Goal: Task Accomplishment & Management: Manage account settings

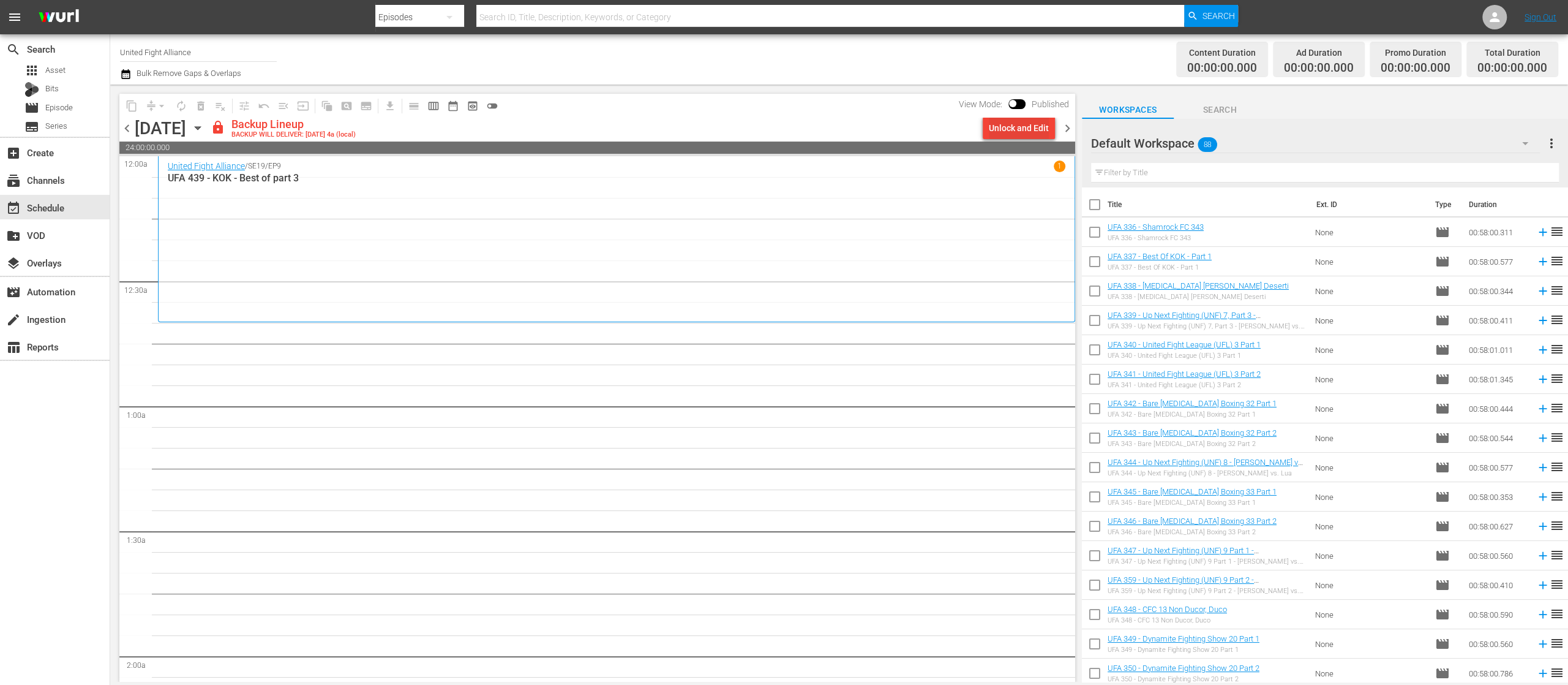
click at [998, 122] on div "Unlock and Edit" at bounding box center [1018, 128] width 60 height 22
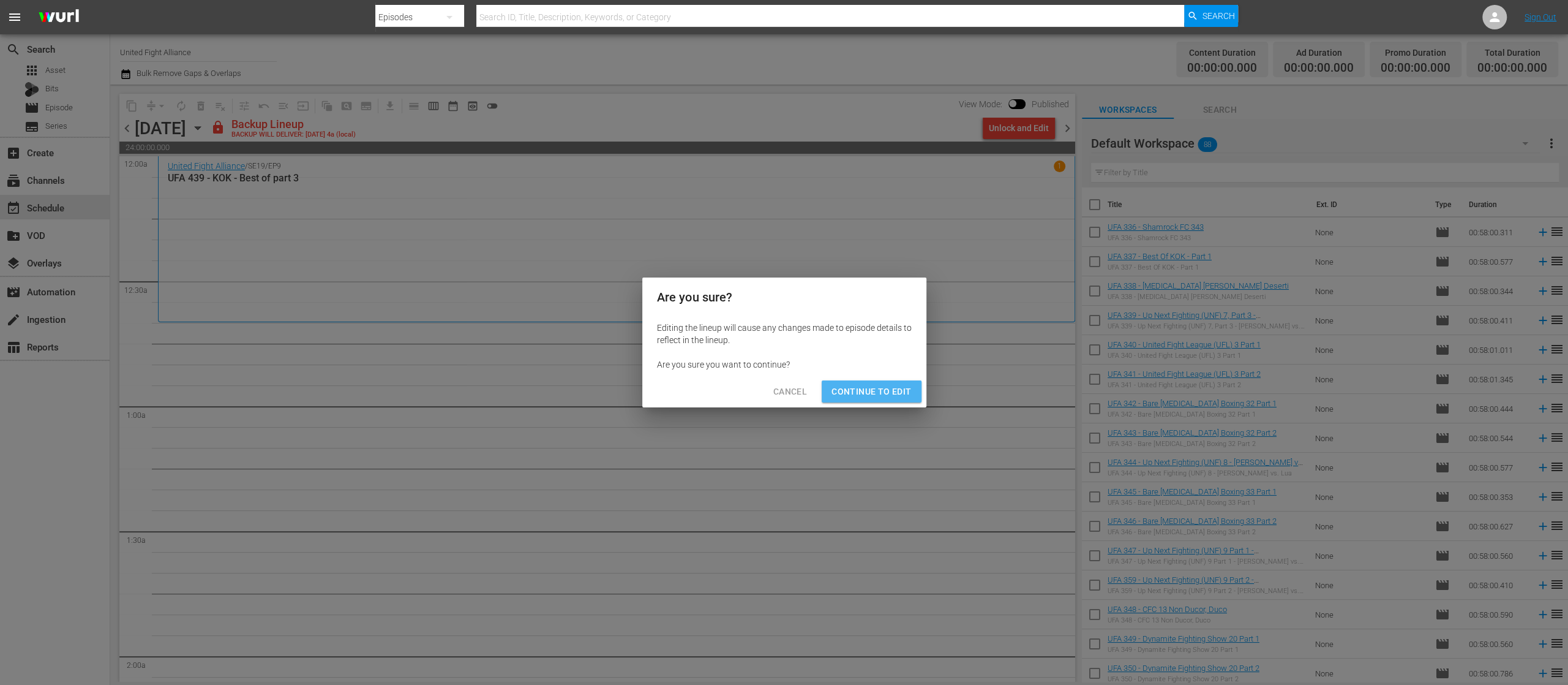
click at [908, 383] on button "Continue to Edit" at bounding box center [871, 392] width 99 height 23
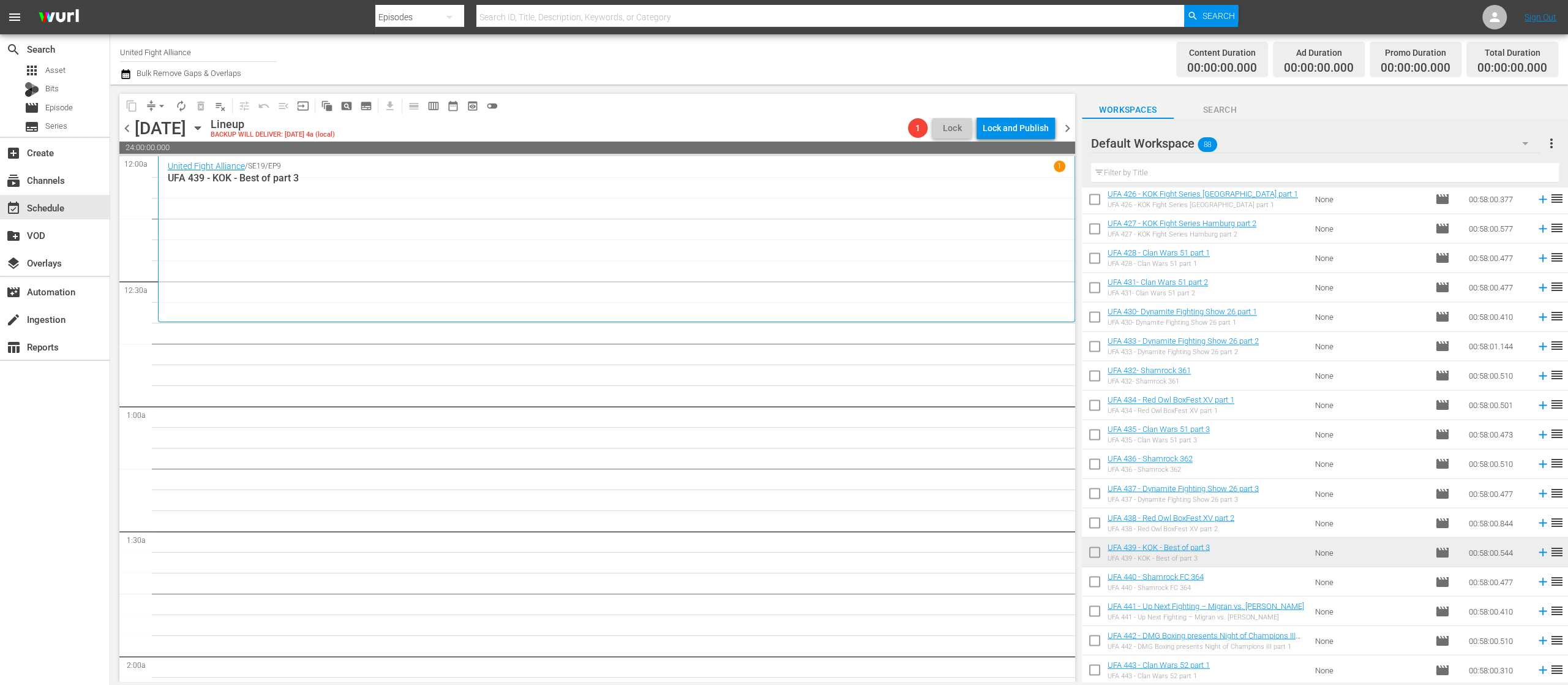
scroll to position [2121, 0]
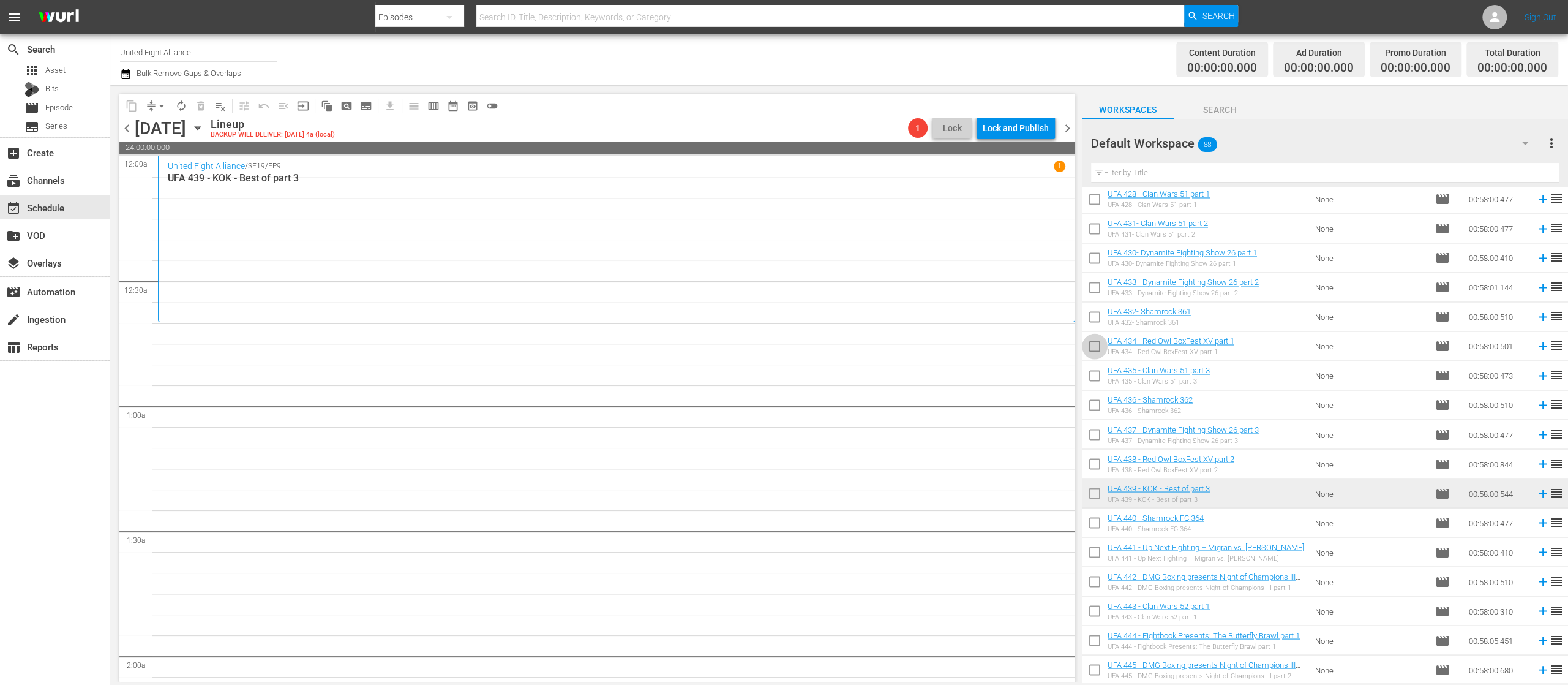
click at [1099, 341] on input "checkbox" at bounding box center [1095, 348] width 26 height 26
checkbox input "true"
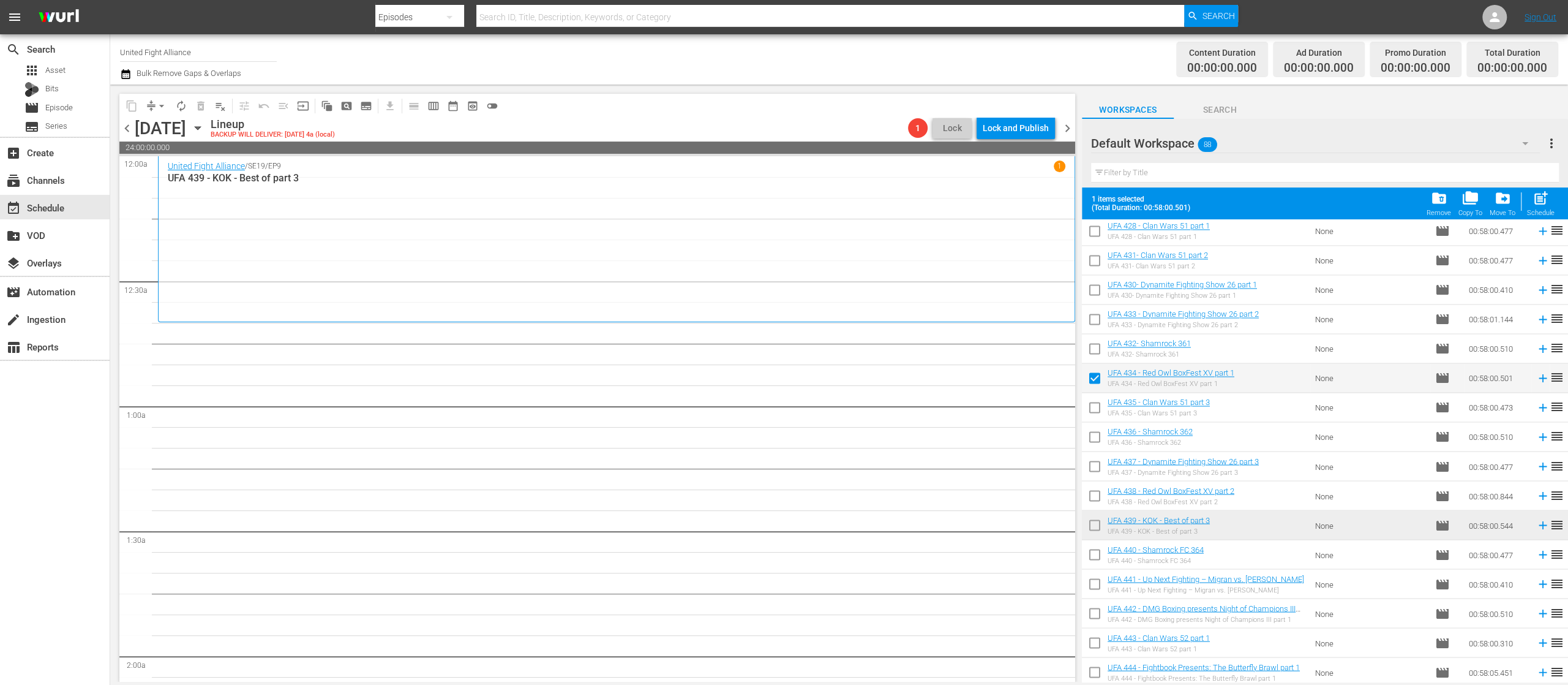
click at [1093, 492] on input "checkbox" at bounding box center [1095, 498] width 26 height 26
checkbox input "true"
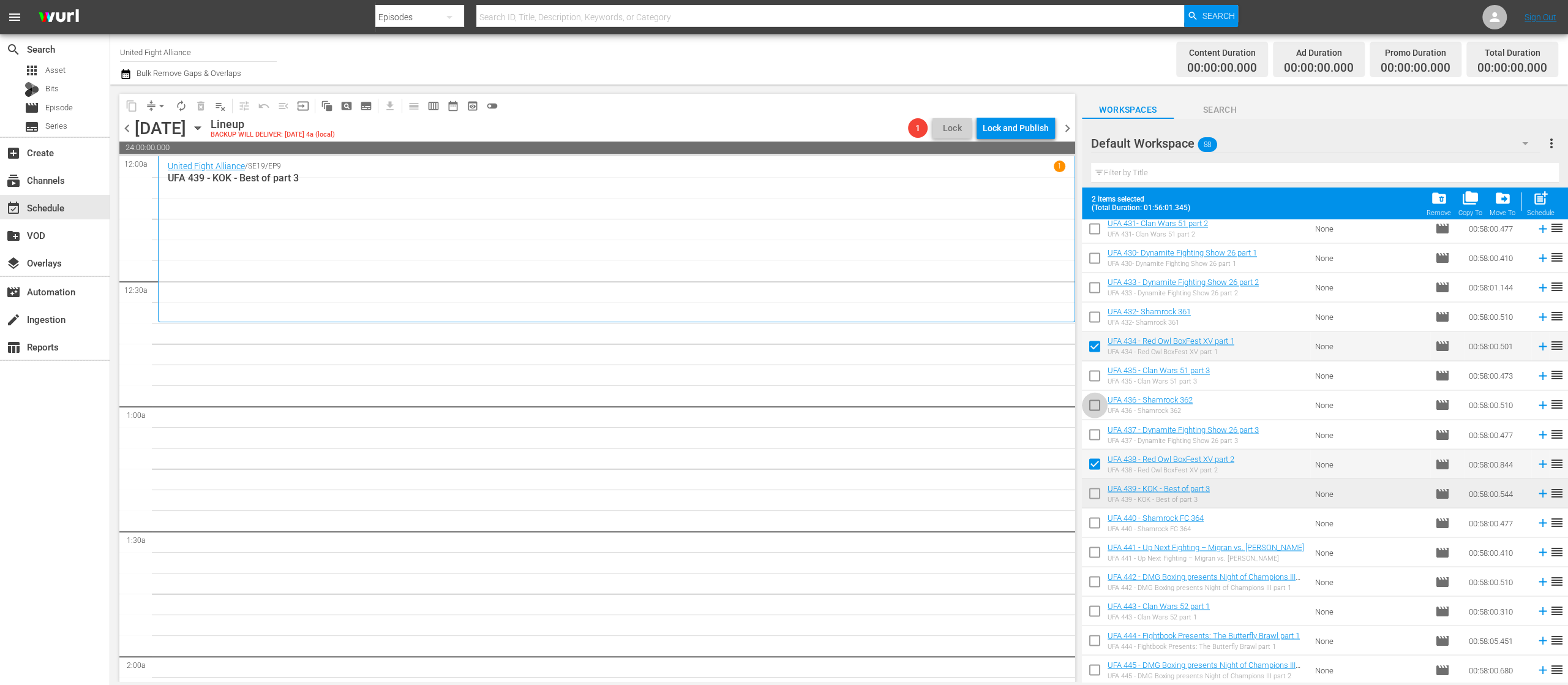
click at [1092, 405] on input "checkbox" at bounding box center [1095, 407] width 26 height 26
click at [1094, 407] on input "checkbox" at bounding box center [1095, 407] width 26 height 26
click at [1092, 407] on input "checkbox" at bounding box center [1095, 407] width 26 height 26
checkbox input "false"
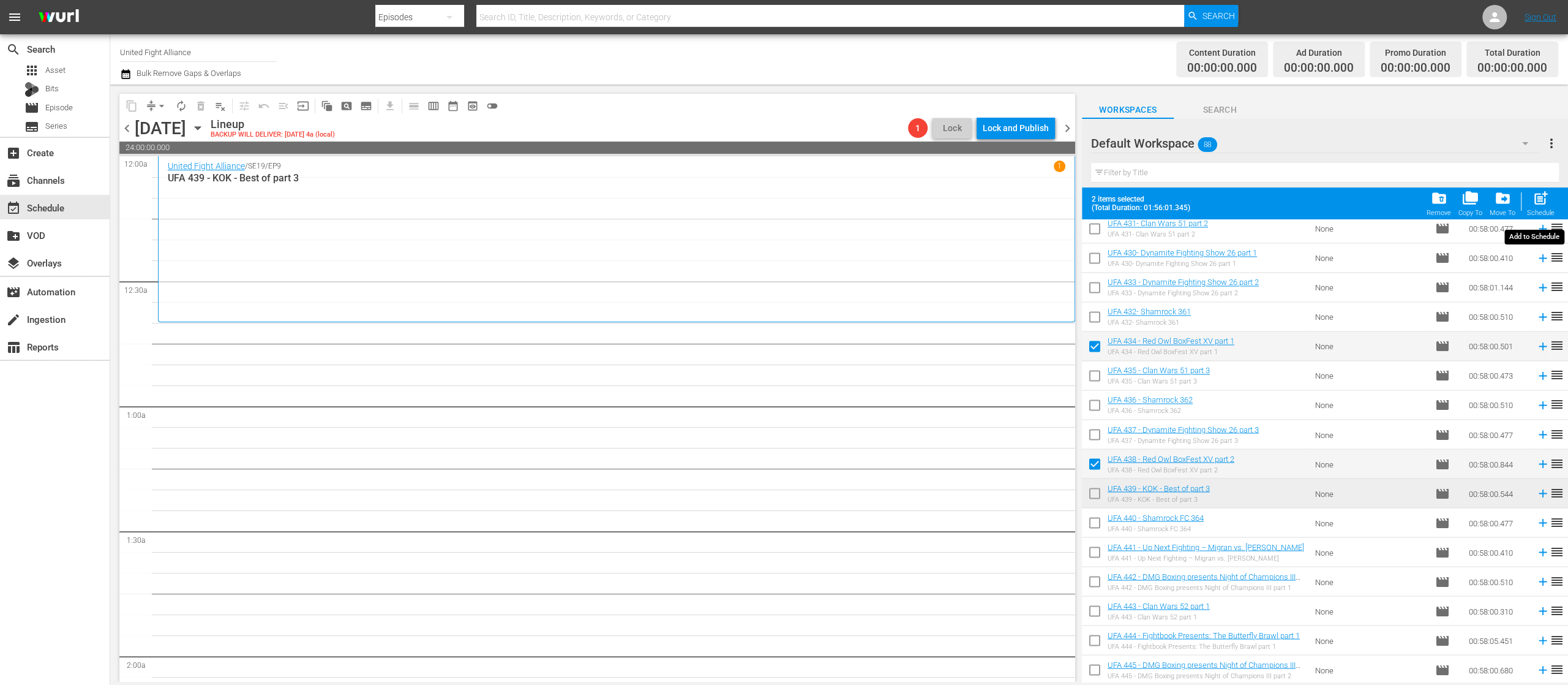
click at [1540, 206] on div "post_add Schedule" at bounding box center [1541, 203] width 28 height 27
checkbox input "false"
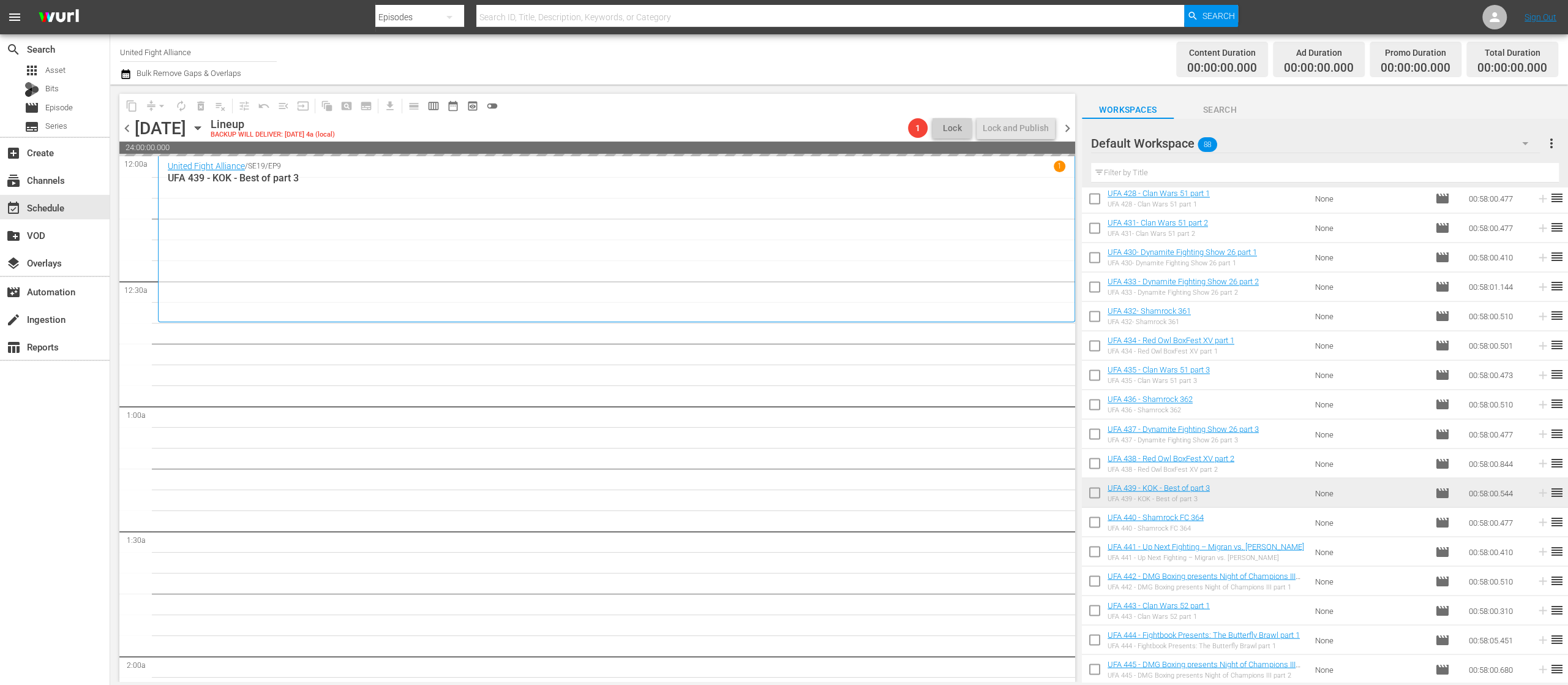
scroll to position [2121, 0]
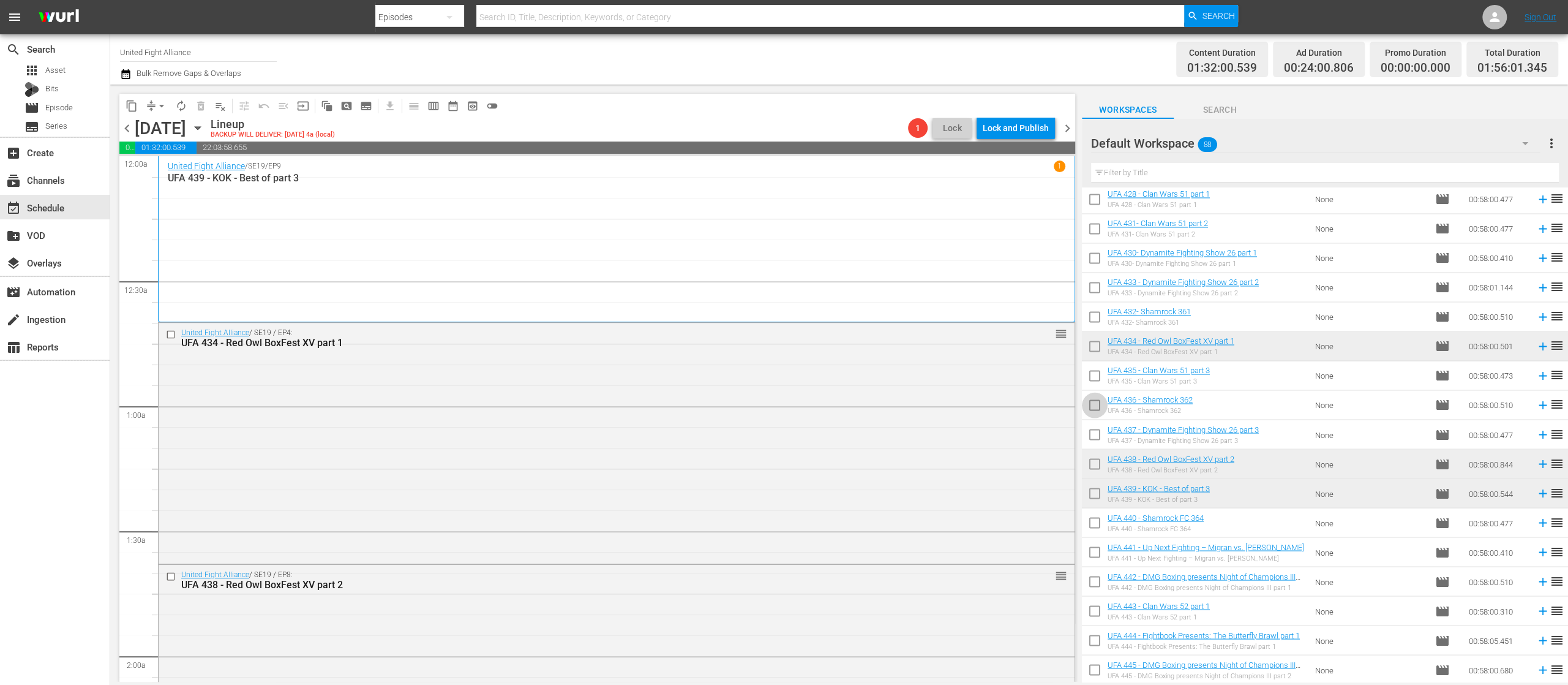
click at [1097, 407] on input "checkbox" at bounding box center [1095, 407] width 26 height 26
checkbox input "true"
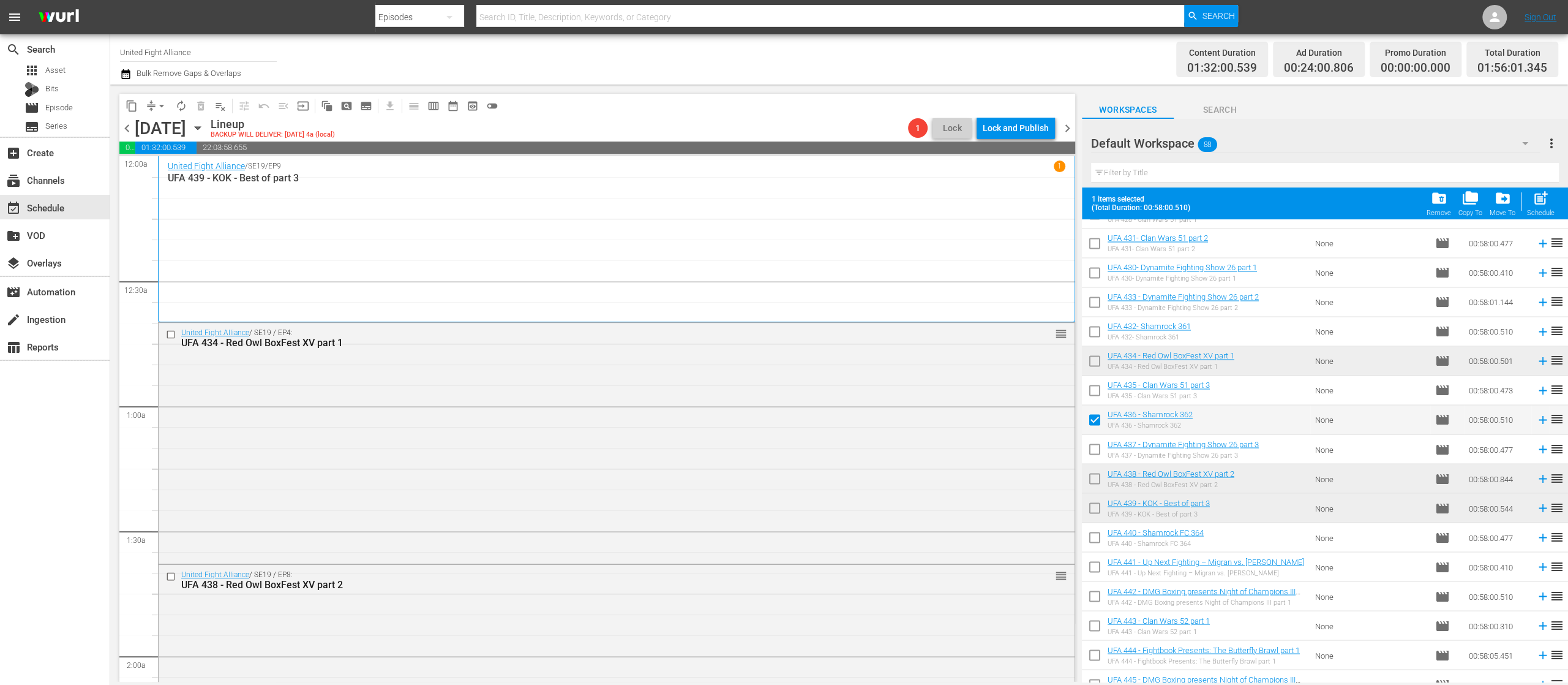
scroll to position [2153, 0]
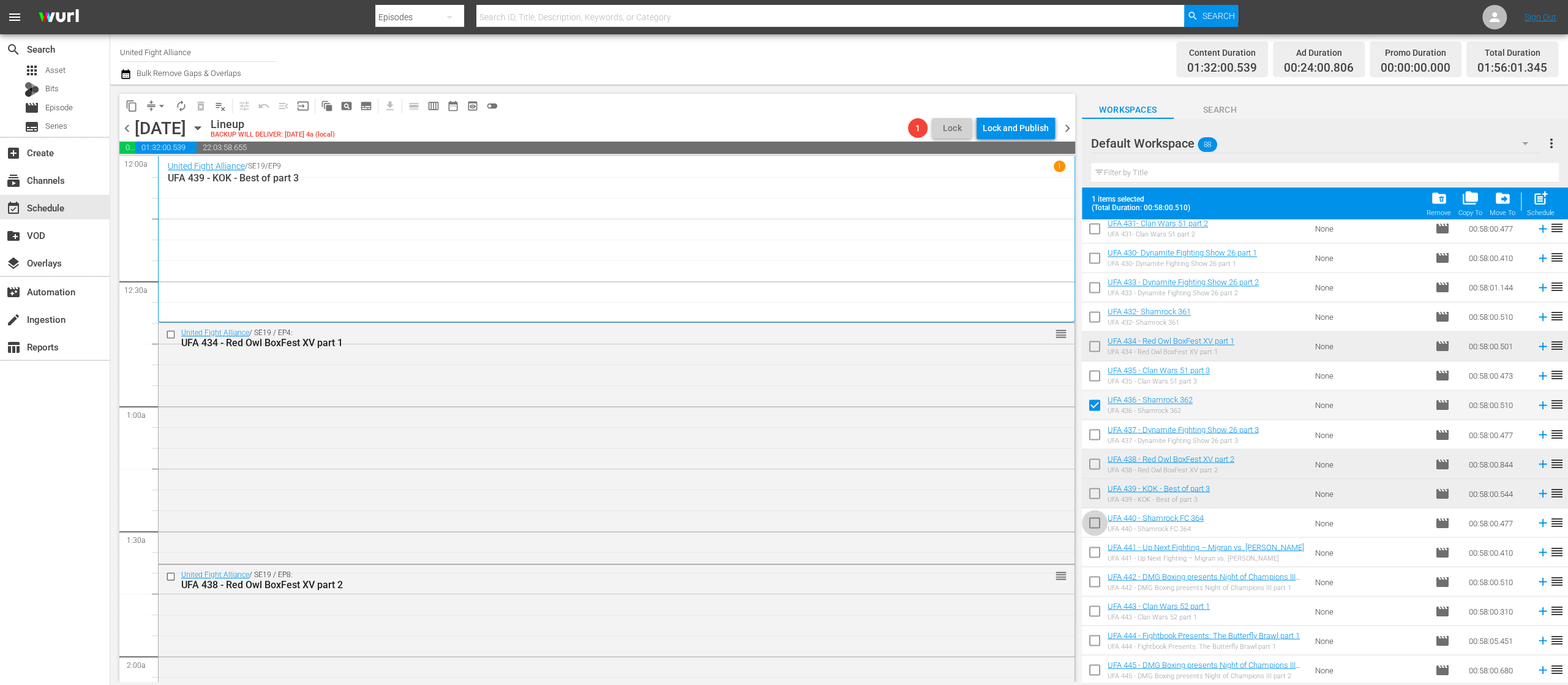
click at [1096, 526] on input "checkbox" at bounding box center [1095, 525] width 26 height 26
checkbox input "true"
click at [1098, 553] on input "checkbox" at bounding box center [1095, 554] width 26 height 26
checkbox input "true"
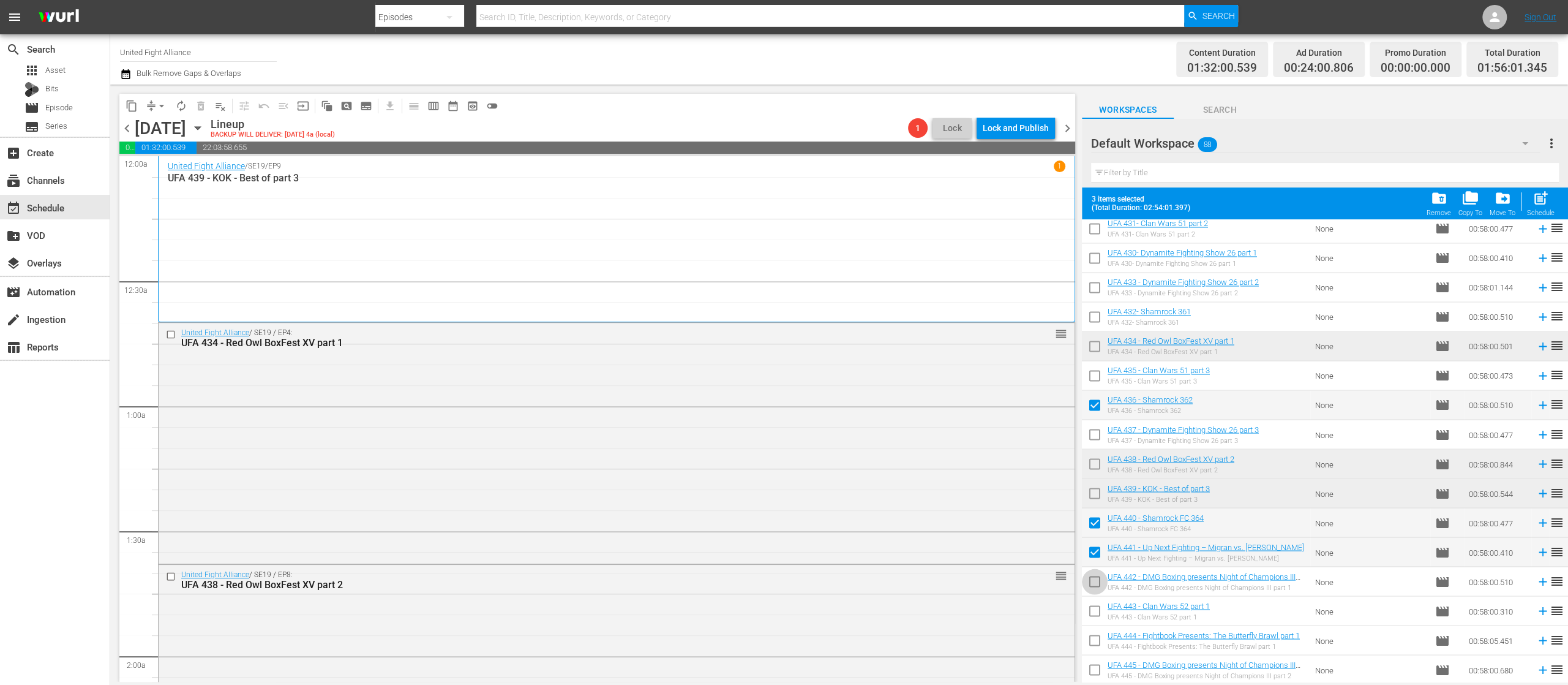
click at [1095, 582] on input "checkbox" at bounding box center [1095, 583] width 26 height 26
checkbox input "true"
click at [1094, 615] on input "checkbox" at bounding box center [1095, 613] width 26 height 26
checkbox input "true"
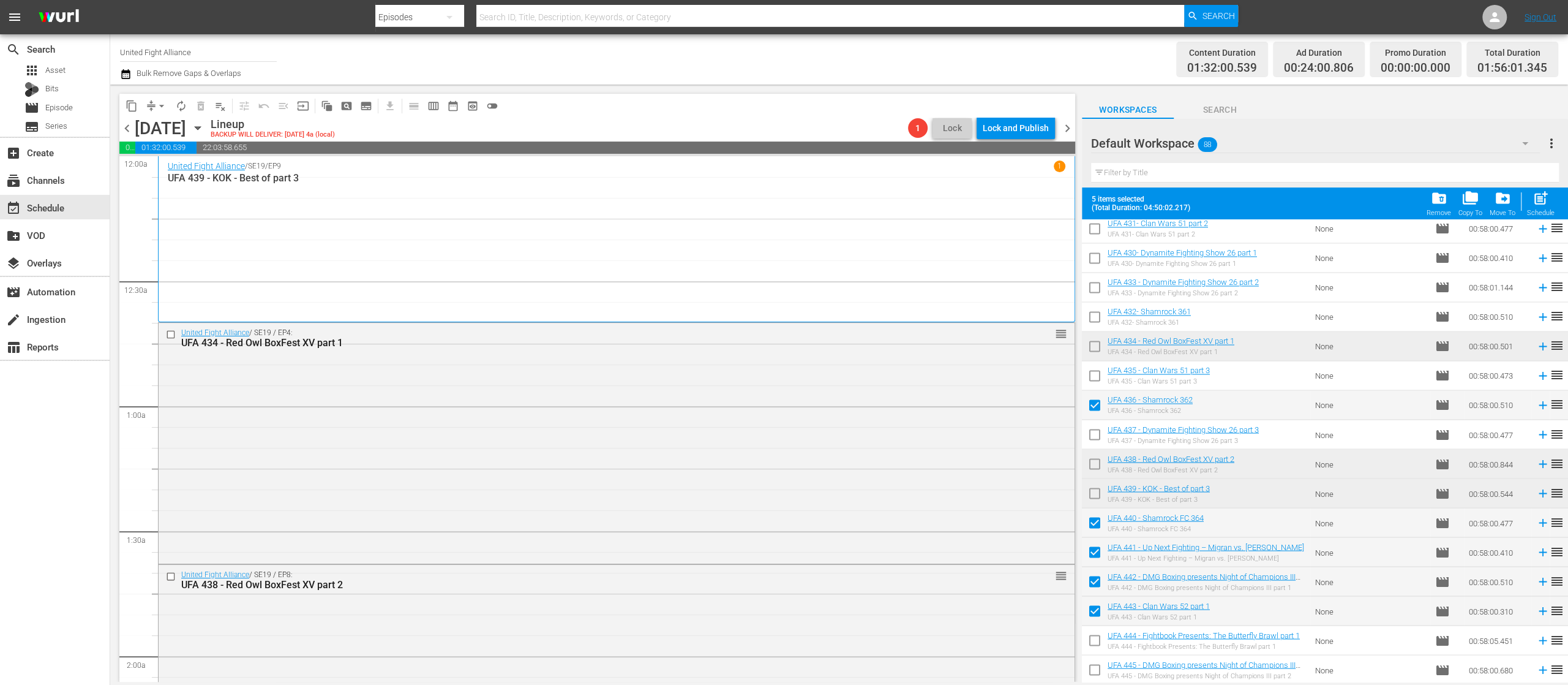
click at [1098, 638] on input "checkbox" at bounding box center [1095, 643] width 26 height 26
checkbox input "true"
click at [1536, 198] on span "post_add" at bounding box center [1541, 198] width 16 height 16
checkbox input "false"
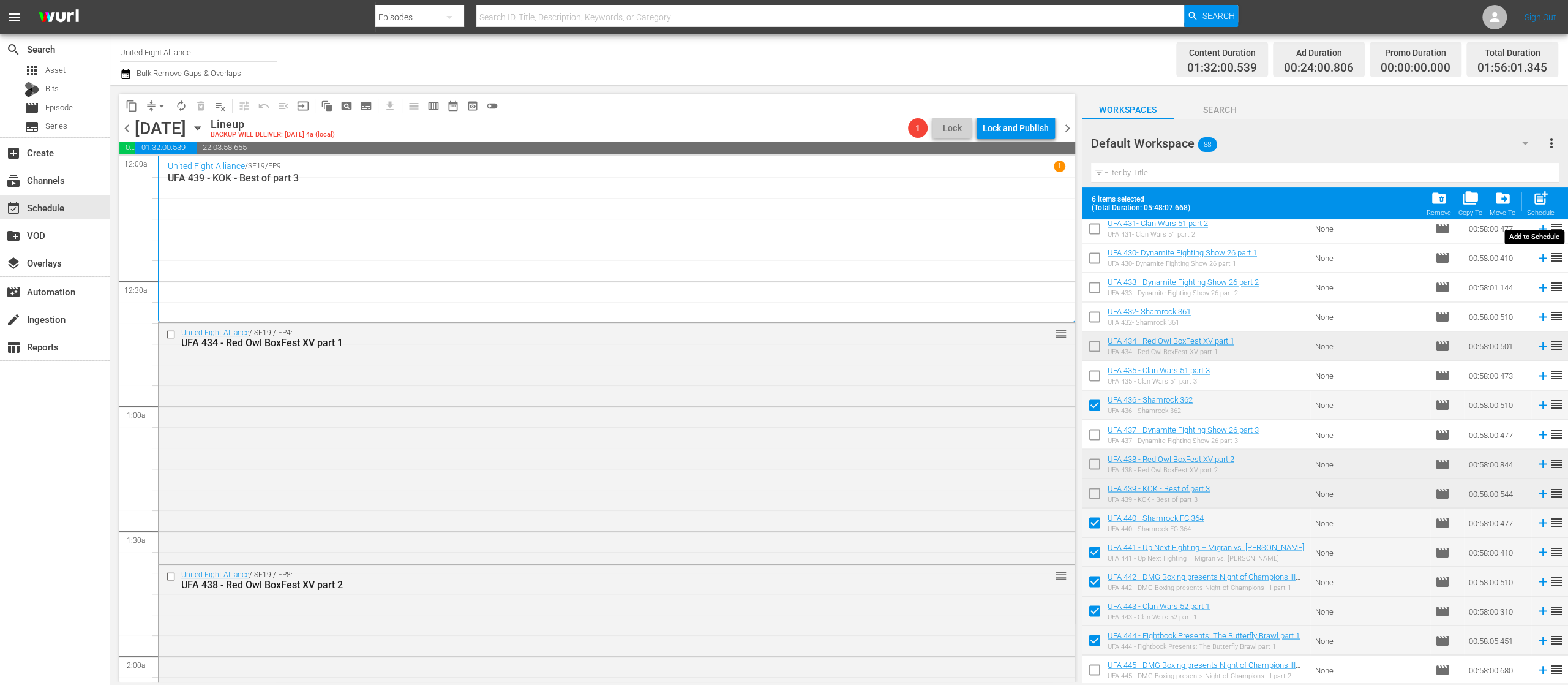
checkbox input "false"
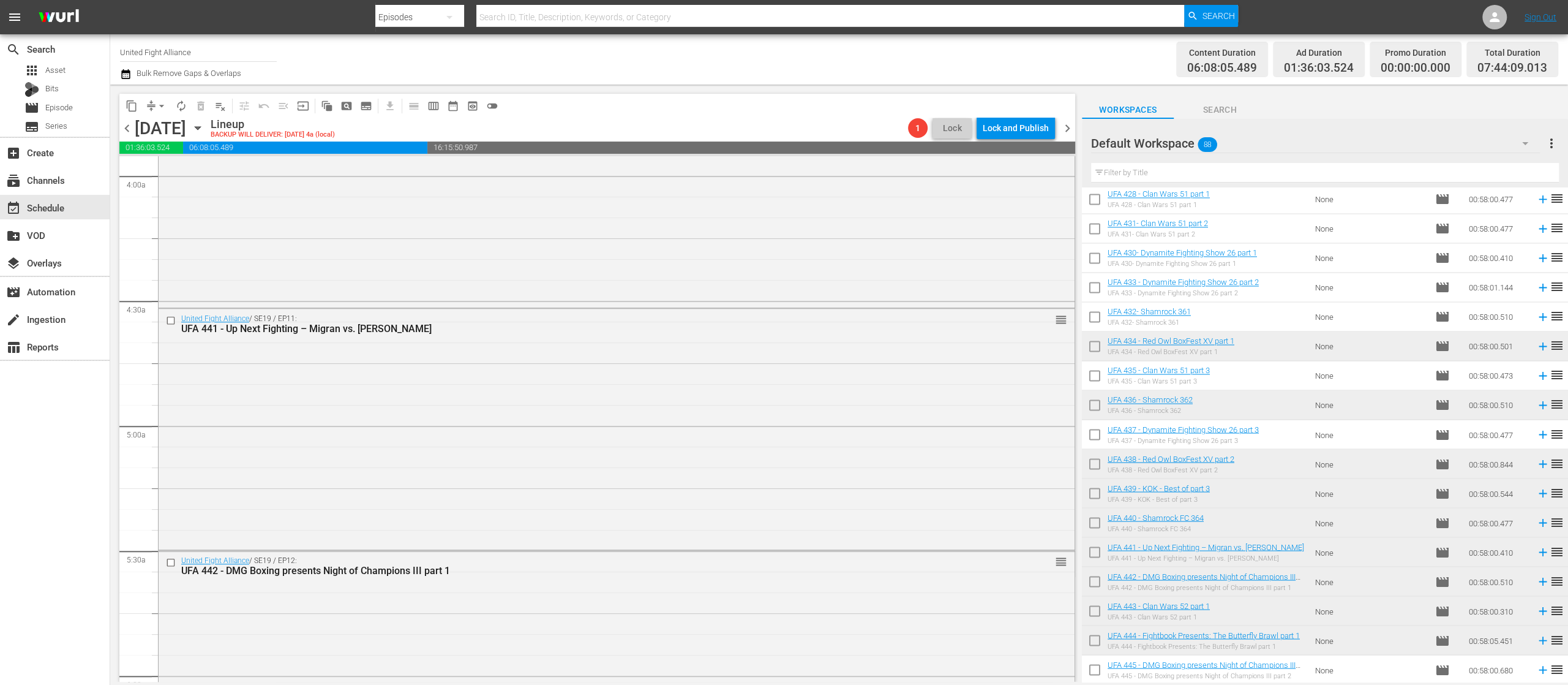
scroll to position [1715, 0]
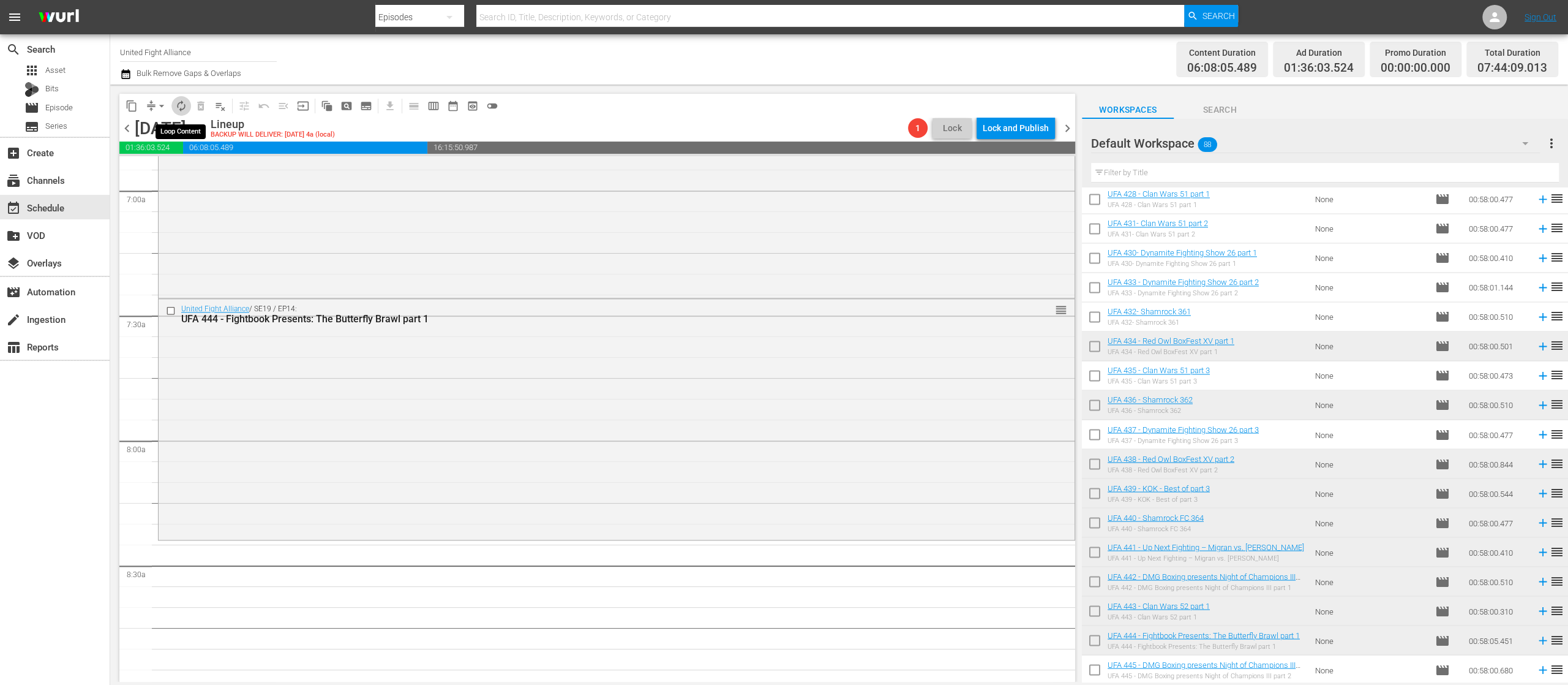
click at [182, 108] on span "autorenew_outlined" at bounding box center [181, 105] width 12 height 12
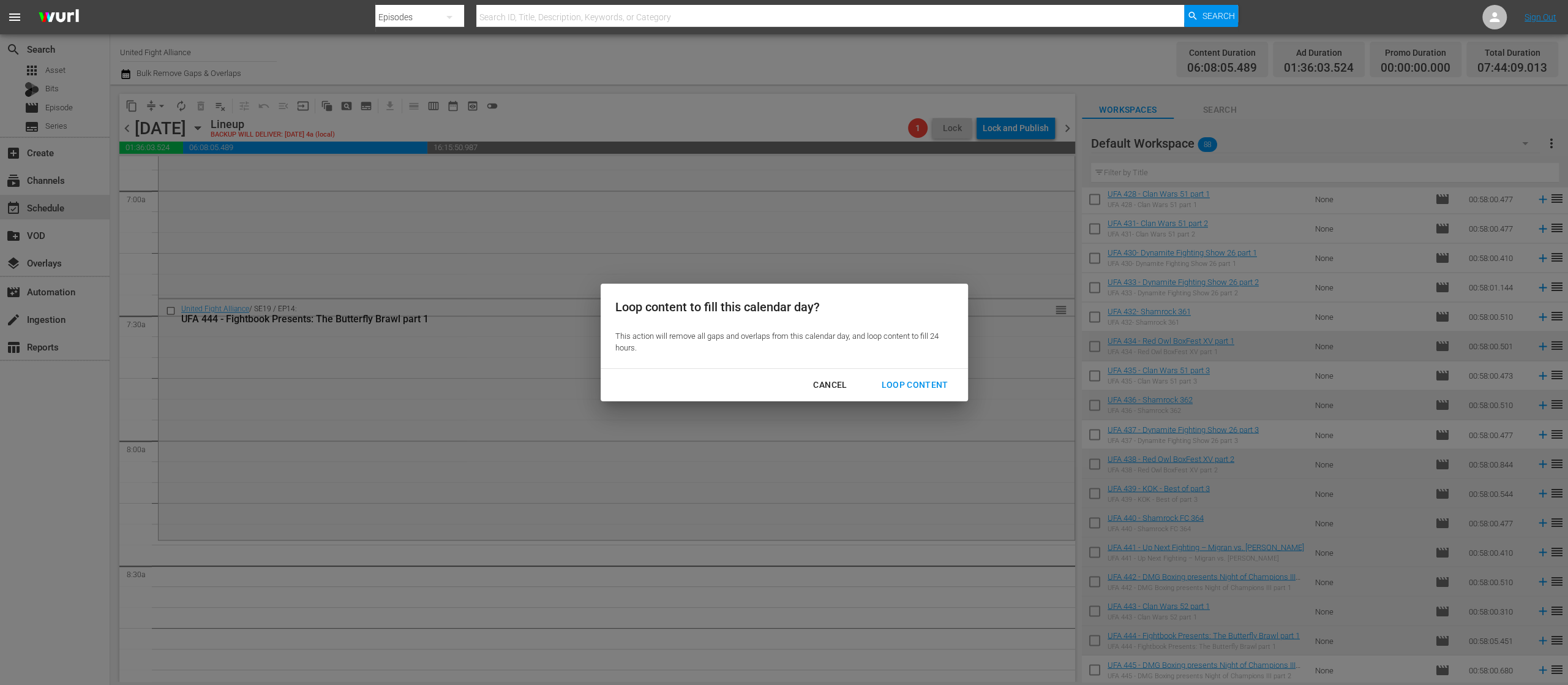
click at [923, 383] on div "Loop Content" at bounding box center [914, 385] width 86 height 15
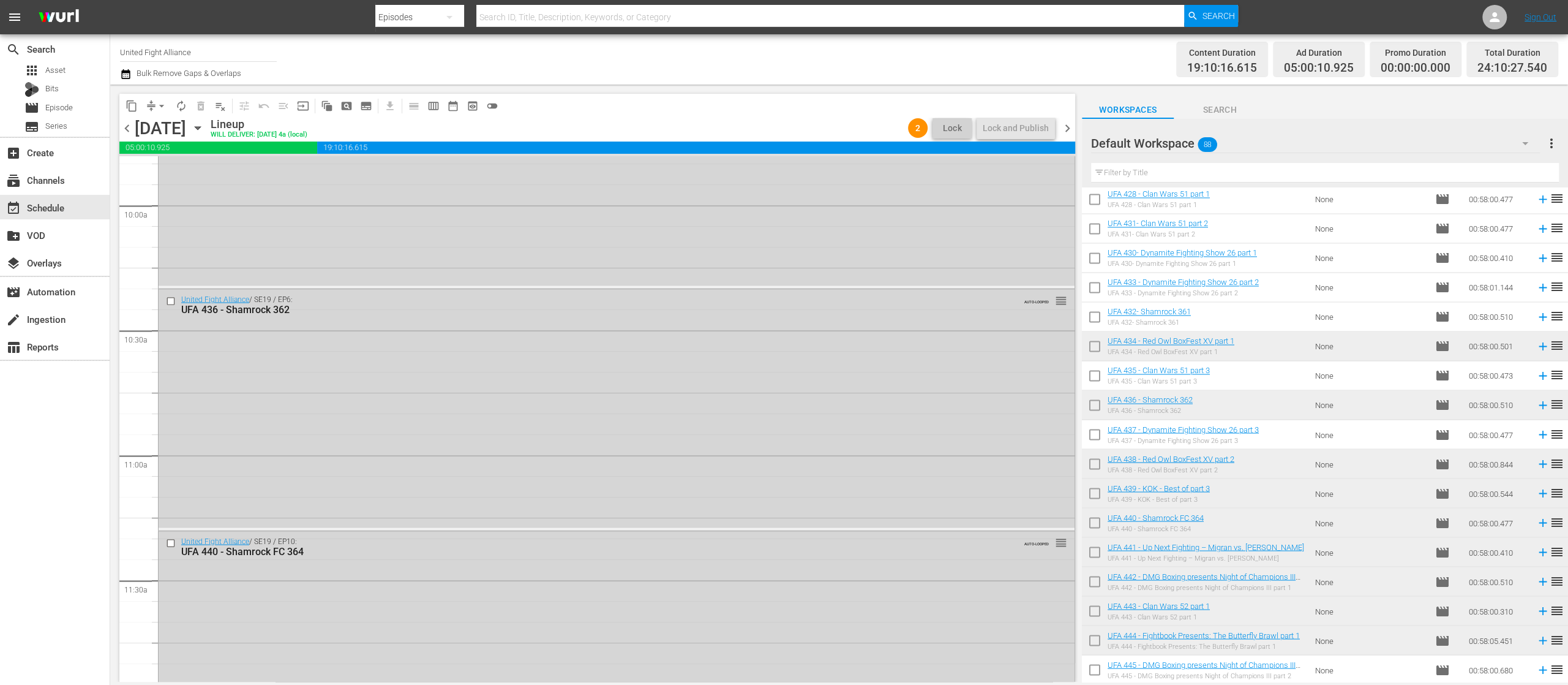
scroll to position [0, 0]
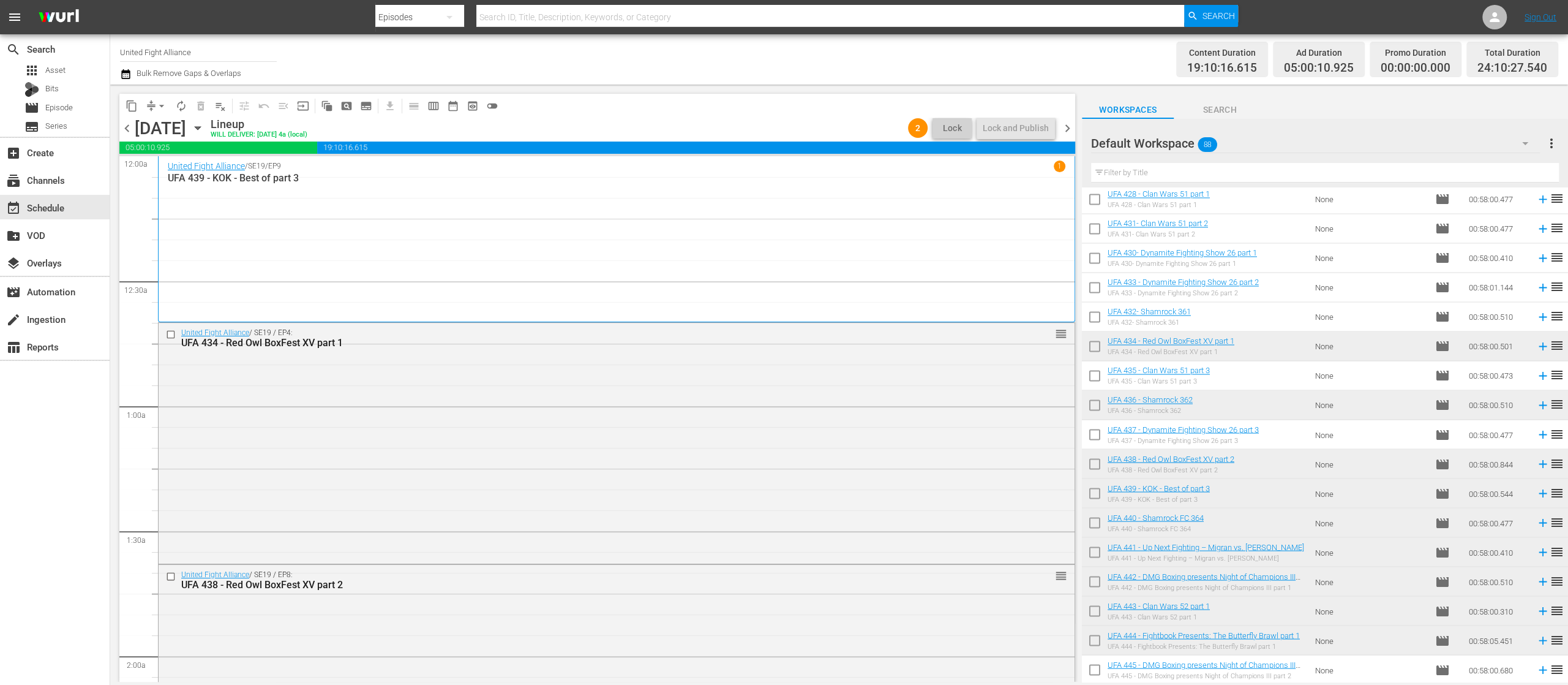
click at [1065, 122] on span "chevron_right" at bounding box center [1068, 128] width 15 height 15
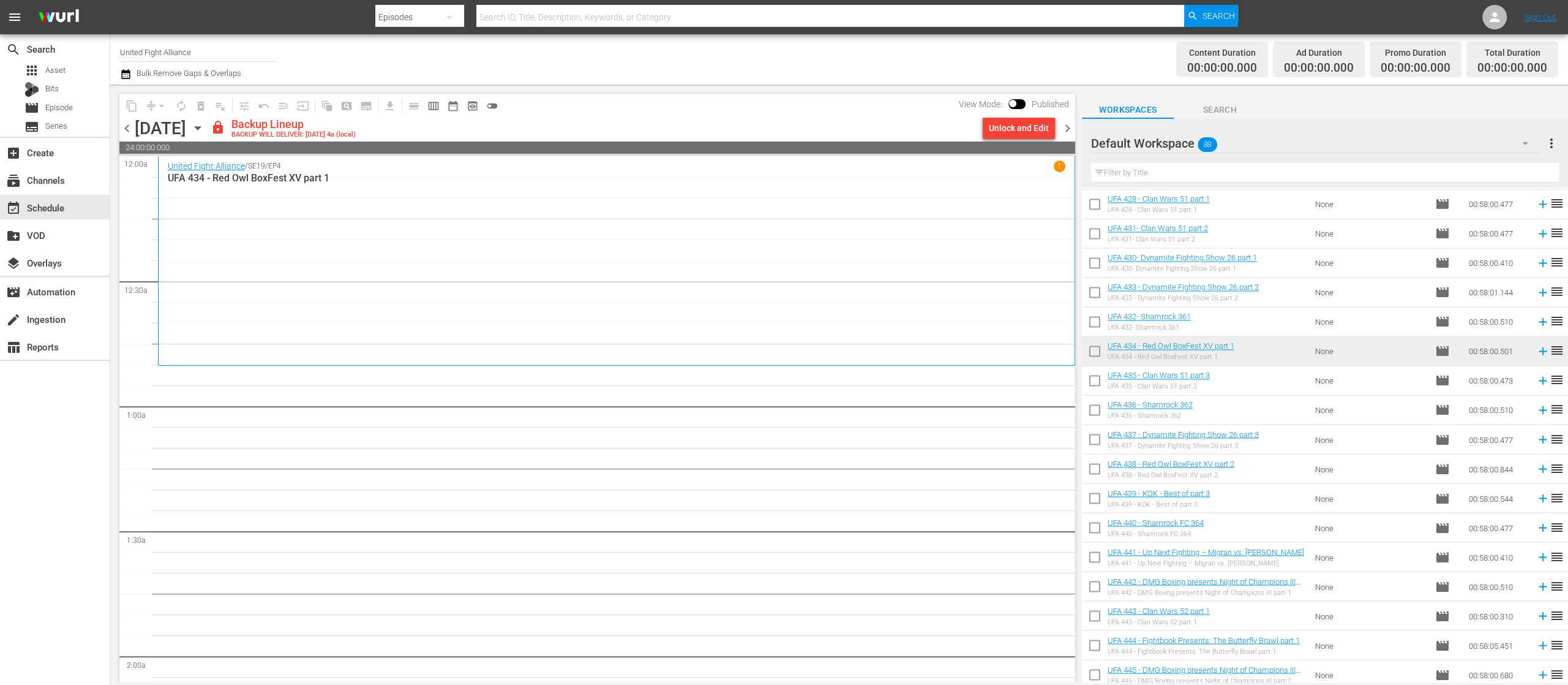
scroll to position [2121, 0]
click at [1093, 371] on input "checkbox" at bounding box center [1095, 378] width 26 height 26
checkbox input "true"
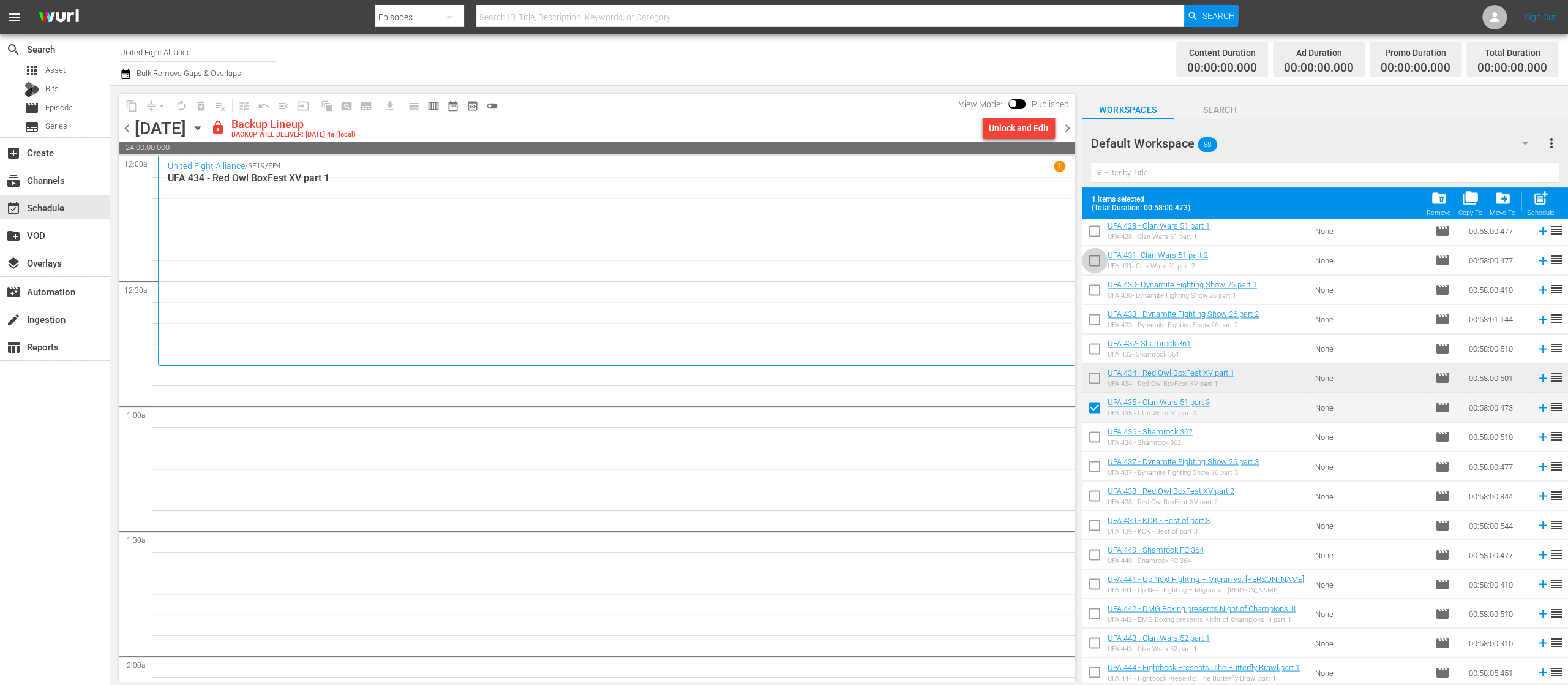
click at [1097, 256] on input "checkbox" at bounding box center [1095, 263] width 26 height 26
checkbox input "true"
click at [1100, 229] on input "checkbox" at bounding box center [1095, 233] width 26 height 26
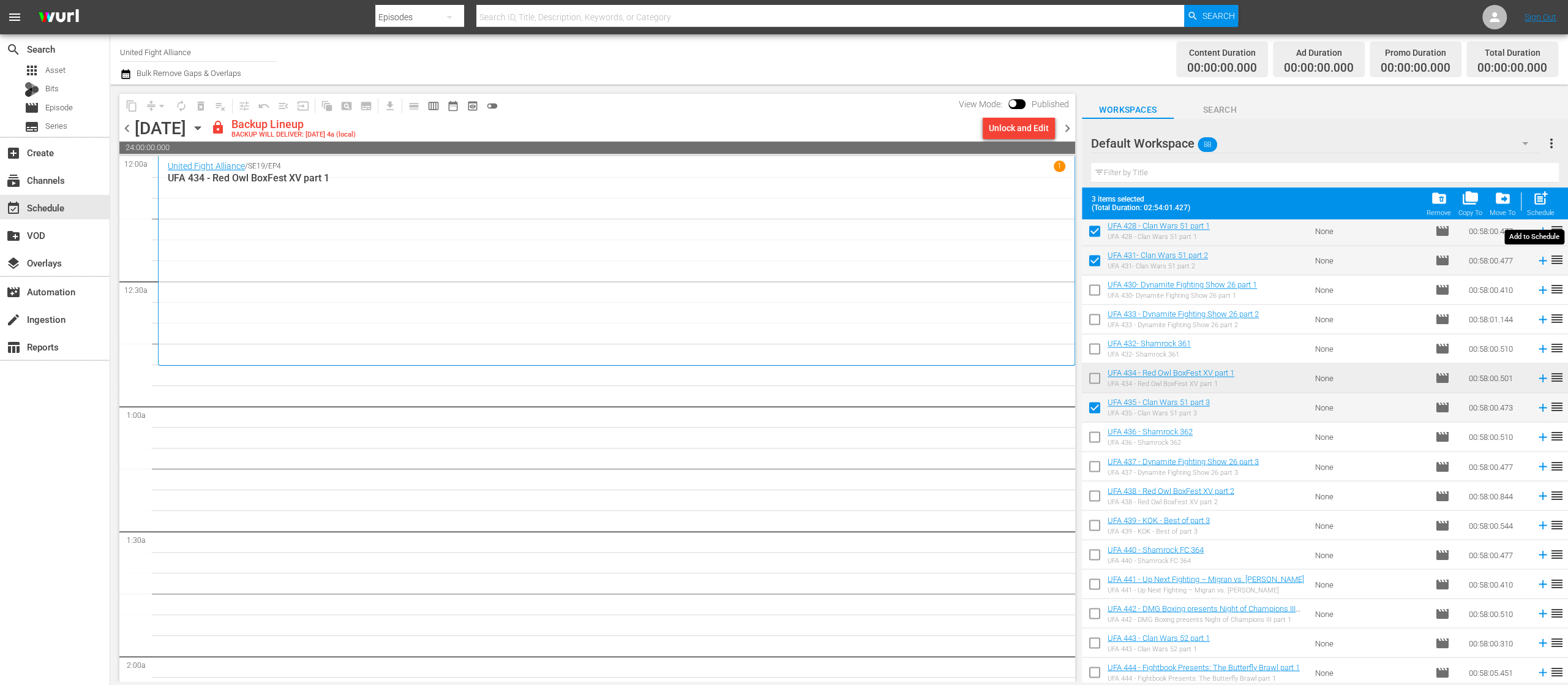
click at [1541, 203] on span "post_add" at bounding box center [1541, 198] width 16 height 16
checkbox input "false"
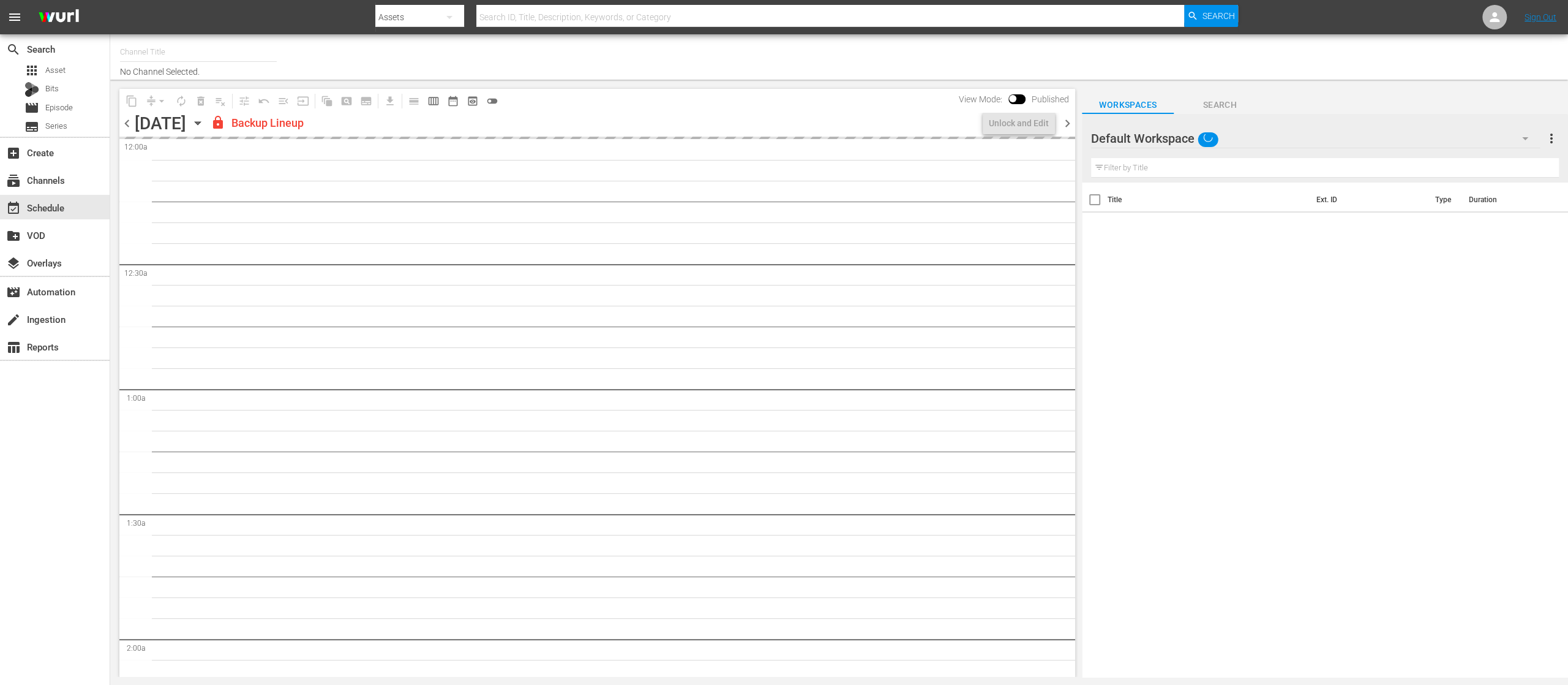
type input "United Fight Alliance (1569)"
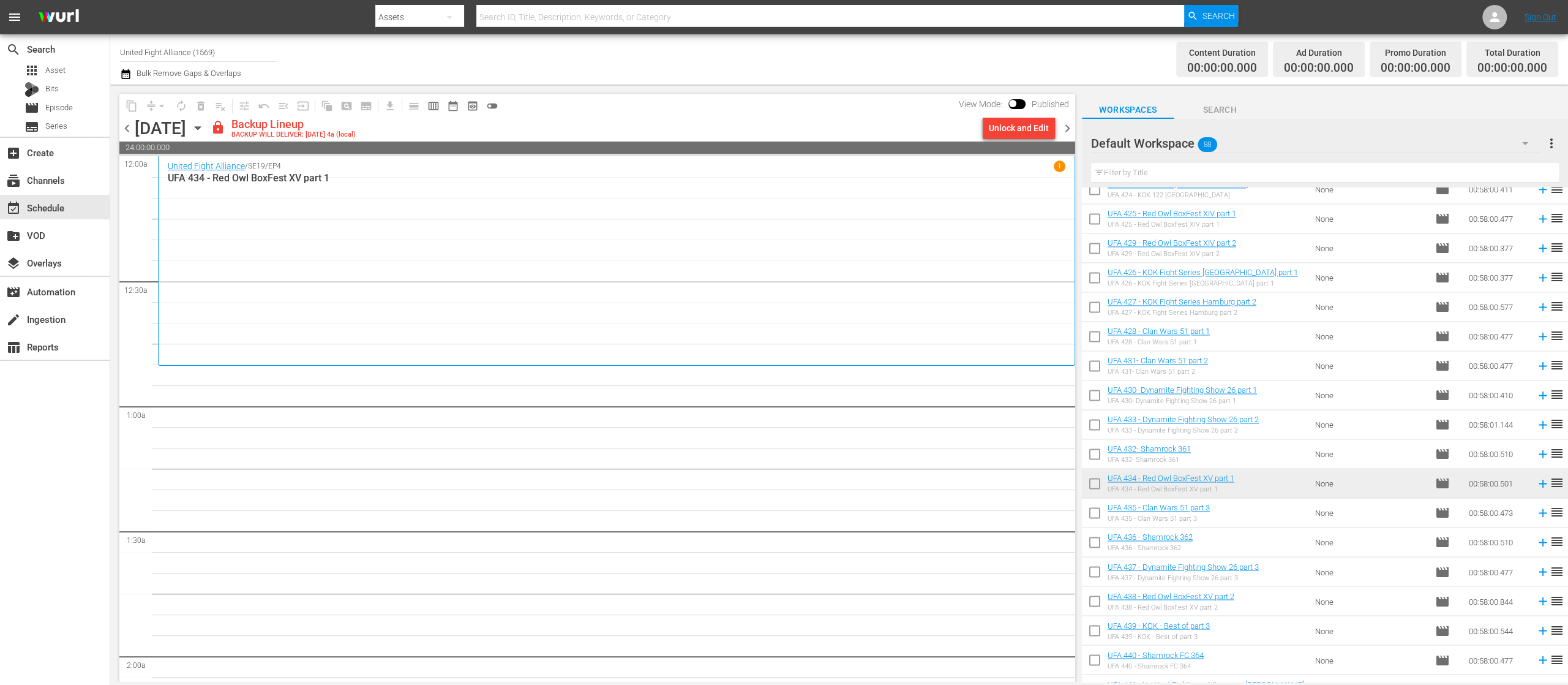
scroll to position [2121, 0]
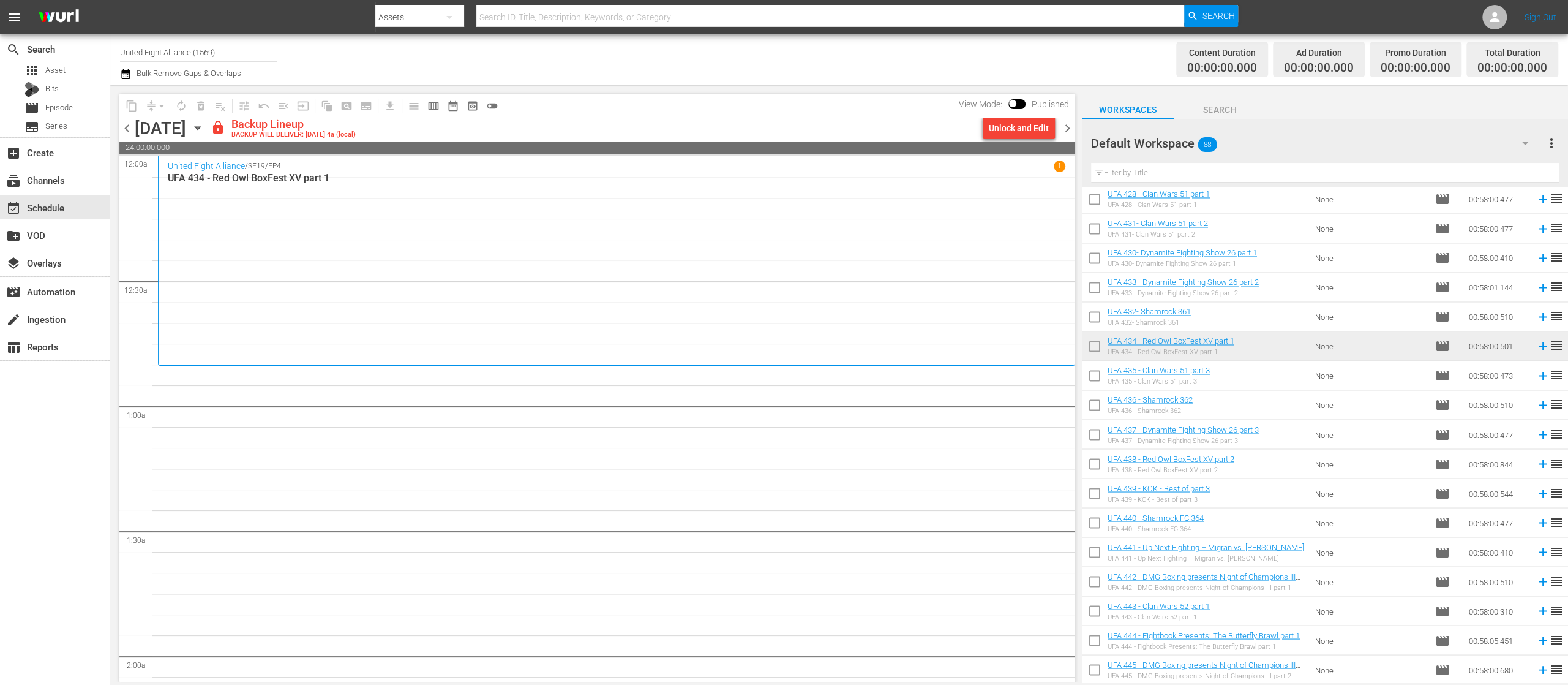
click at [1096, 371] on input "checkbox" at bounding box center [1095, 378] width 26 height 26
checkbox input "true"
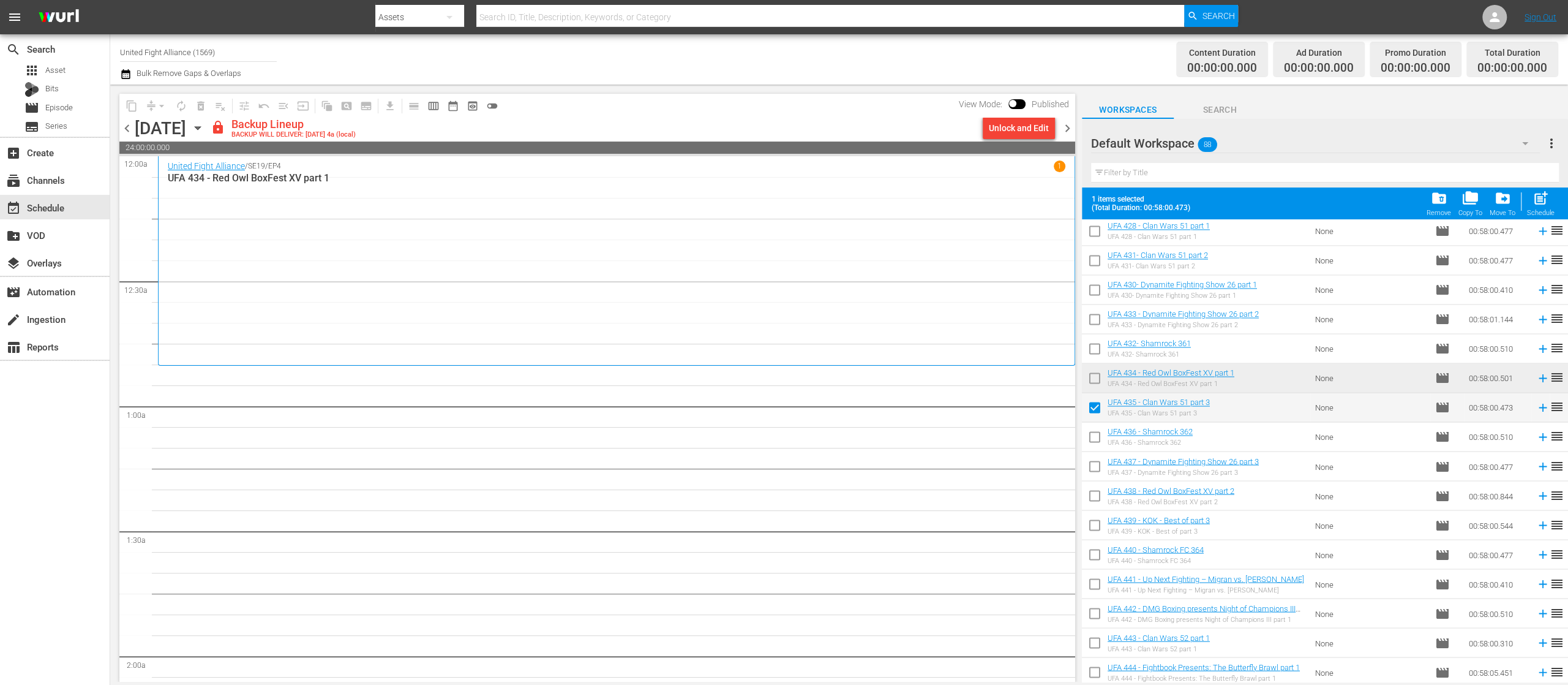
click at [1091, 231] on input "checkbox" at bounding box center [1095, 233] width 26 height 26
checkbox input "true"
click at [1096, 258] on input "checkbox" at bounding box center [1095, 263] width 26 height 26
checkbox input "true"
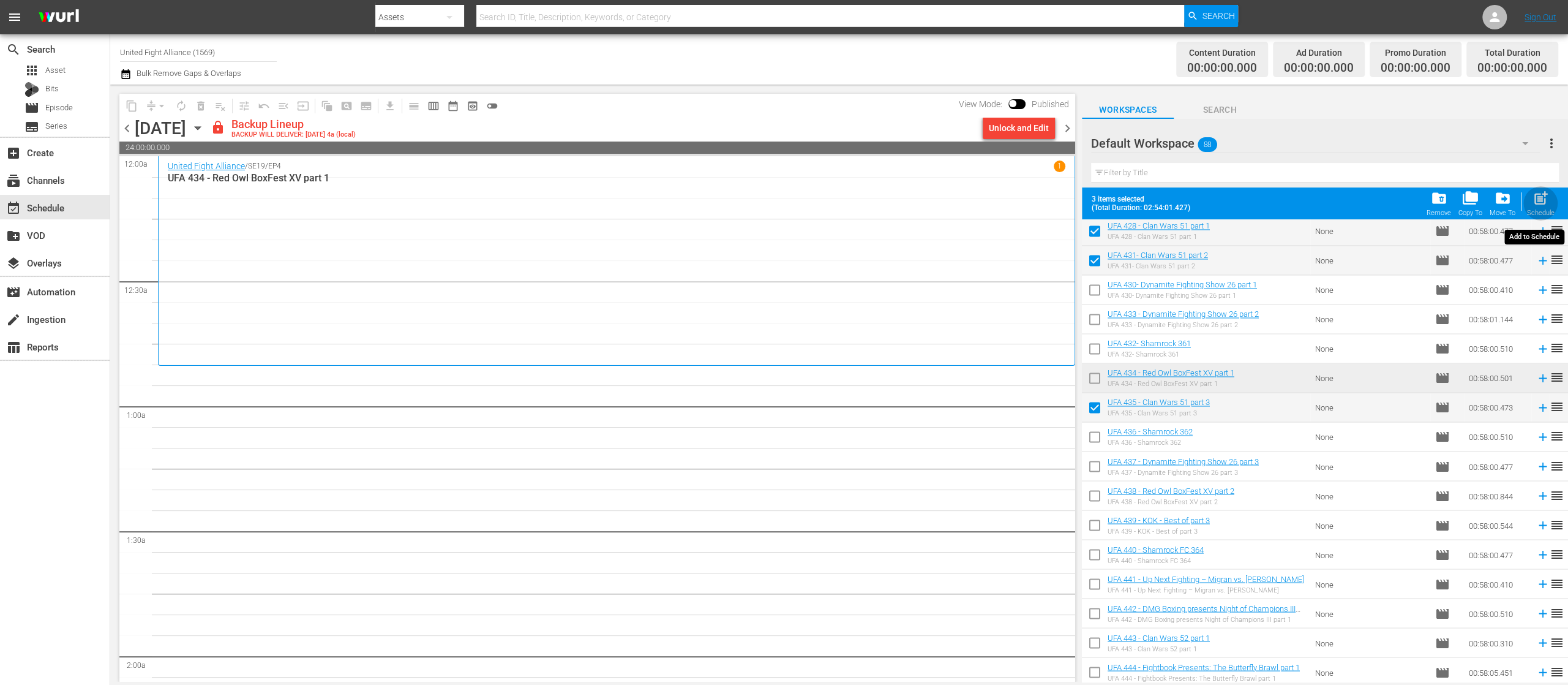
click at [1547, 200] on span "post_add" at bounding box center [1541, 198] width 16 height 16
checkbox input "false"
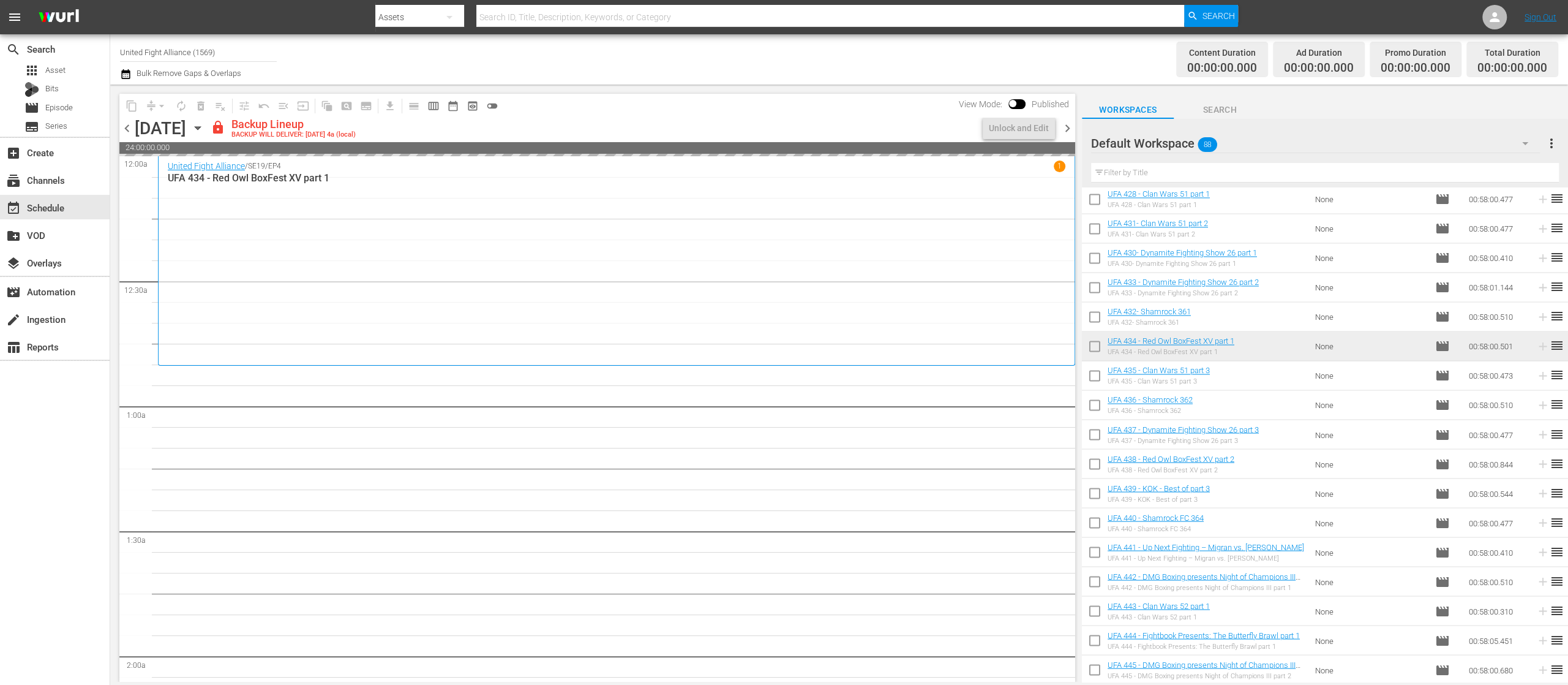
click at [1091, 254] on input "checkbox" at bounding box center [1095, 260] width 26 height 26
checkbox input "true"
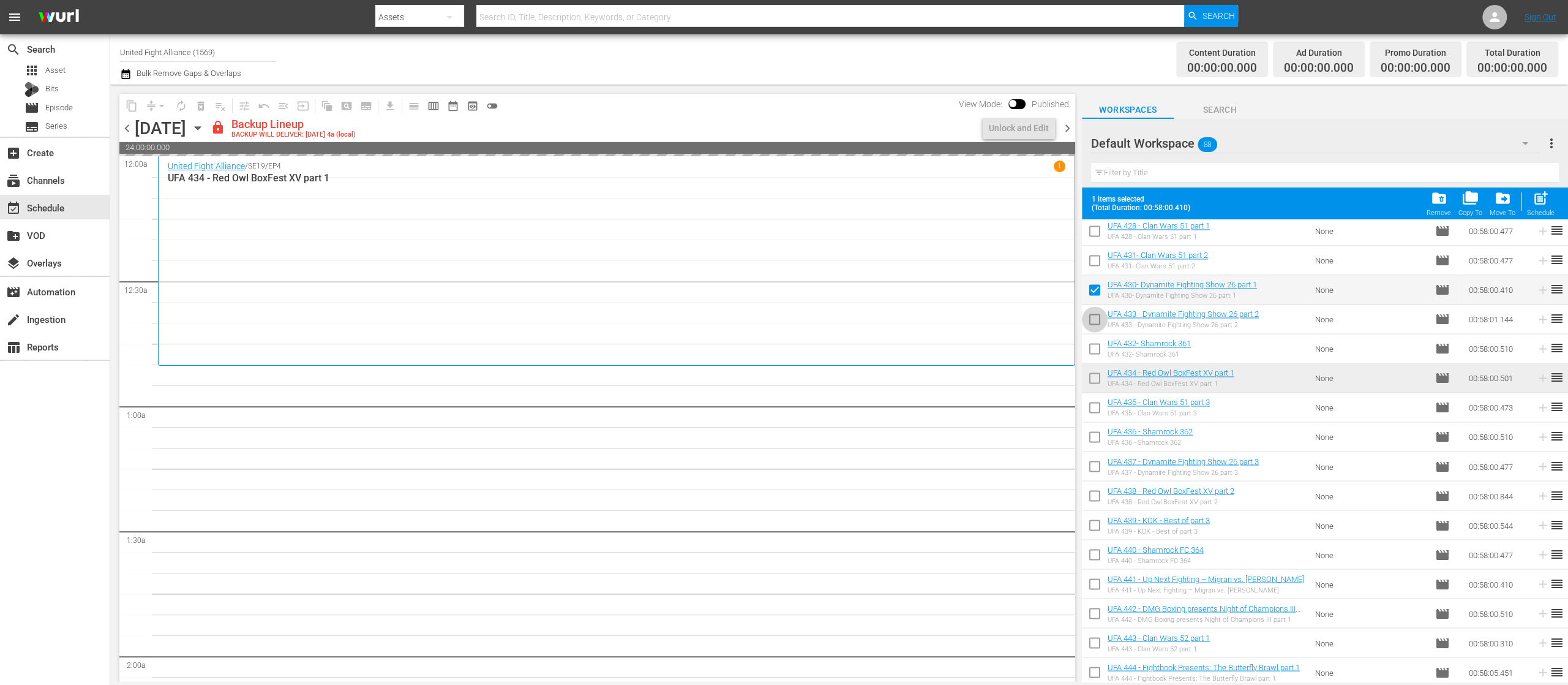
click at [1092, 325] on input "checkbox" at bounding box center [1095, 321] width 26 height 26
checkbox input "true"
click at [1093, 467] on input "checkbox" at bounding box center [1095, 468] width 26 height 26
checkbox input "true"
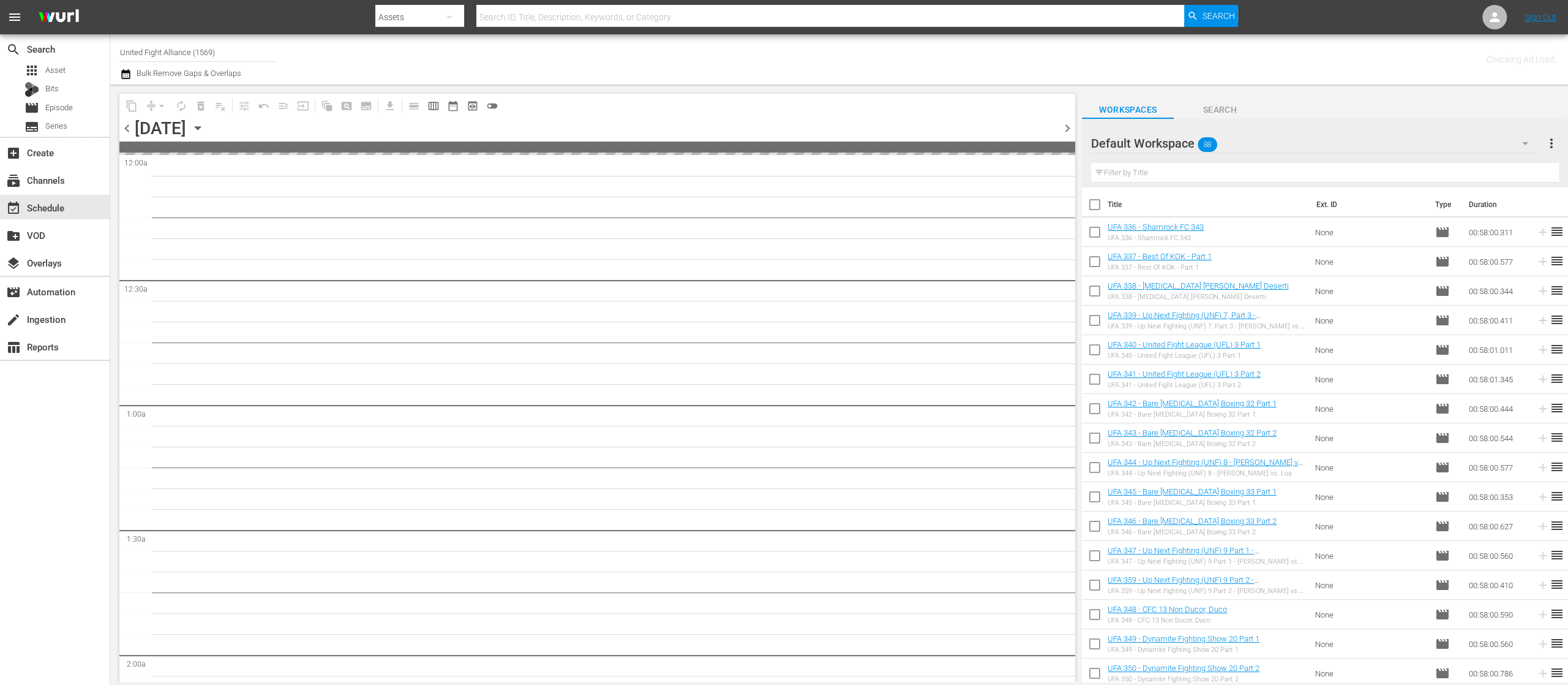
type input "United Fight Alliance (1569)"
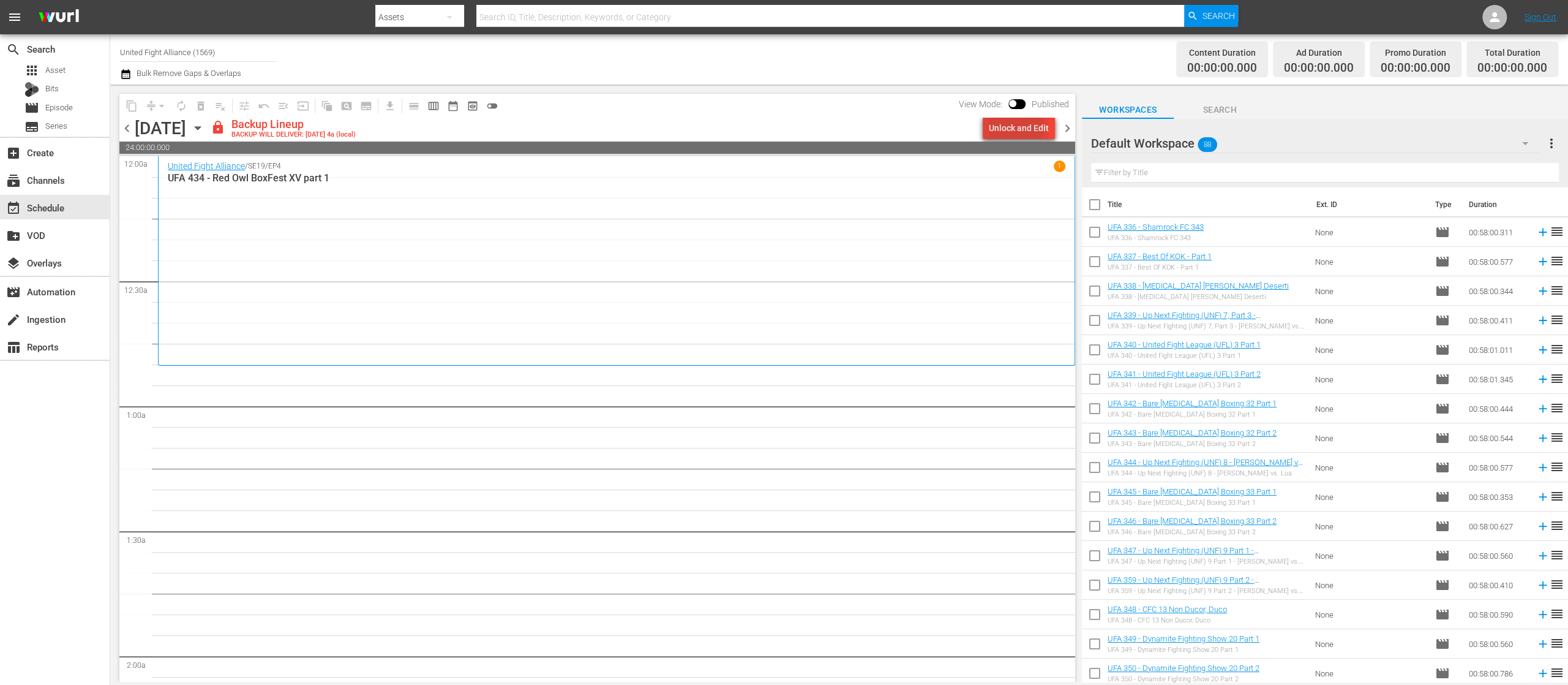
click at [1011, 128] on div "Unlock and Edit" at bounding box center [1018, 128] width 60 height 22
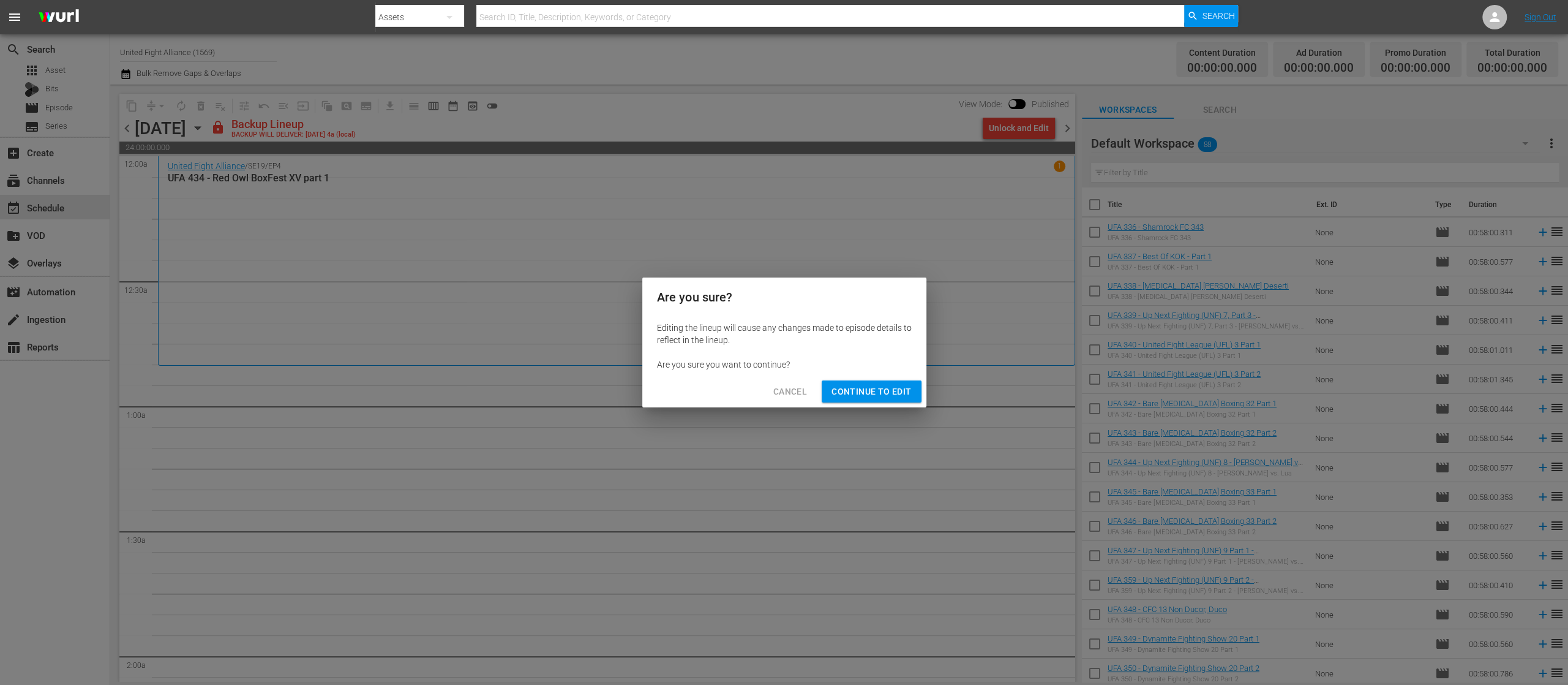
click at [895, 378] on div "Cancel Continue to Edit" at bounding box center [784, 391] width 284 height 32
click at [900, 390] on span "Continue to Edit" at bounding box center [871, 391] width 80 height 15
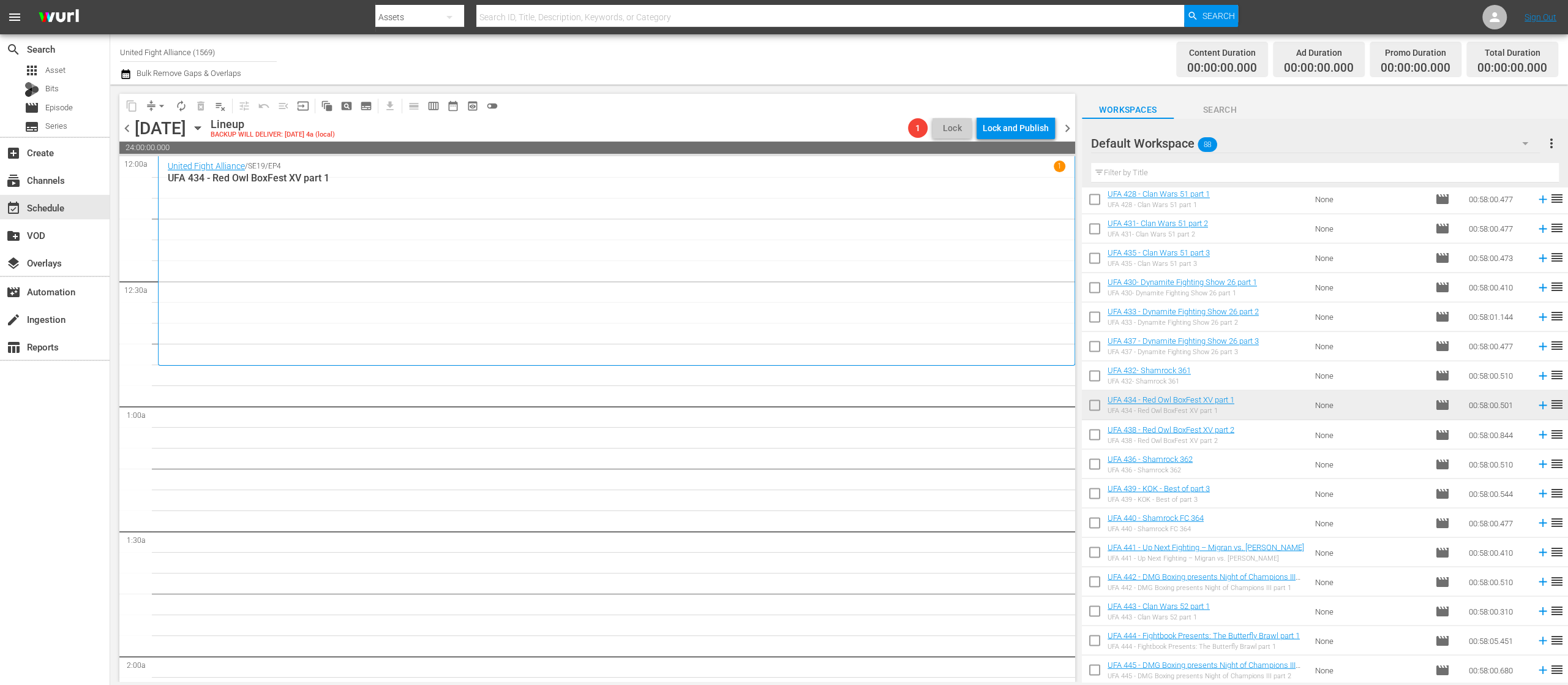
scroll to position [1876, 0]
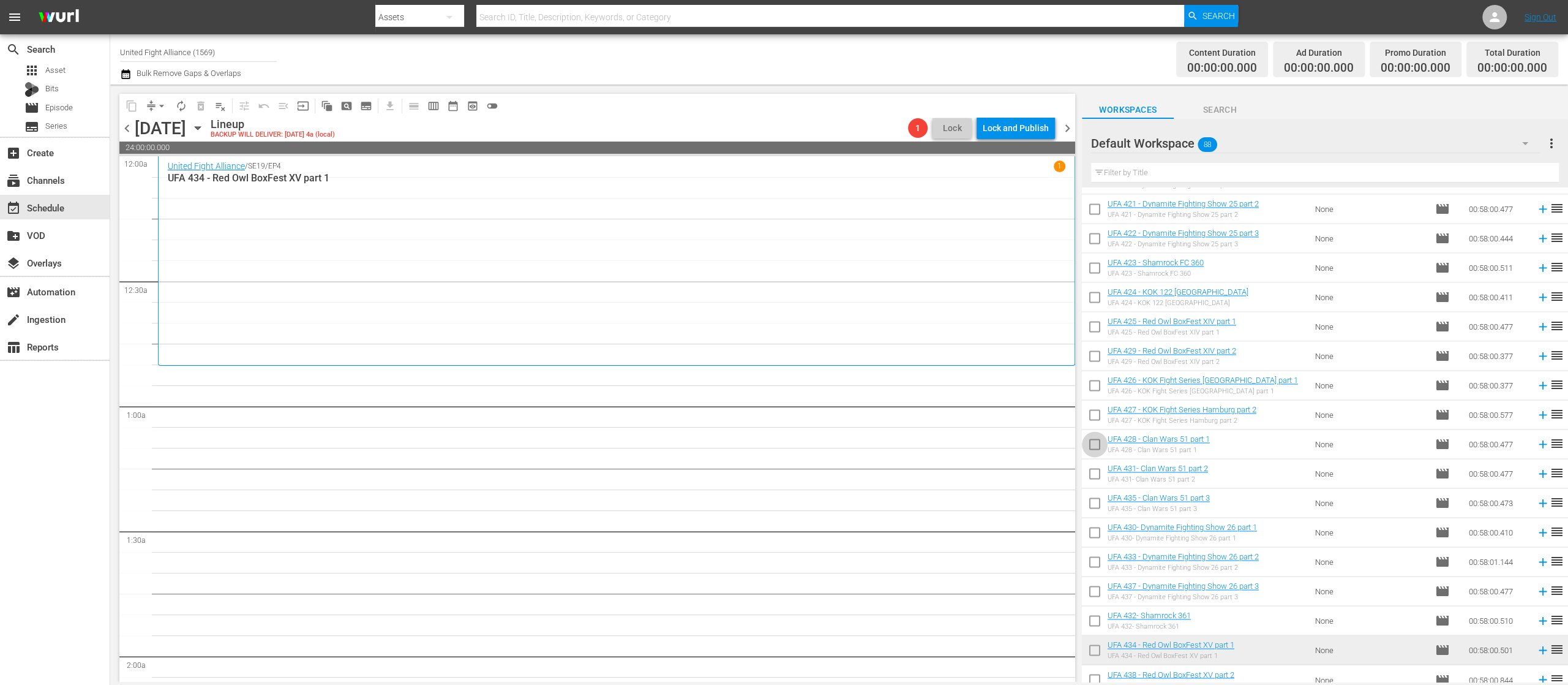
click at [1092, 442] on input "checkbox" at bounding box center [1095, 446] width 26 height 26
checkbox input "true"
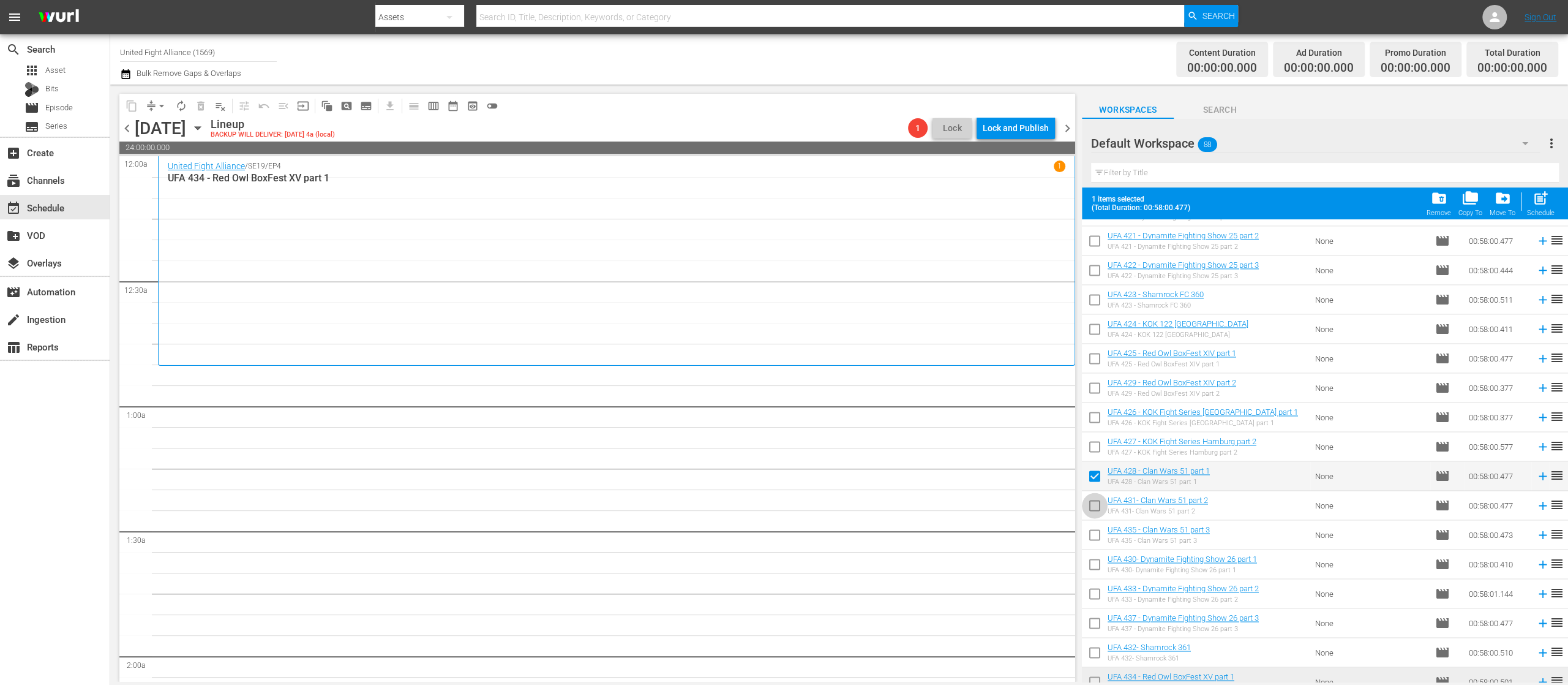
click at [1096, 502] on input "checkbox" at bounding box center [1095, 508] width 26 height 26
checkbox input "true"
click at [1093, 533] on input "checkbox" at bounding box center [1095, 537] width 26 height 26
checkbox input "true"
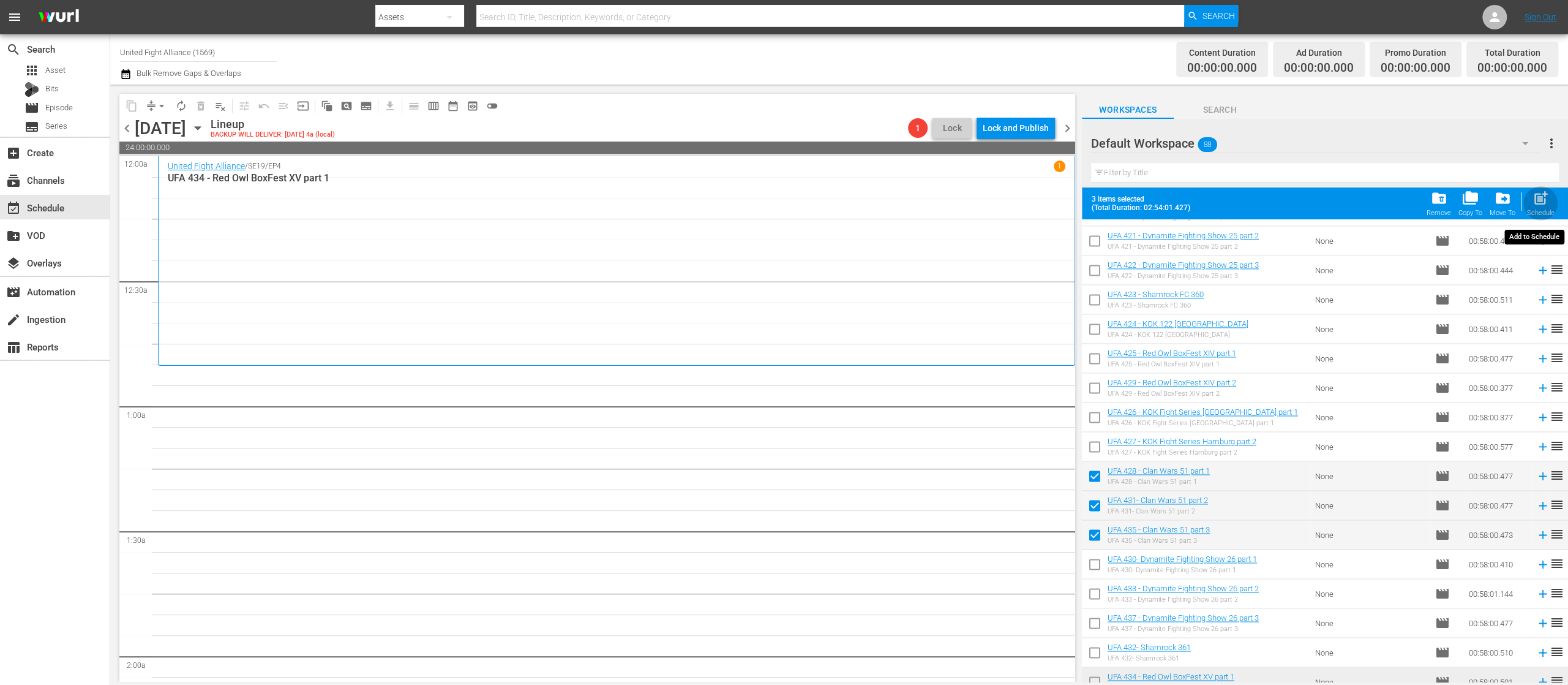
click at [1540, 209] on div "Schedule" at bounding box center [1541, 213] width 28 height 8
checkbox input "false"
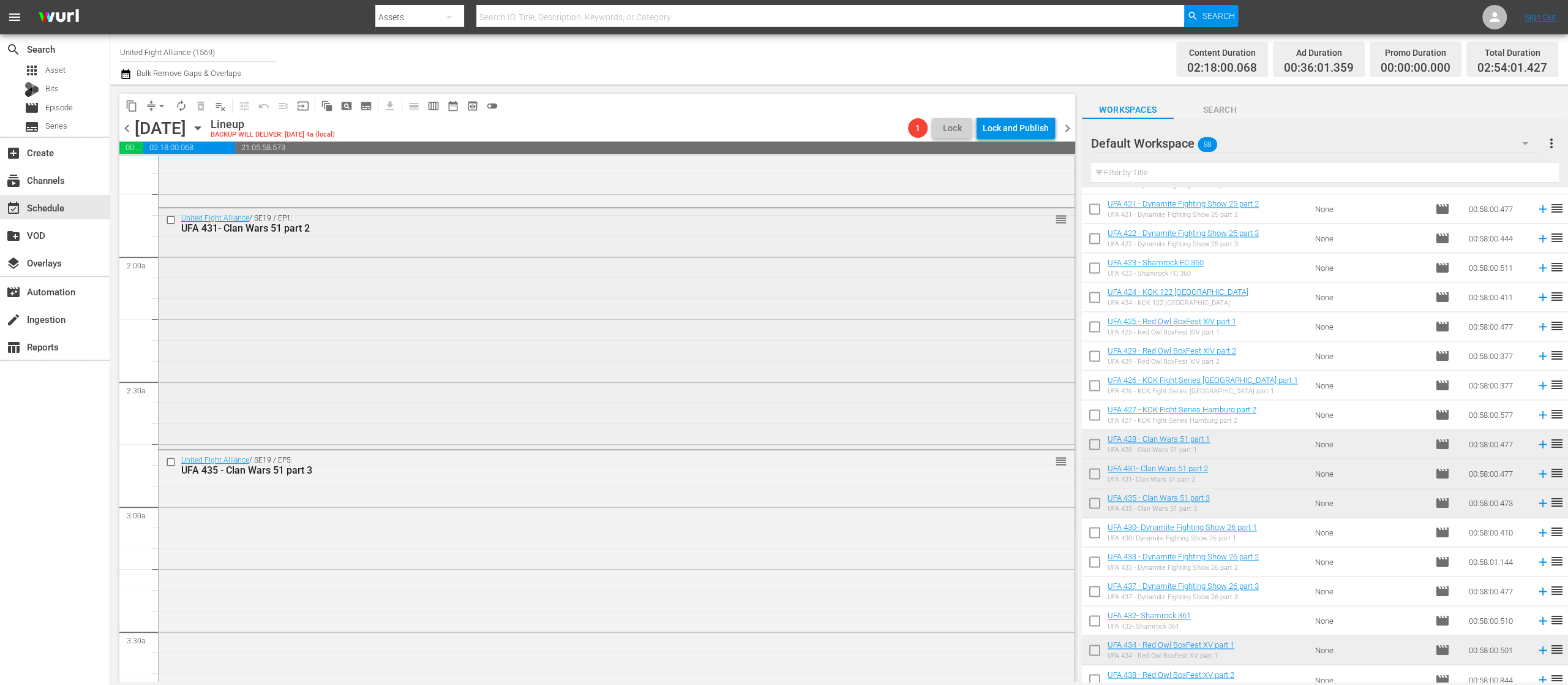
scroll to position [490, 0]
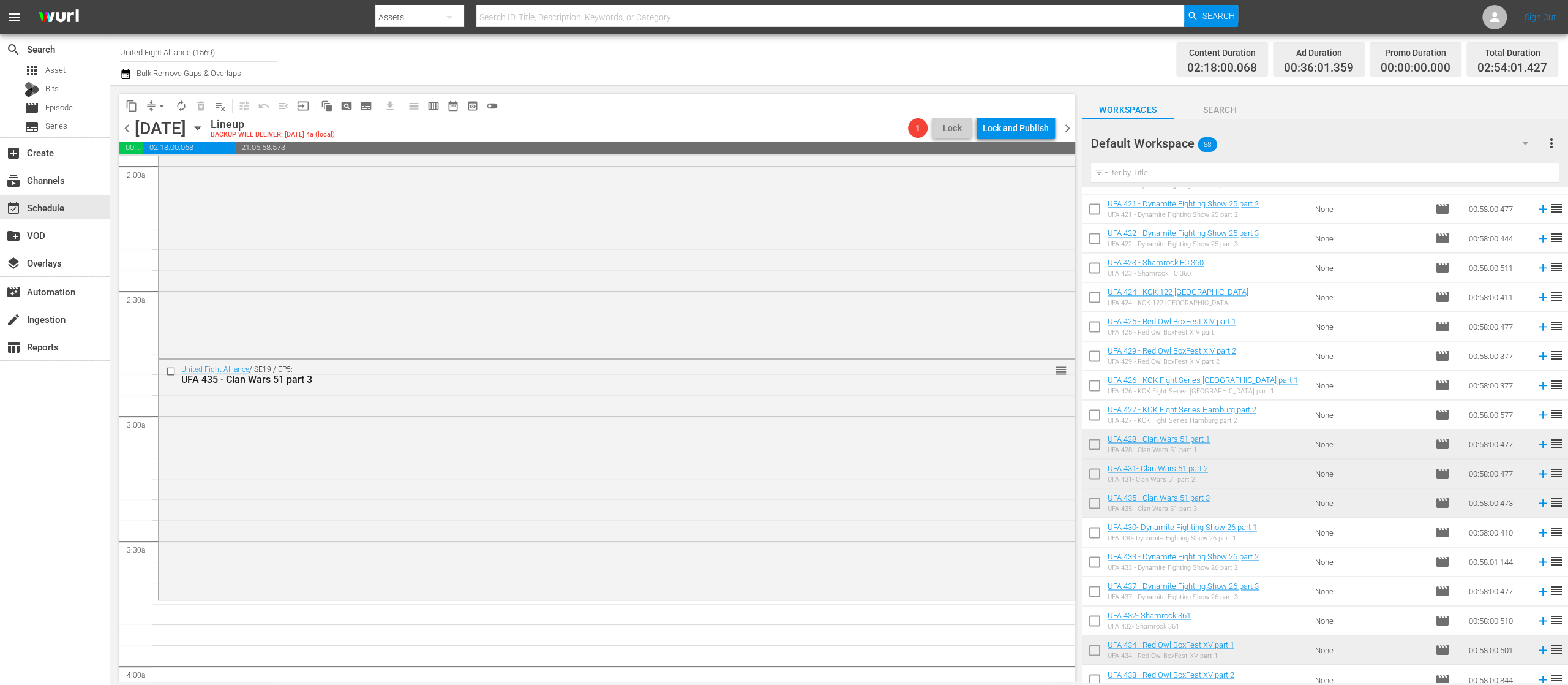
click at [1091, 529] on input "checkbox" at bounding box center [1095, 535] width 26 height 26
checkbox input "true"
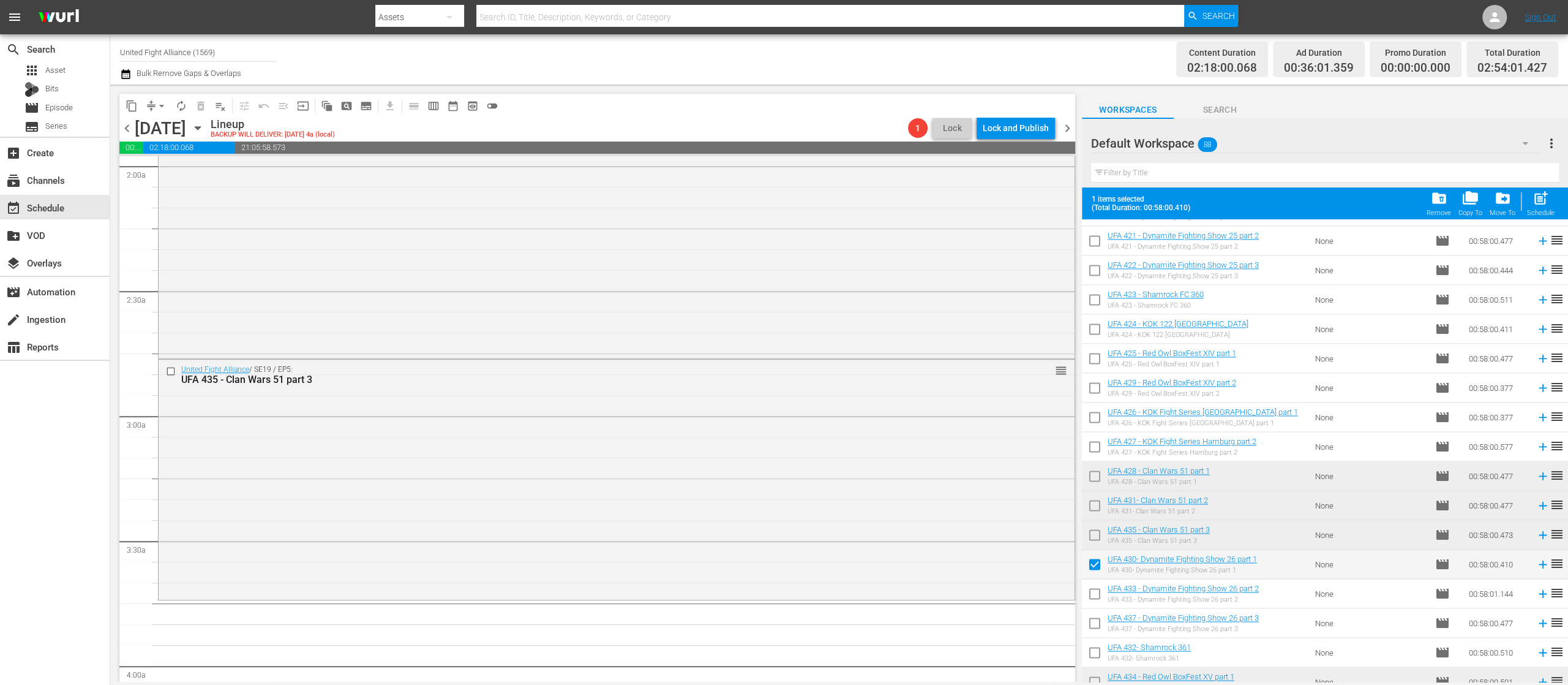
click at [1091, 587] on input "checkbox" at bounding box center [1095, 596] width 26 height 26
checkbox input "true"
click at [1095, 625] on input "checkbox" at bounding box center [1095, 625] width 26 height 26
checkbox input "true"
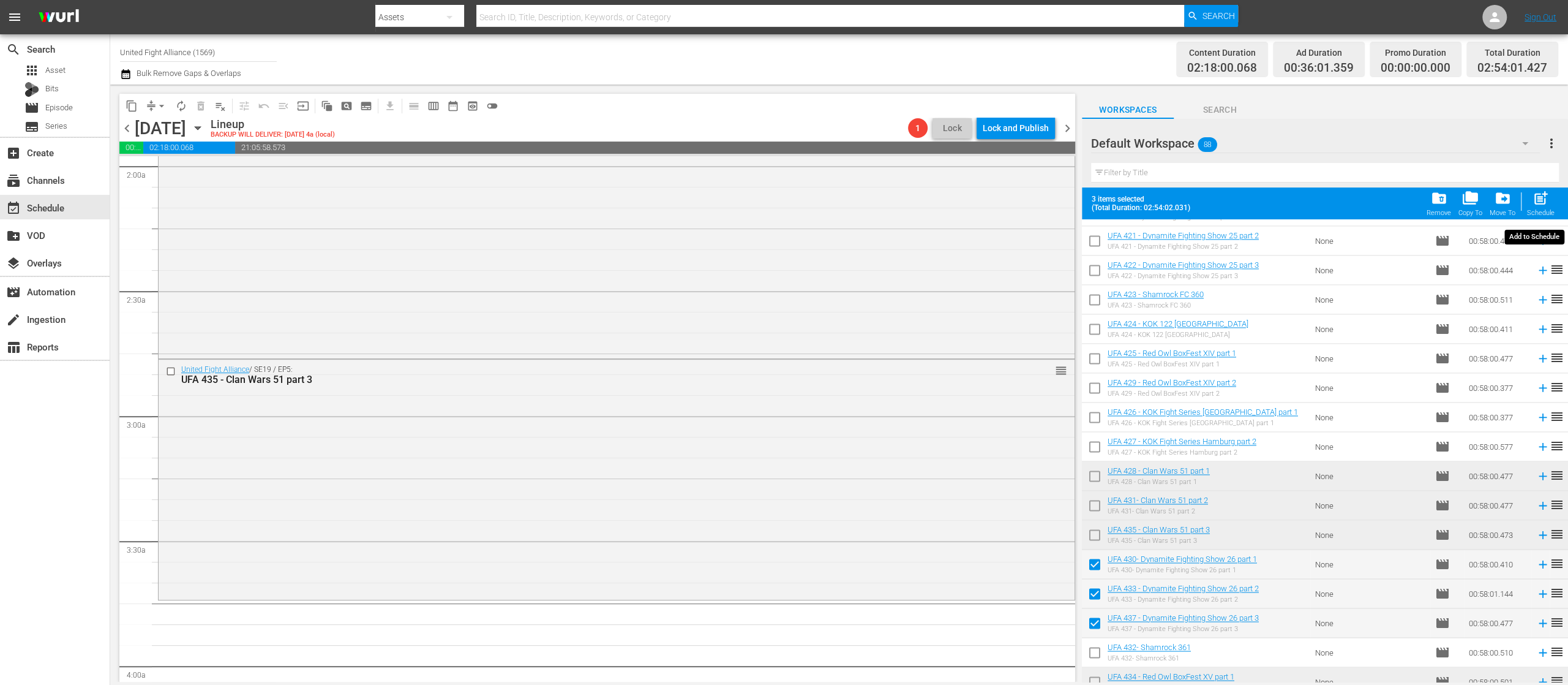
click at [1541, 194] on span "post_add" at bounding box center [1541, 198] width 16 height 16
checkbox input "false"
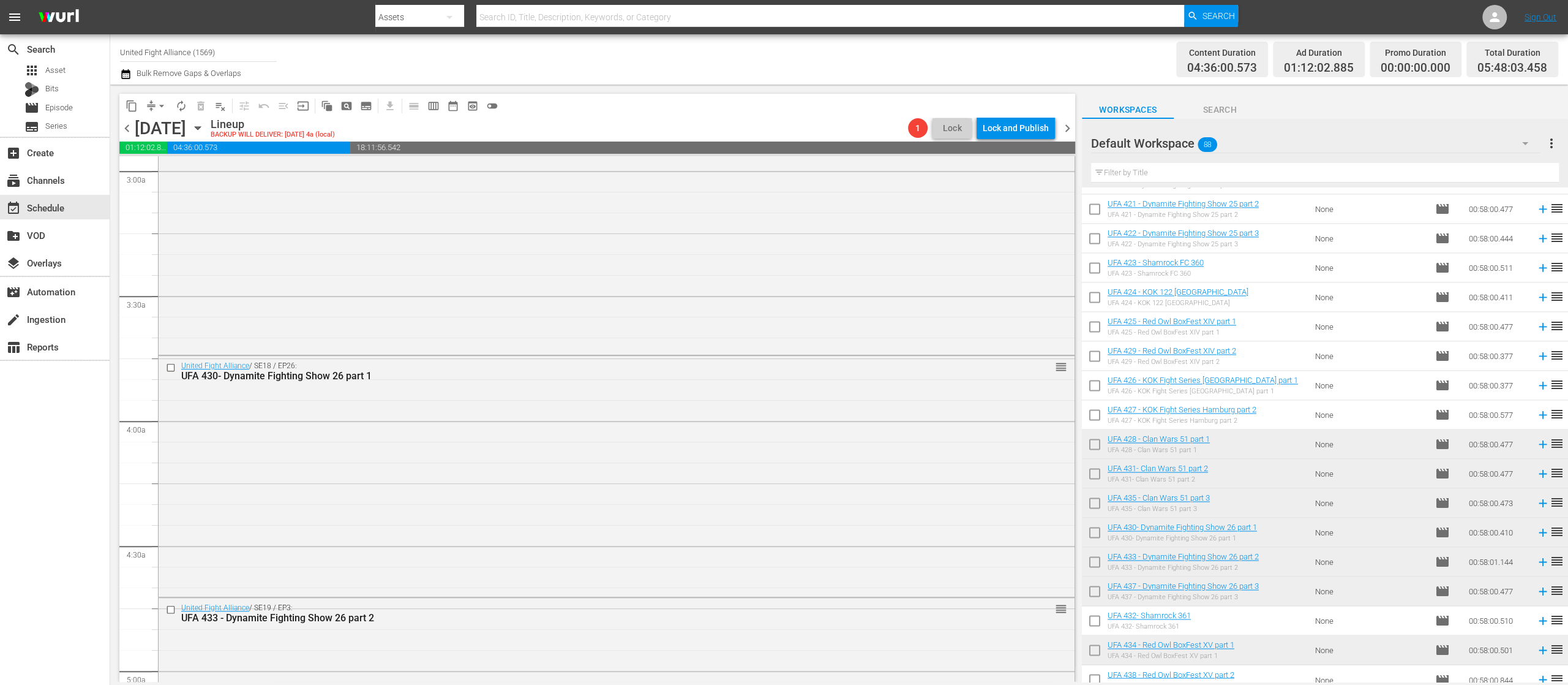
scroll to position [2121, 0]
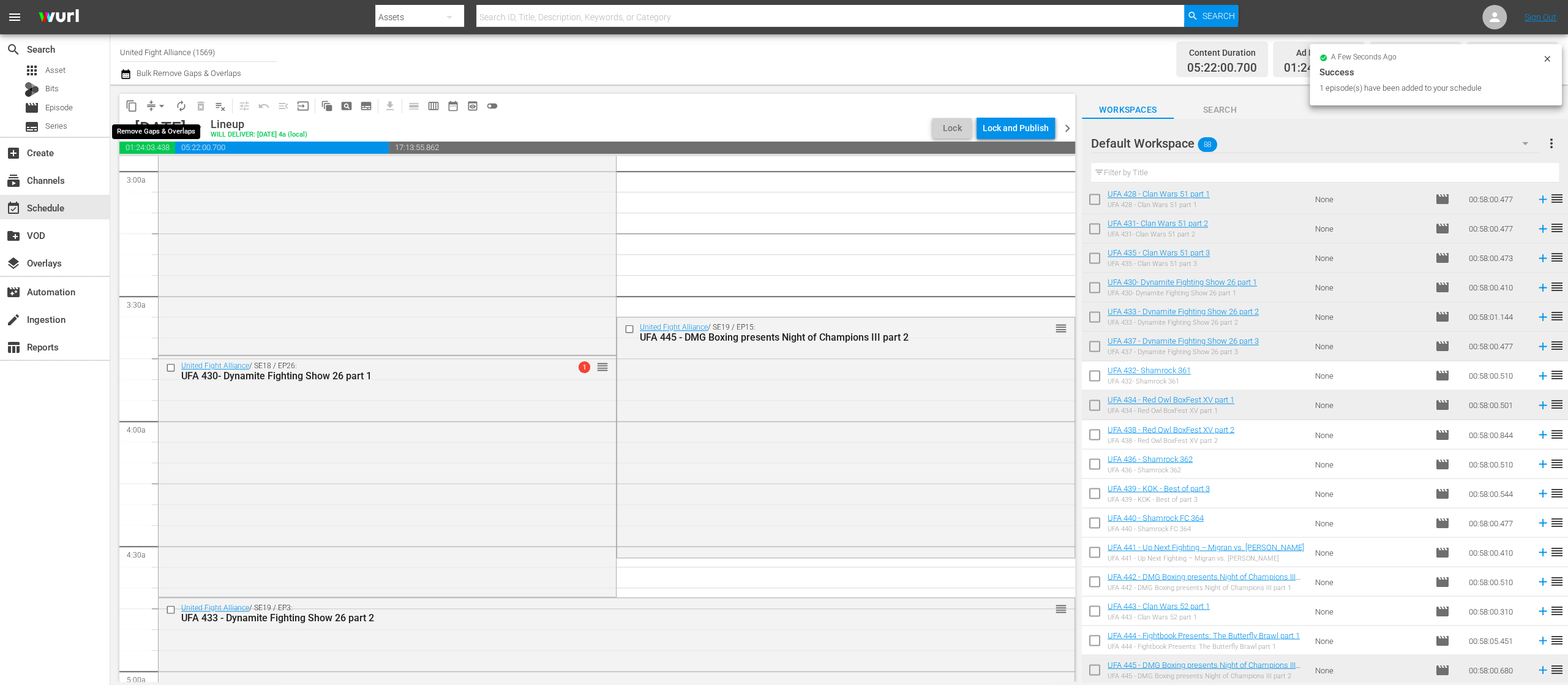
click at [164, 100] on span "arrow_drop_down" at bounding box center [161, 105] width 12 height 12
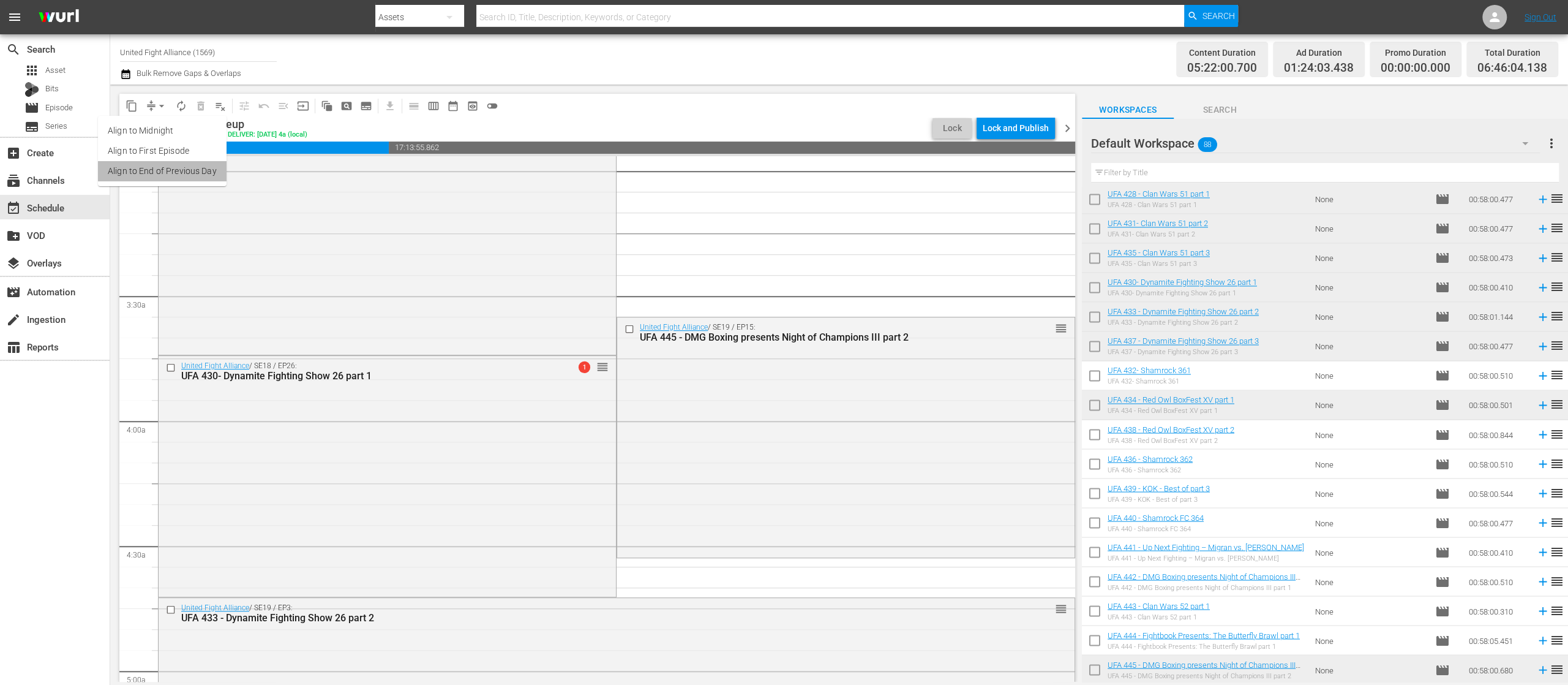
click at [192, 173] on li "Align to End of Previous Day" at bounding box center [162, 171] width 129 height 20
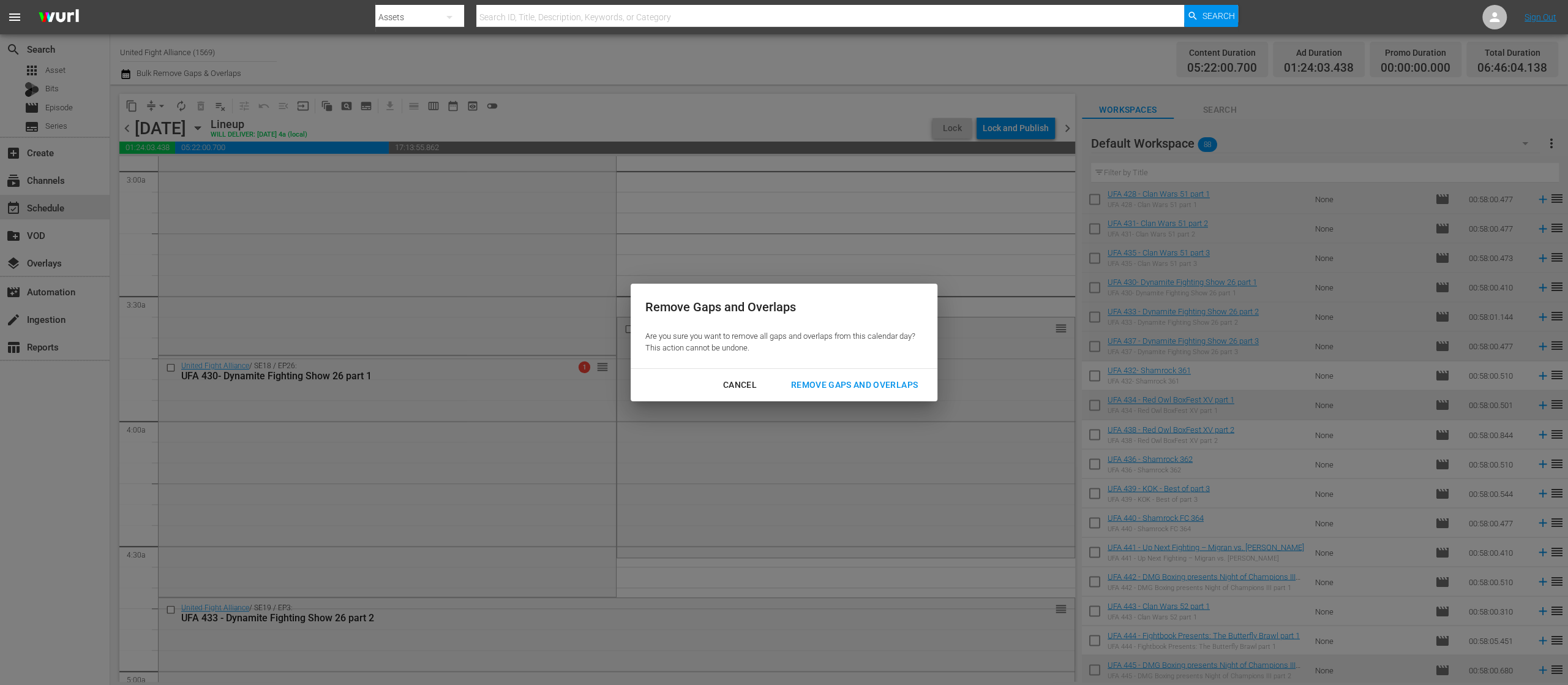
click at [856, 388] on div "Remove Gaps and Overlaps" at bounding box center [854, 385] width 146 height 15
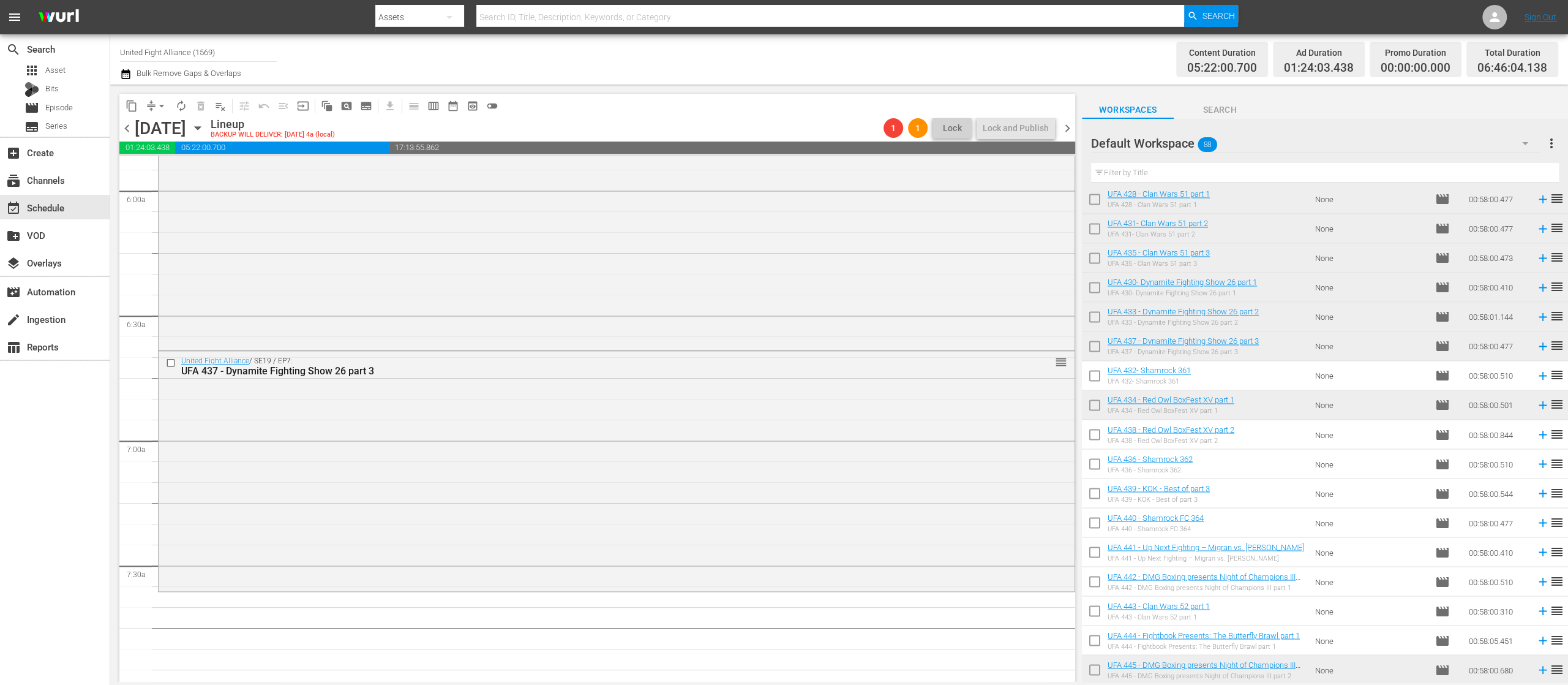
scroll to position [1470, 0]
click at [1550, 377] on span "reorder" at bounding box center [1557, 374] width 15 height 15
click at [1539, 375] on icon at bounding box center [1543, 376] width 8 height 8
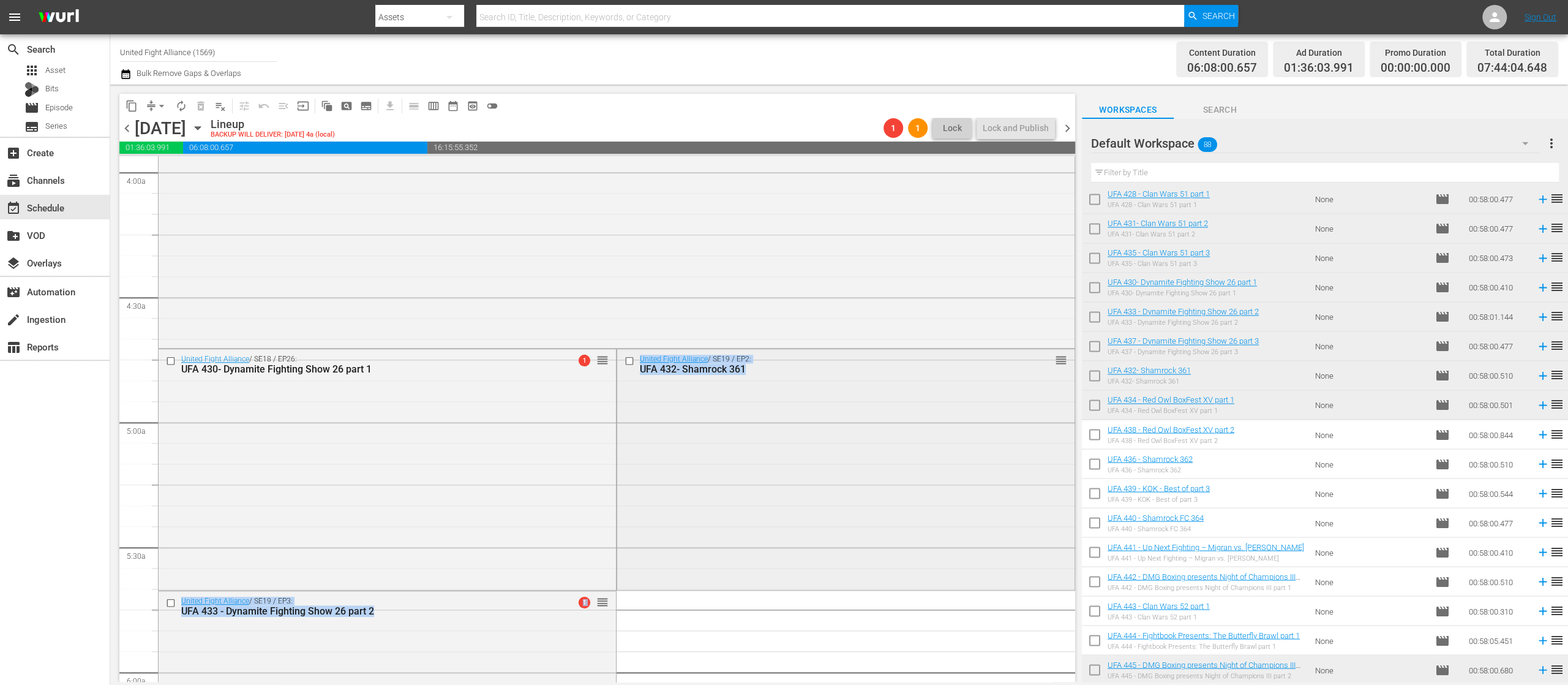
scroll to position [987, 0]
drag, startPoint x: 1054, startPoint y: 380, endPoint x: 981, endPoint y: 423, distance: 84.7
click at [981, 423] on div "United Fight Alliance / SE19 / EP2: UFA 432- Shamrock 361 reorder" at bounding box center [846, 464] width 457 height 238
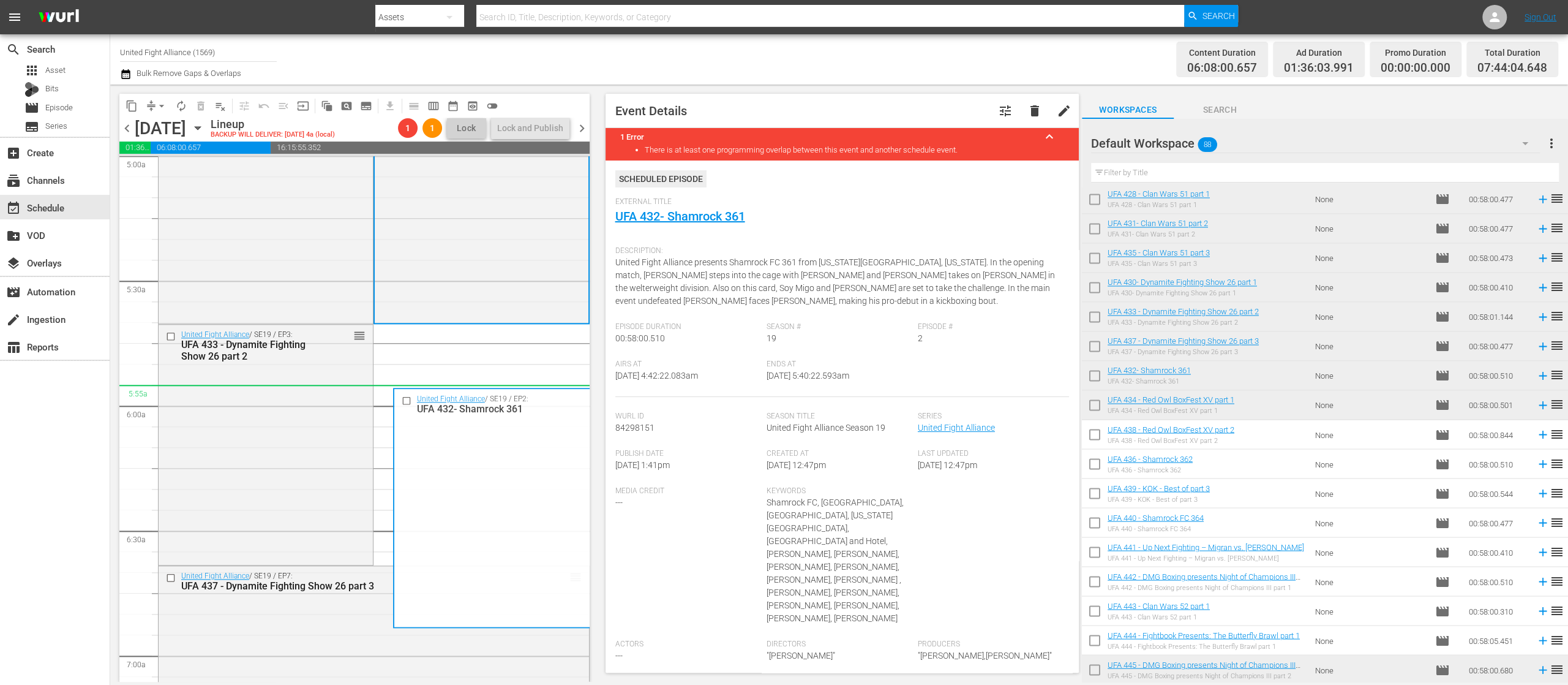
scroll to position [1478, 0]
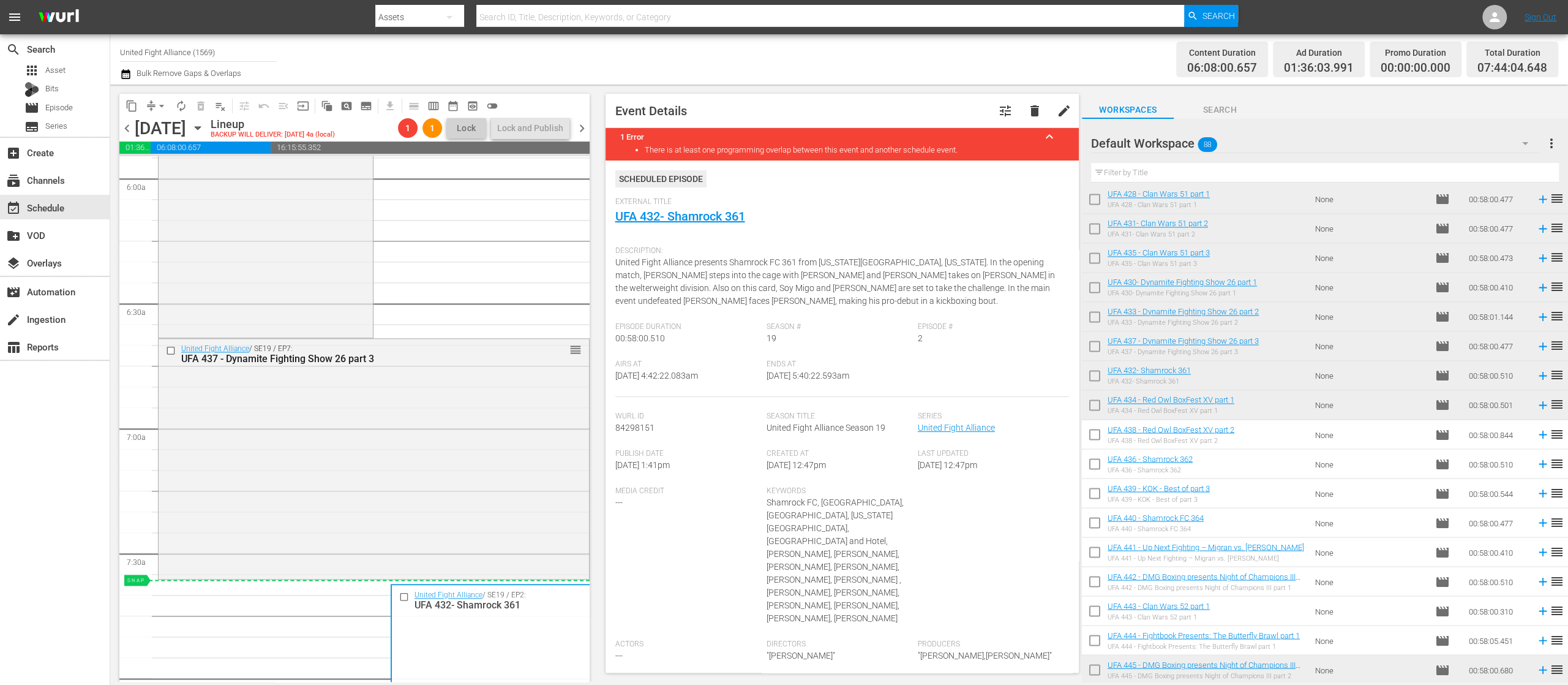
drag, startPoint x: 562, startPoint y: 354, endPoint x: 501, endPoint y: 589, distance: 242.8
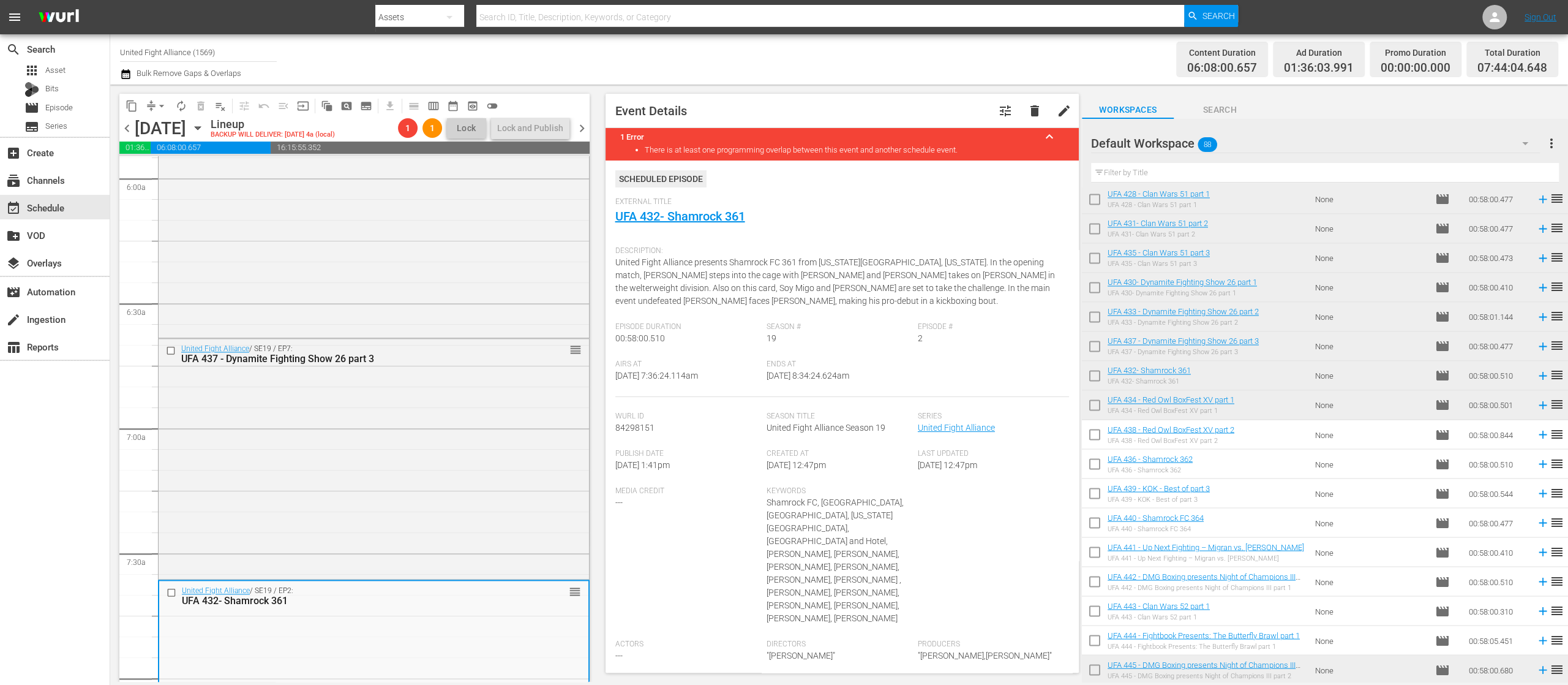
scroll to position [1499, 0]
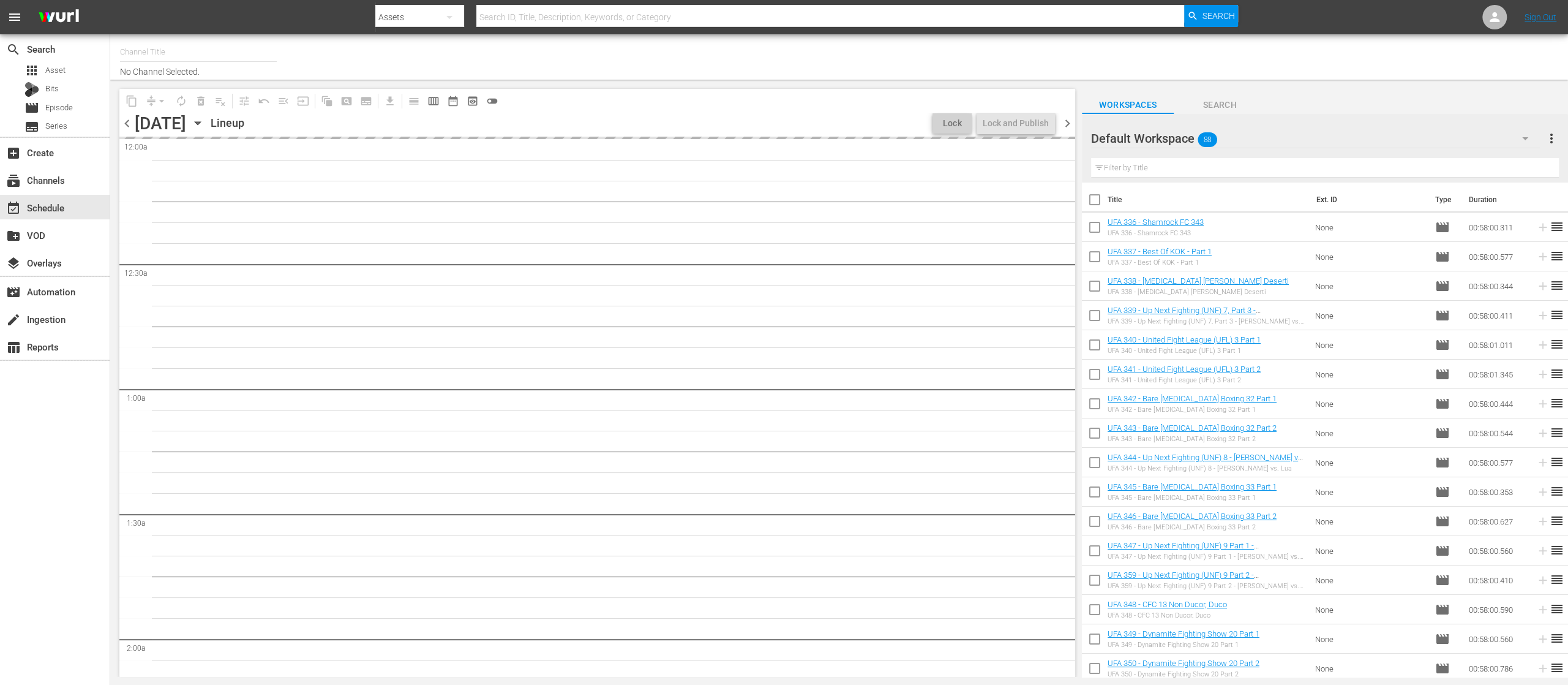
type input "United Fight Alliance (1569)"
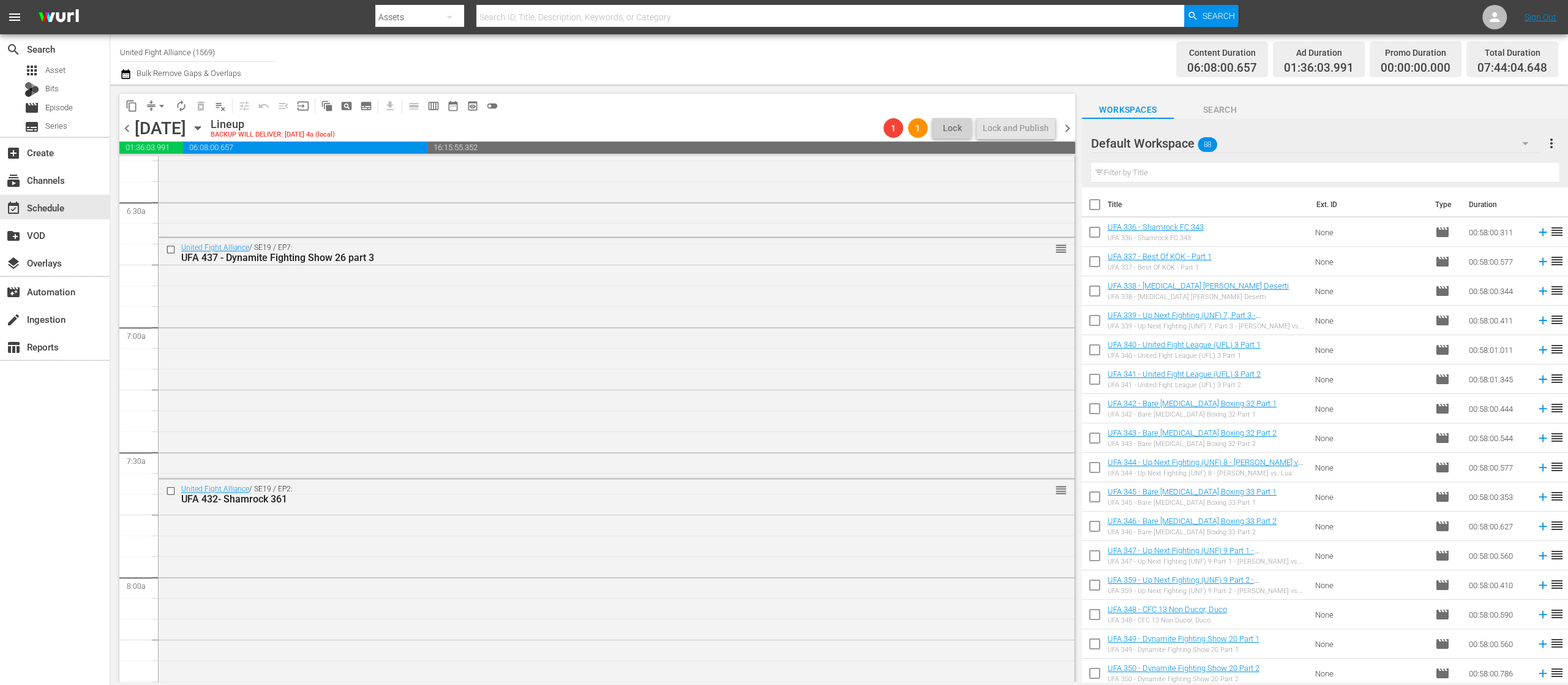
scroll to position [1715, 0]
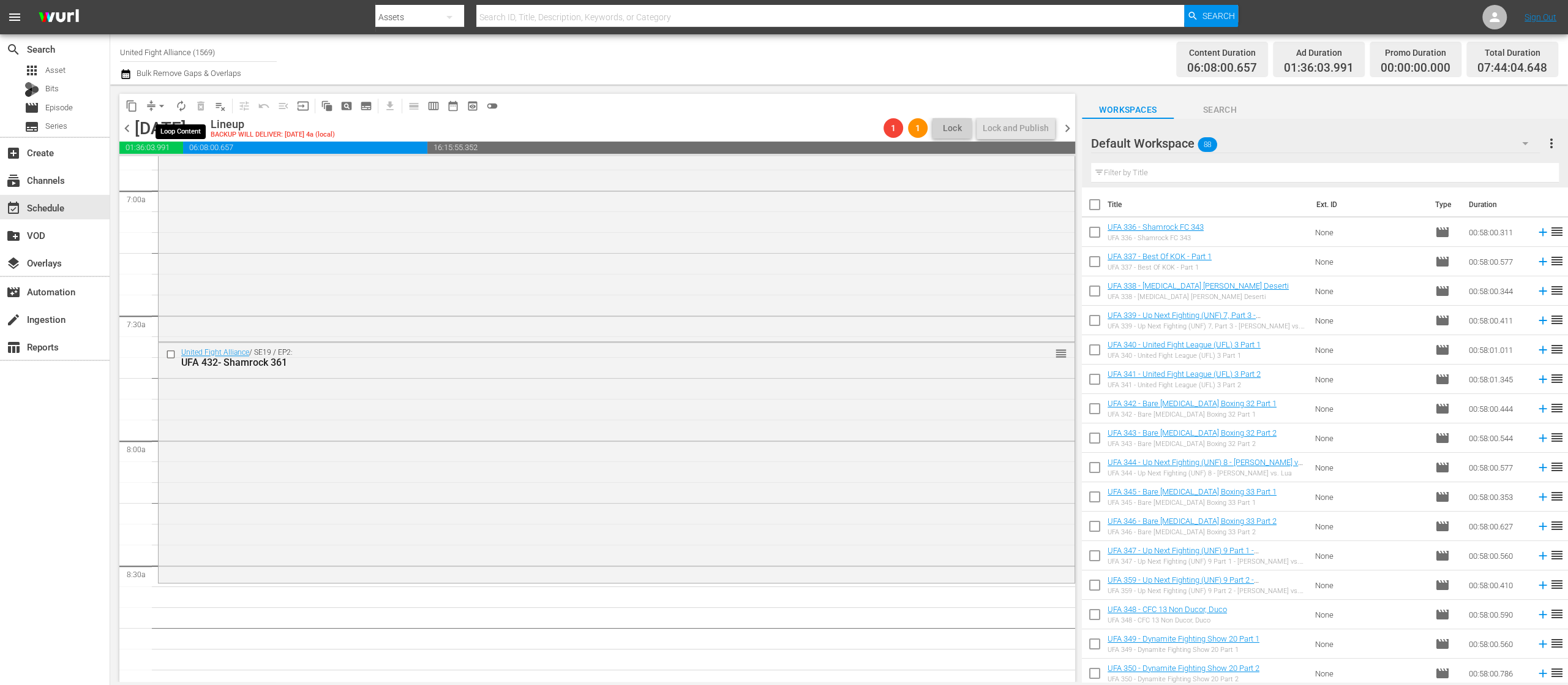
click at [178, 105] on span "autorenew_outlined" at bounding box center [181, 105] width 12 height 12
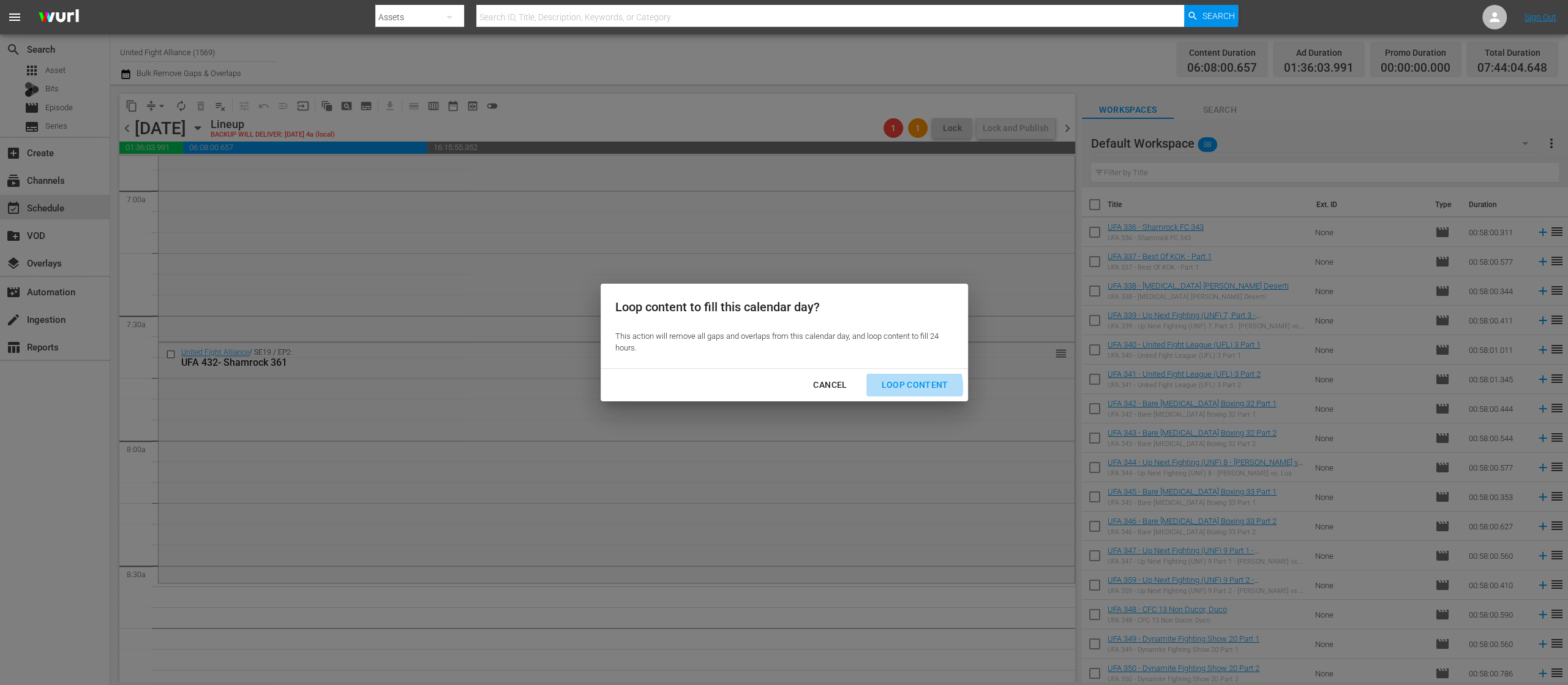
click at [909, 387] on div "Loop Content" at bounding box center [914, 385] width 86 height 15
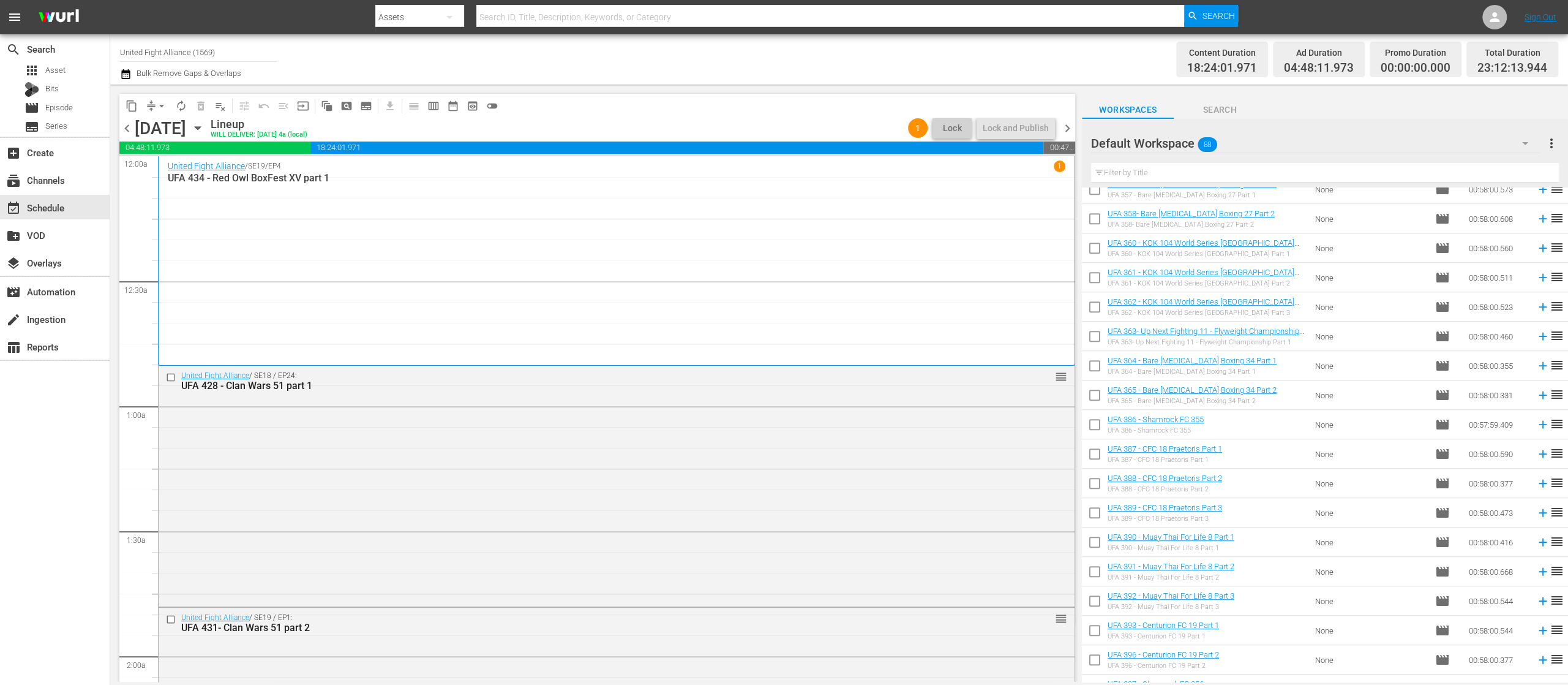
scroll to position [200, 0]
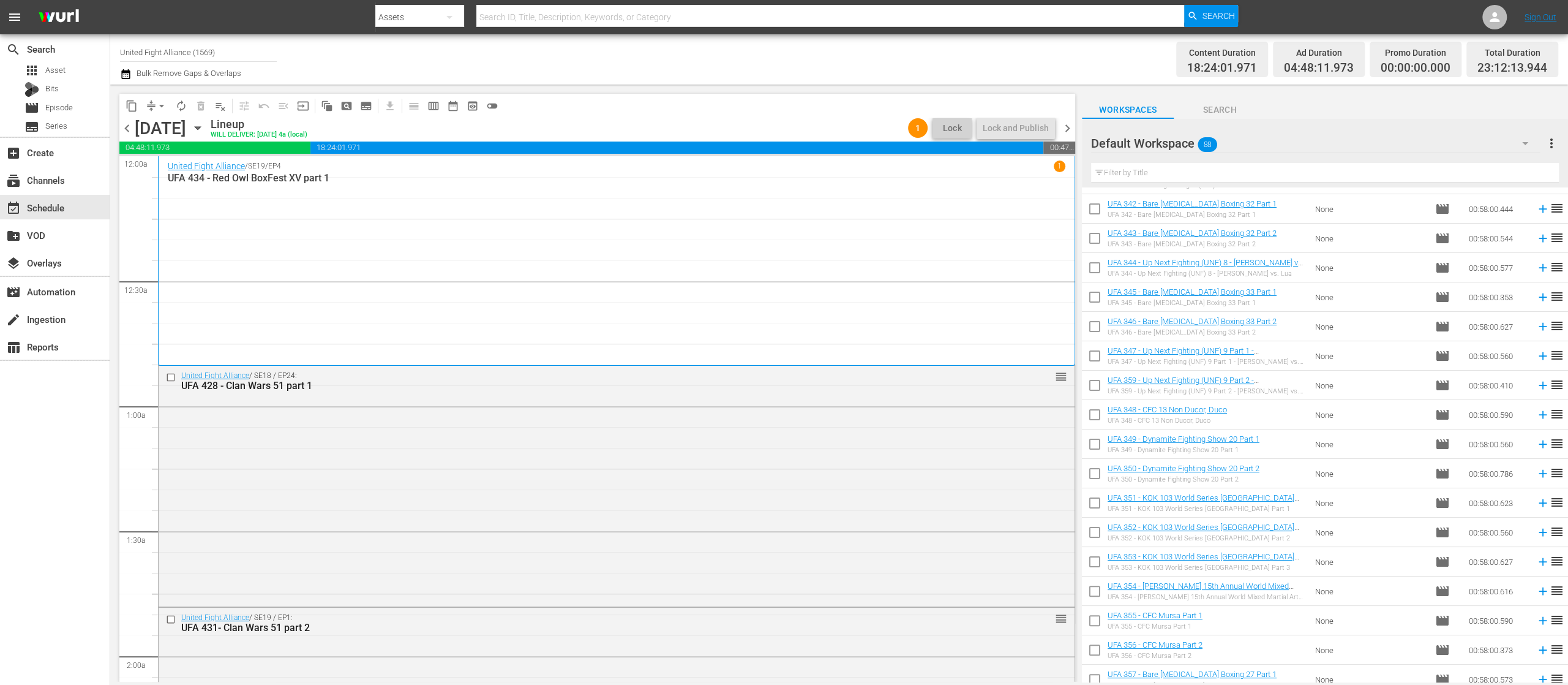
click at [1090, 502] on input "checkbox" at bounding box center [1095, 505] width 26 height 26
checkbox input "true"
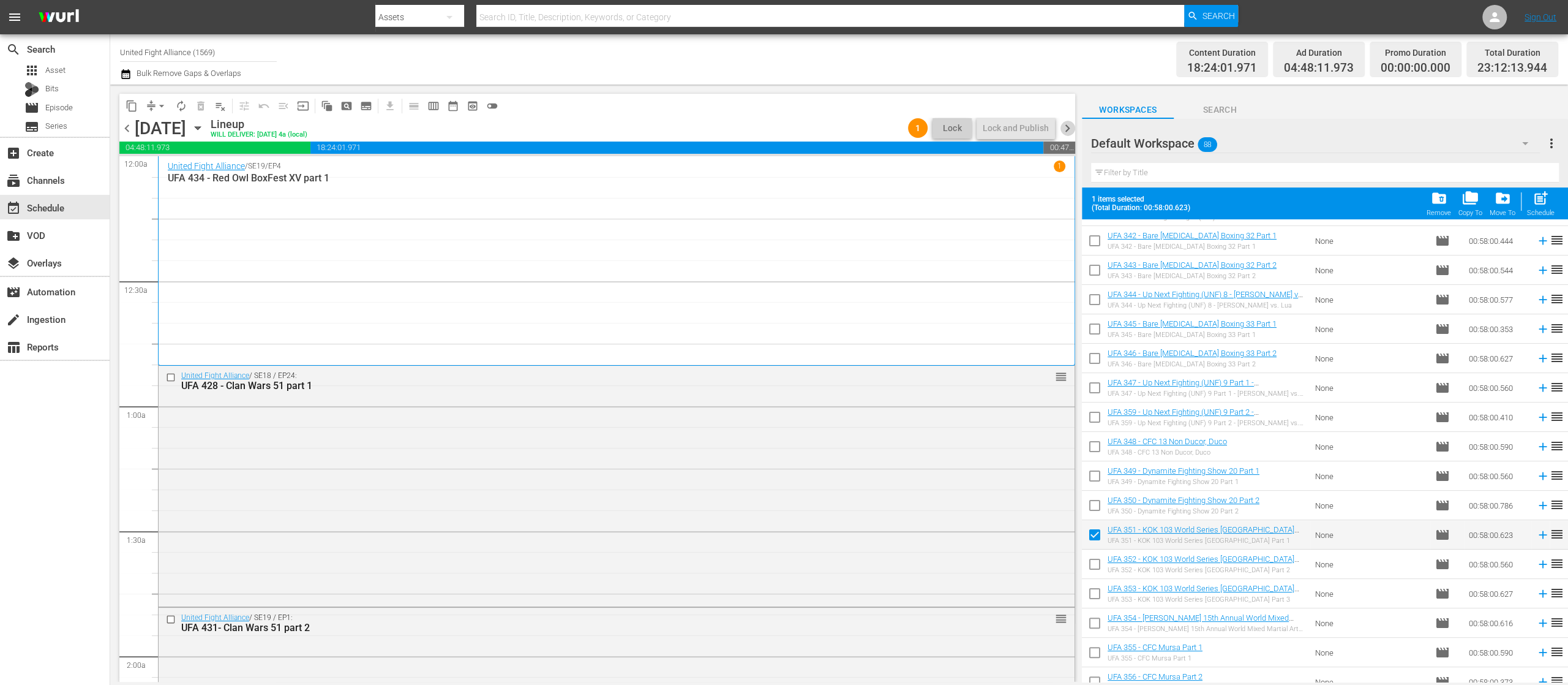
click at [1070, 130] on span "chevron_right" at bounding box center [1068, 128] width 15 height 15
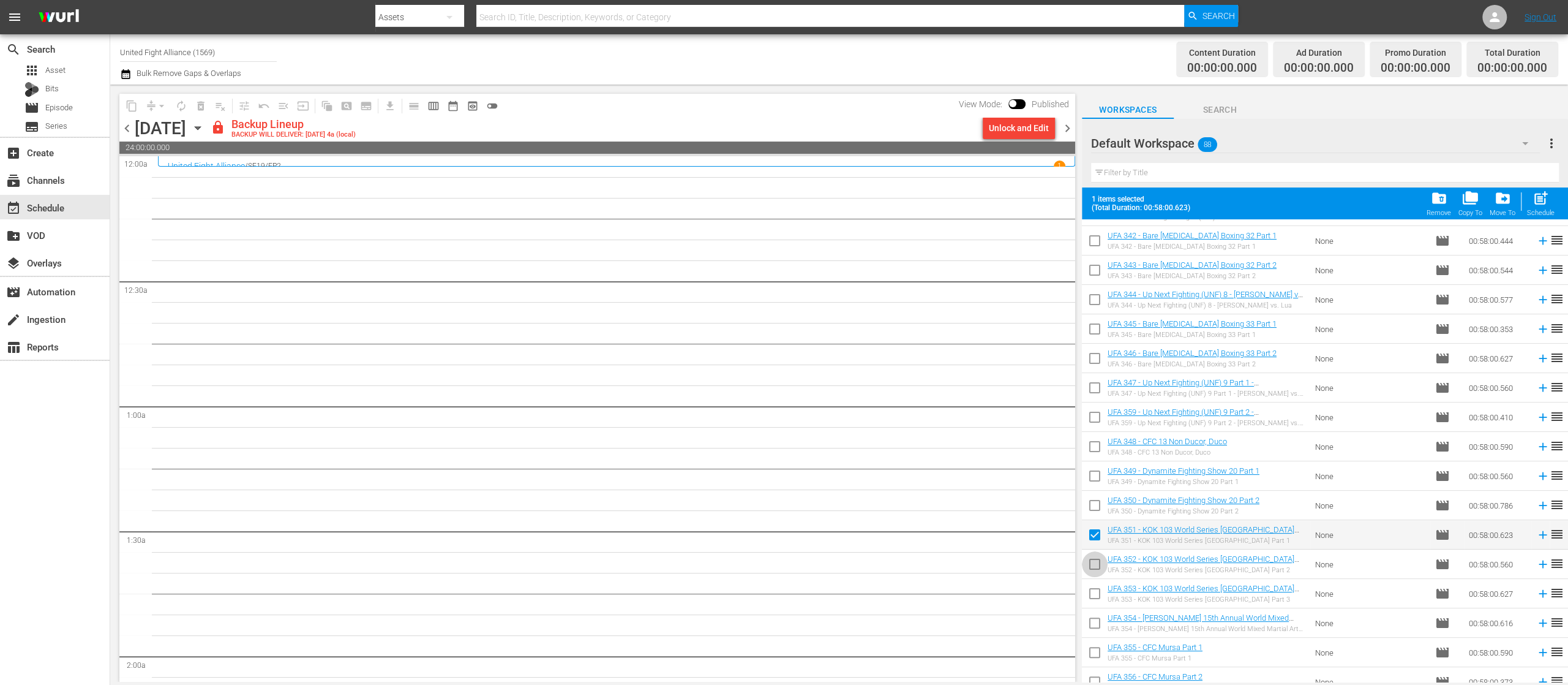
click at [1097, 566] on input "checkbox" at bounding box center [1095, 566] width 26 height 26
checkbox input "true"
click at [1092, 592] on input "checkbox" at bounding box center [1095, 596] width 26 height 26
checkbox input "true"
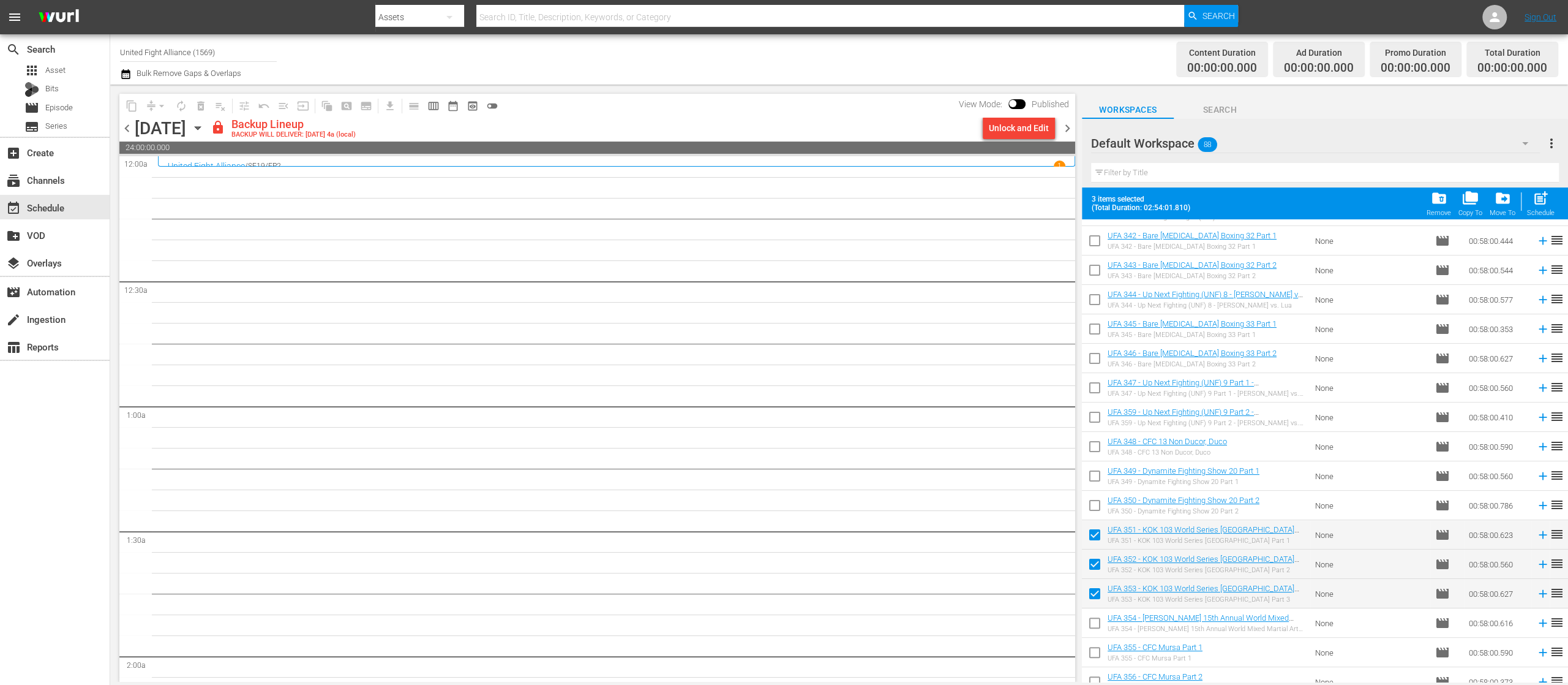
scroll to position [445, 0]
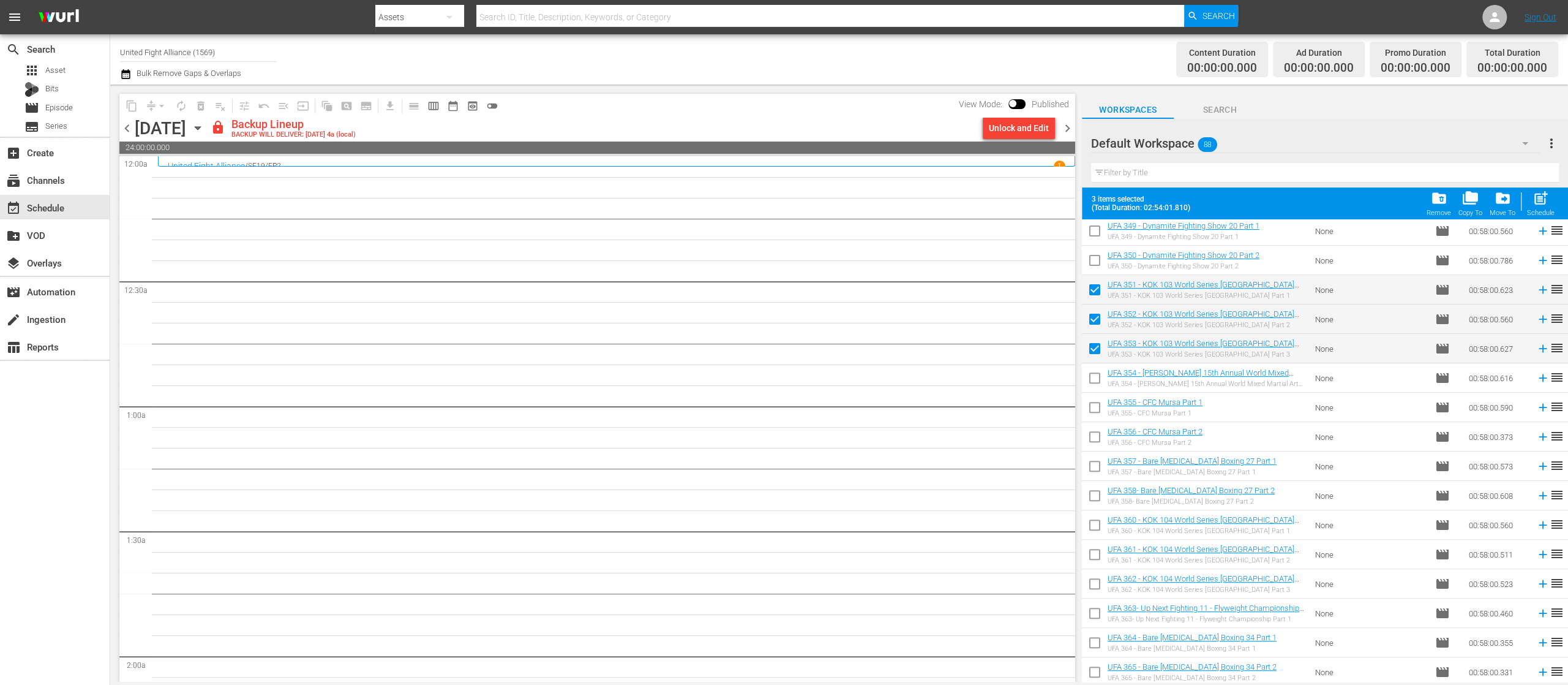
click at [1095, 372] on input "checkbox" at bounding box center [1095, 380] width 26 height 26
checkbox input "true"
click at [1093, 405] on input "checkbox" at bounding box center [1095, 410] width 26 height 26
checkbox input "true"
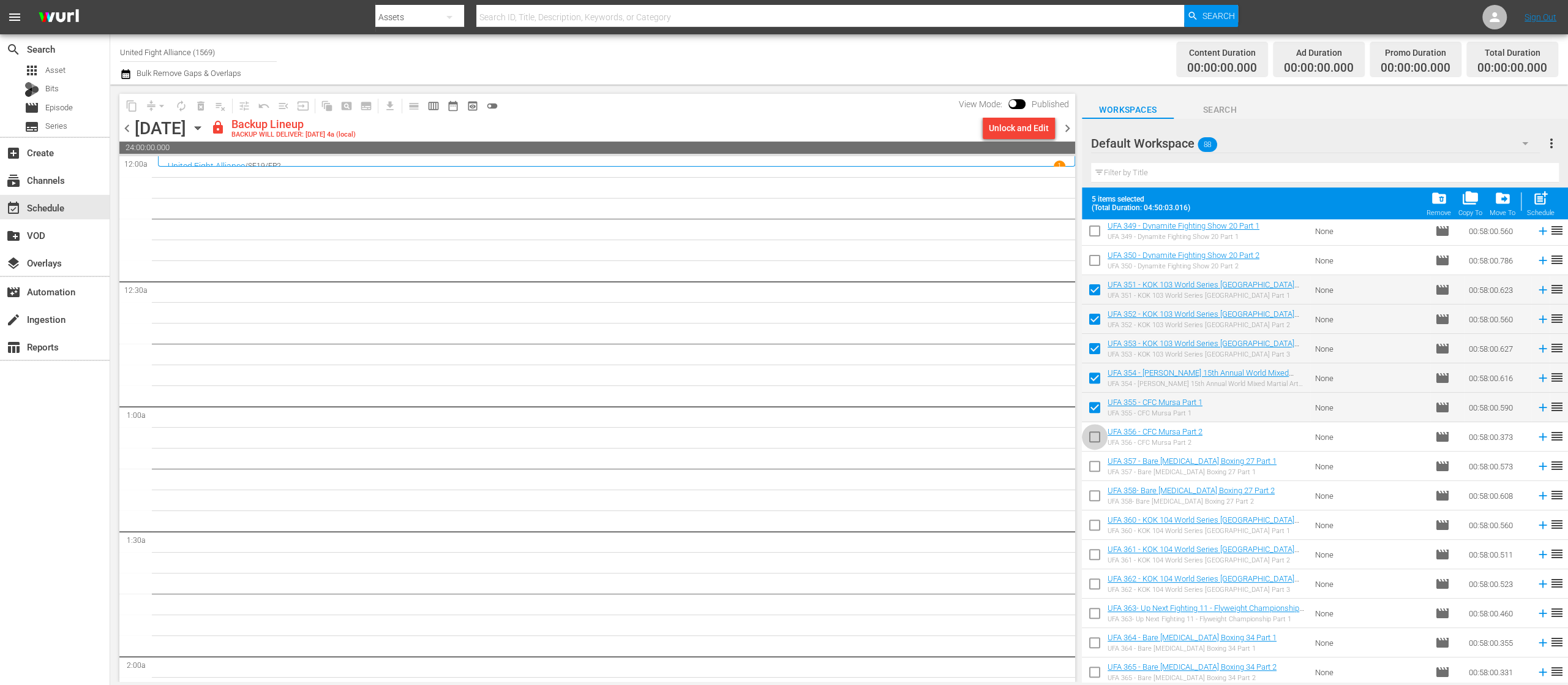
click at [1093, 427] on input "checkbox" at bounding box center [1095, 439] width 26 height 26
checkbox input "true"
click at [1092, 471] on input "checkbox" at bounding box center [1095, 468] width 26 height 26
checkbox input "true"
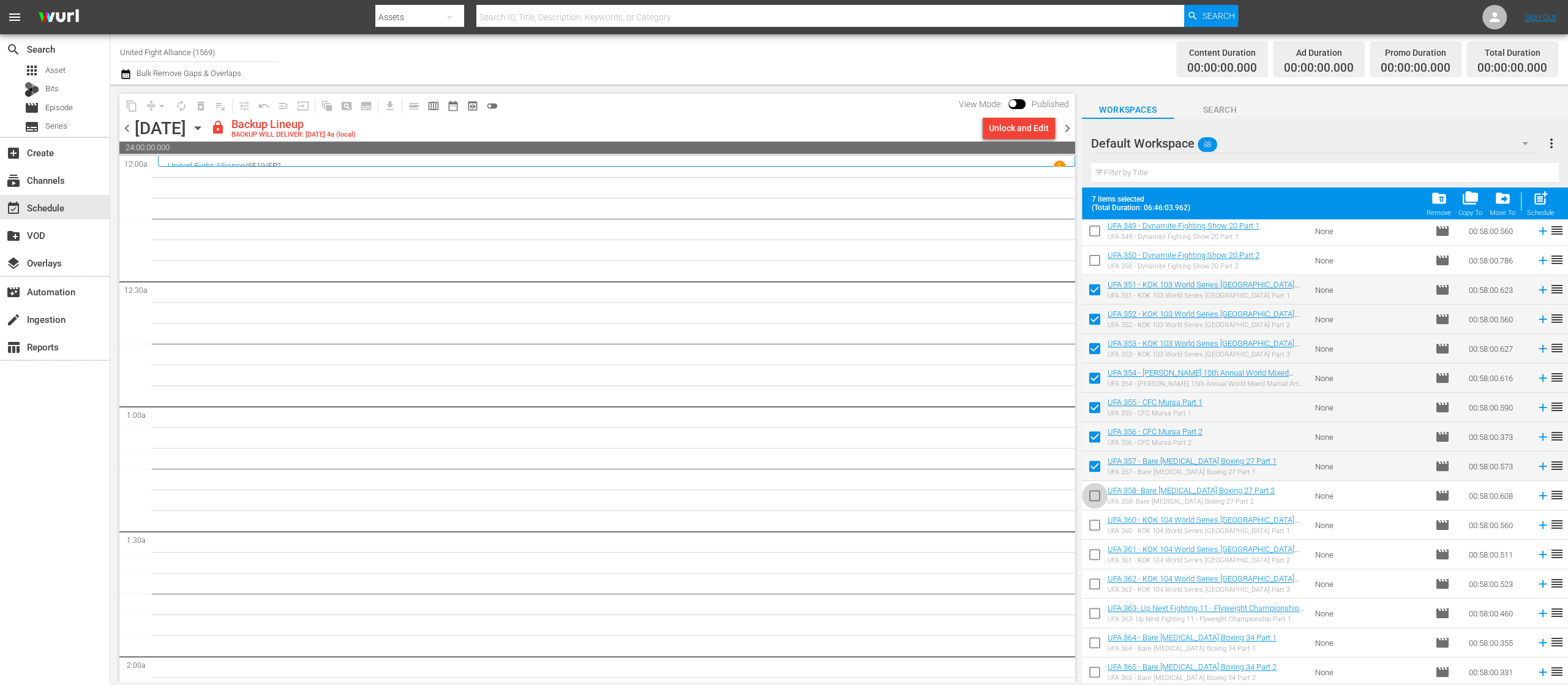
click at [1096, 496] on input "checkbox" at bounding box center [1095, 498] width 26 height 26
checkbox input "true"
click at [1539, 204] on span "post_add" at bounding box center [1541, 198] width 16 height 16
checkbox input "false"
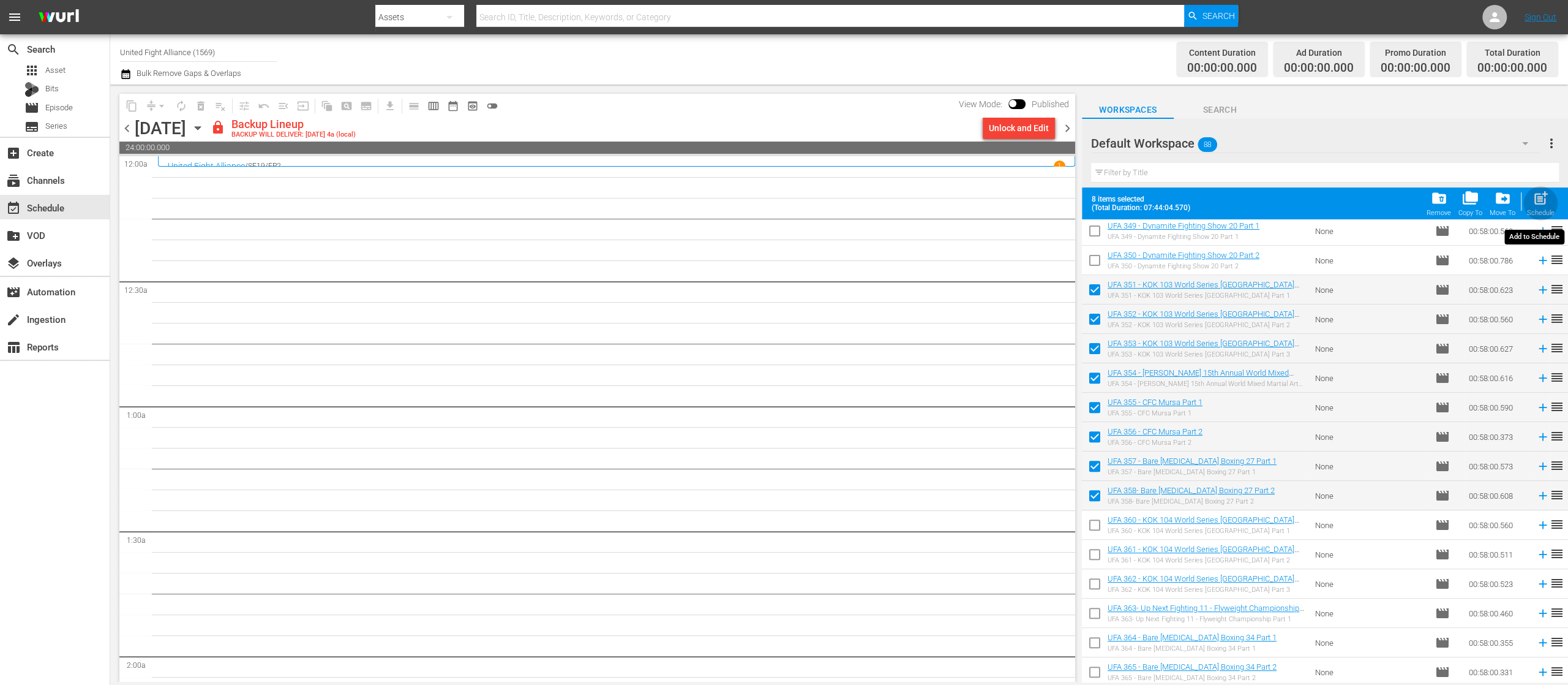
checkbox input "false"
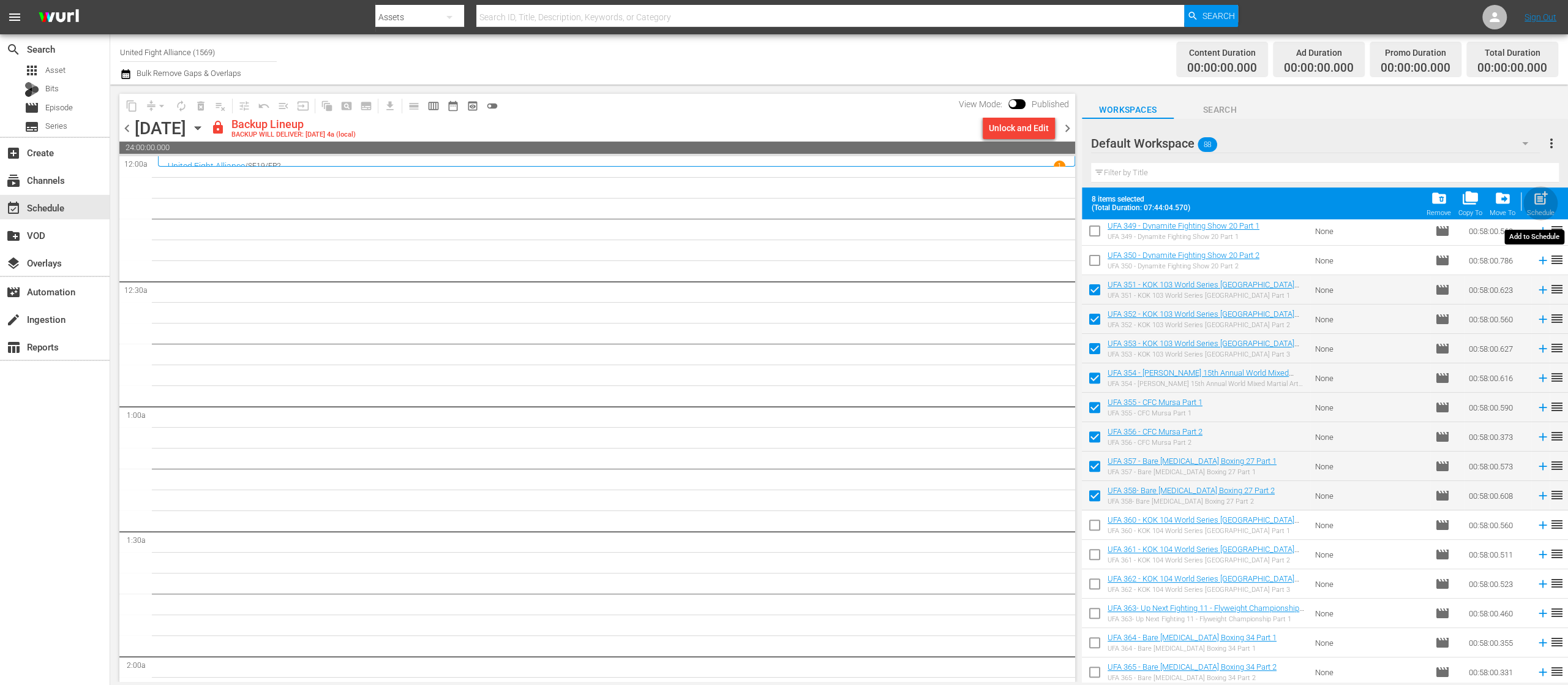
checkbox input "false"
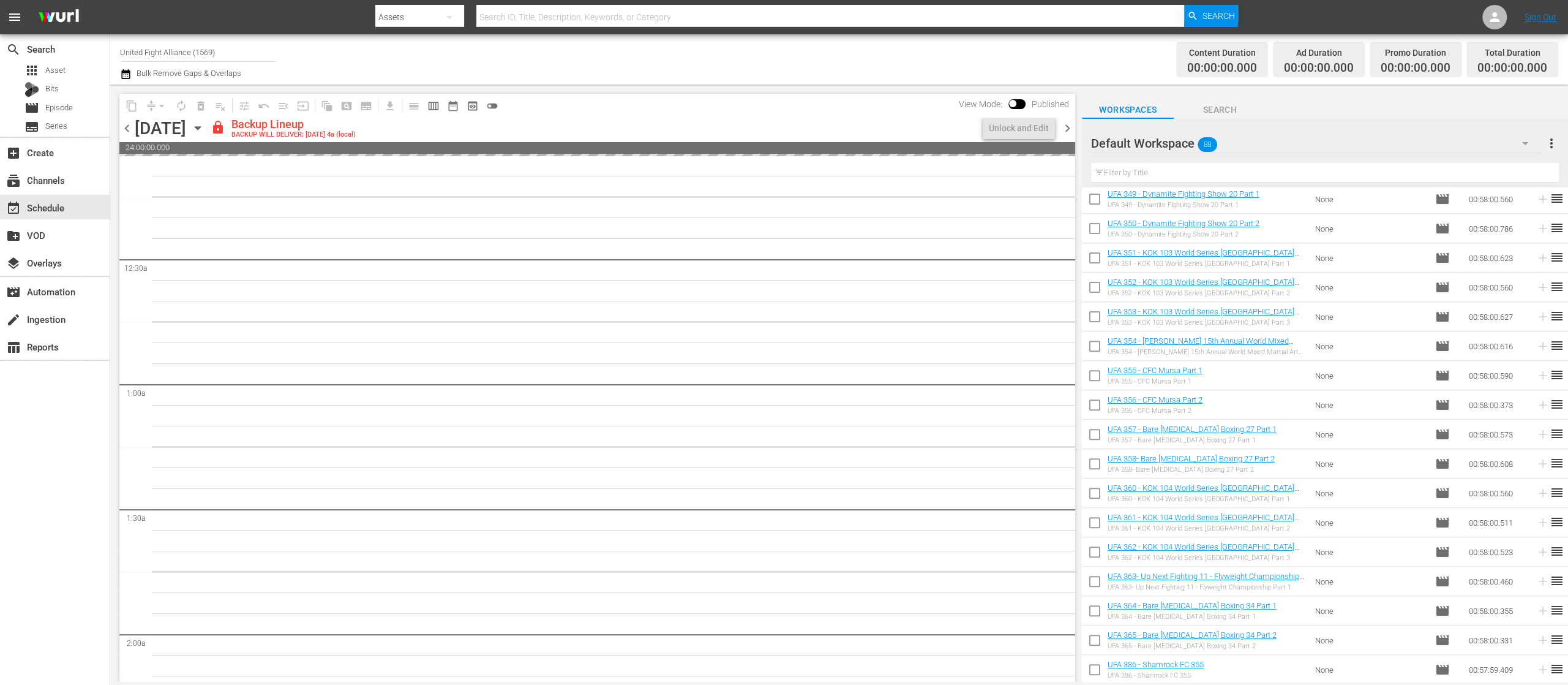
scroll to position [0, 0]
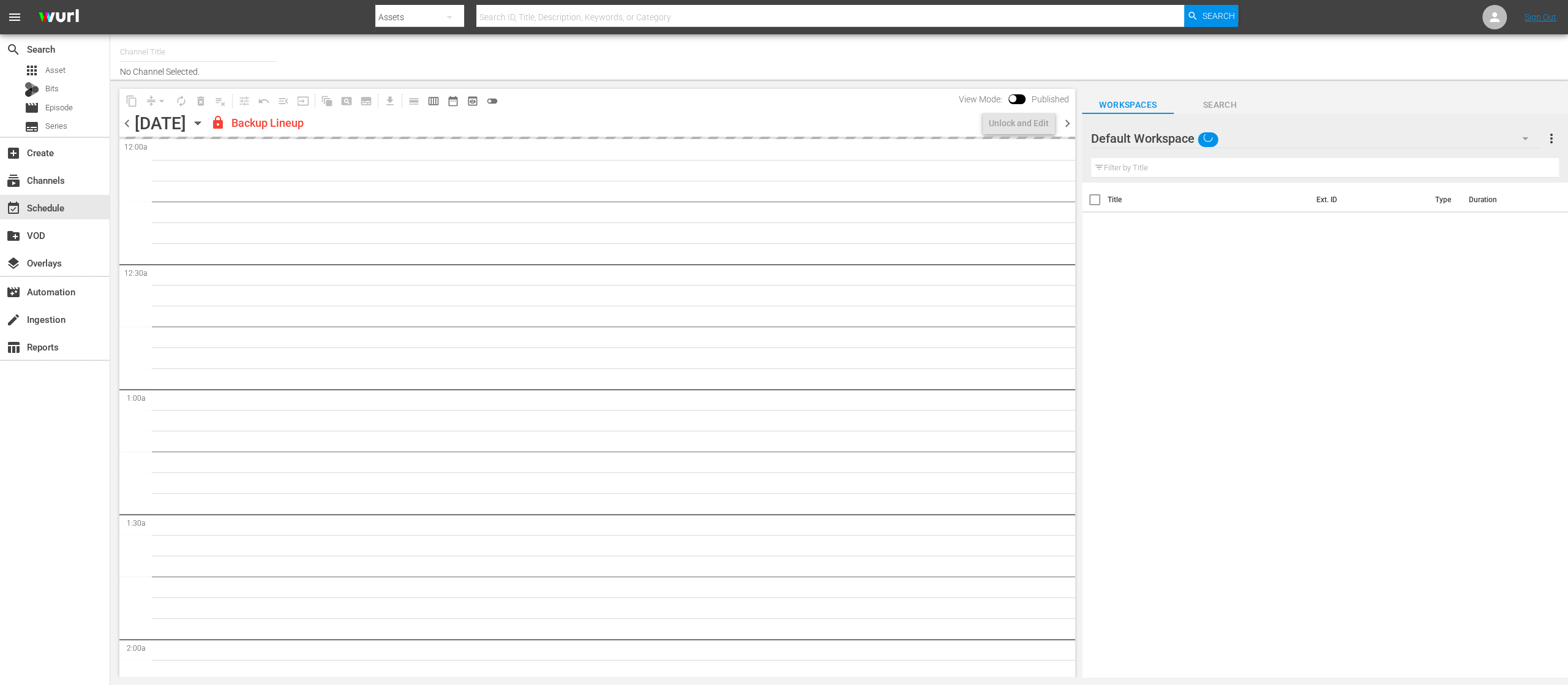
type input "United Fight Alliance (1569)"
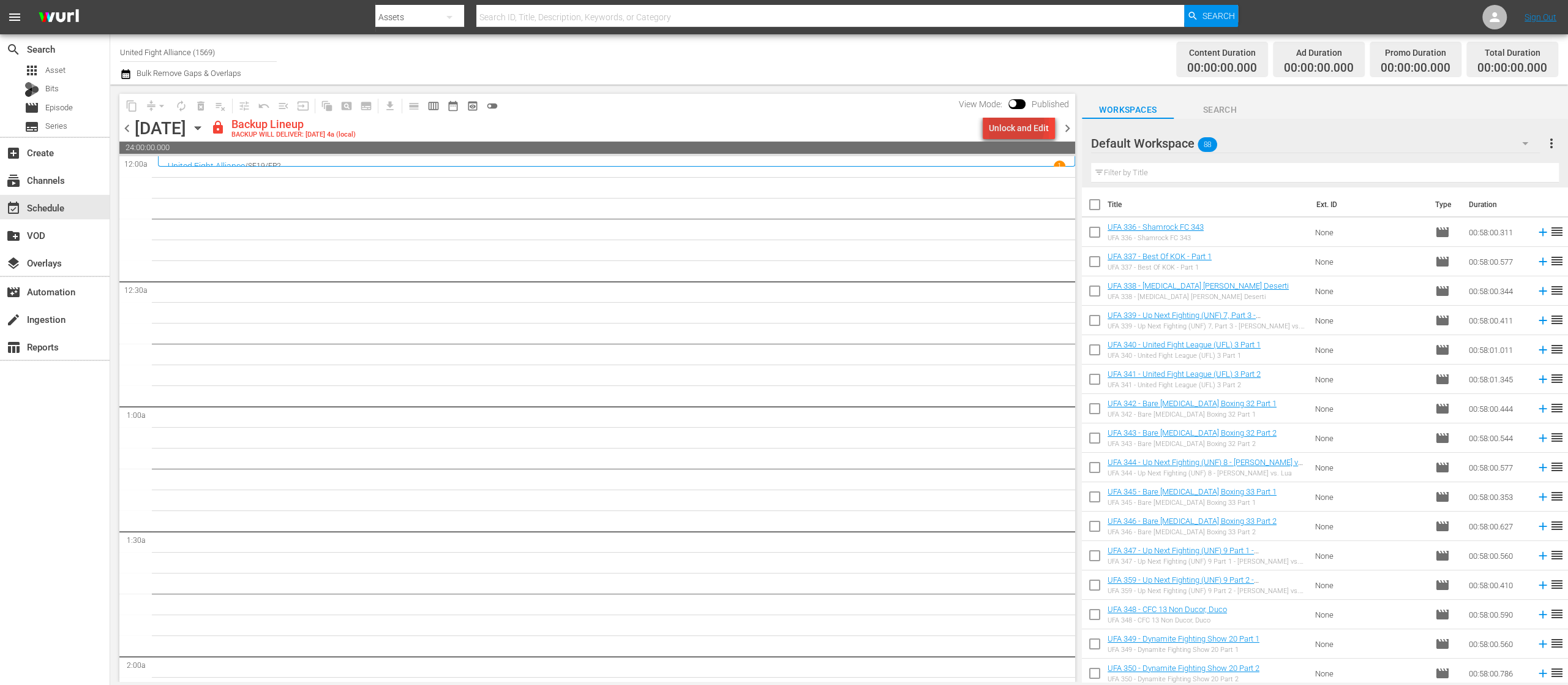
click at [1011, 126] on div "Unlock and Edit" at bounding box center [1018, 128] width 60 height 22
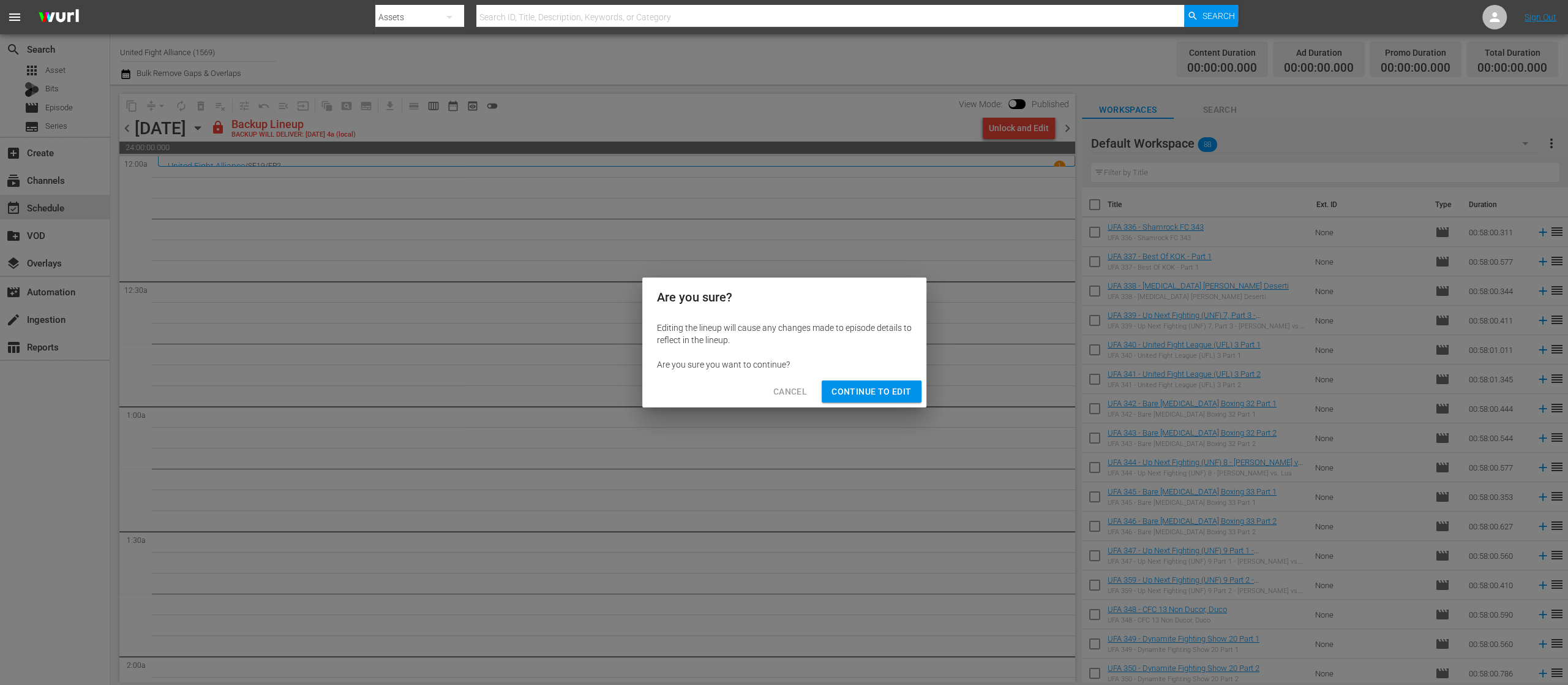
click at [895, 391] on span "Continue to Edit" at bounding box center [871, 391] width 80 height 15
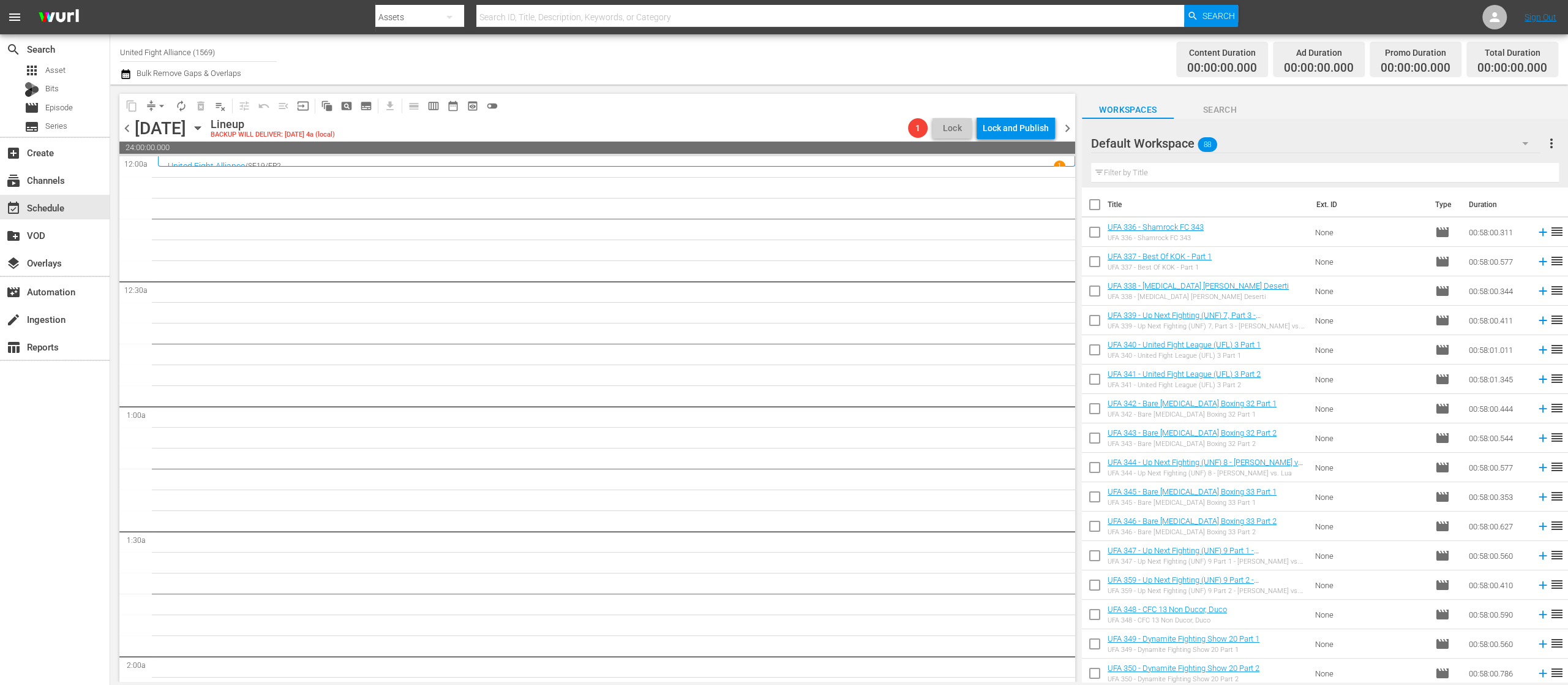
scroll to position [245, 0]
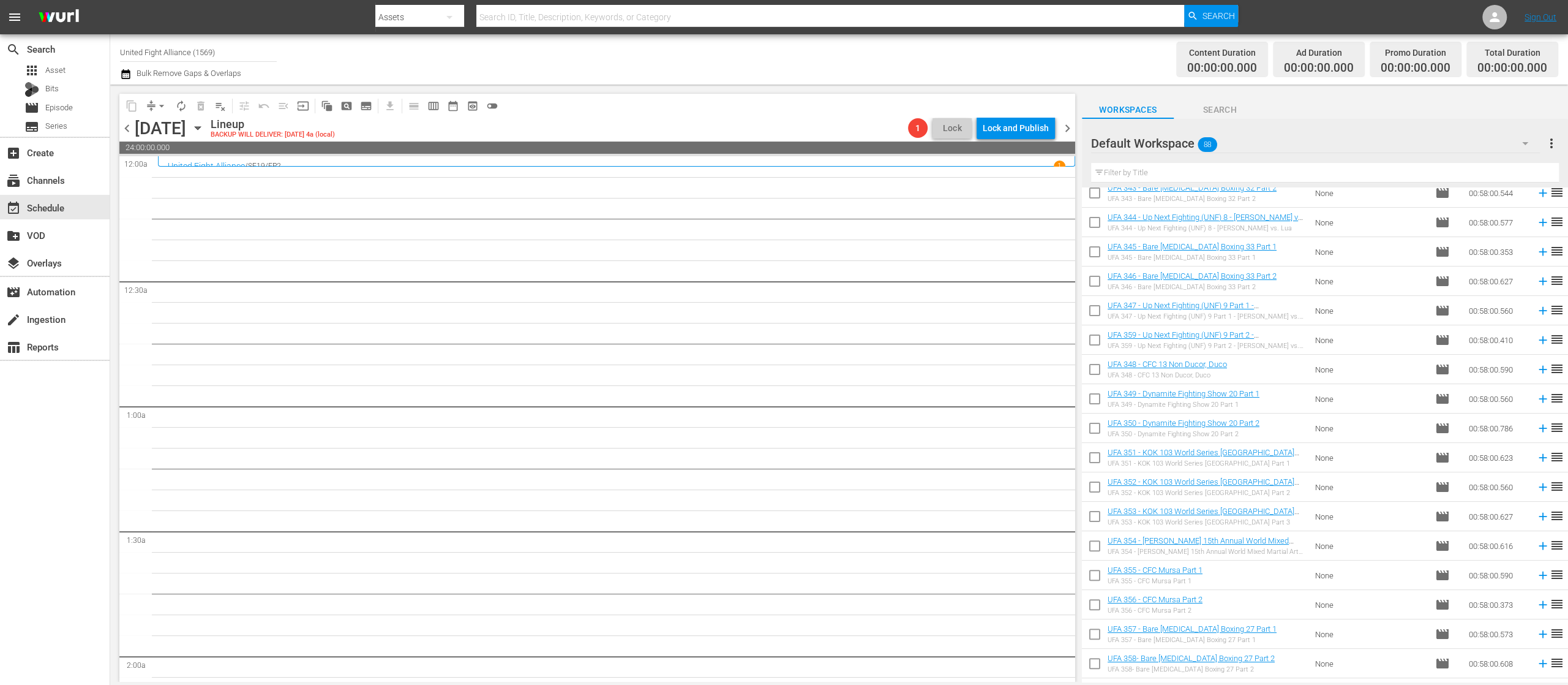
click at [1093, 451] on input "checkbox" at bounding box center [1095, 460] width 26 height 26
checkbox input "true"
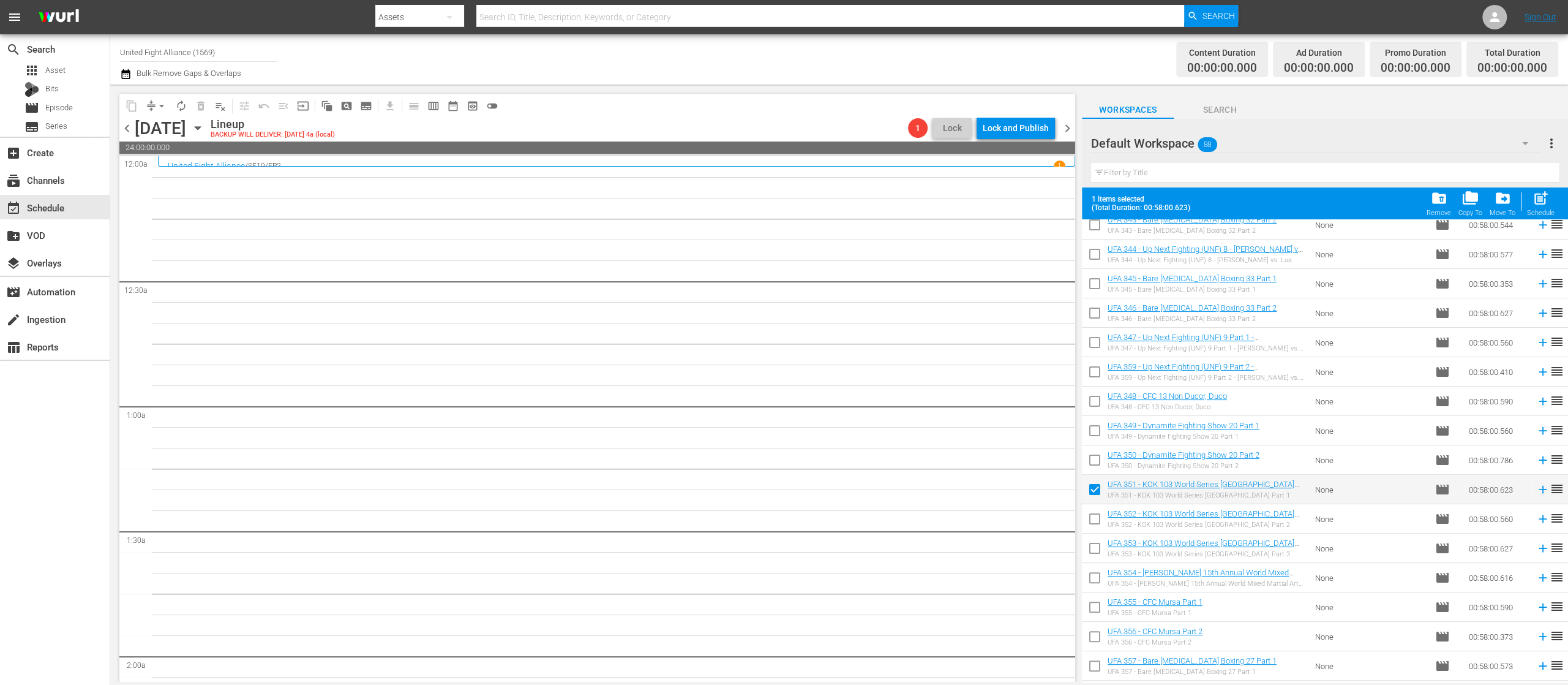
click at [1092, 515] on input "checkbox" at bounding box center [1095, 521] width 26 height 26
checkbox input "true"
click at [1095, 549] on input "checkbox" at bounding box center [1095, 551] width 26 height 26
checkbox input "true"
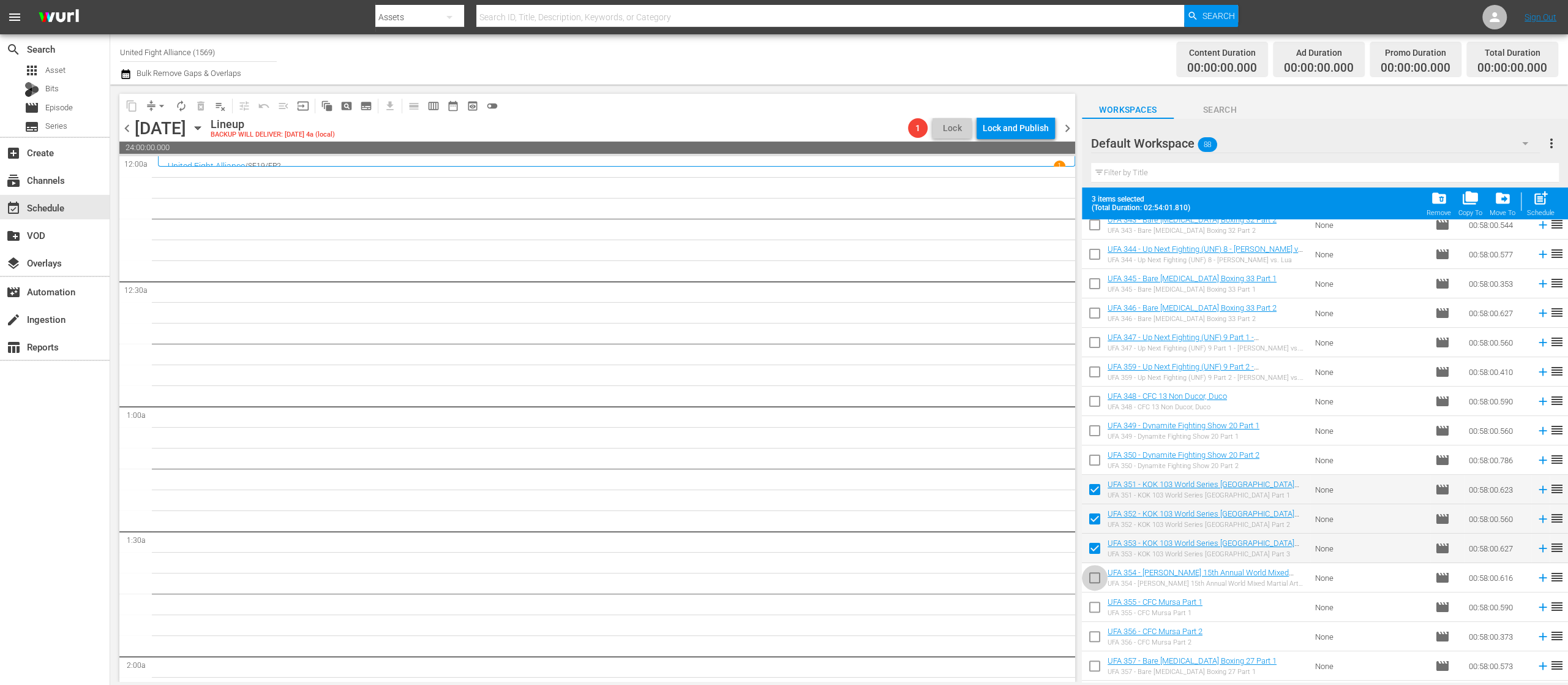
click at [1095, 573] on input "checkbox" at bounding box center [1095, 580] width 26 height 26
checkbox input "true"
click at [1093, 614] on input "checkbox" at bounding box center [1095, 609] width 26 height 26
checkbox input "true"
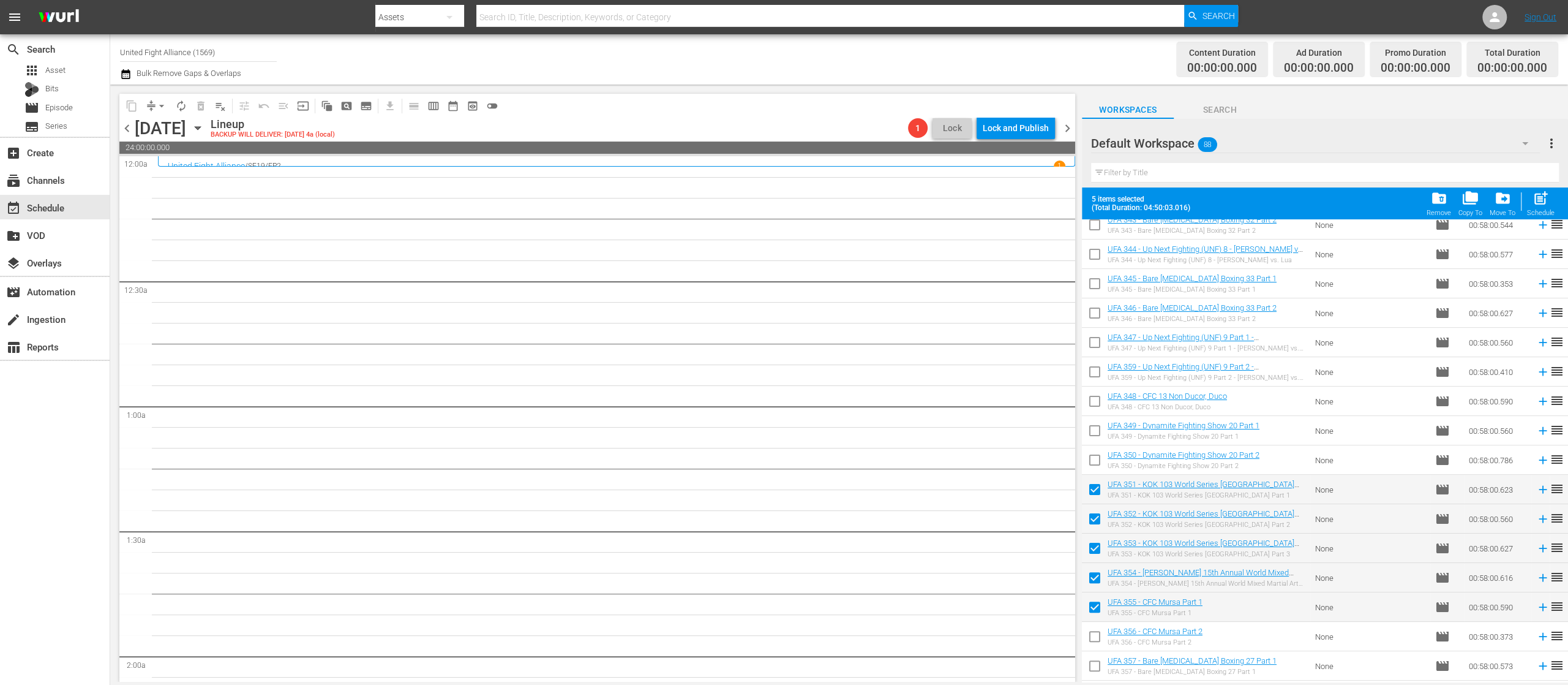
click at [1095, 636] on input "checkbox" at bounding box center [1095, 639] width 26 height 26
checkbox input "true"
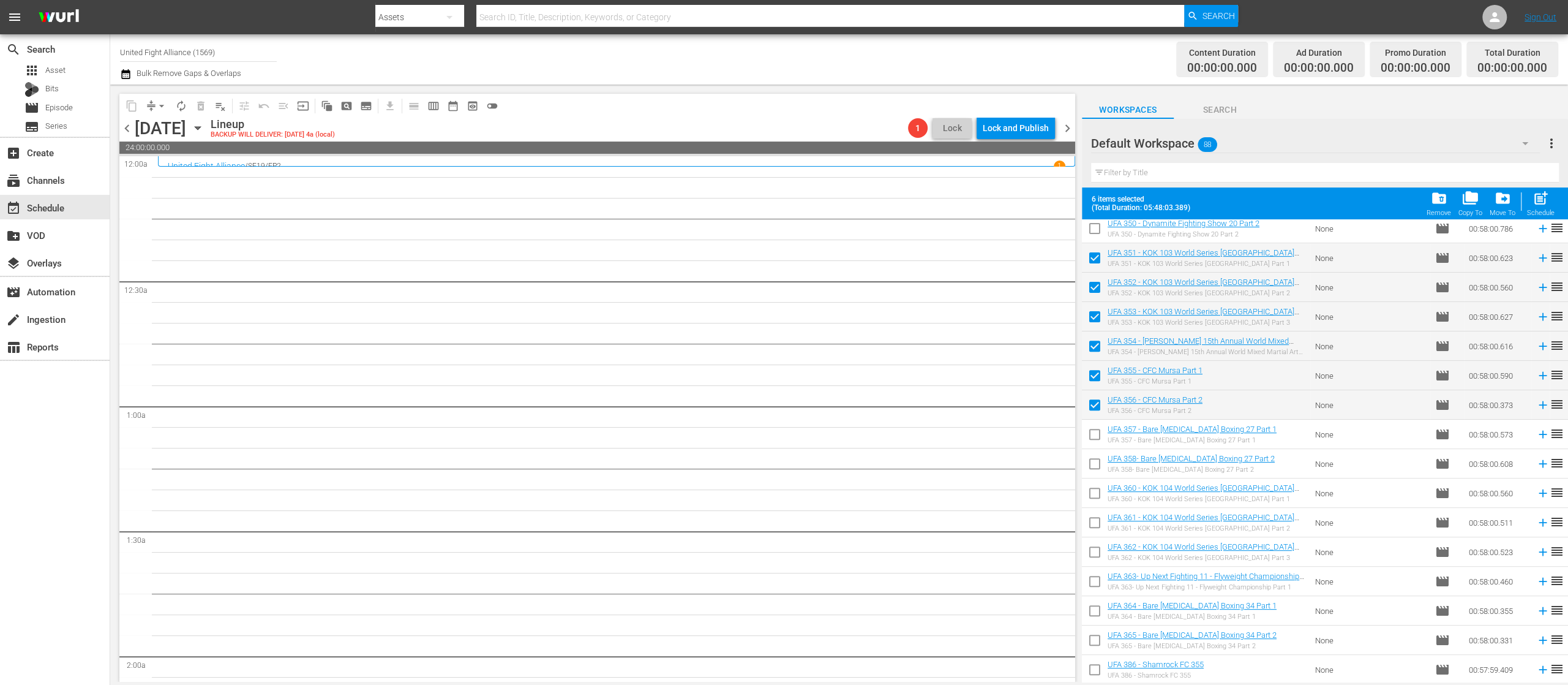
click at [1088, 437] on input "checkbox" at bounding box center [1095, 437] width 26 height 26
checkbox input "true"
click at [1092, 461] on input "checkbox" at bounding box center [1095, 466] width 26 height 26
checkbox input "true"
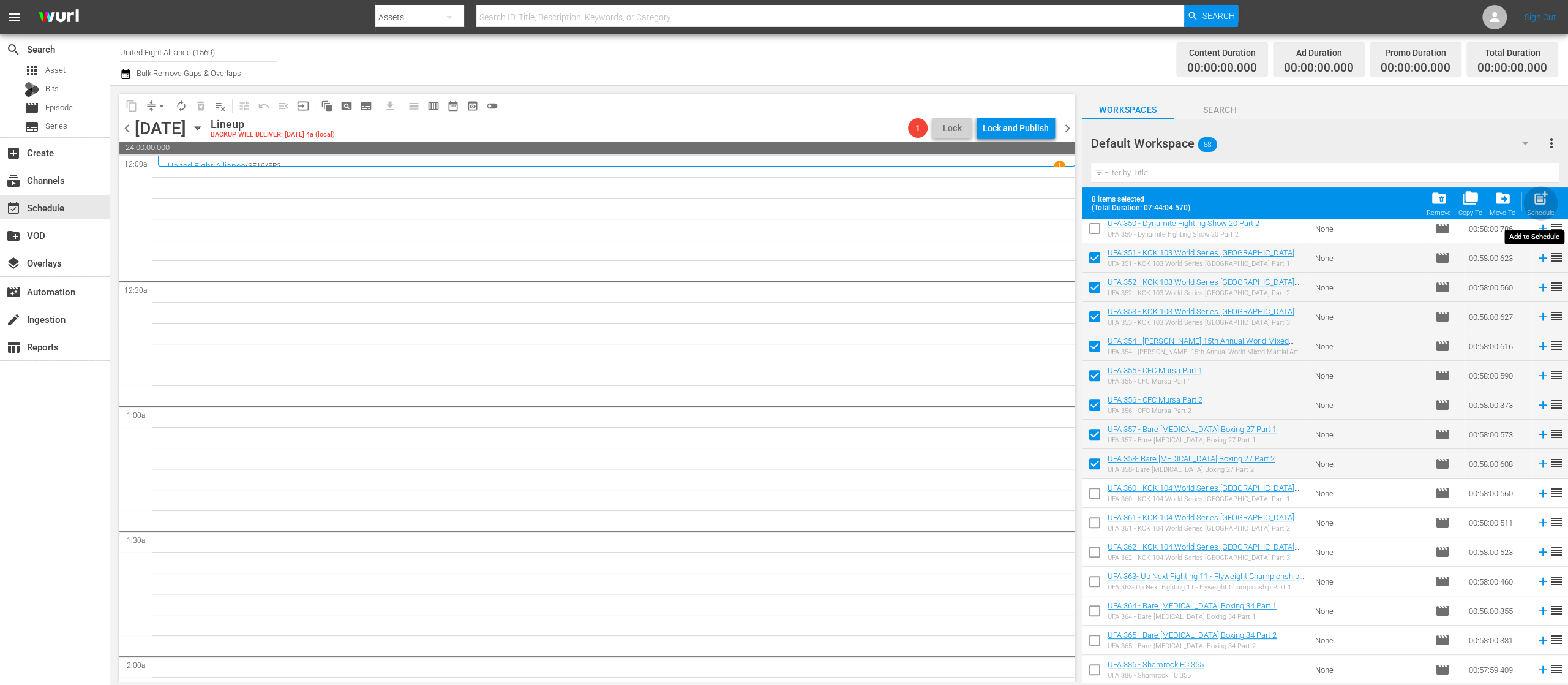
click at [1538, 203] on span "post_add" at bounding box center [1541, 198] width 16 height 16
checkbox input "false"
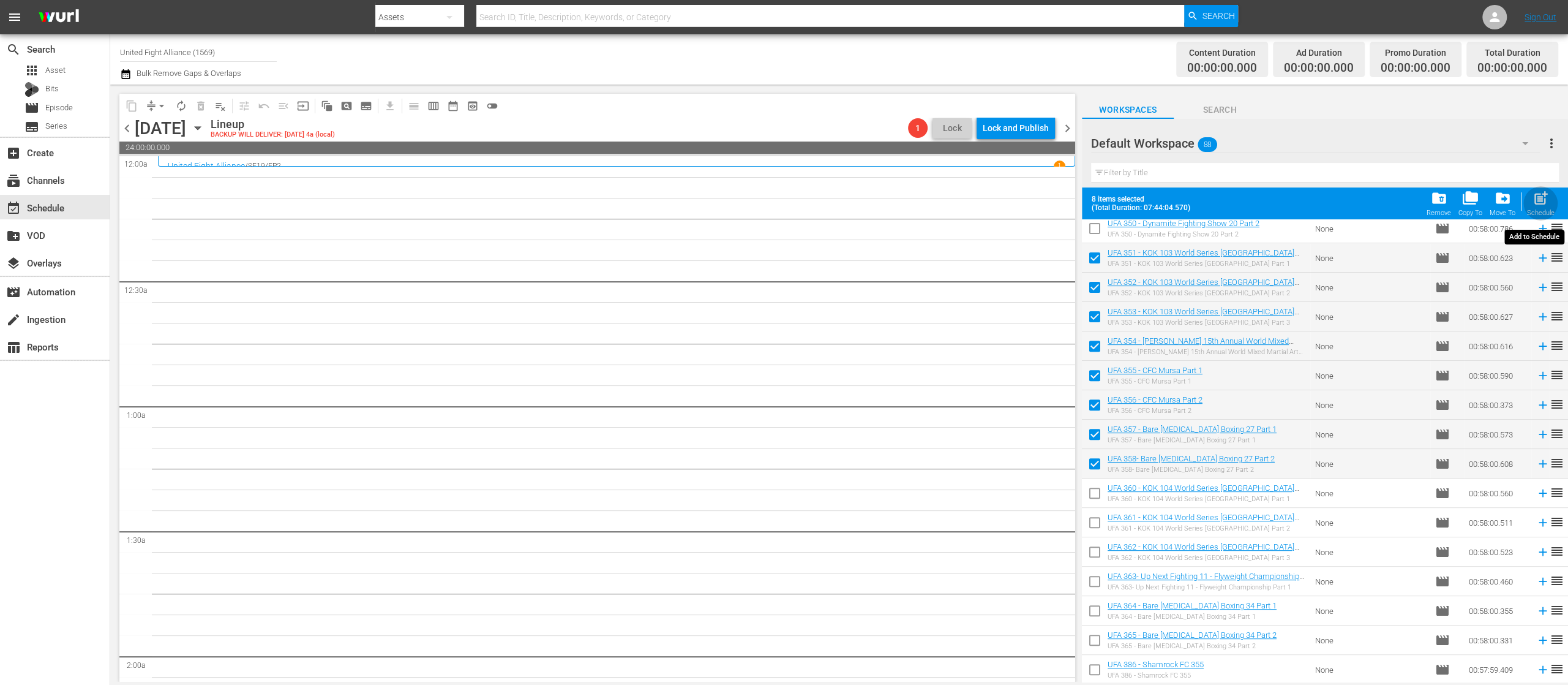
checkbox input "false"
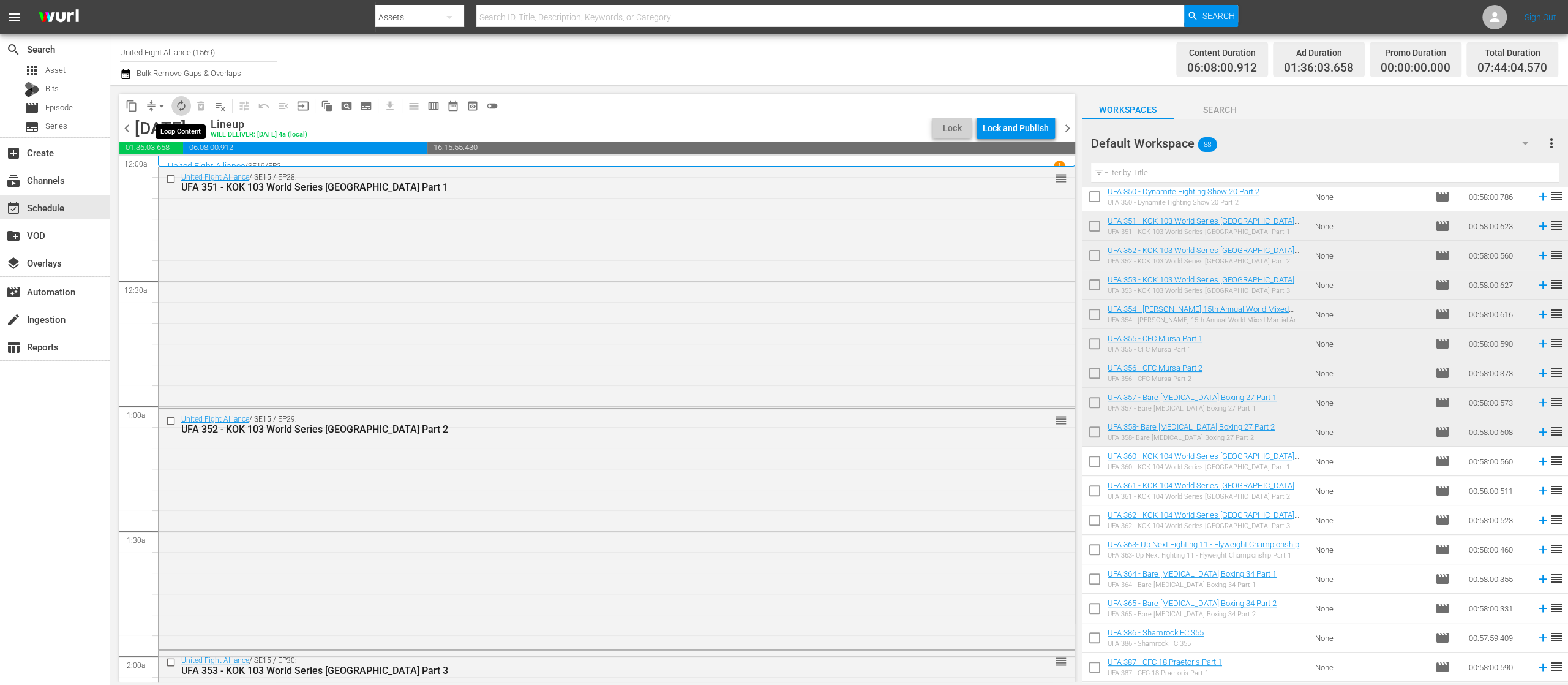
click at [179, 100] on span "autorenew_outlined" at bounding box center [181, 105] width 12 height 12
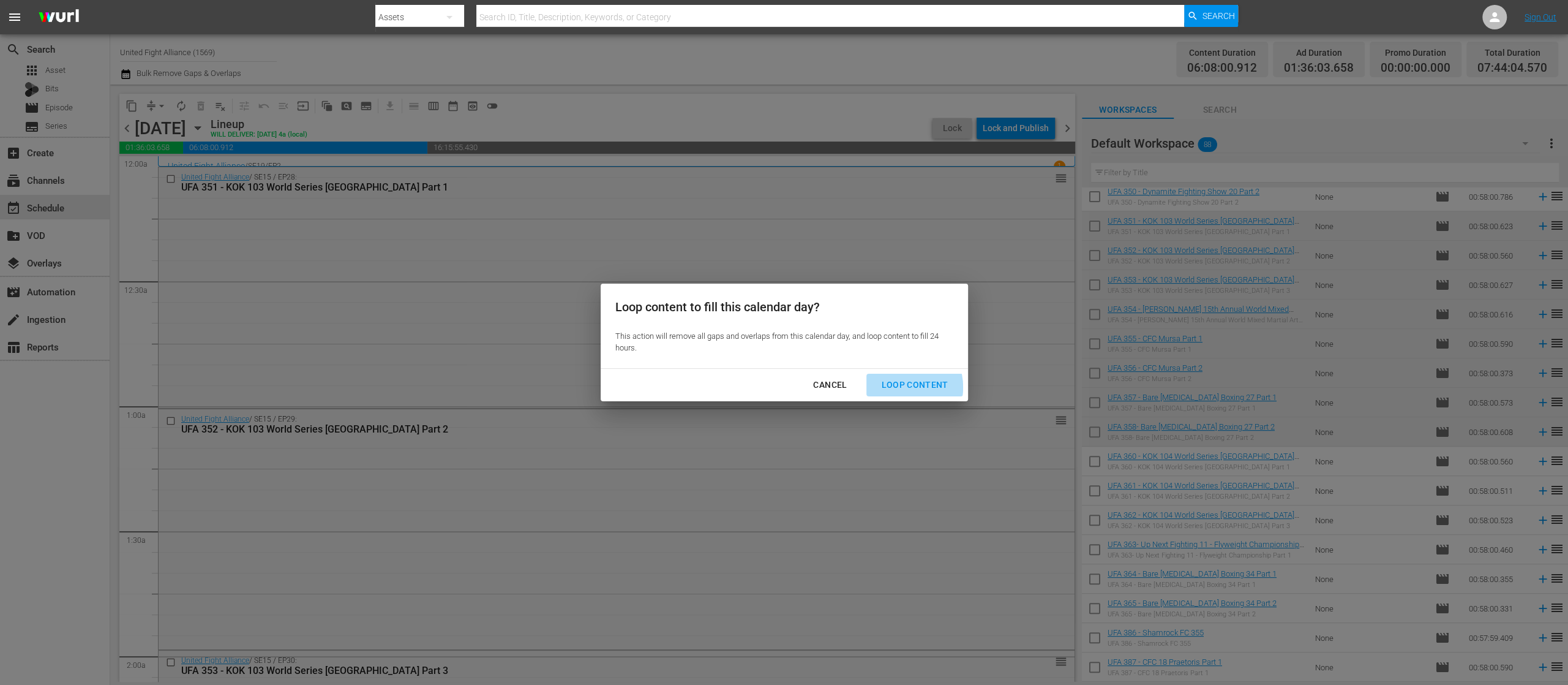
click at [904, 387] on div "Loop Content" at bounding box center [914, 385] width 86 height 15
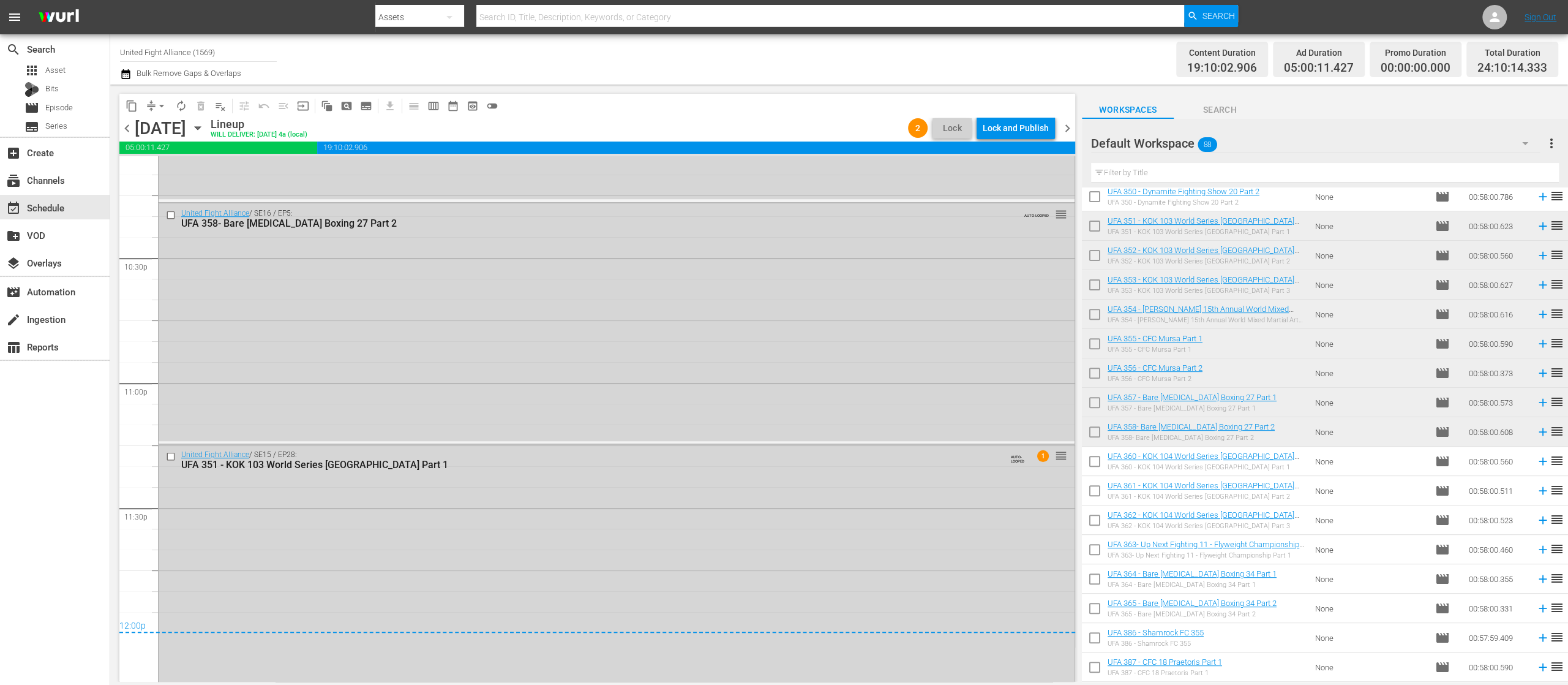
scroll to position [5526, 0]
click at [1005, 127] on div "Lock and Publish" at bounding box center [1015, 128] width 66 height 22
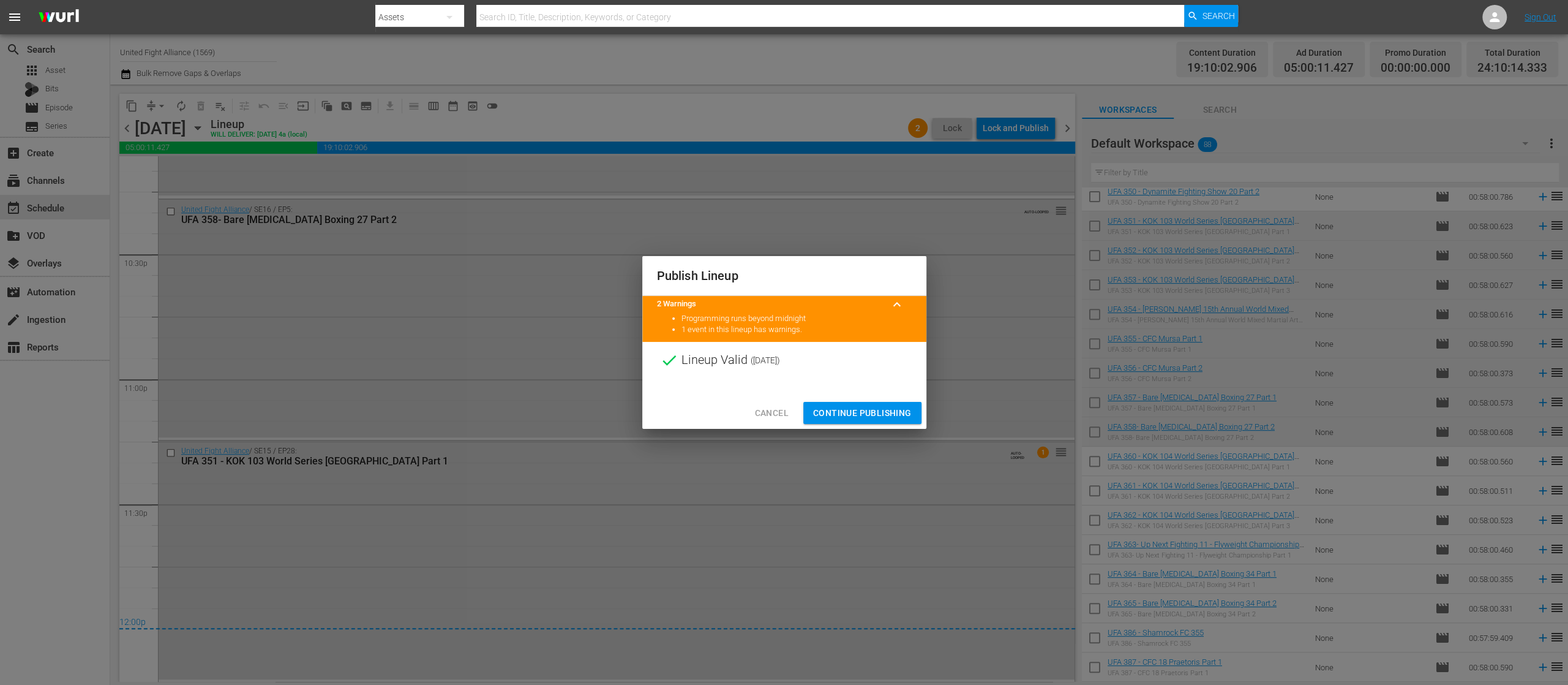
click at [820, 409] on span "Continue Publishing" at bounding box center [863, 413] width 98 height 15
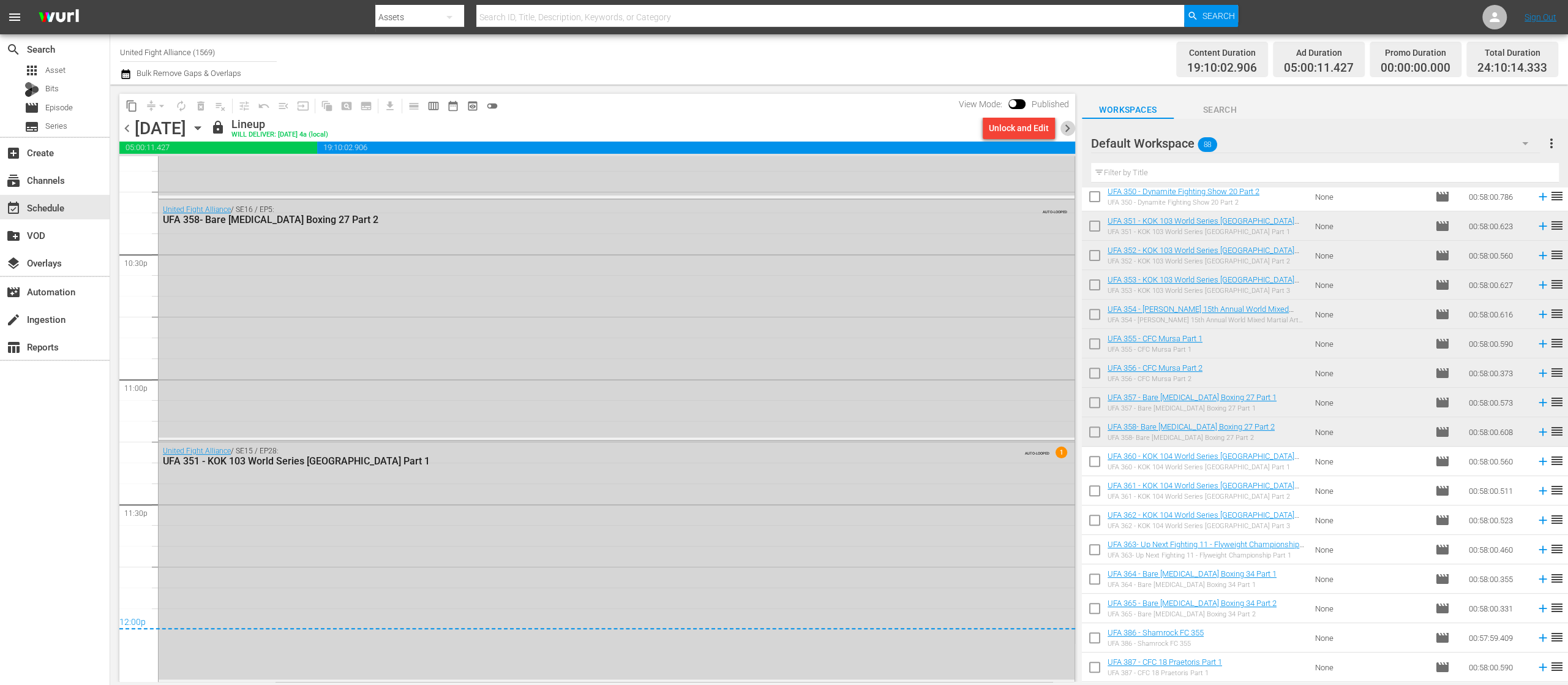
click at [1065, 121] on span "chevron_right" at bounding box center [1068, 128] width 15 height 15
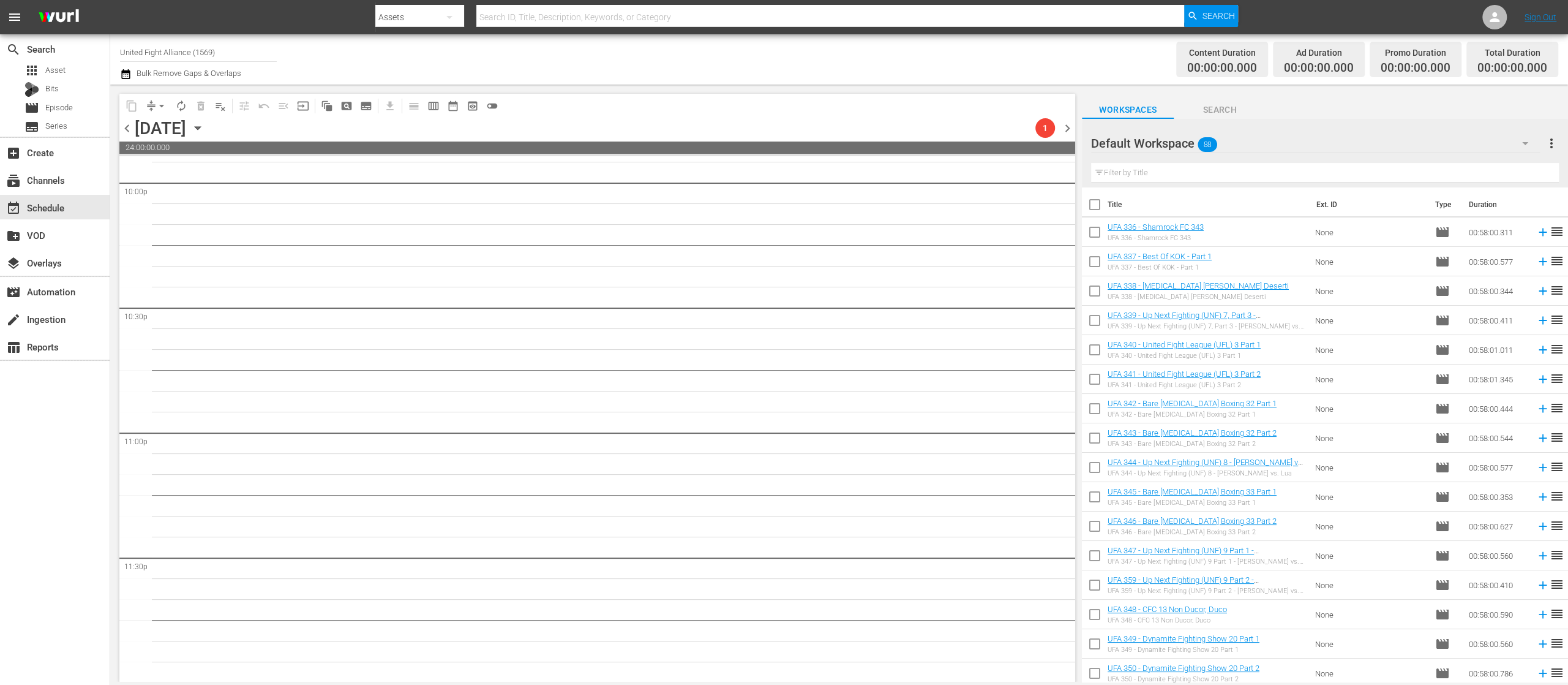
click at [1524, 141] on icon "button" at bounding box center [1525, 143] width 15 height 15
click at [1223, 176] on div "Season 17 UFA Demo (24)" at bounding box center [1170, 178] width 127 height 20
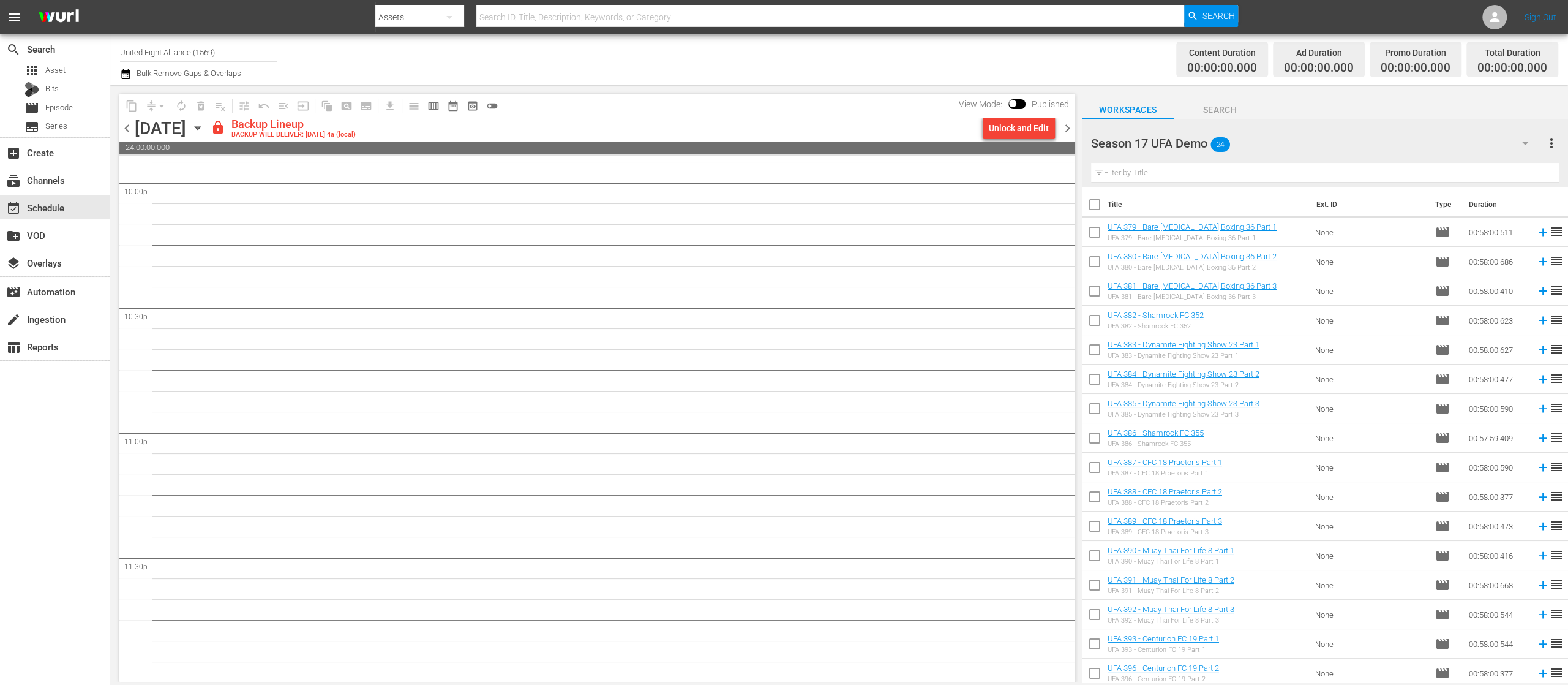
scroll to position [5474, 0]
click at [1123, 64] on div "Content Duration 00:00:00.000 Ad Duration 00:00:00.000 Promo Duration 00:00:00.…" at bounding box center [1231, 59] width 654 height 44
click at [1095, 232] on input "checkbox" at bounding box center [1095, 234] width 26 height 26
checkbox input "true"
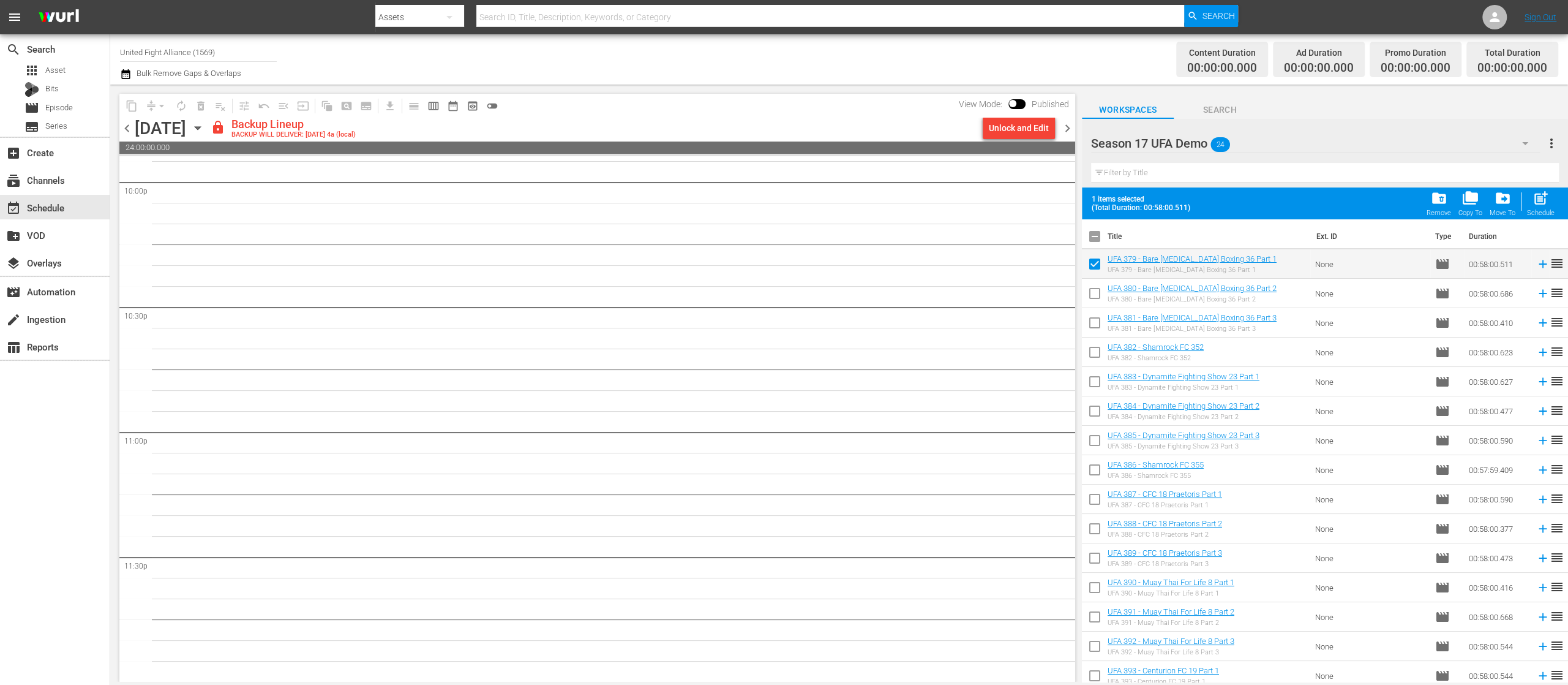
click at [1091, 466] on input "checkbox" at bounding box center [1095, 472] width 26 height 26
checkbox input "true"
click at [1095, 290] on input "checkbox" at bounding box center [1095, 295] width 26 height 26
checkbox input "true"
click at [1095, 314] on input "checkbox" at bounding box center [1095, 325] width 26 height 26
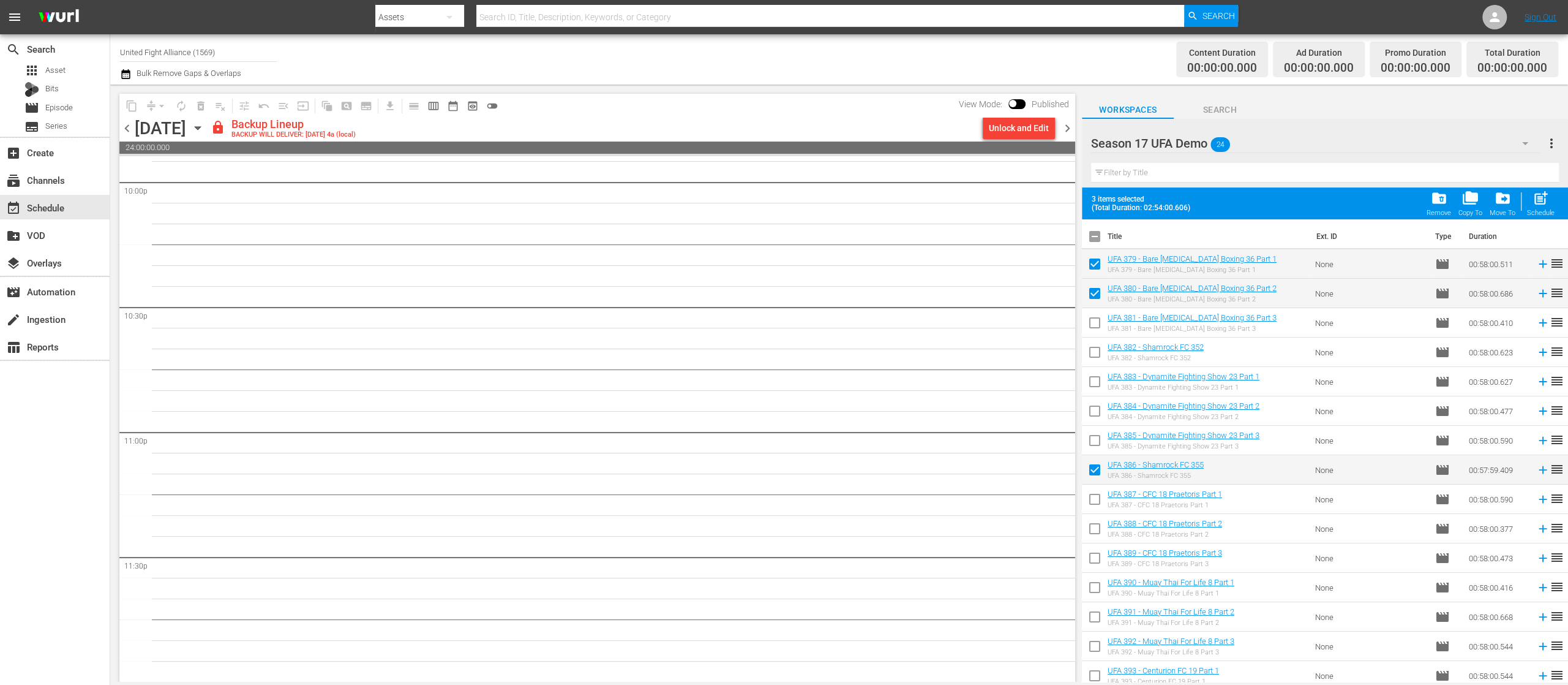
checkbox input "true"
click at [1097, 355] on input "checkbox" at bounding box center [1095, 354] width 26 height 26
checkbox input "true"
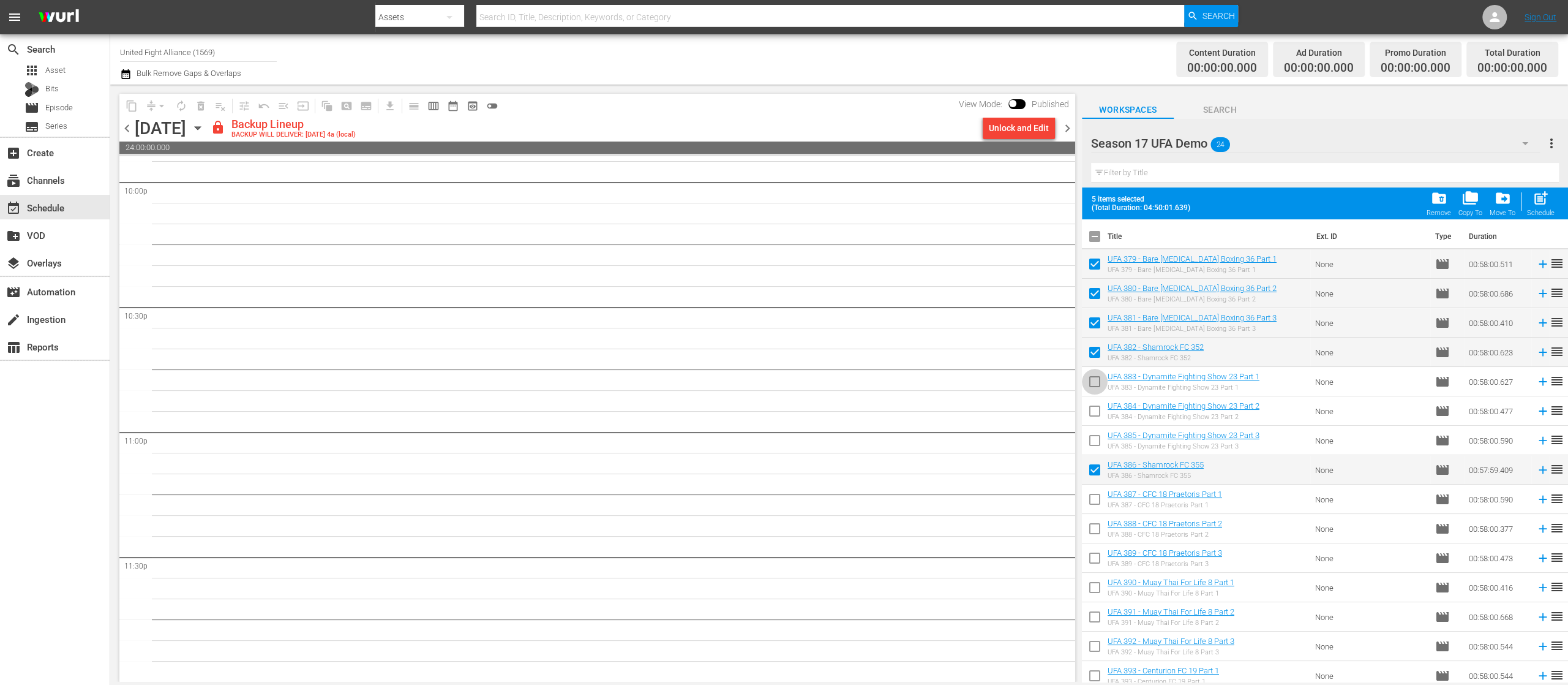
click at [1093, 380] on input "checkbox" at bounding box center [1095, 384] width 26 height 26
checkbox input "true"
click at [1092, 409] on input "checkbox" at bounding box center [1095, 414] width 26 height 26
checkbox input "true"
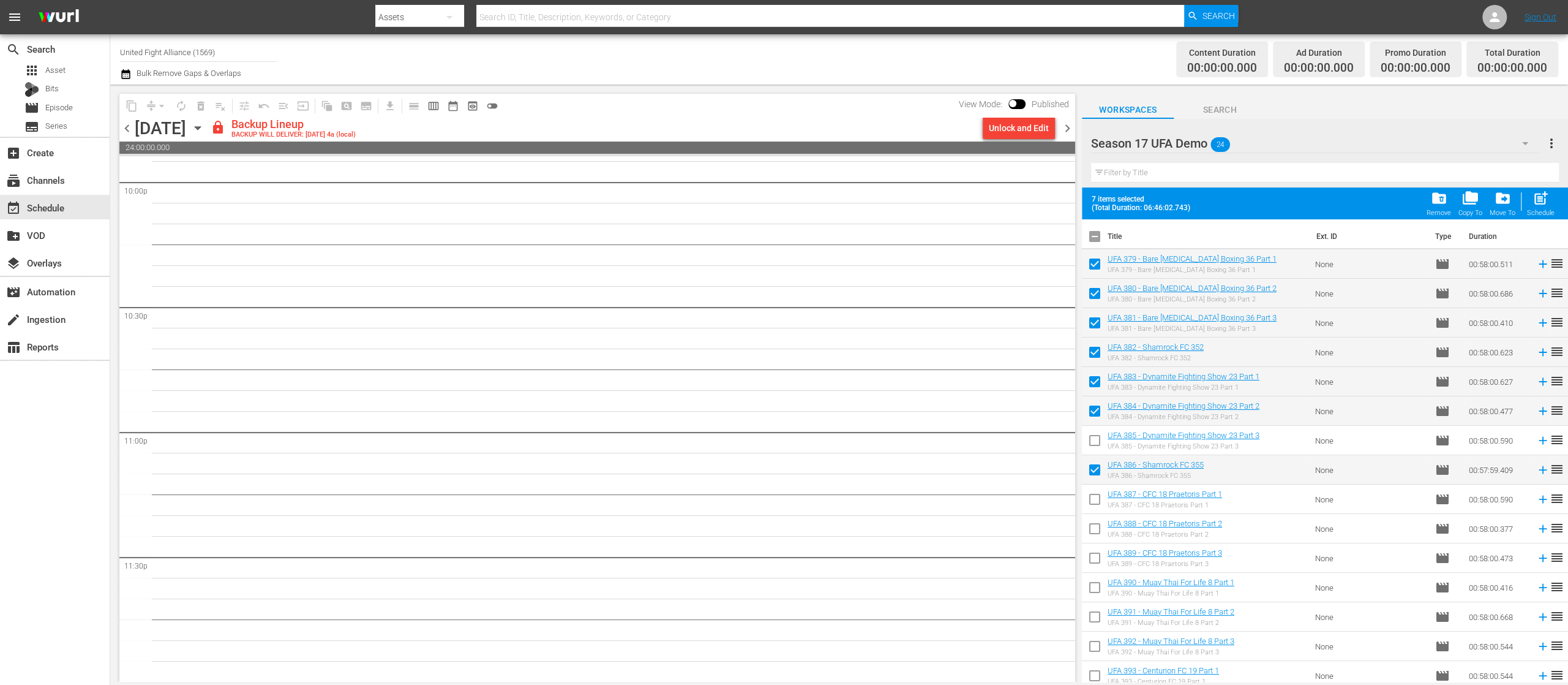
click at [1088, 441] on input "checkbox" at bounding box center [1095, 443] width 26 height 26
checkbox input "true"
click at [1418, 134] on div "Season 17 UFA Demo 24" at bounding box center [1315, 143] width 449 height 34
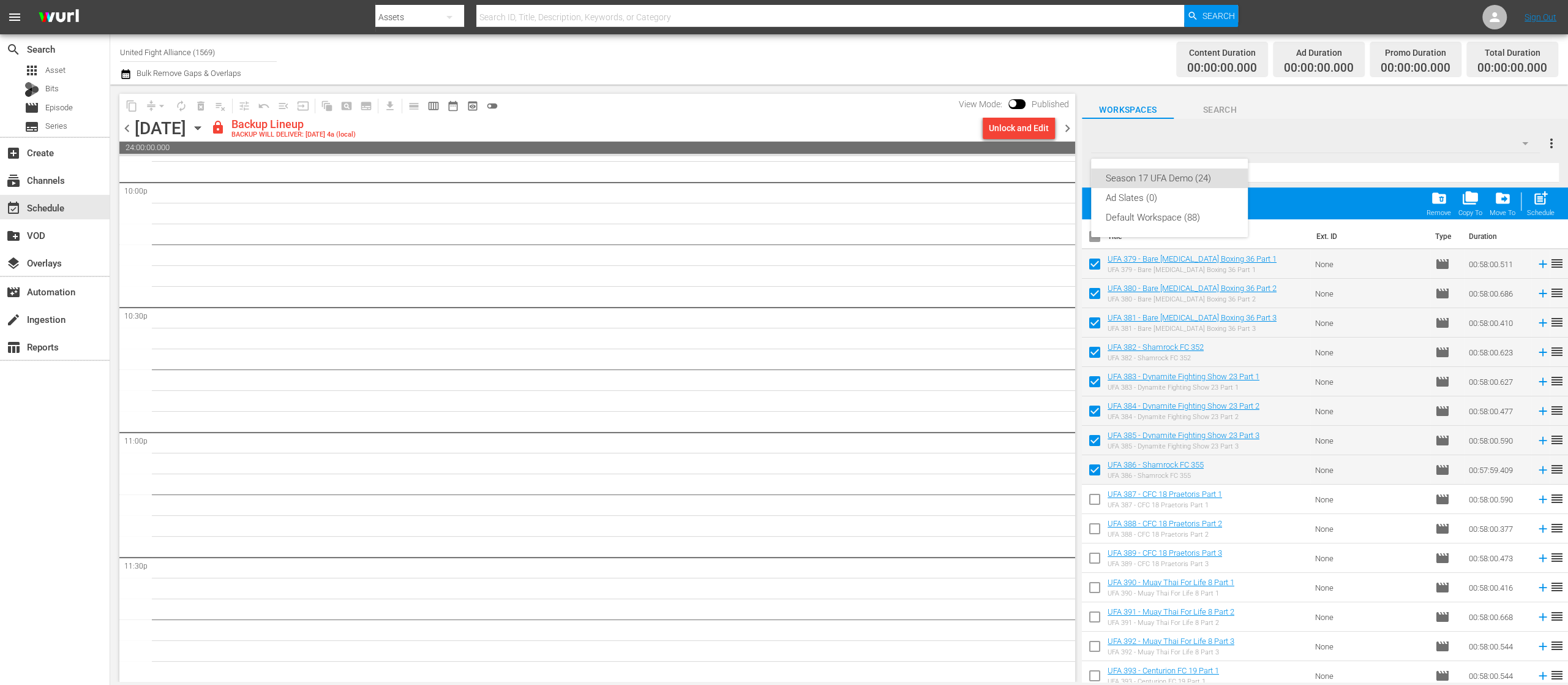
click at [1537, 199] on div "Season 17 UFA Demo (24) Ad Slates (0) Default Workspace (88)" at bounding box center [784, 342] width 1568 height 685
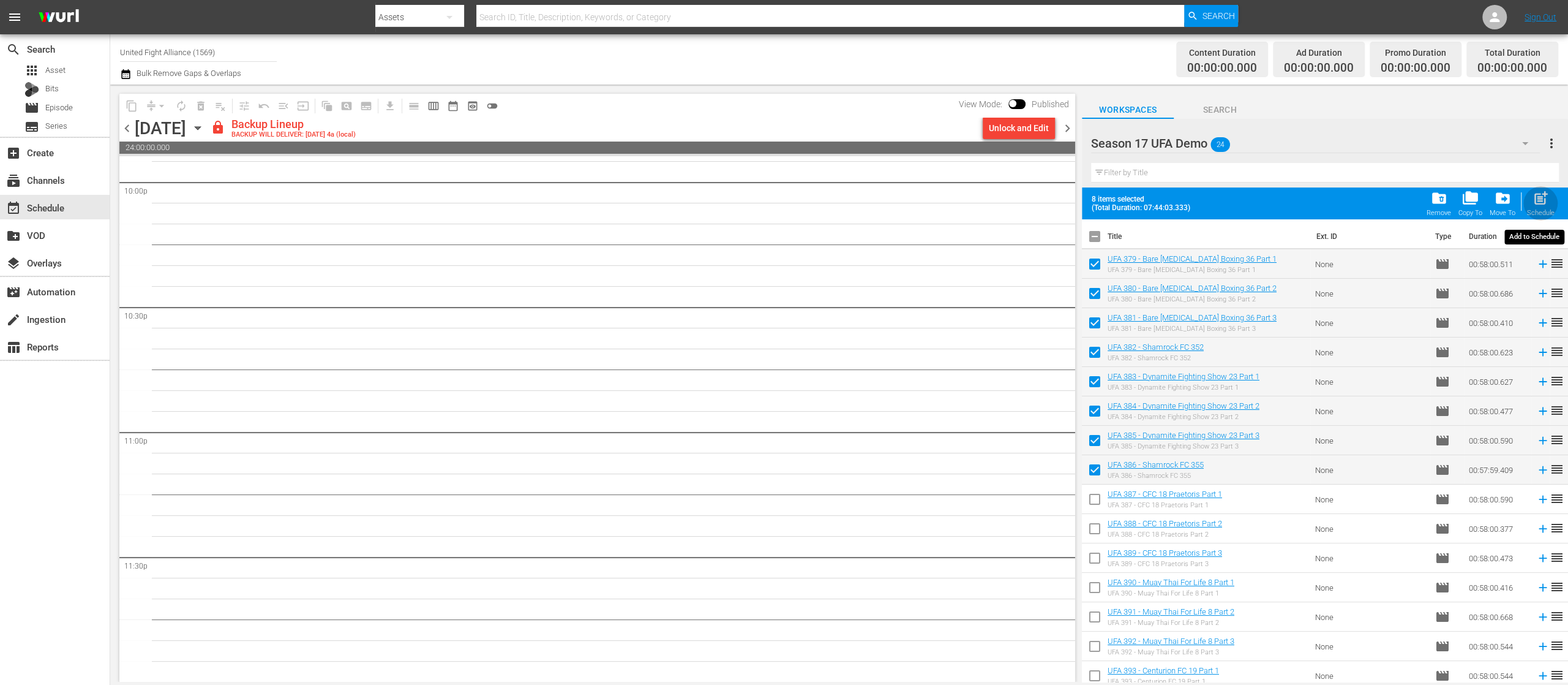
click at [1541, 199] on span "post_add" at bounding box center [1541, 198] width 16 height 16
checkbox input "false"
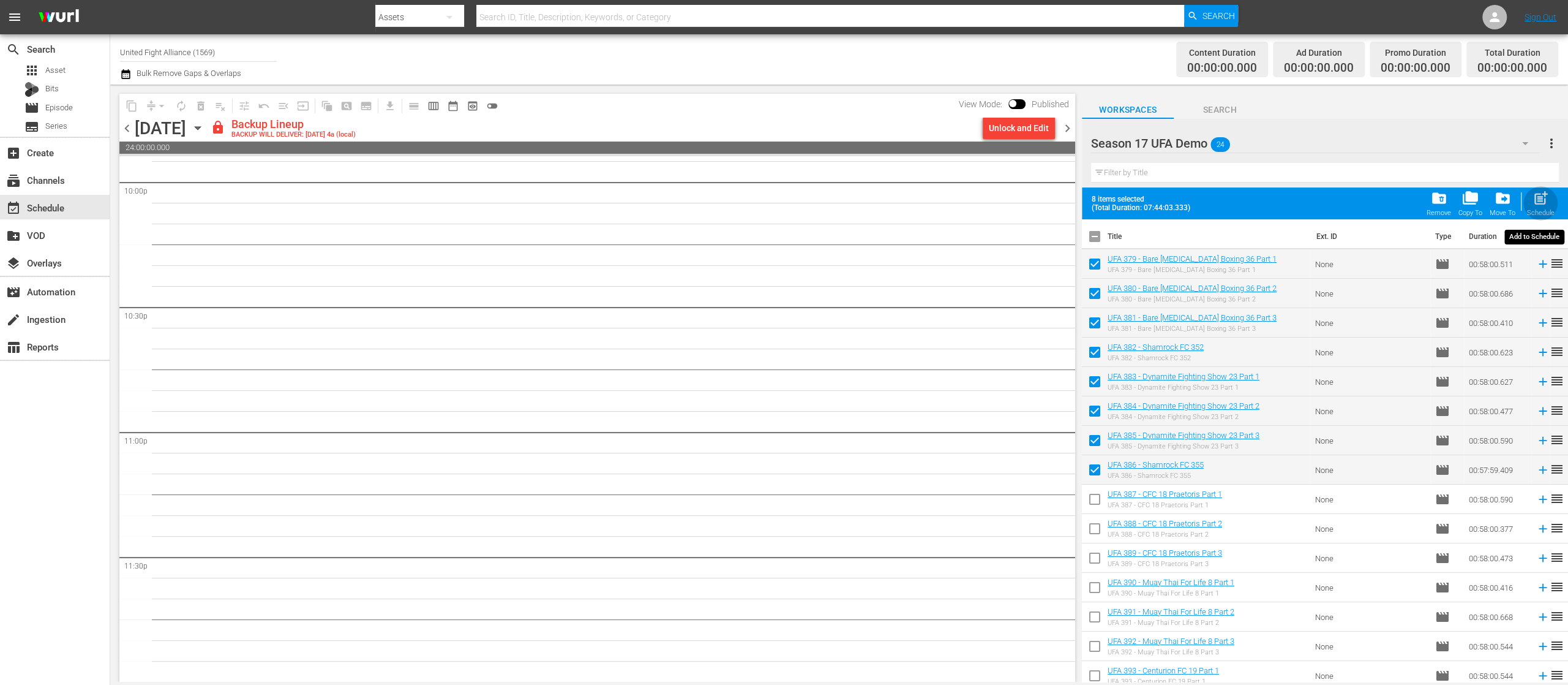
checkbox input "false"
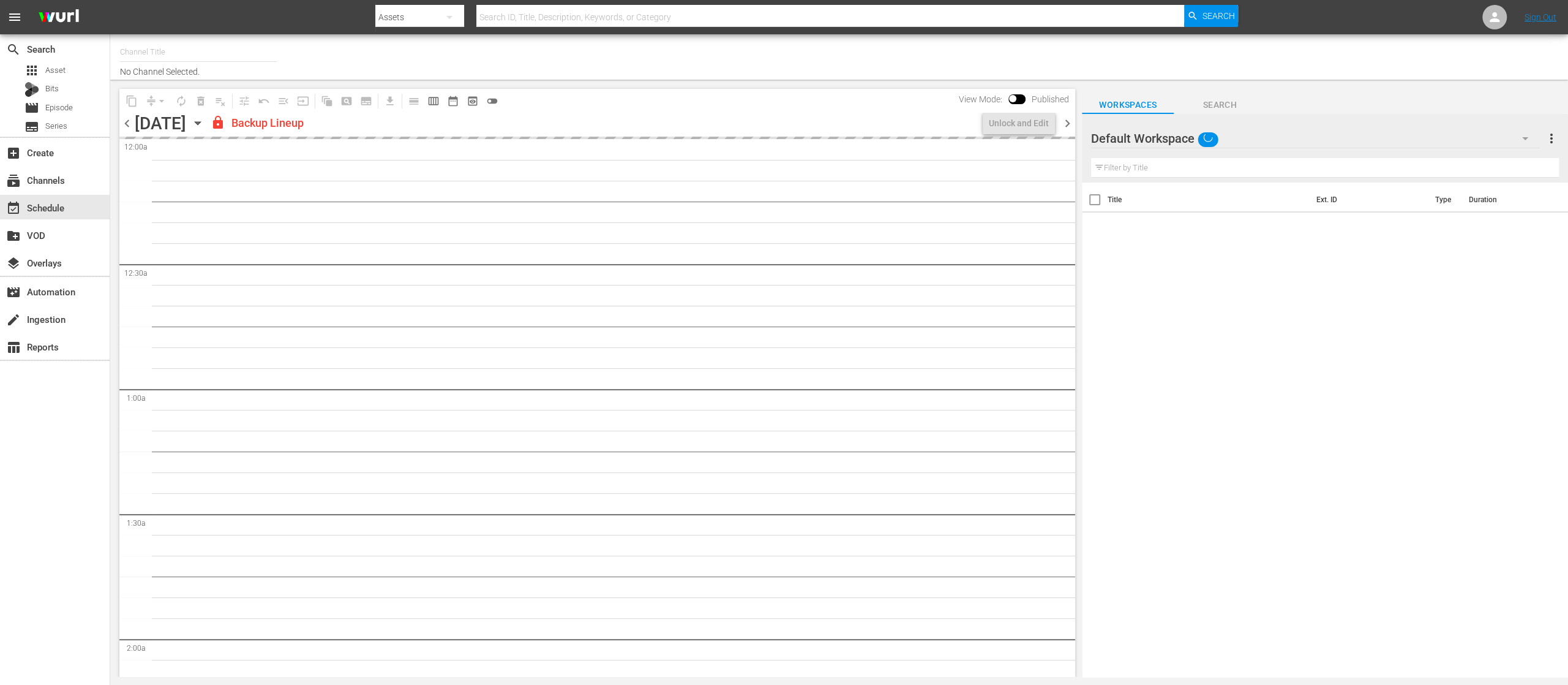
type input "United Fight Alliance (1569)"
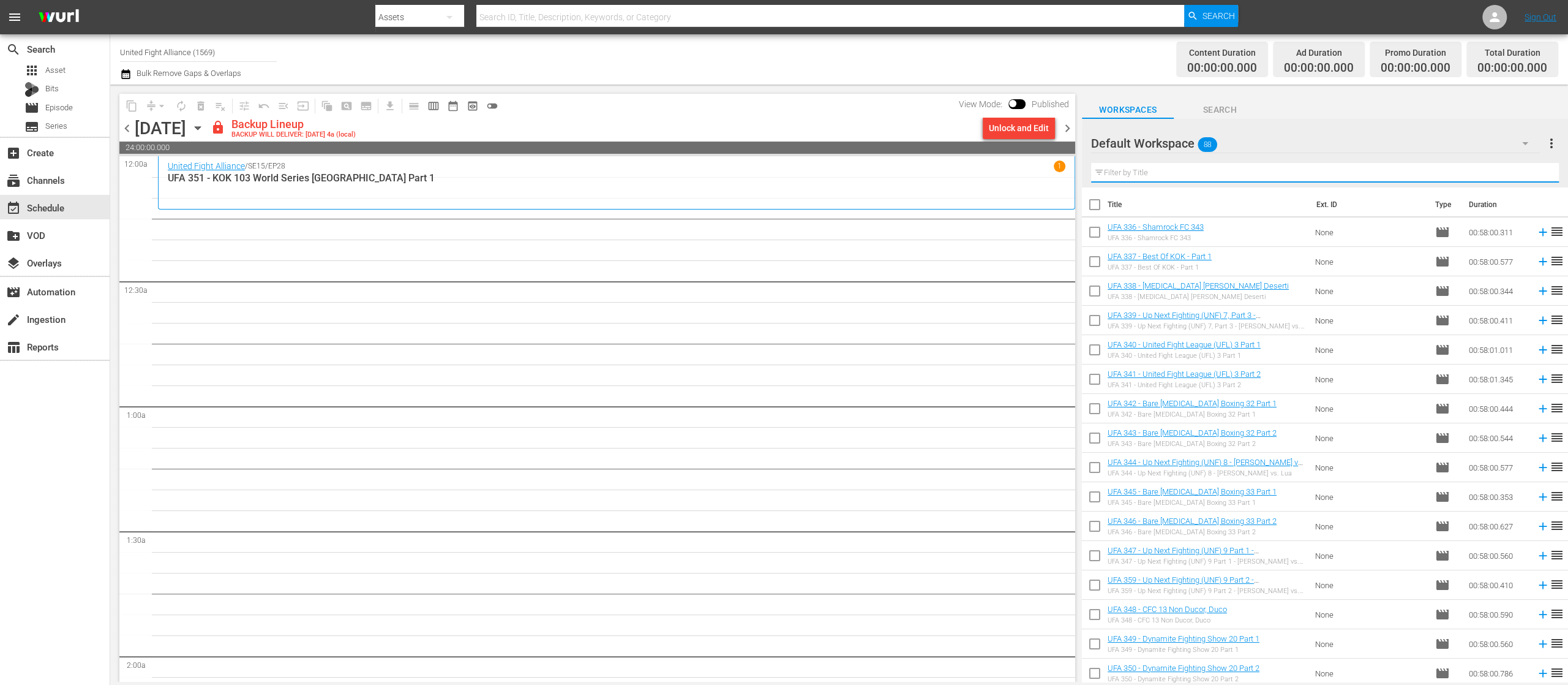
click at [1316, 166] on input "text" at bounding box center [1324, 172] width 468 height 20
click at [1524, 135] on button "button" at bounding box center [1525, 143] width 30 height 30
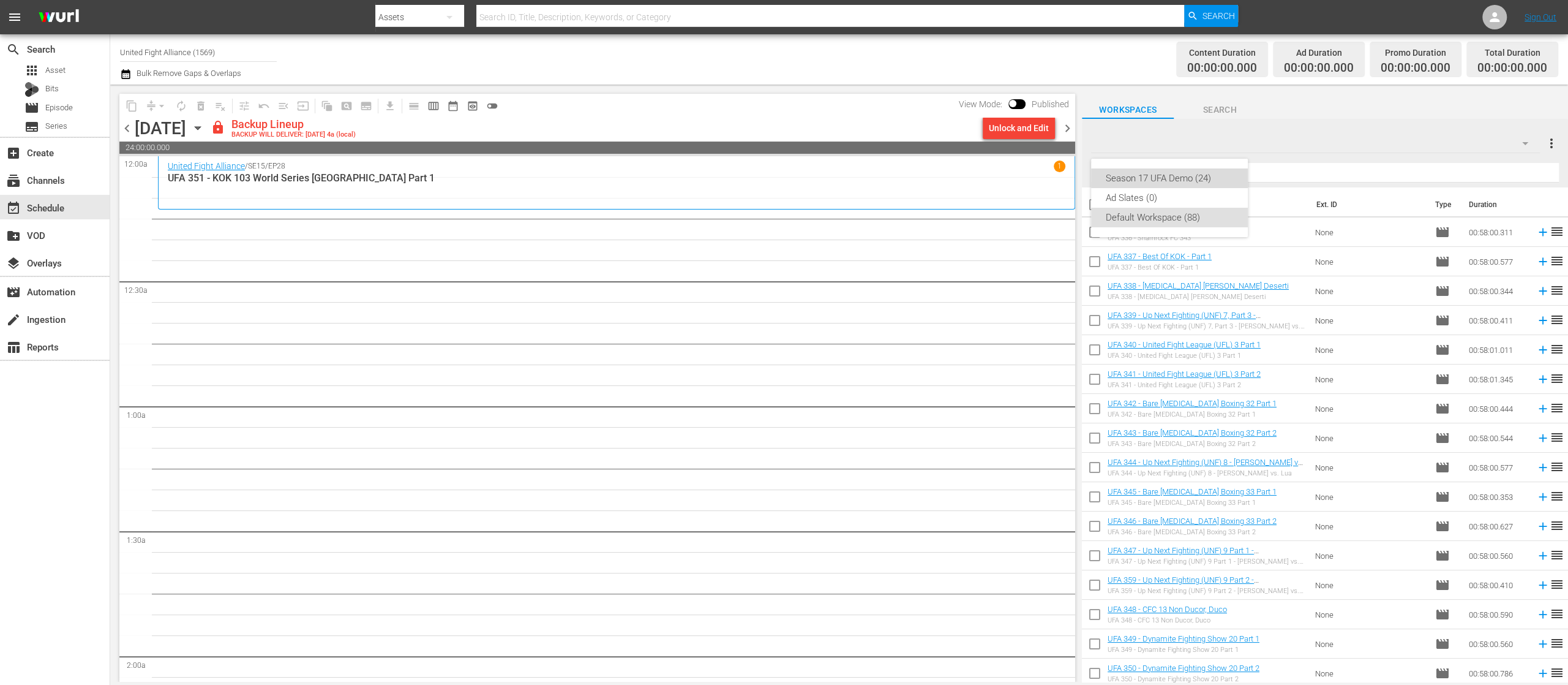
click at [1200, 182] on div "Season 17 UFA Demo (24)" at bounding box center [1170, 178] width 127 height 20
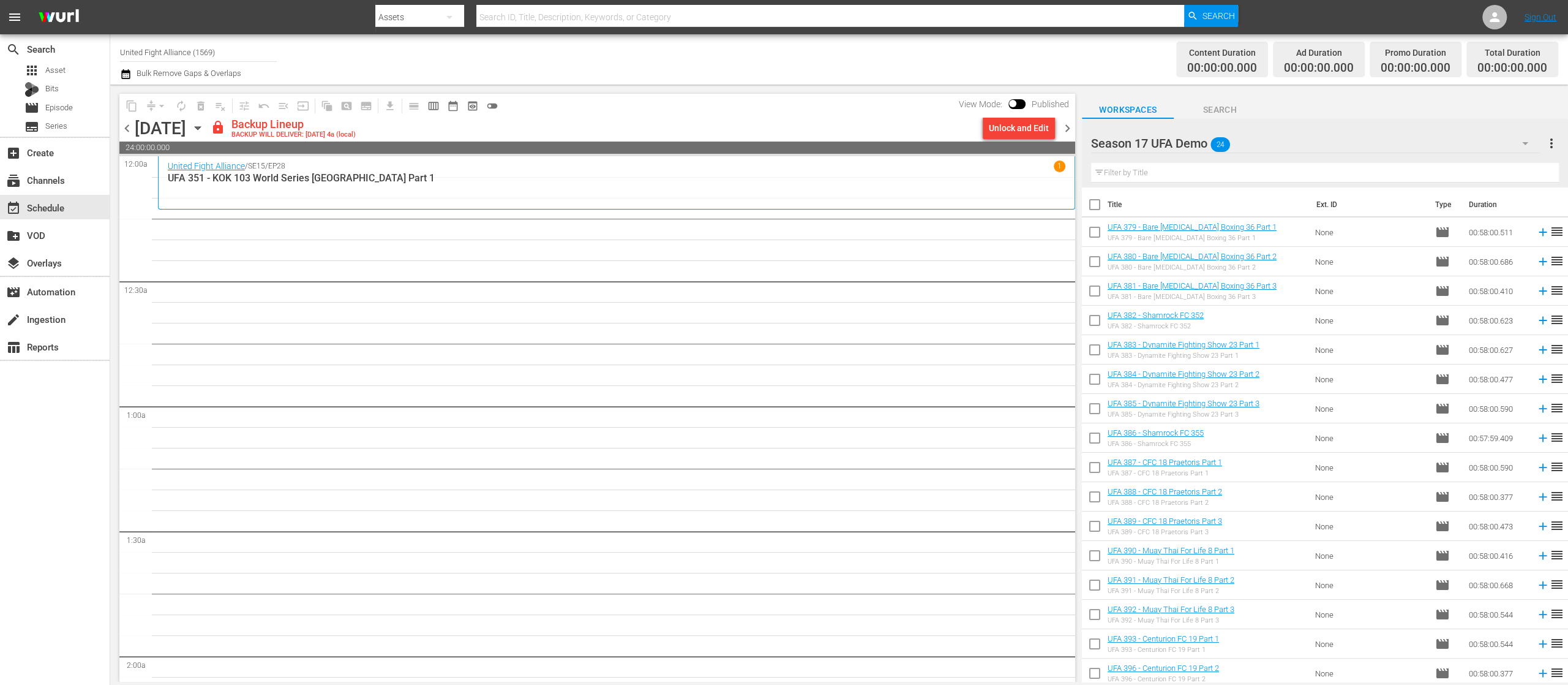
click at [1095, 232] on input "checkbox" at bounding box center [1095, 234] width 26 height 26
checkbox input "true"
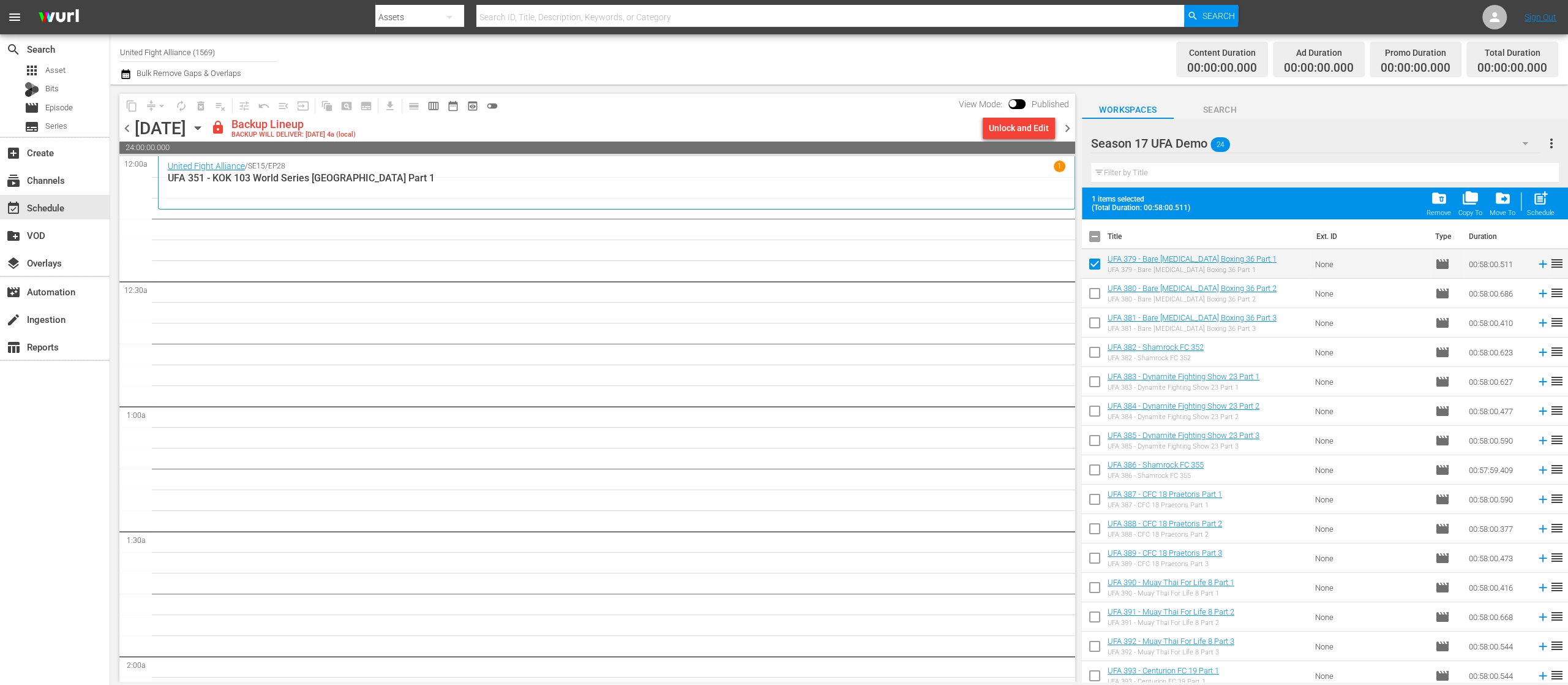
click at [1095, 293] on input "checkbox" at bounding box center [1095, 295] width 26 height 26
checkbox input "true"
click at [1092, 319] on input "checkbox" at bounding box center [1095, 325] width 26 height 26
checkbox input "true"
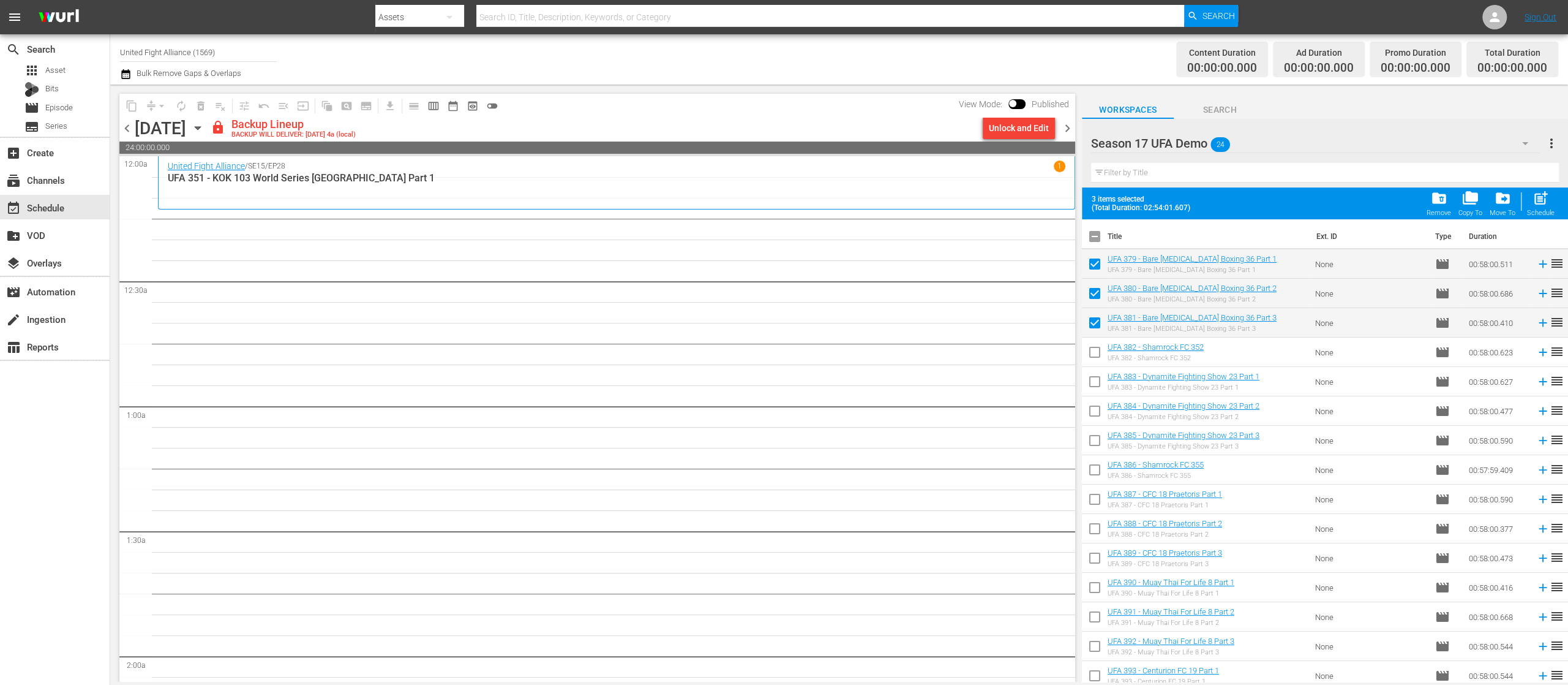
click at [1093, 347] on input "checkbox" at bounding box center [1095, 354] width 26 height 26
checkbox input "true"
click at [1096, 379] on input "checkbox" at bounding box center [1095, 384] width 26 height 26
checkbox input "true"
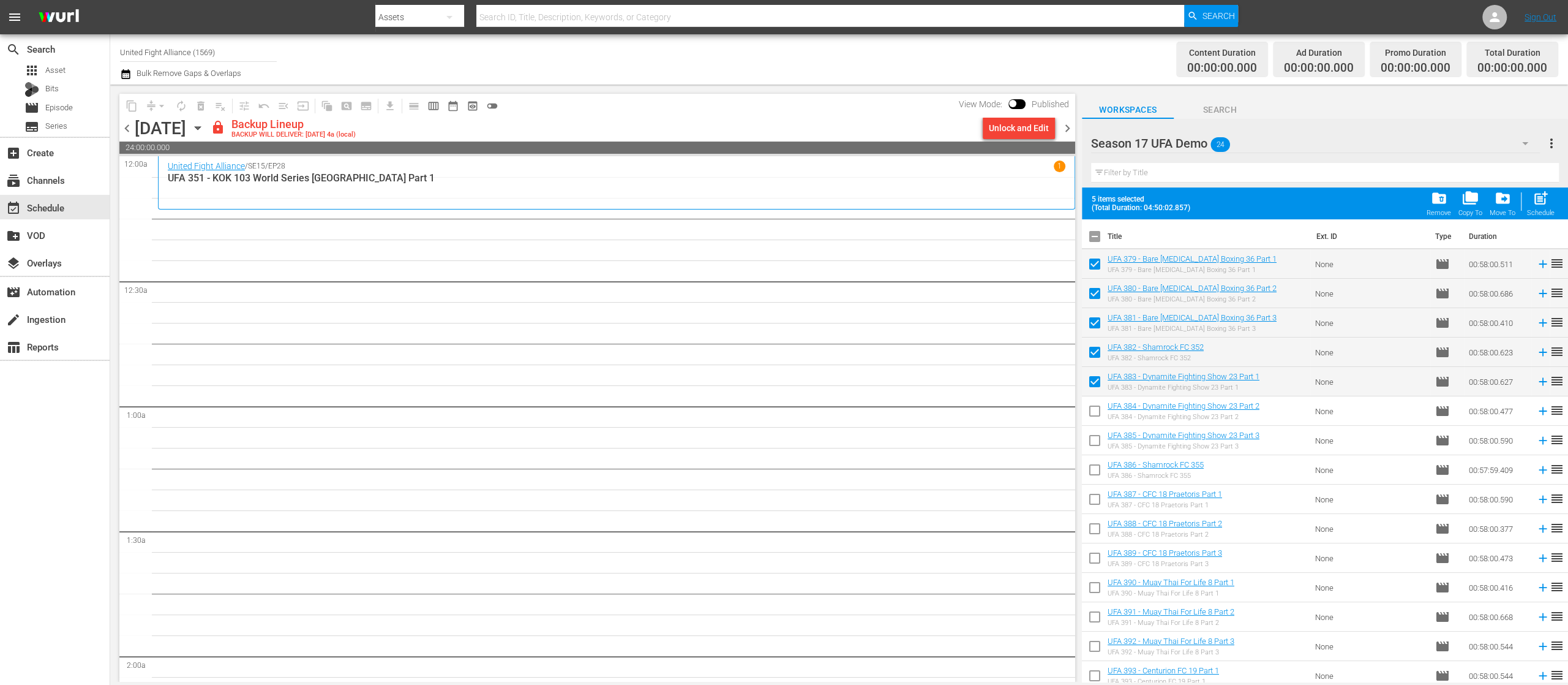
click at [1093, 404] on input "checkbox" at bounding box center [1095, 414] width 26 height 26
checkbox input "true"
click at [1087, 432] on input "checkbox" at bounding box center [1095, 443] width 26 height 26
checkbox input "true"
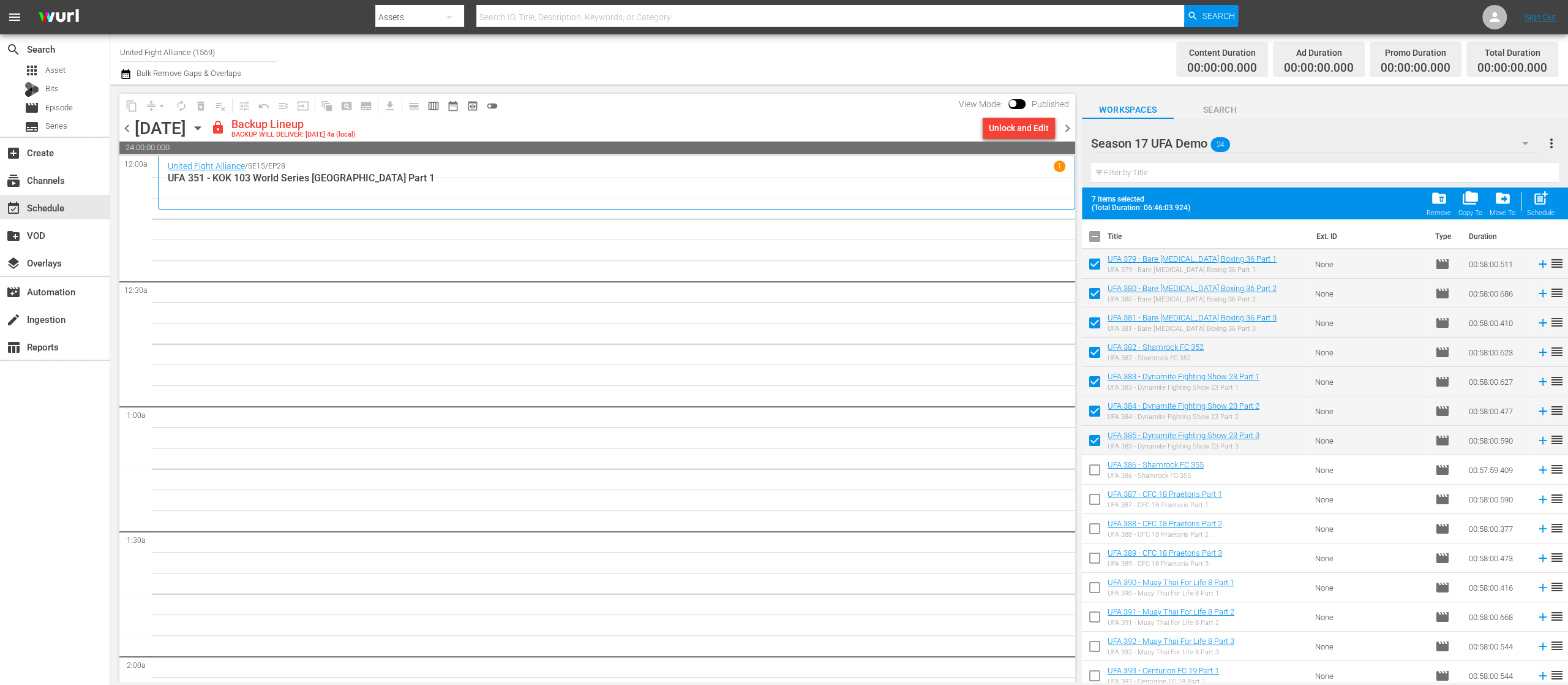
click at [1093, 466] on input "checkbox" at bounding box center [1095, 472] width 26 height 26
checkbox input "true"
click at [1536, 203] on span "post_add" at bounding box center [1541, 198] width 16 height 16
checkbox input "false"
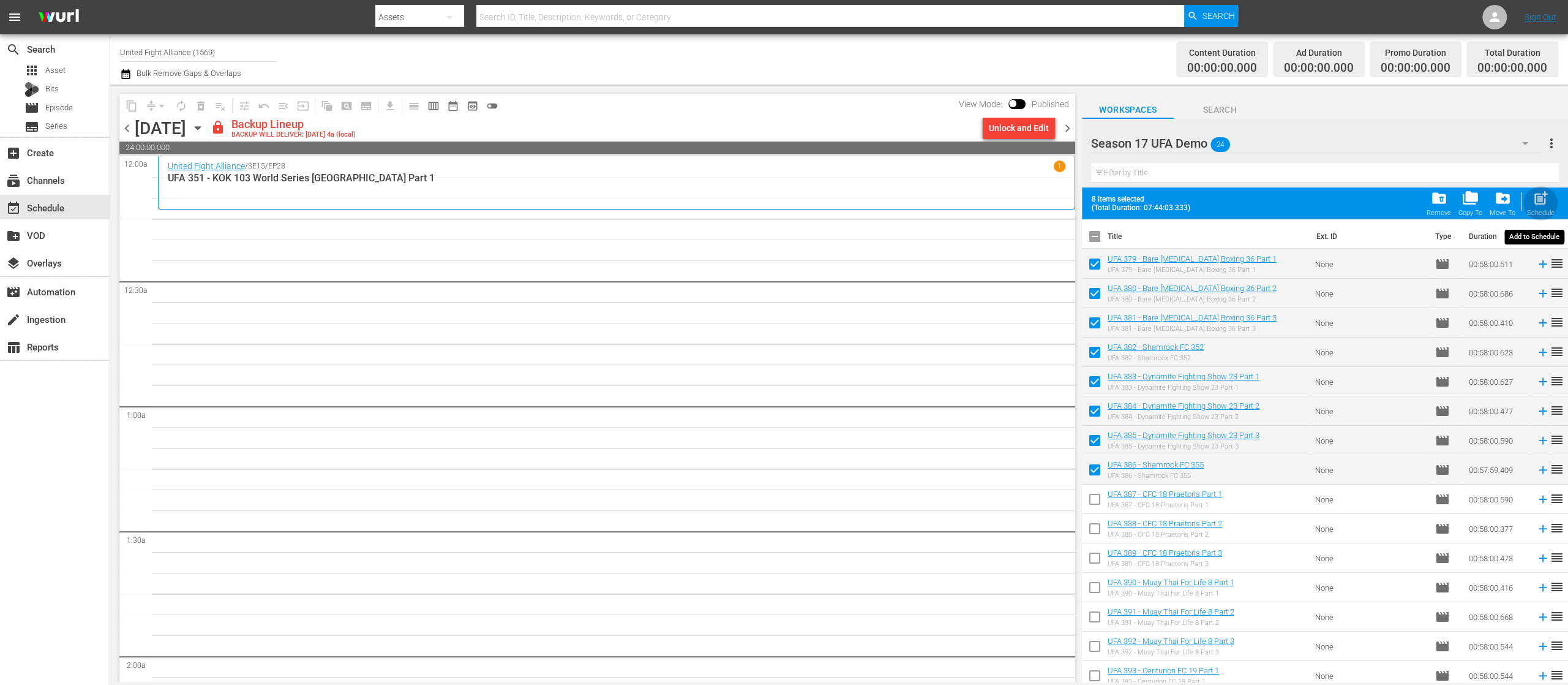
checkbox input "false"
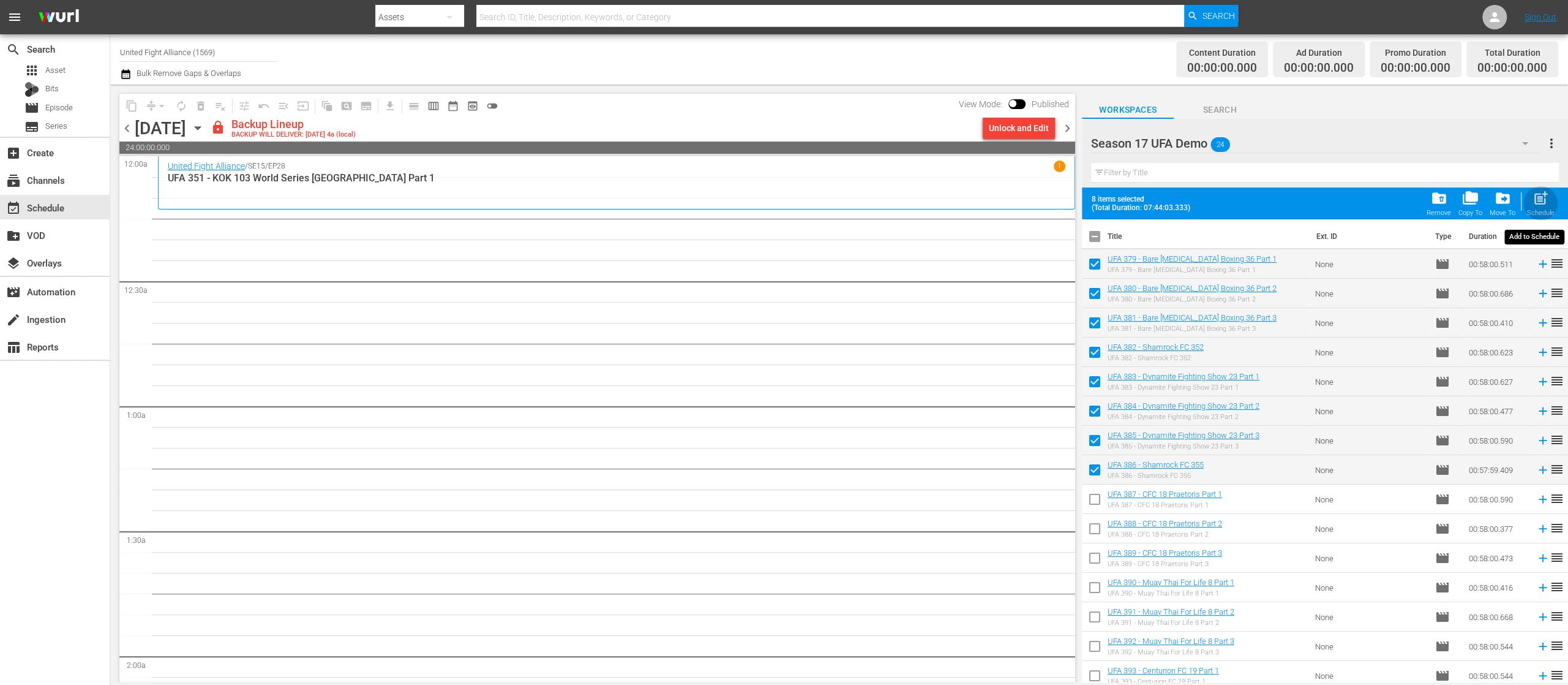
checkbox input "false"
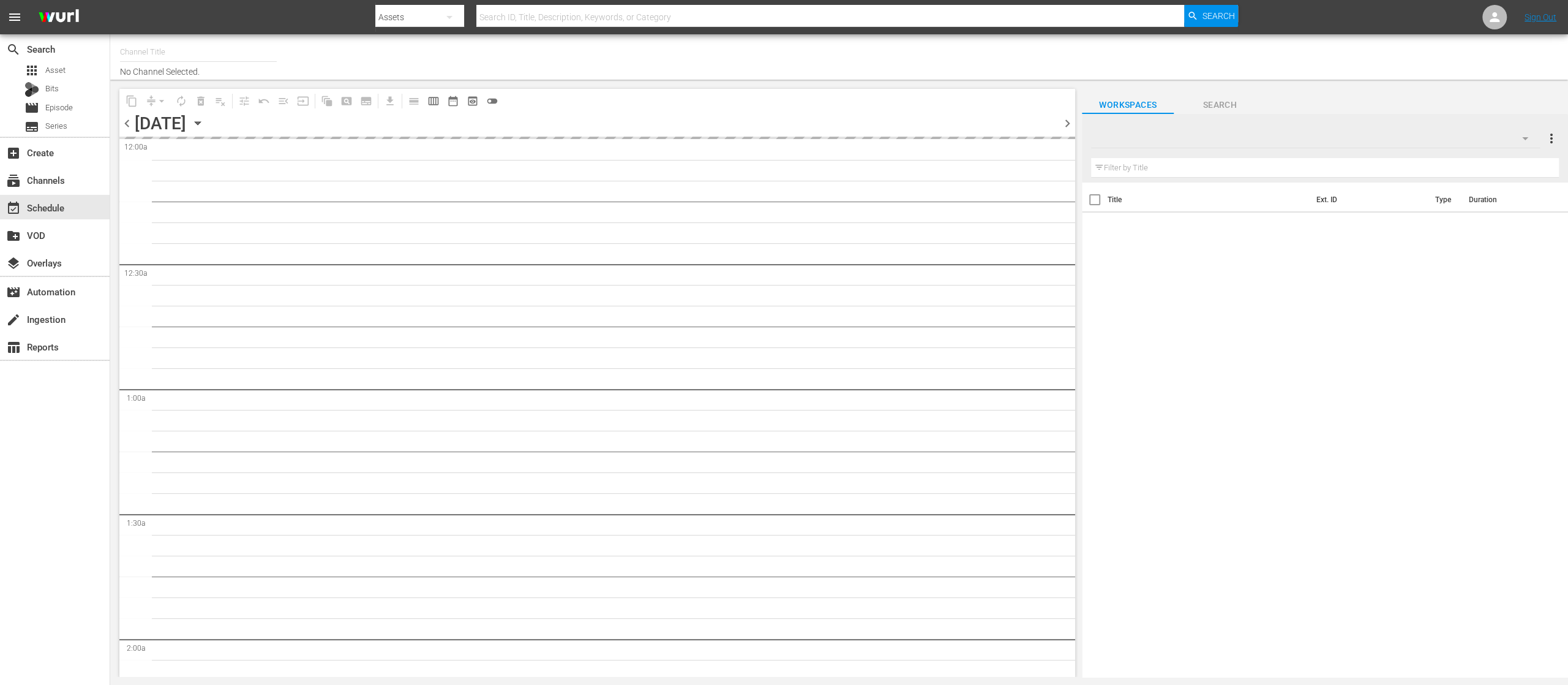
type input "United Fight Alliance (1569)"
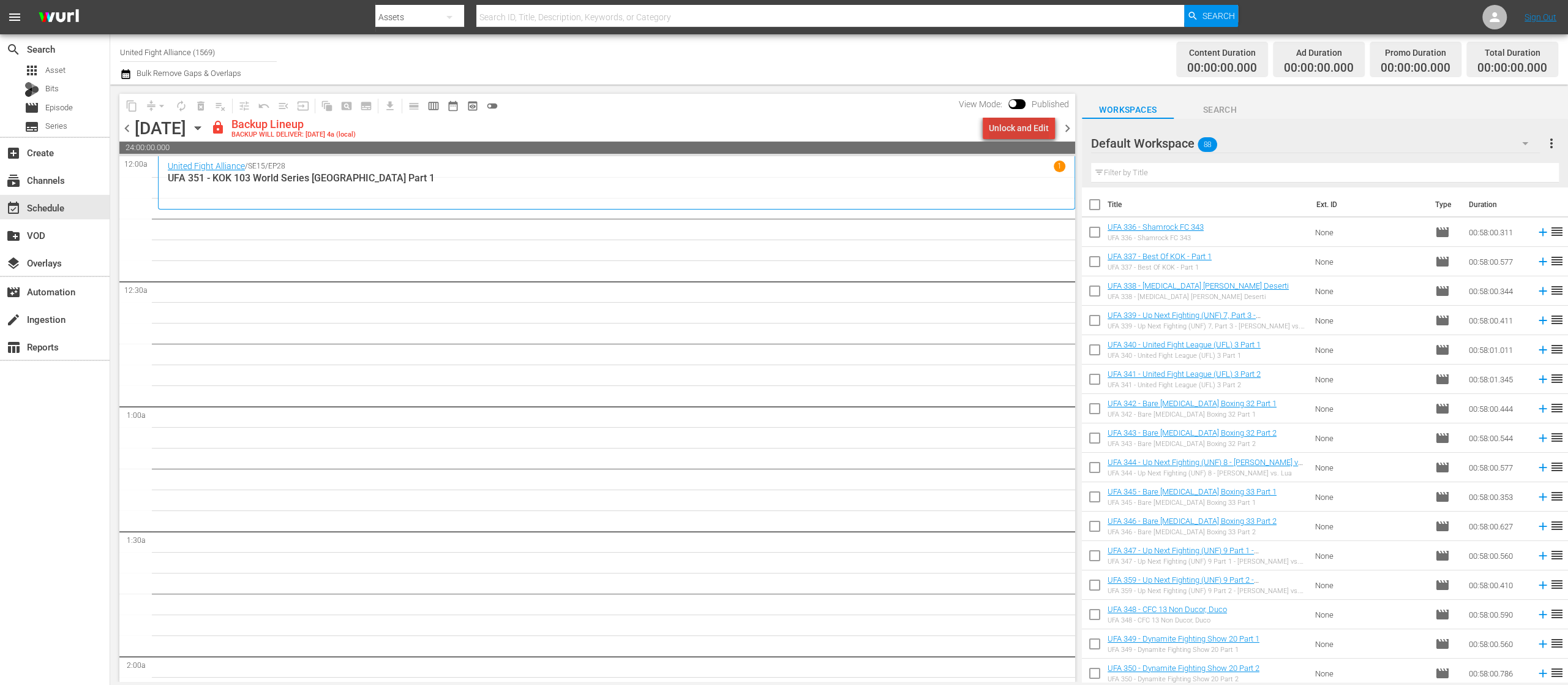
click at [1027, 122] on div "Unlock and Edit" at bounding box center [1018, 128] width 60 height 22
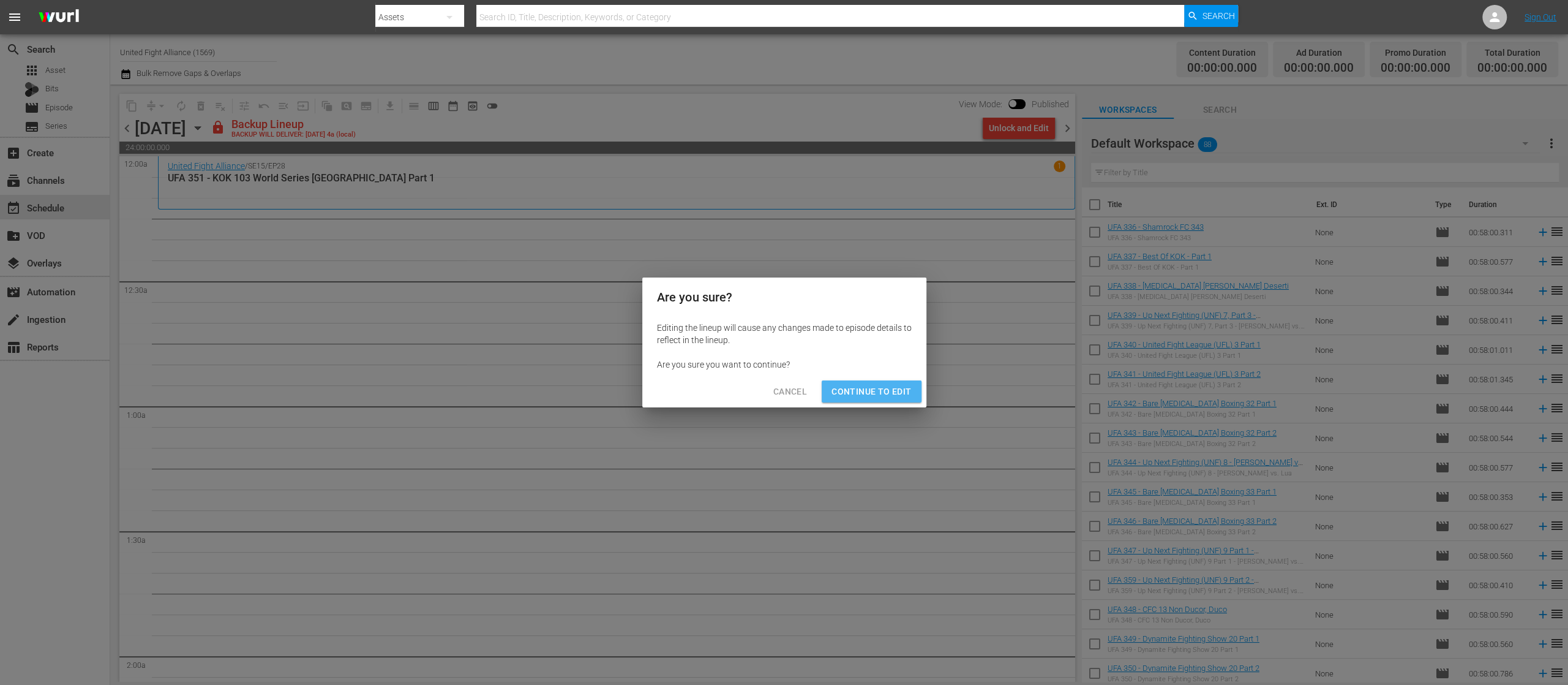
click at [895, 390] on span "Continue to Edit" at bounding box center [871, 391] width 80 height 15
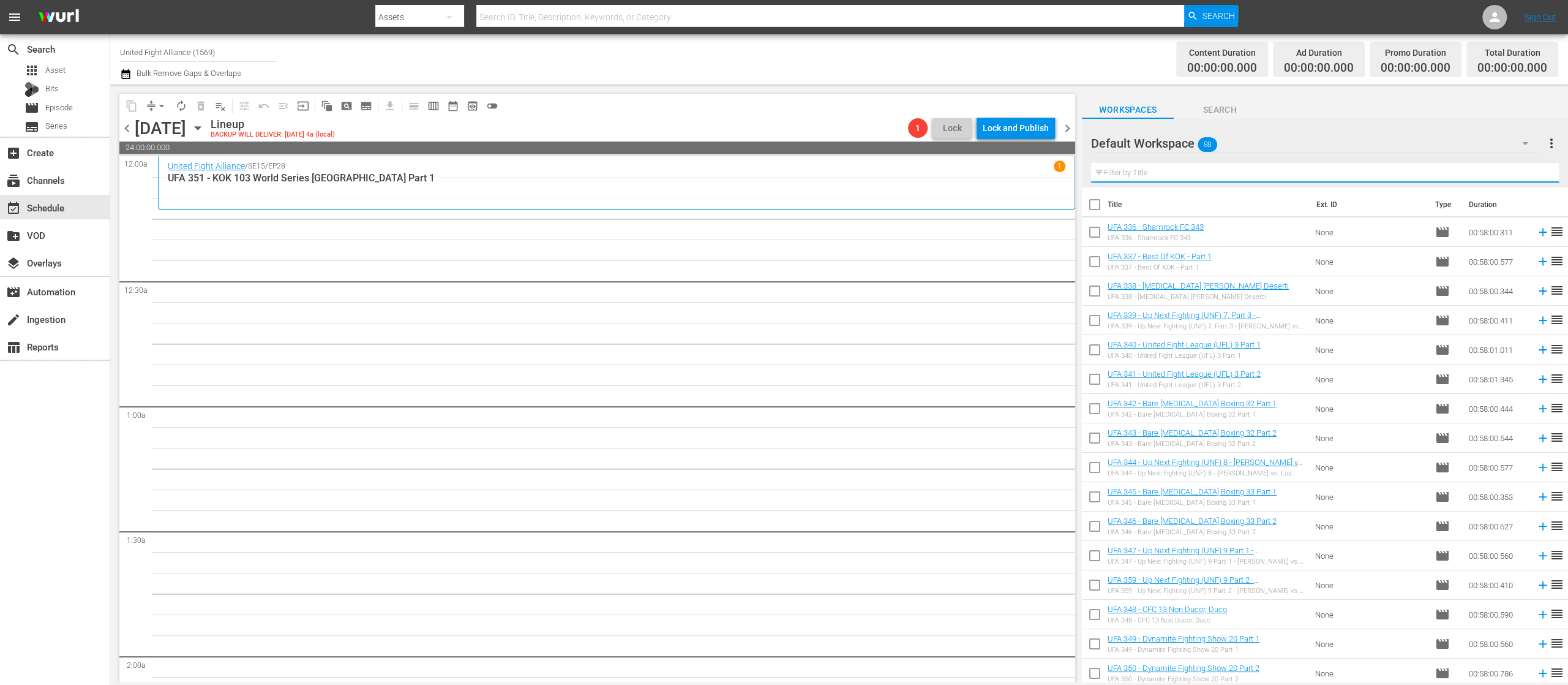
drag, startPoint x: 1191, startPoint y: 168, endPoint x: 1229, endPoint y: 155, distance: 40.2
click at [1191, 168] on input "text" at bounding box center [1324, 172] width 468 height 20
click at [1517, 151] on button "button" at bounding box center [1525, 143] width 30 height 30
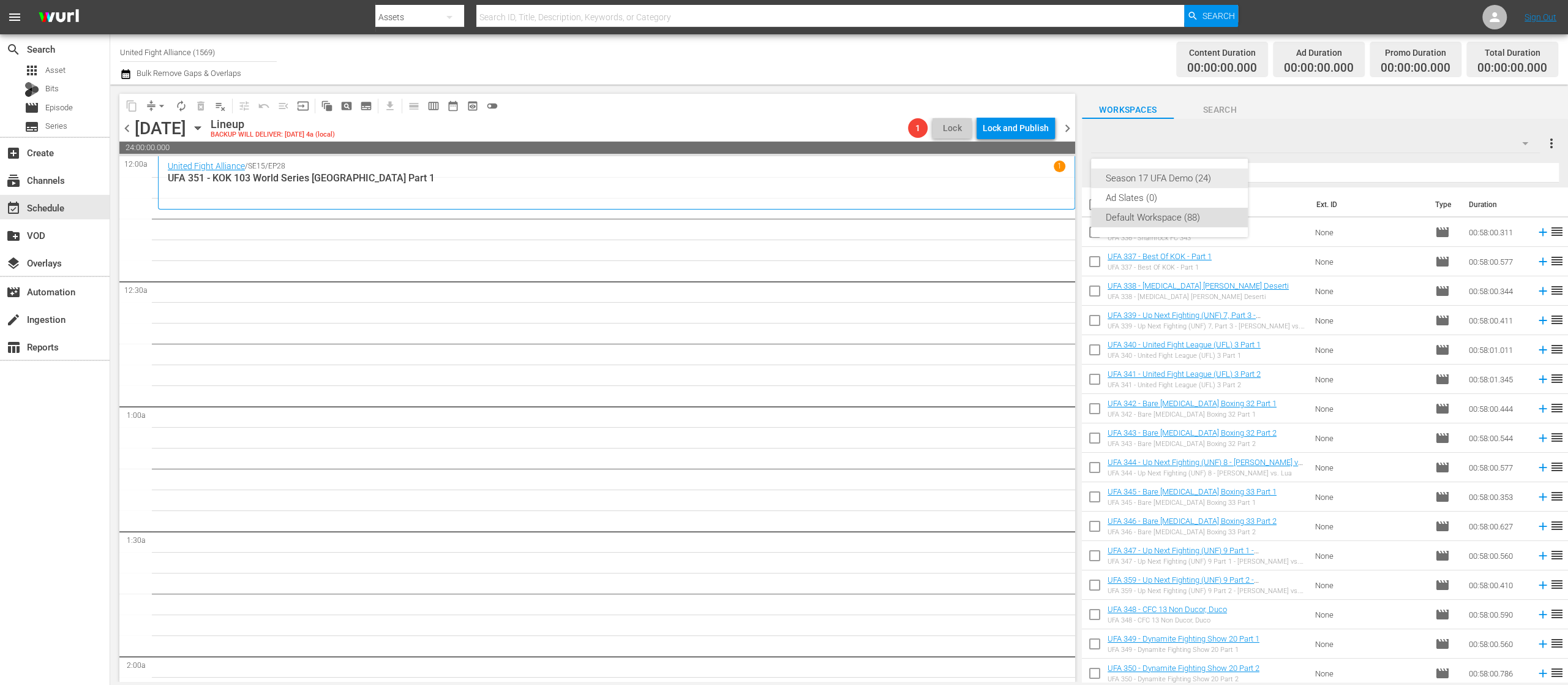
click at [1203, 177] on div "Season 17 UFA Demo (24)" at bounding box center [1170, 178] width 127 height 20
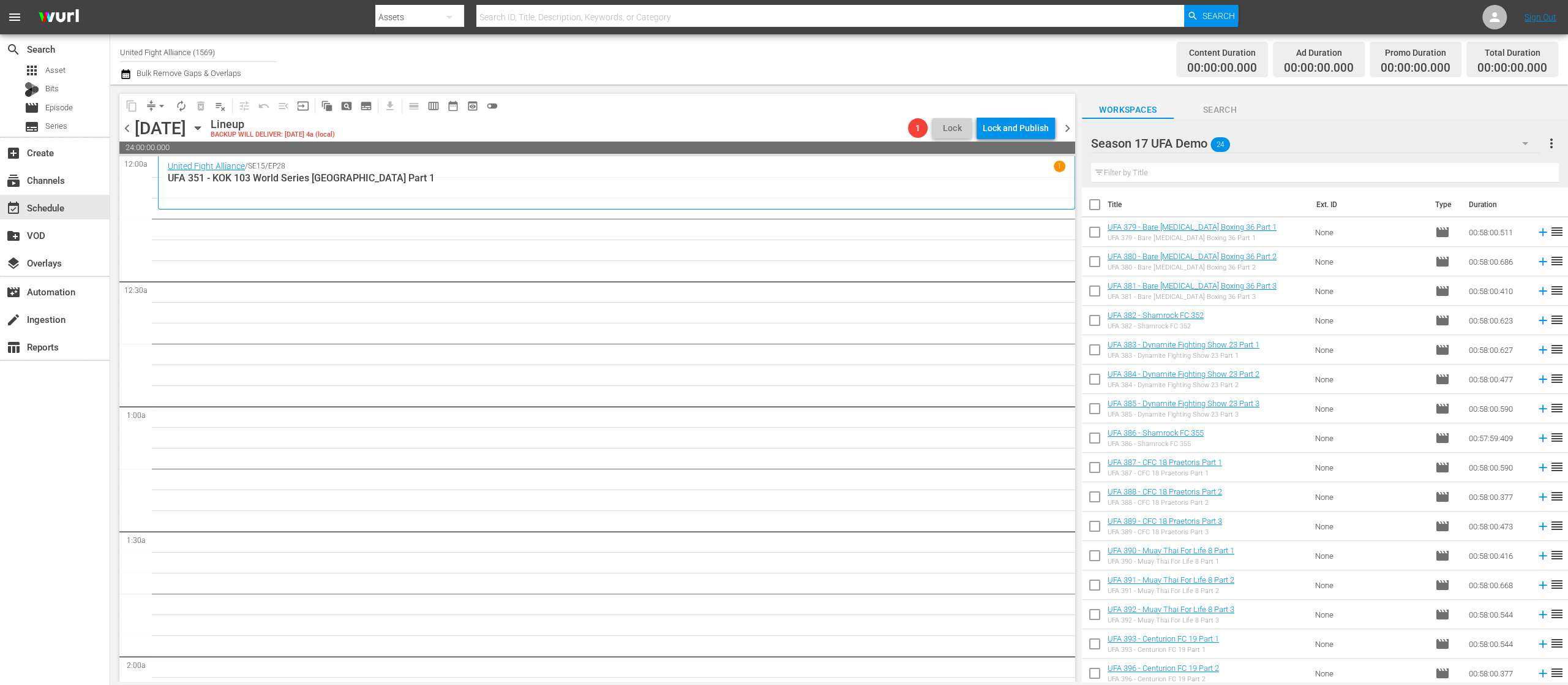
click at [1095, 232] on input "checkbox" at bounding box center [1095, 234] width 26 height 26
checkbox input "true"
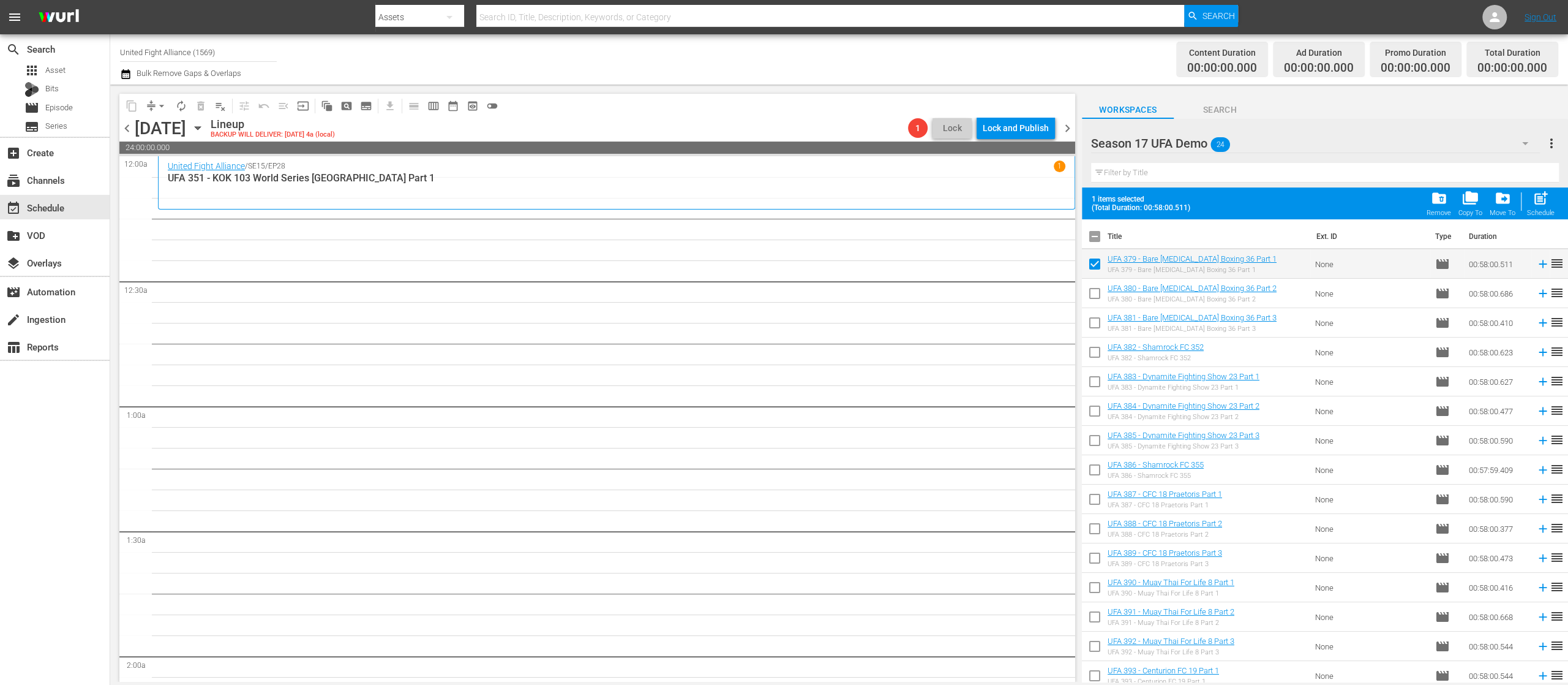
click at [1093, 299] on input "checkbox" at bounding box center [1095, 295] width 26 height 26
checkbox input "true"
click at [1093, 325] on input "checkbox" at bounding box center [1095, 325] width 26 height 26
checkbox input "true"
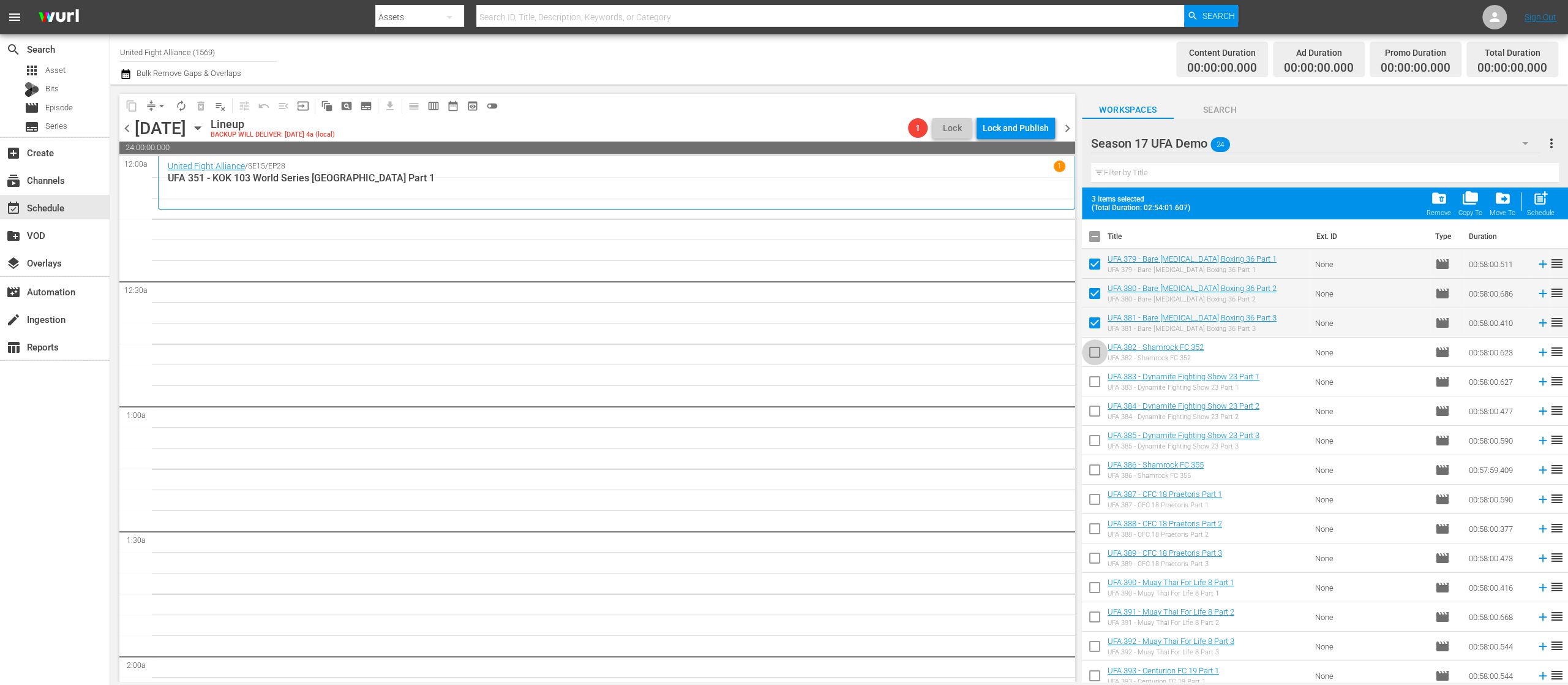
click at [1093, 359] on input "checkbox" at bounding box center [1095, 354] width 26 height 26
checkbox input "true"
click at [1093, 392] on input "checkbox" at bounding box center [1095, 384] width 26 height 26
checkbox input "true"
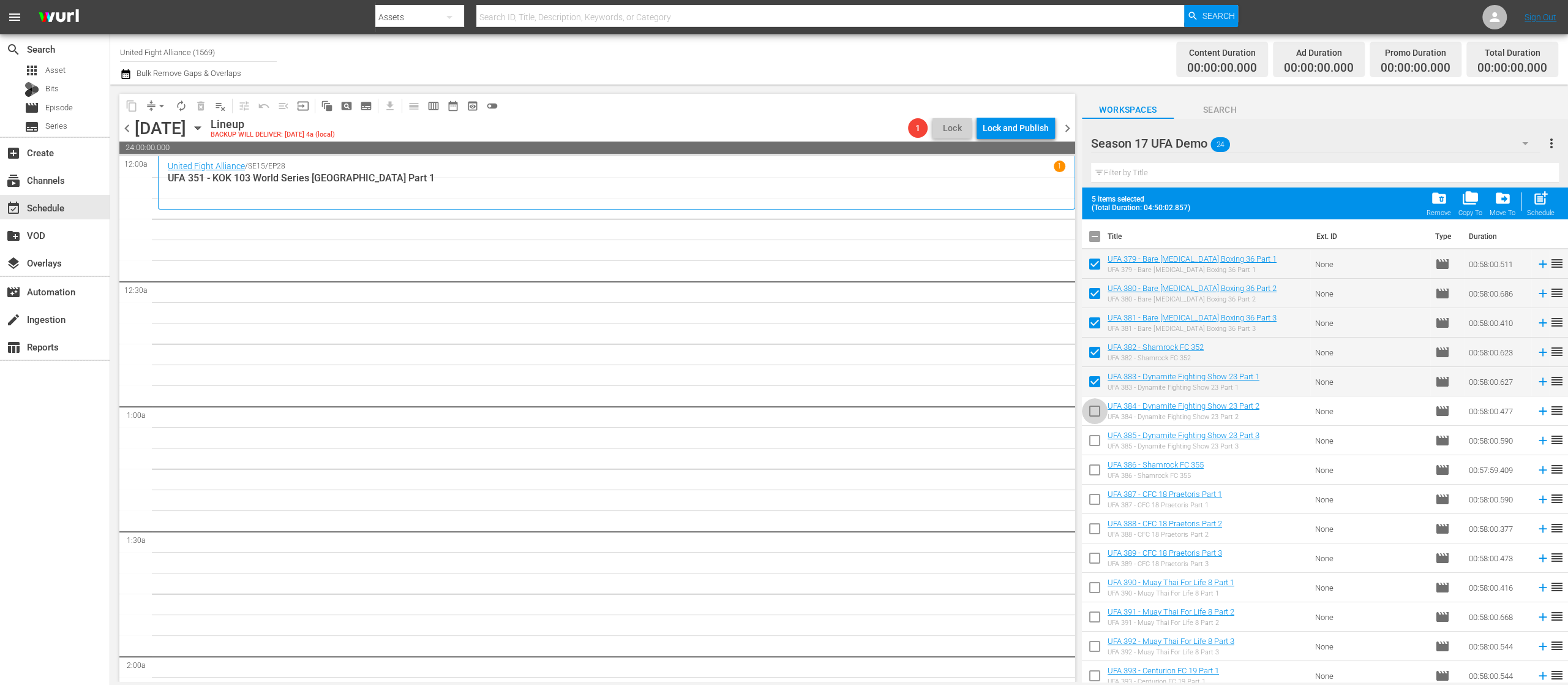
click at [1091, 409] on input "checkbox" at bounding box center [1095, 414] width 26 height 26
checkbox input "true"
click at [1090, 432] on input "checkbox" at bounding box center [1095, 443] width 26 height 26
checkbox input "true"
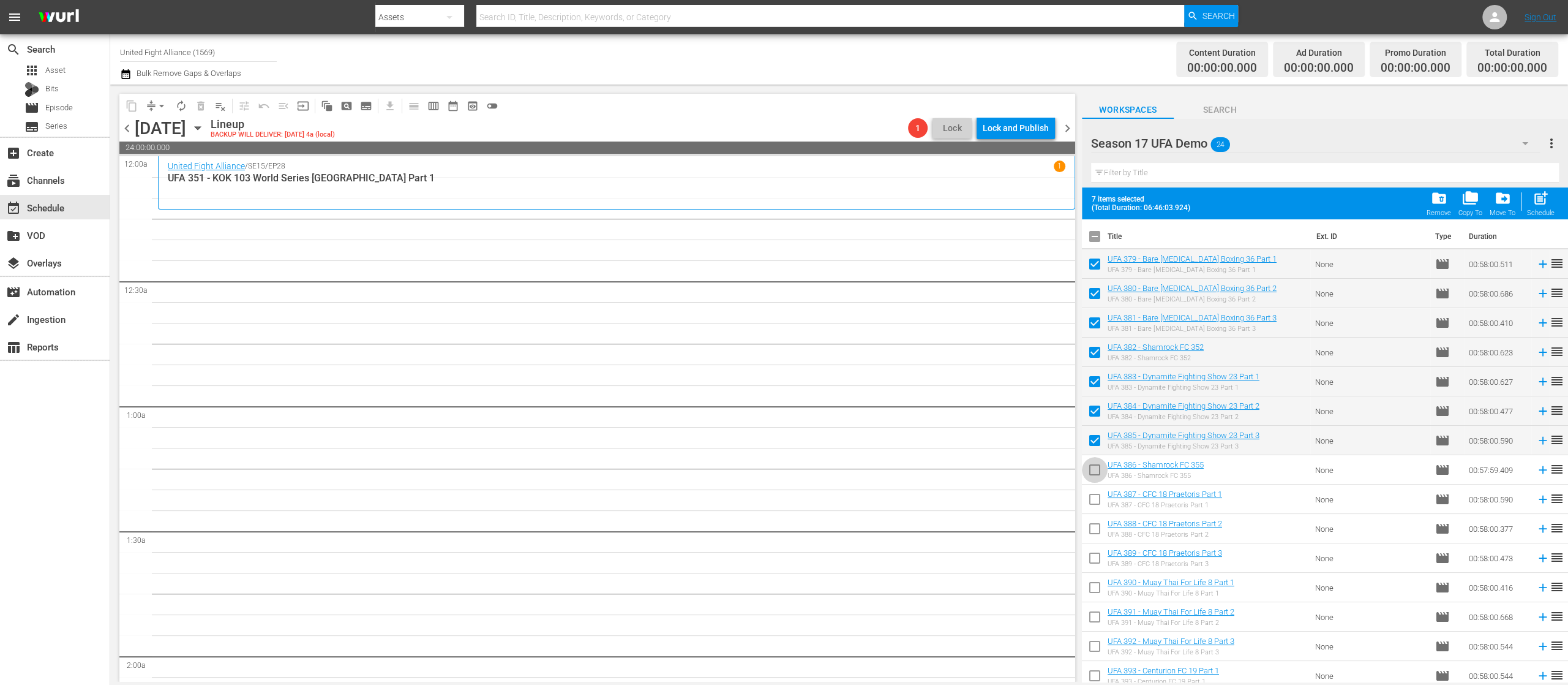
click at [1093, 464] on input "checkbox" at bounding box center [1095, 472] width 26 height 26
checkbox input "true"
click at [1542, 193] on span "post_add" at bounding box center [1541, 198] width 16 height 16
checkbox input "false"
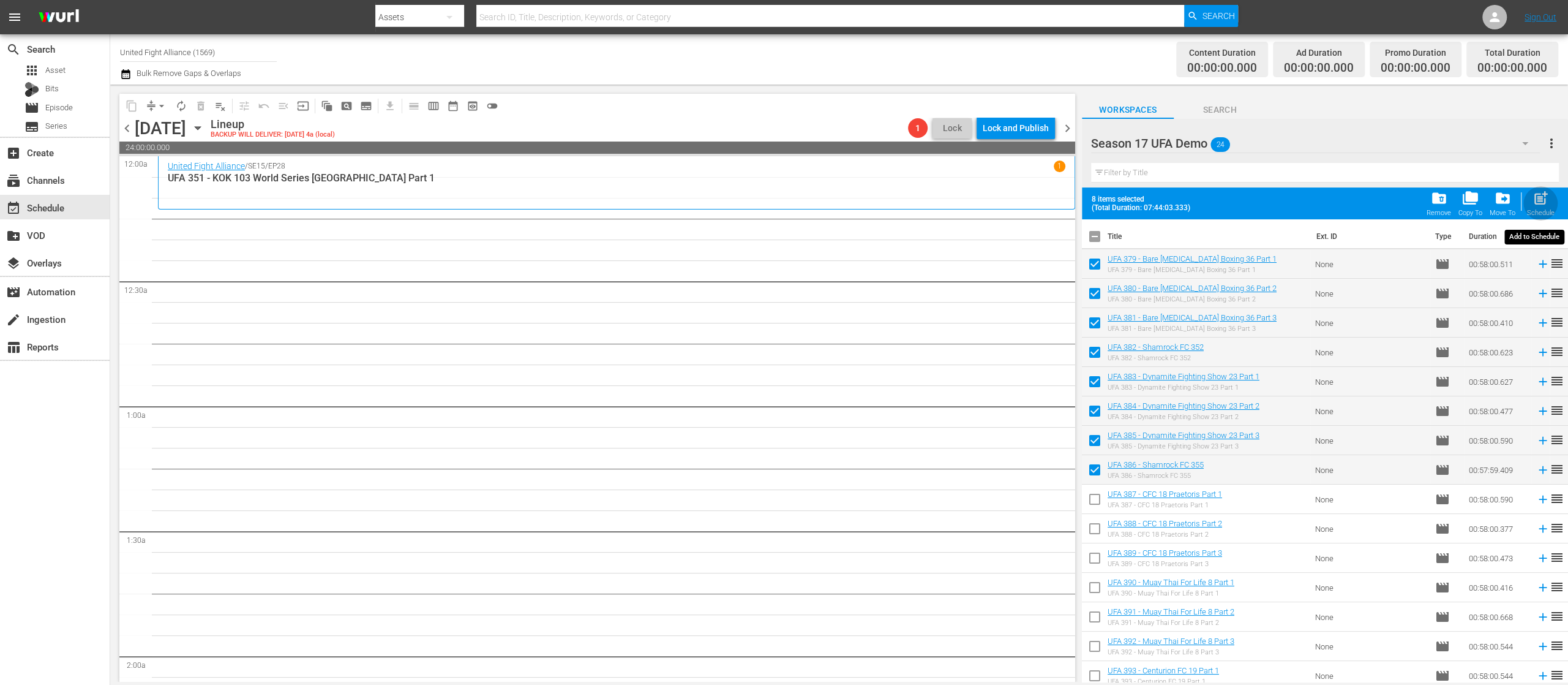
checkbox input "false"
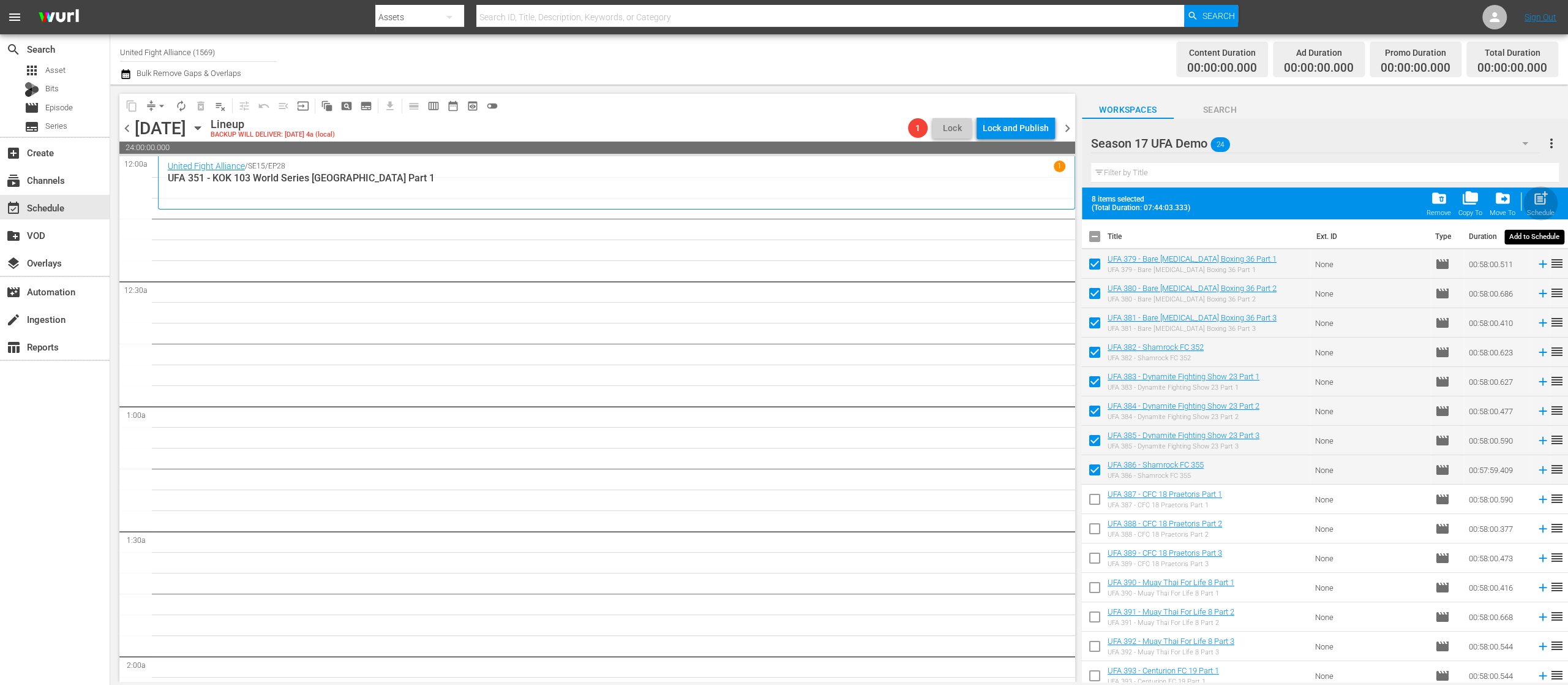
checkbox input "false"
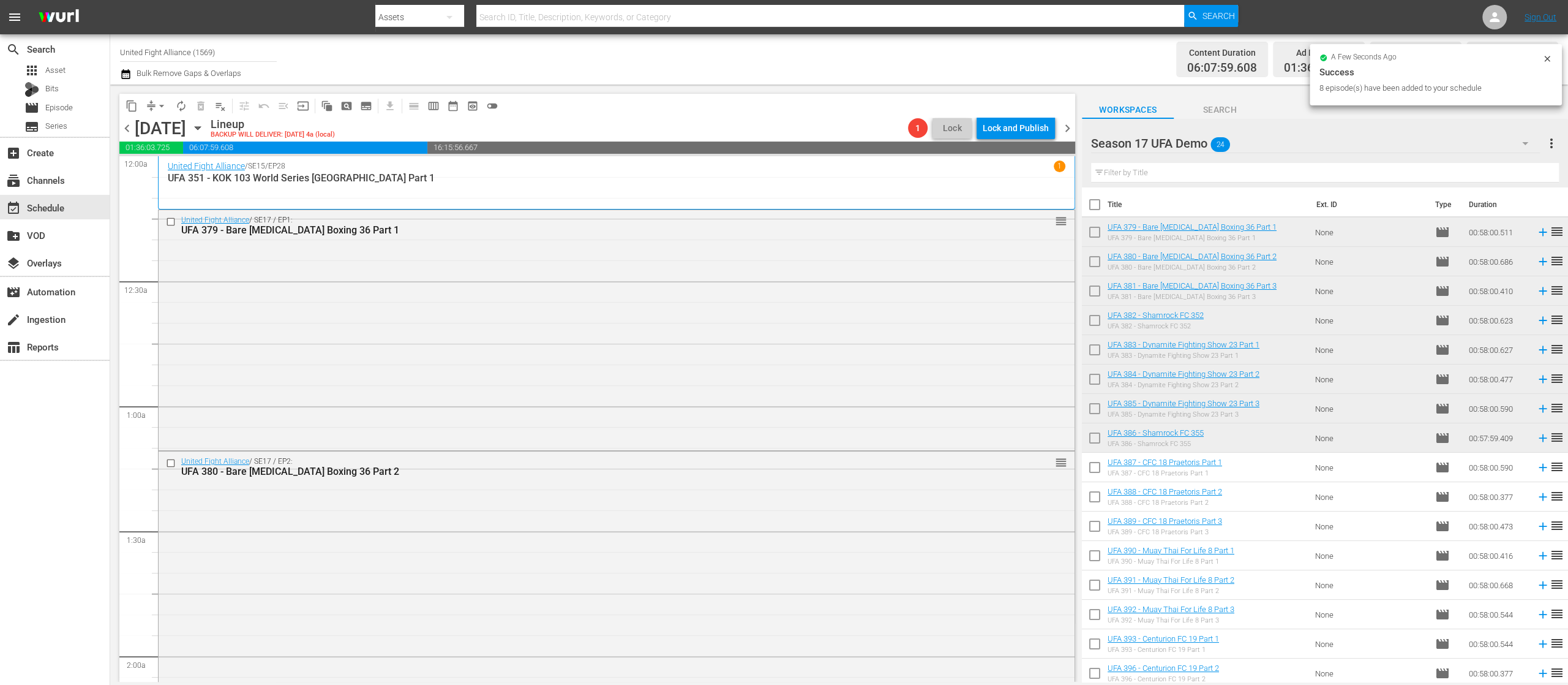
scroll to position [239, 0]
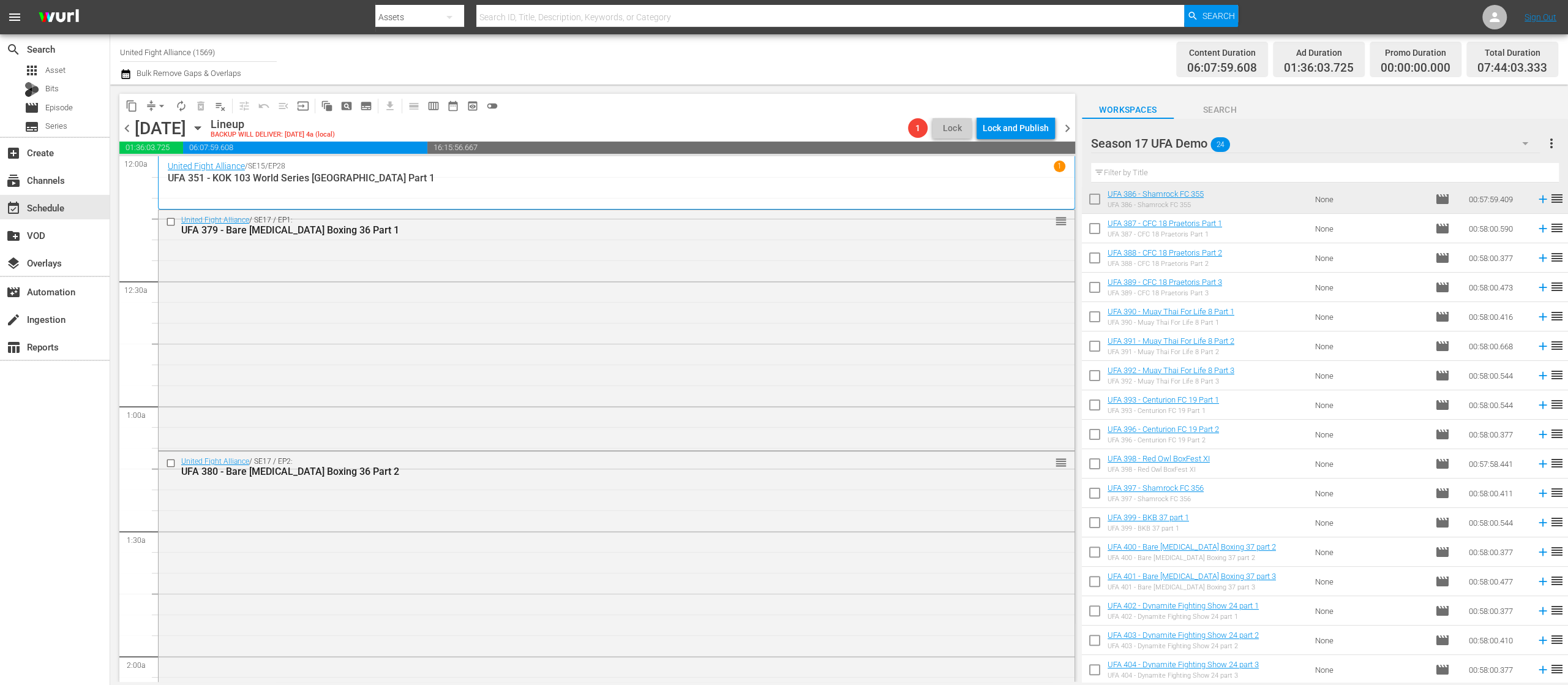
click at [1527, 140] on icon "button" at bounding box center [1525, 143] width 15 height 15
click at [1175, 211] on div "Default Workspace (88)" at bounding box center [1170, 217] width 127 height 20
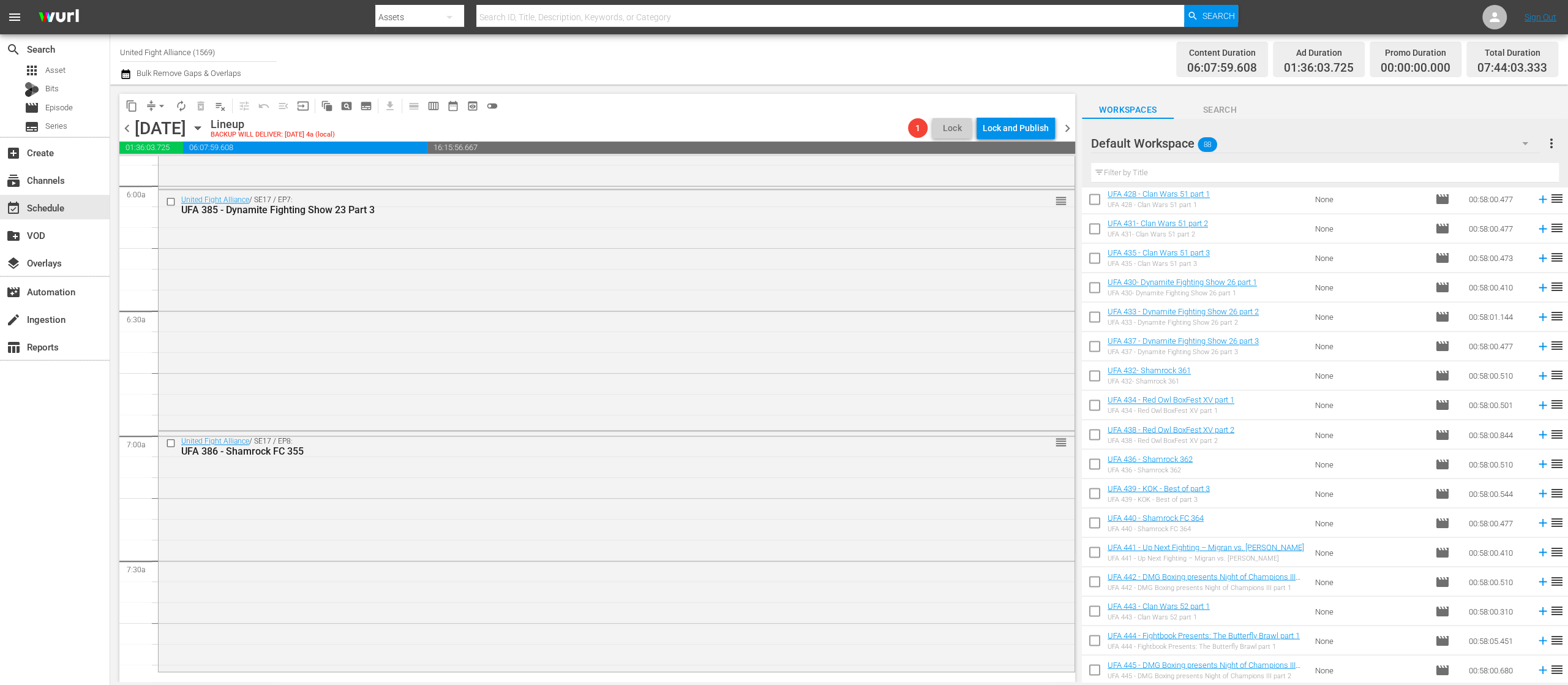
scroll to position [1715, 0]
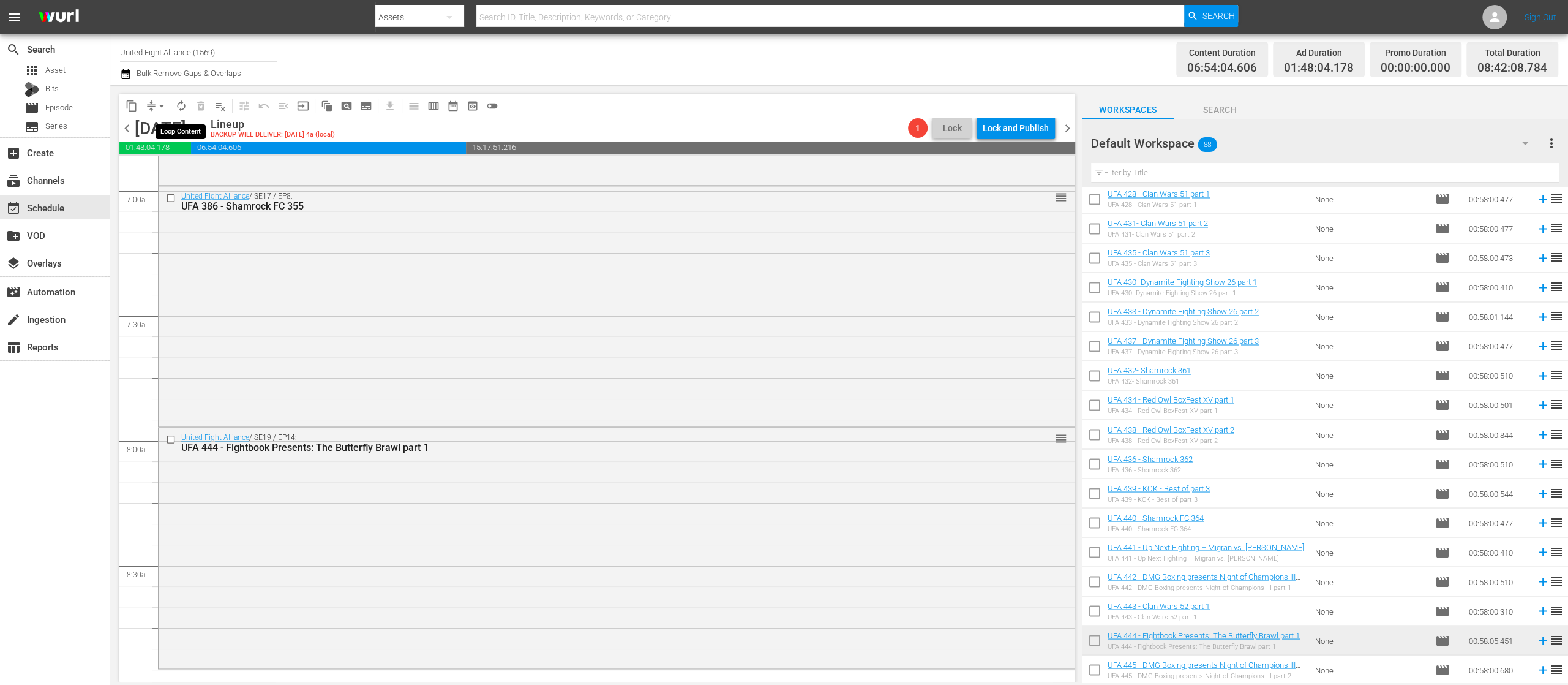
click at [182, 105] on span "autorenew_outlined" at bounding box center [181, 105] width 12 height 12
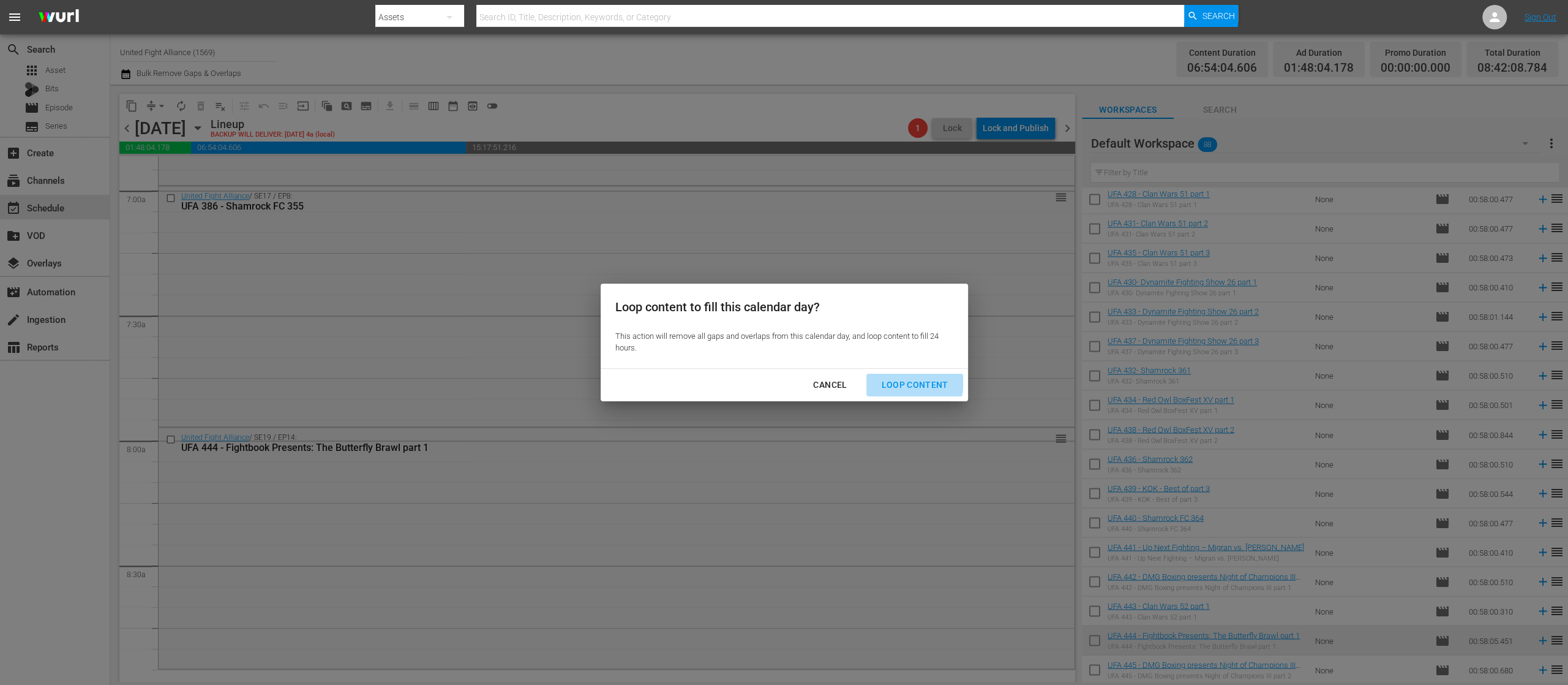
click at [902, 381] on div "Loop Content" at bounding box center [914, 385] width 86 height 15
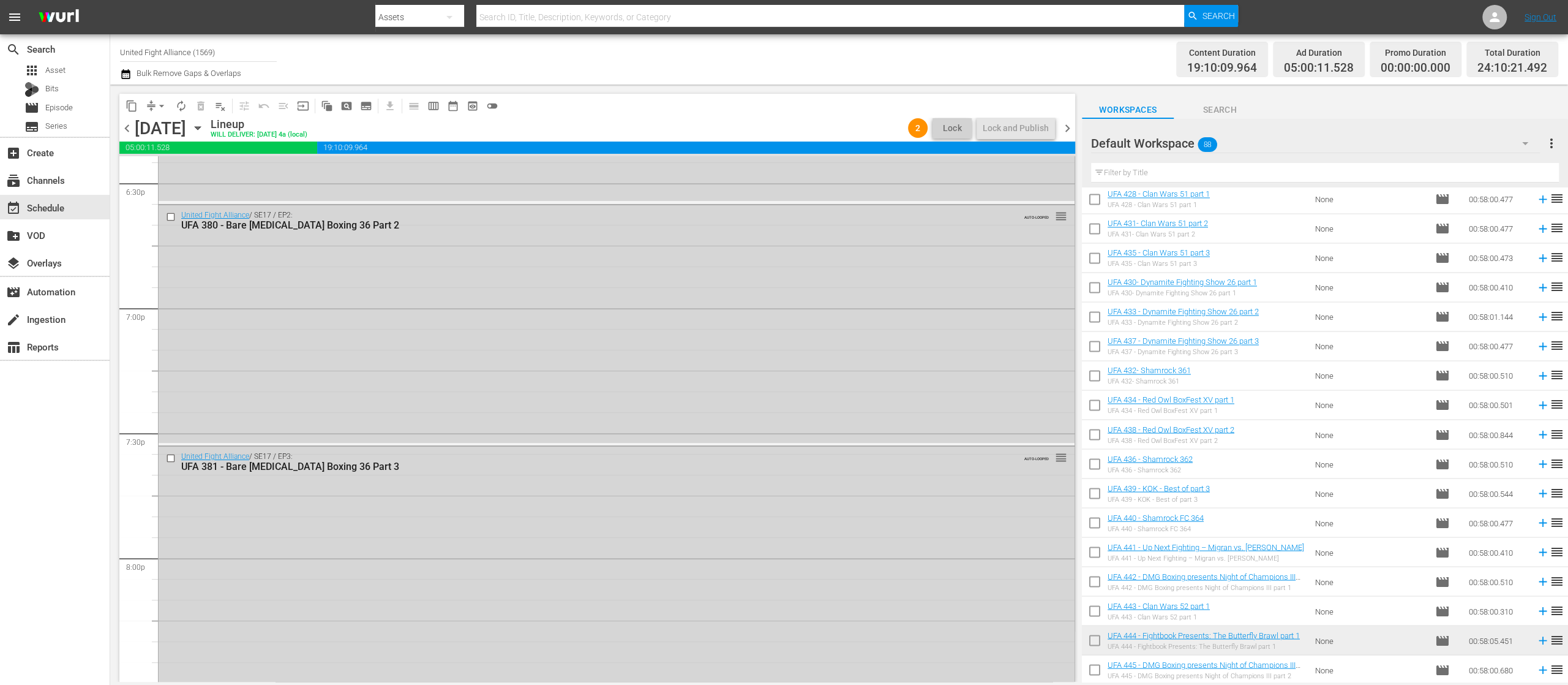
scroll to position [3609, 0]
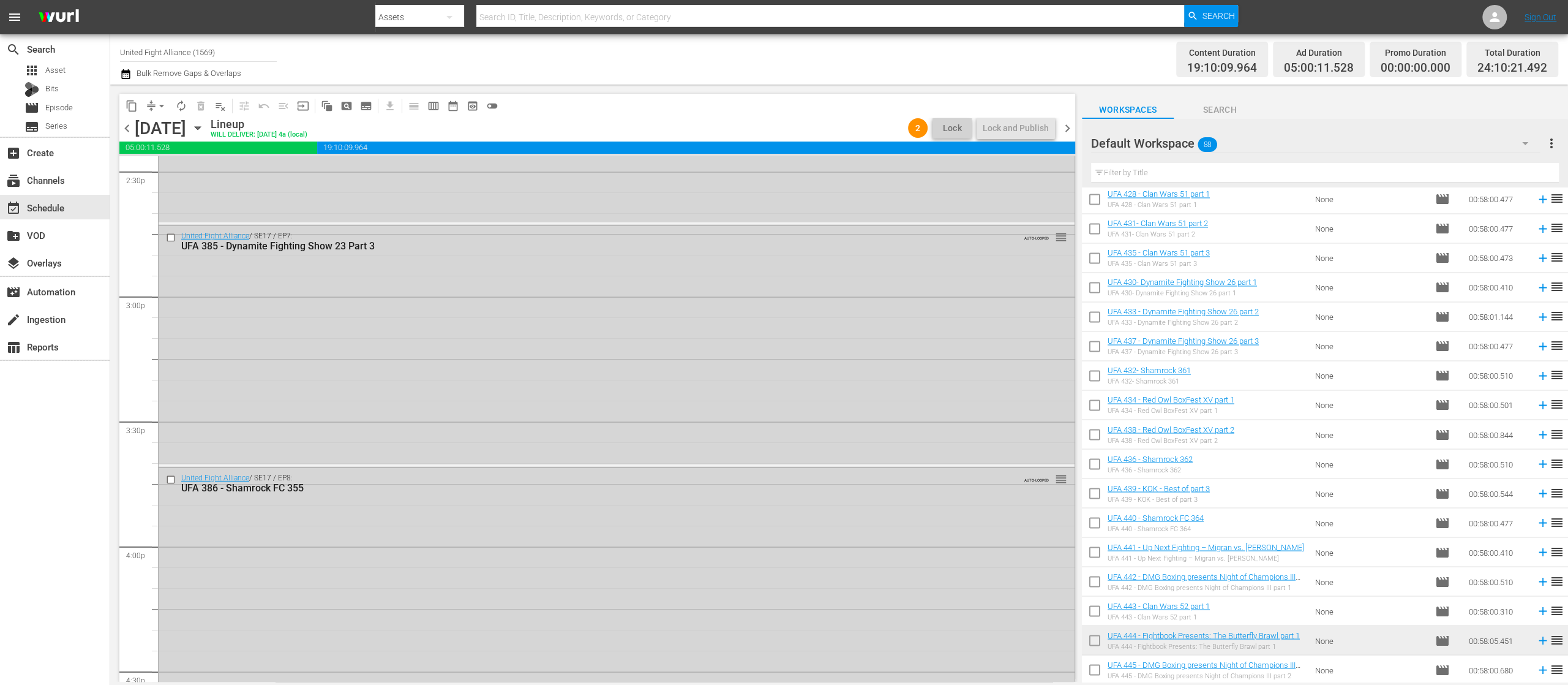
click at [125, 128] on span "chevron_left" at bounding box center [127, 128] width 15 height 15
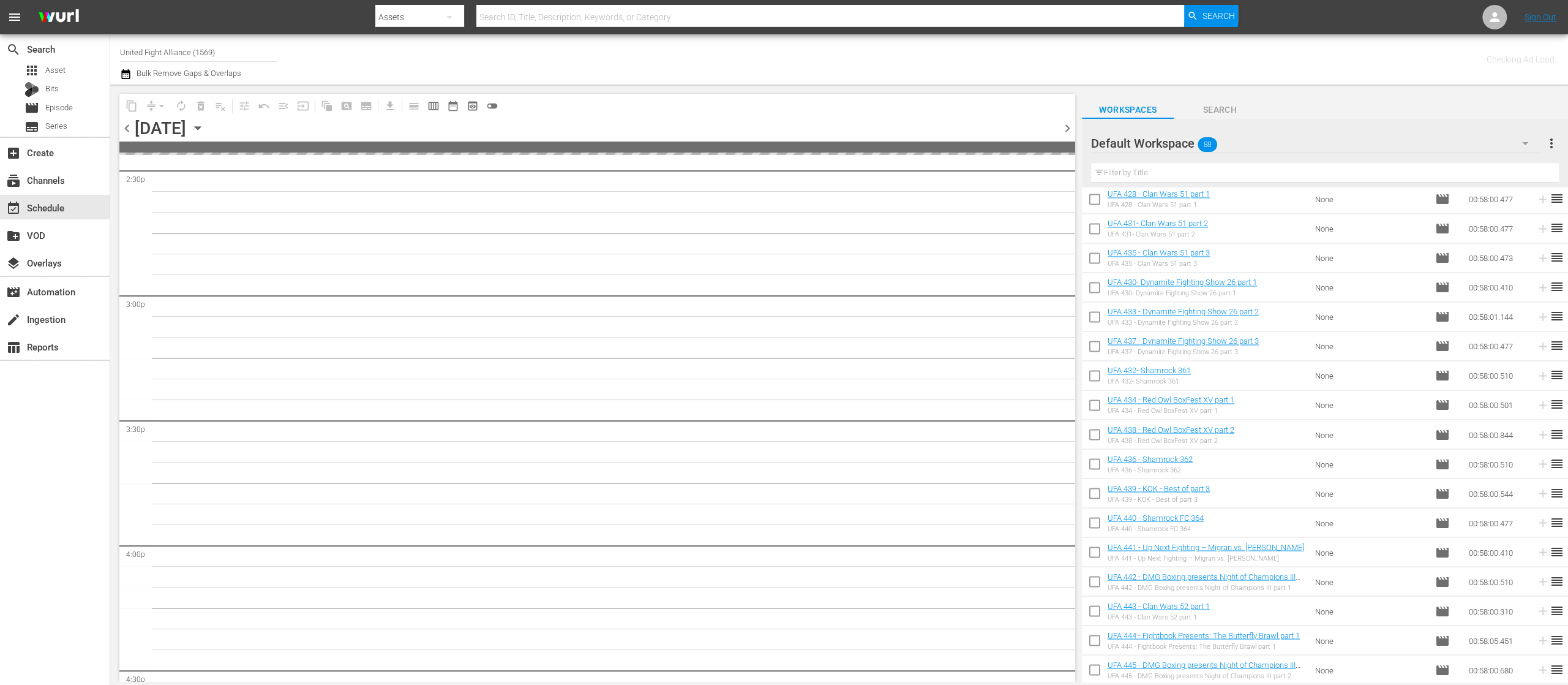
scroll to position [3797, 0]
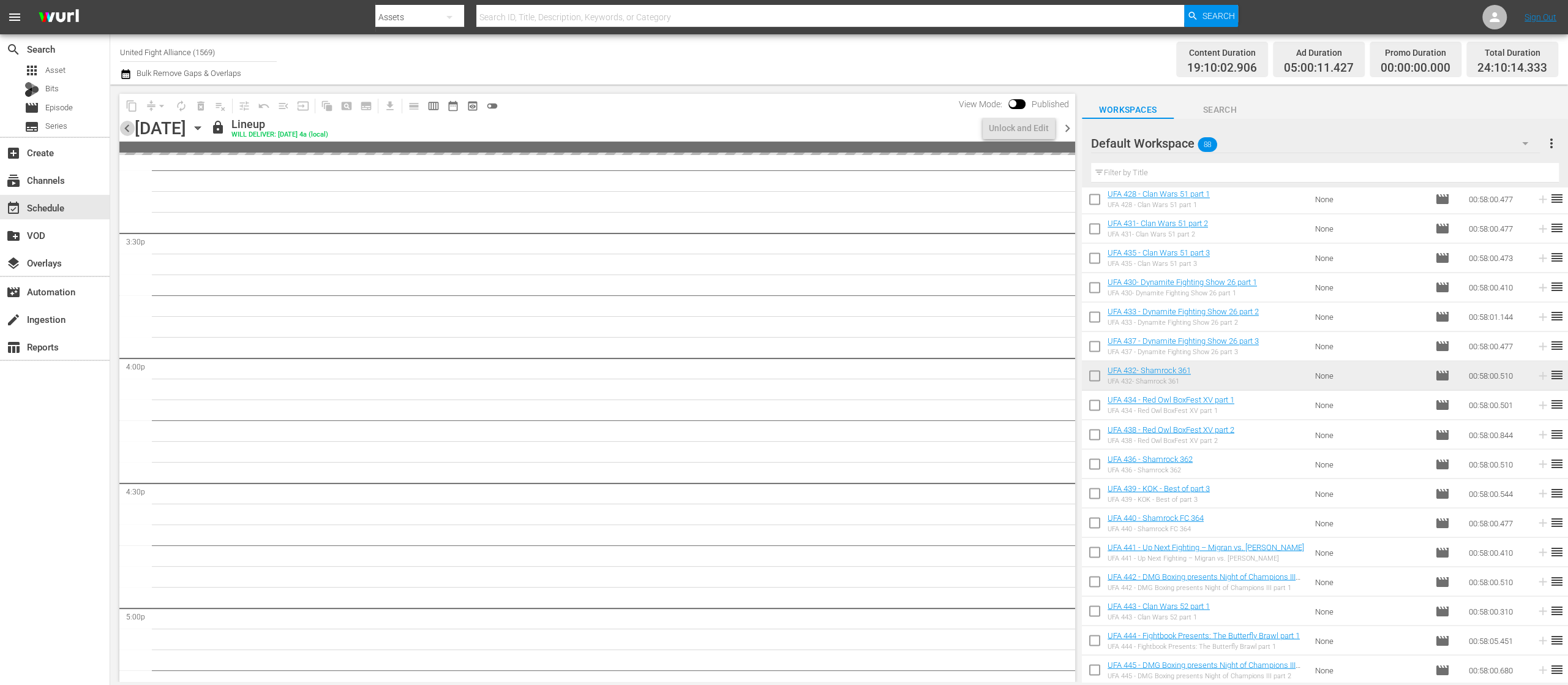
click at [125, 128] on span "chevron_left" at bounding box center [127, 128] width 15 height 15
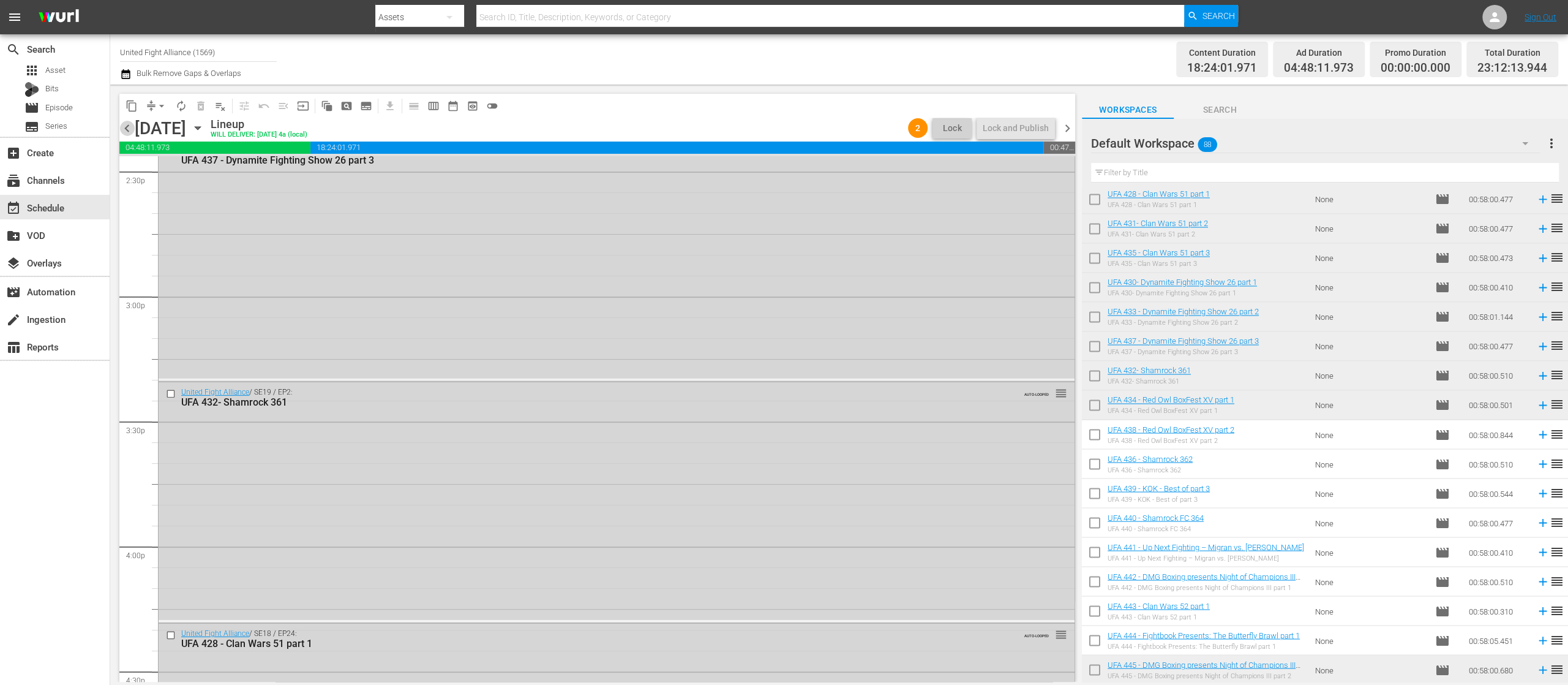
click at [125, 128] on span "chevron_left" at bounding box center [127, 128] width 15 height 15
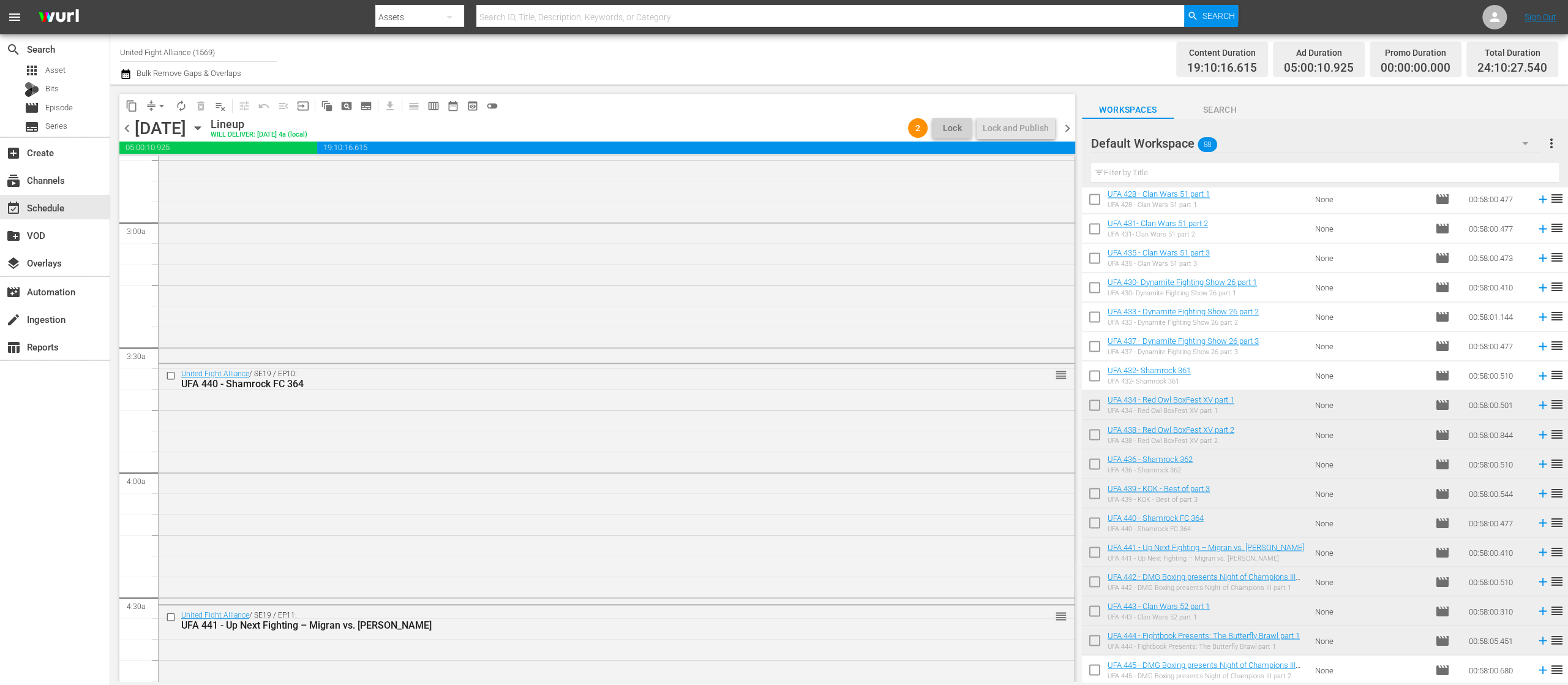
scroll to position [199, 0]
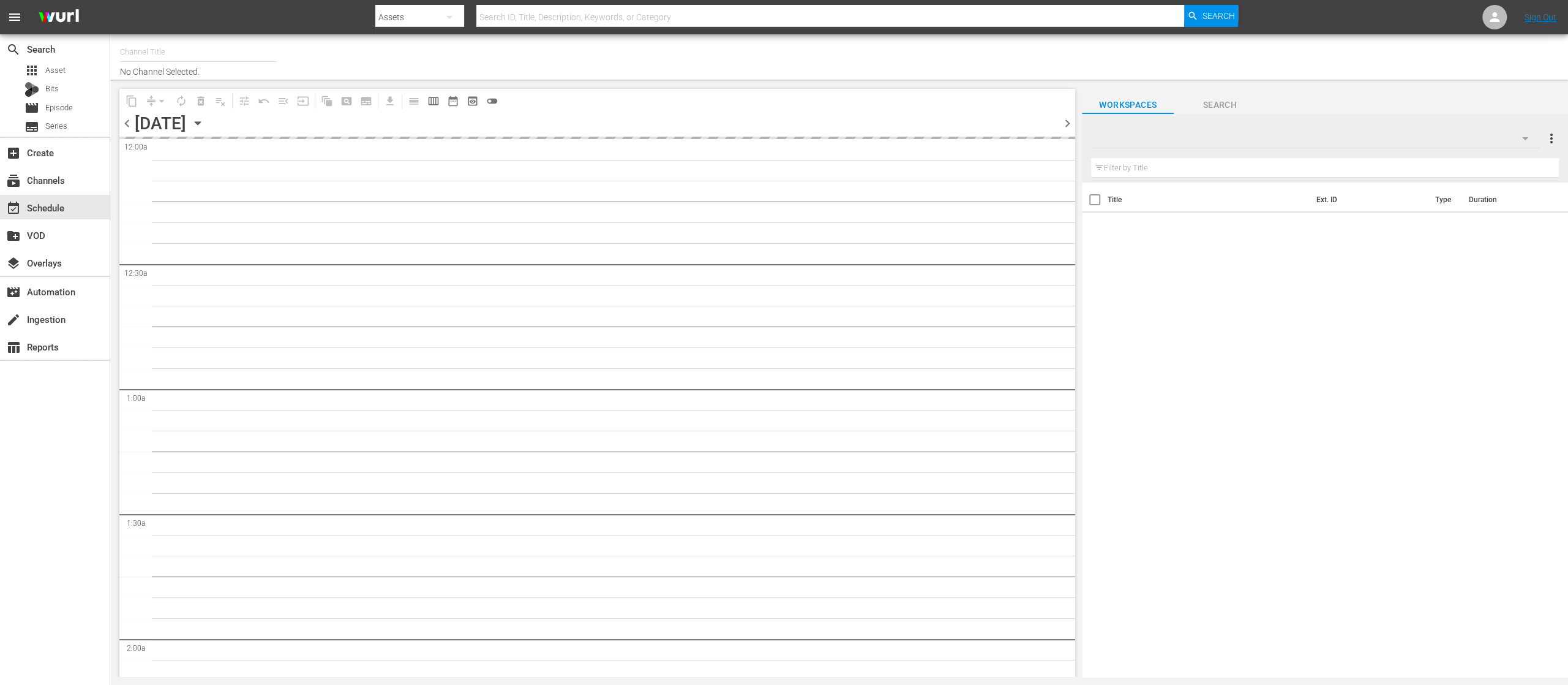
type input "United Fight Alliance (1569)"
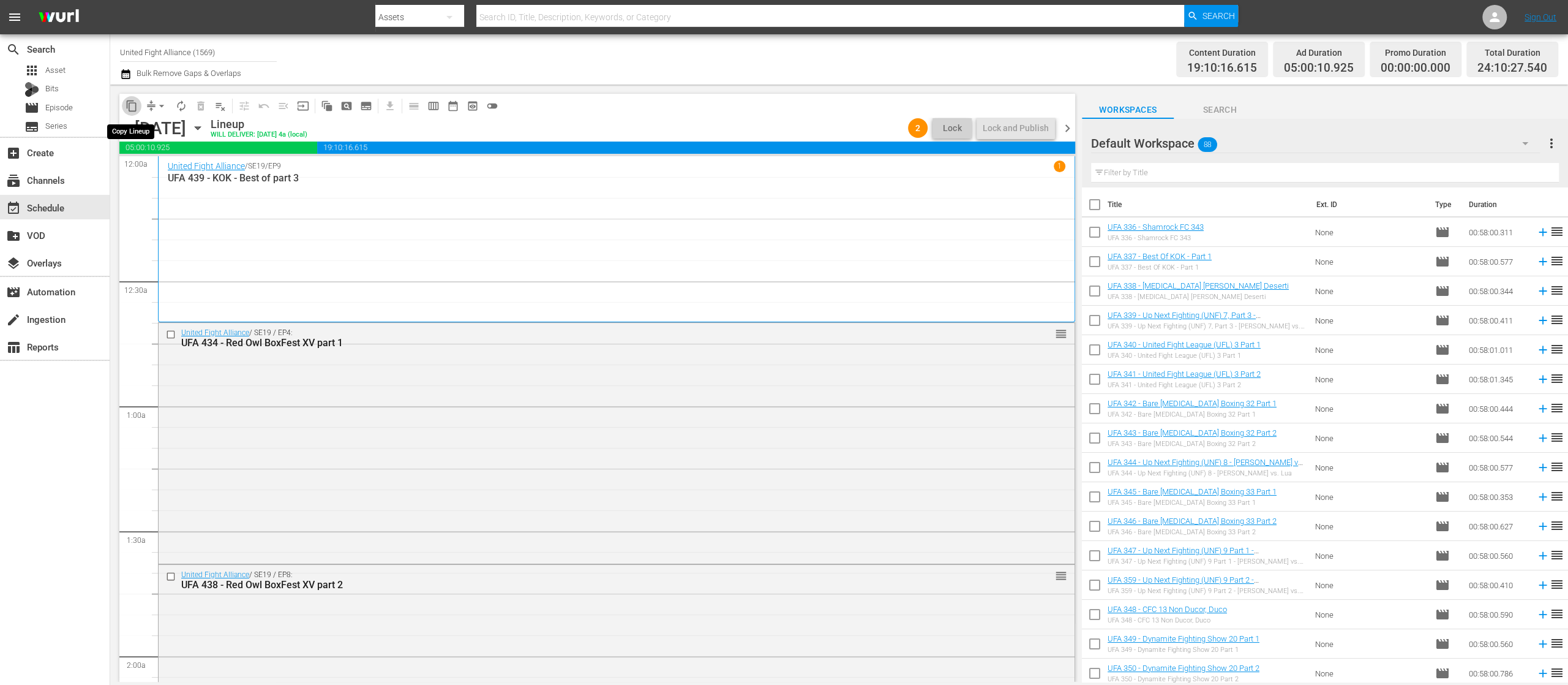
click at [130, 103] on span "content_copy" at bounding box center [131, 105] width 12 height 12
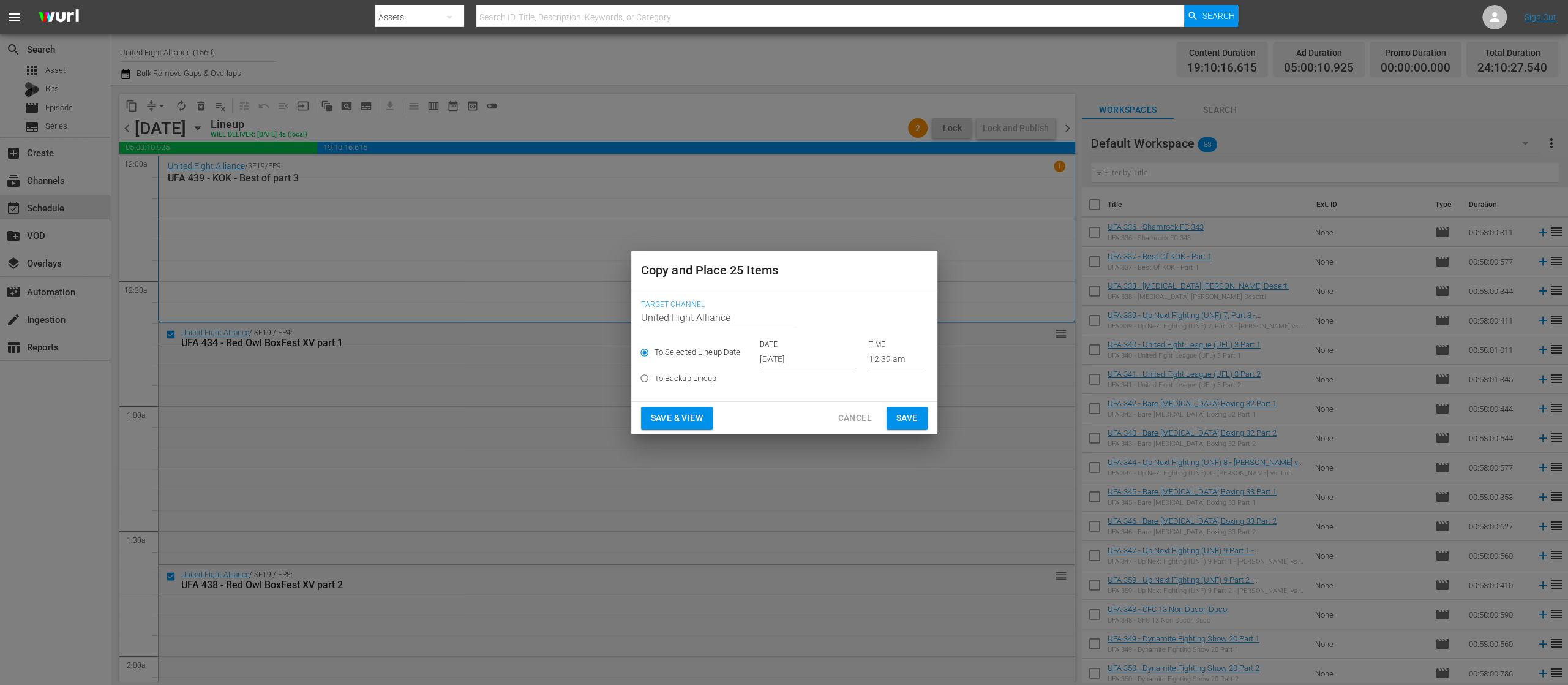
click at [767, 355] on input "Oct 4th 2025" at bounding box center [808, 359] width 97 height 18
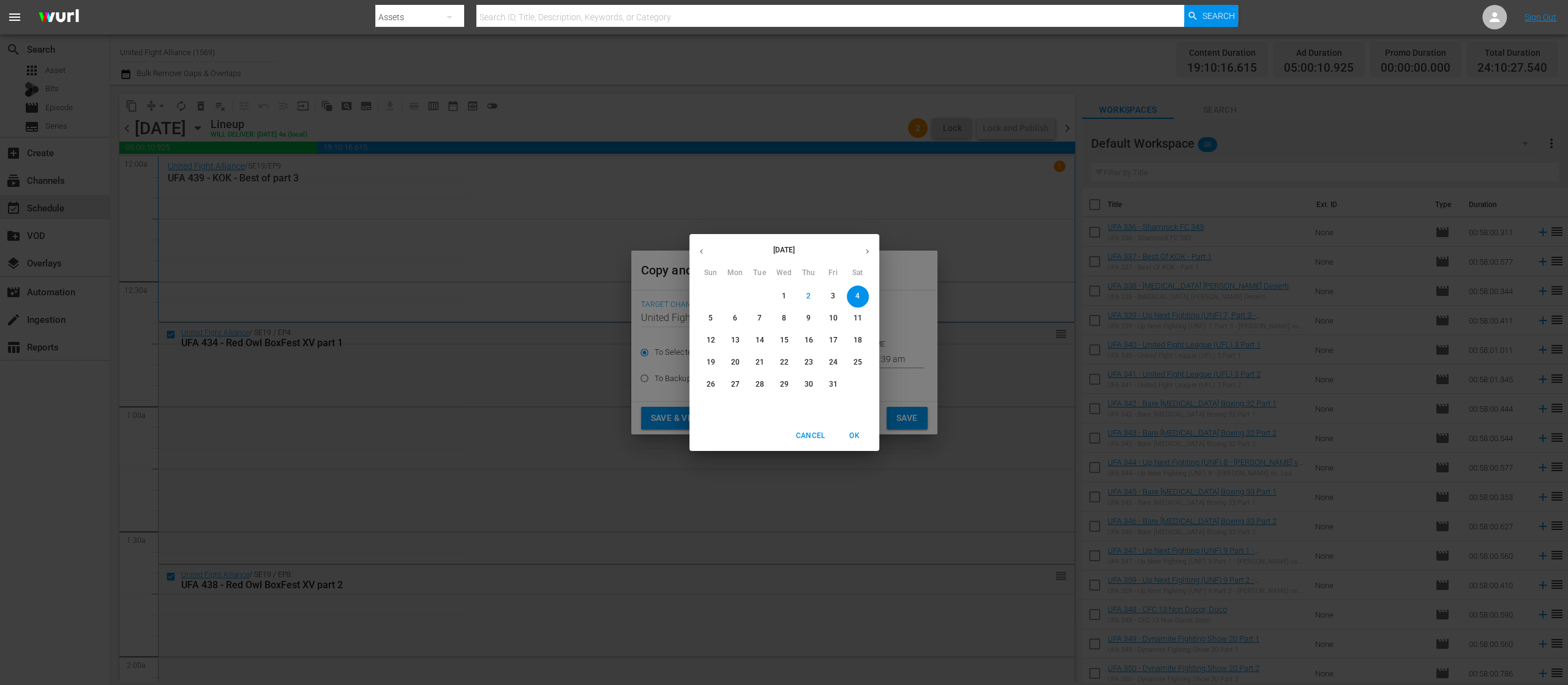
click at [788, 314] on span "8" at bounding box center [784, 318] width 22 height 10
type input "Oct 8th 2025"
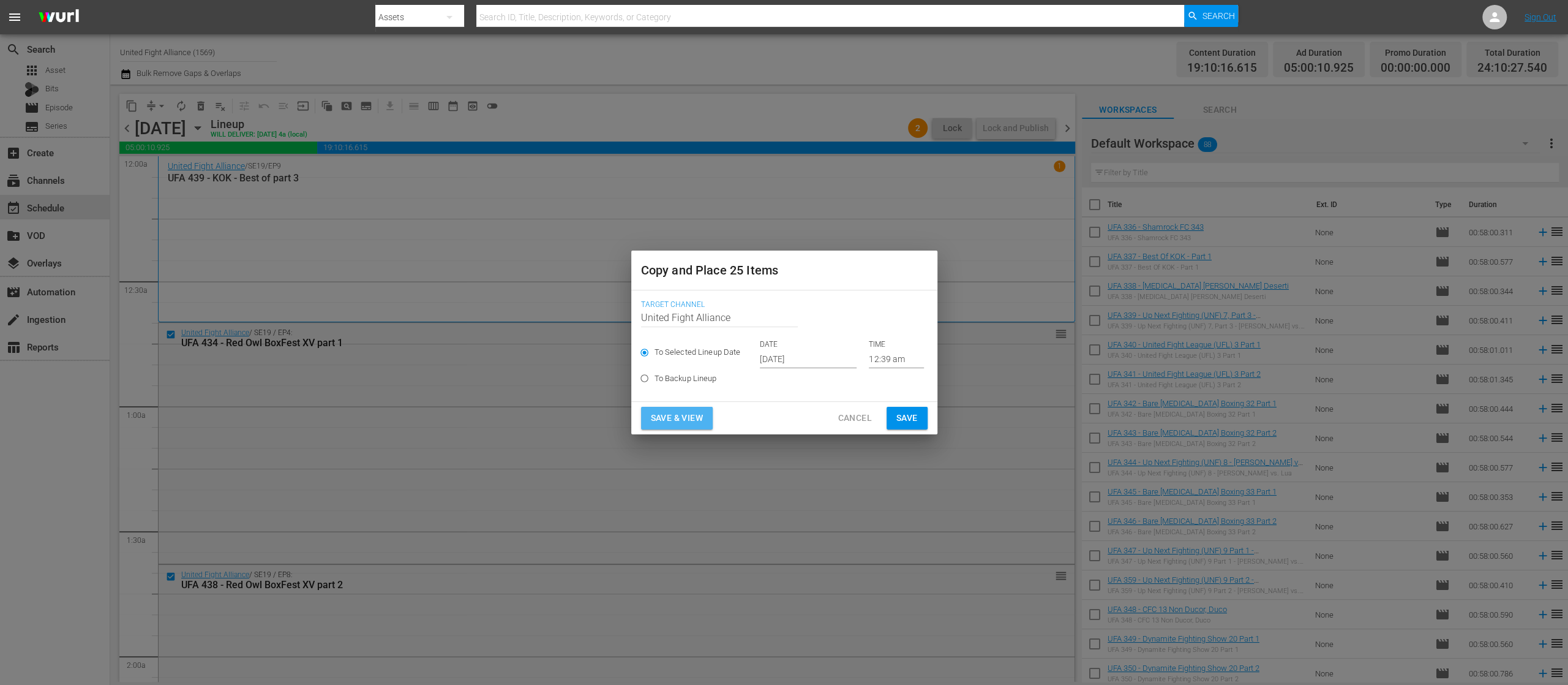
click at [697, 412] on span "Save & View" at bounding box center [677, 418] width 52 height 15
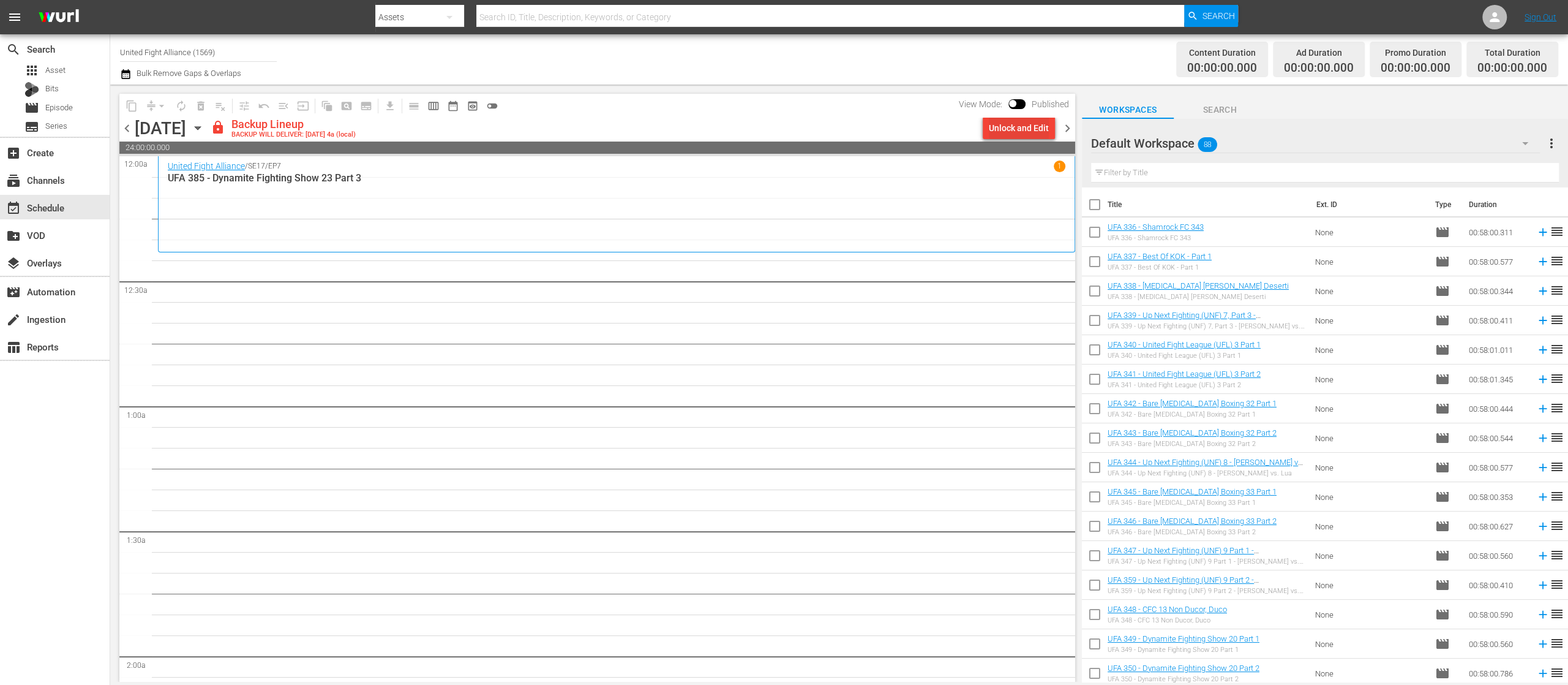
click at [1022, 129] on div "Unlock and Edit" at bounding box center [1018, 128] width 60 height 22
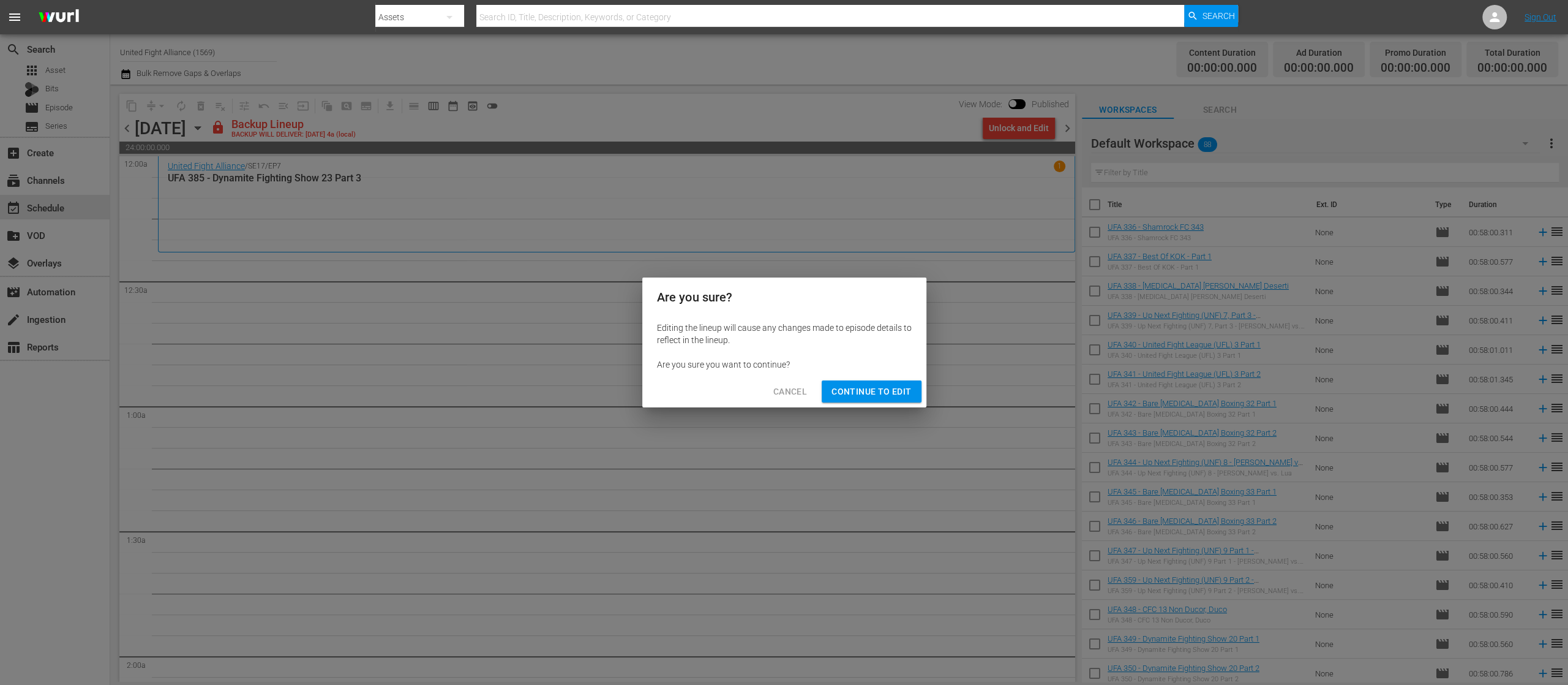
click at [895, 386] on span "Continue to Edit" at bounding box center [871, 391] width 80 height 15
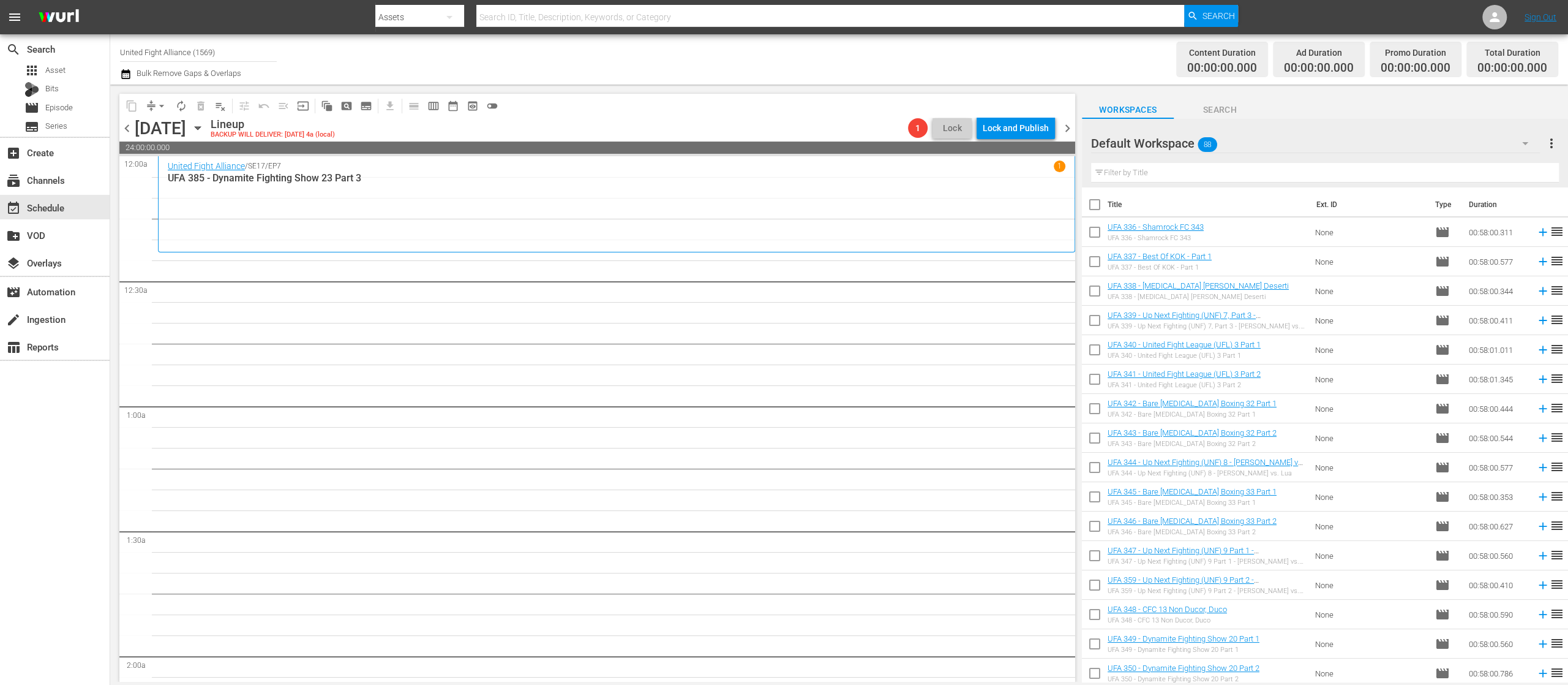
click at [1064, 129] on span "chevron_right" at bounding box center [1068, 128] width 15 height 15
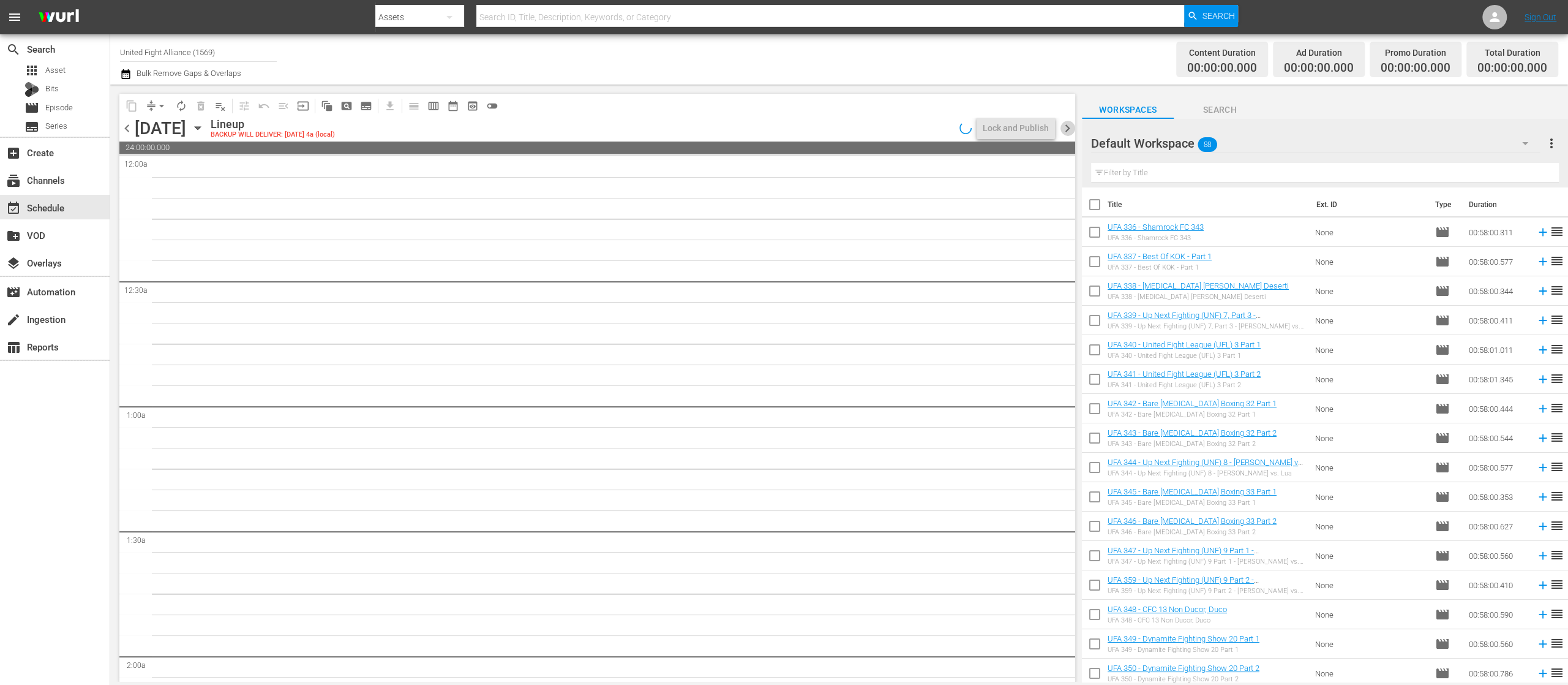
click at [1064, 129] on span "chevron_right" at bounding box center [1068, 128] width 15 height 15
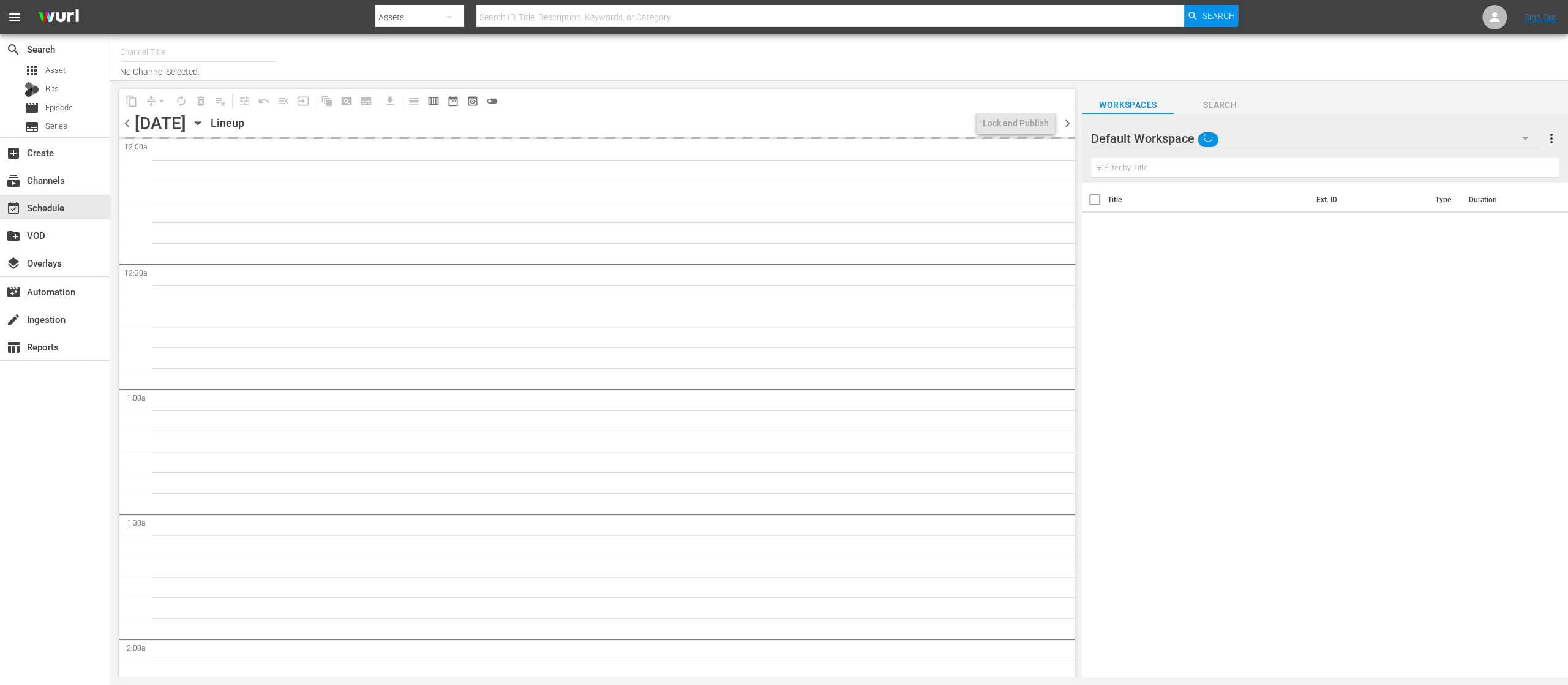
type input "United Fight Alliance (1569)"
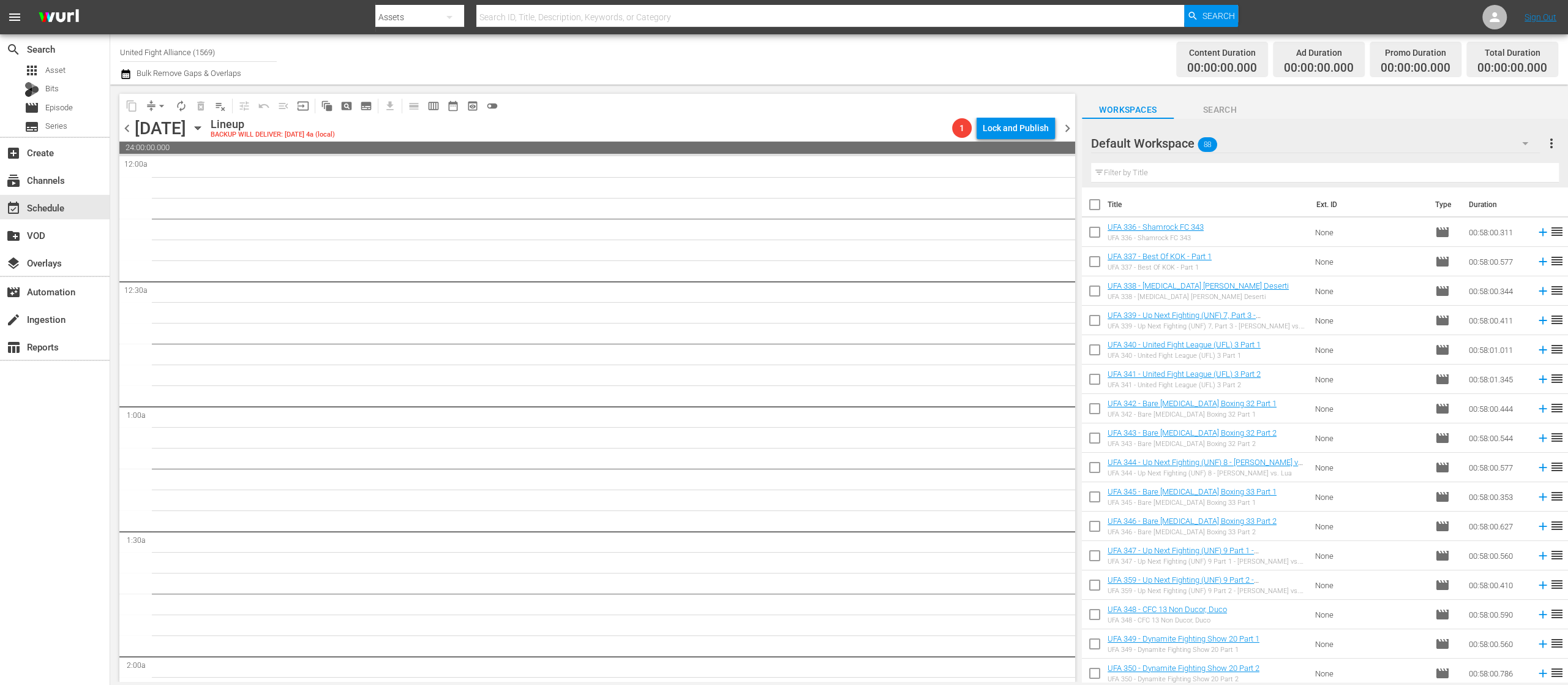
click at [121, 122] on span "chevron_left" at bounding box center [127, 128] width 15 height 15
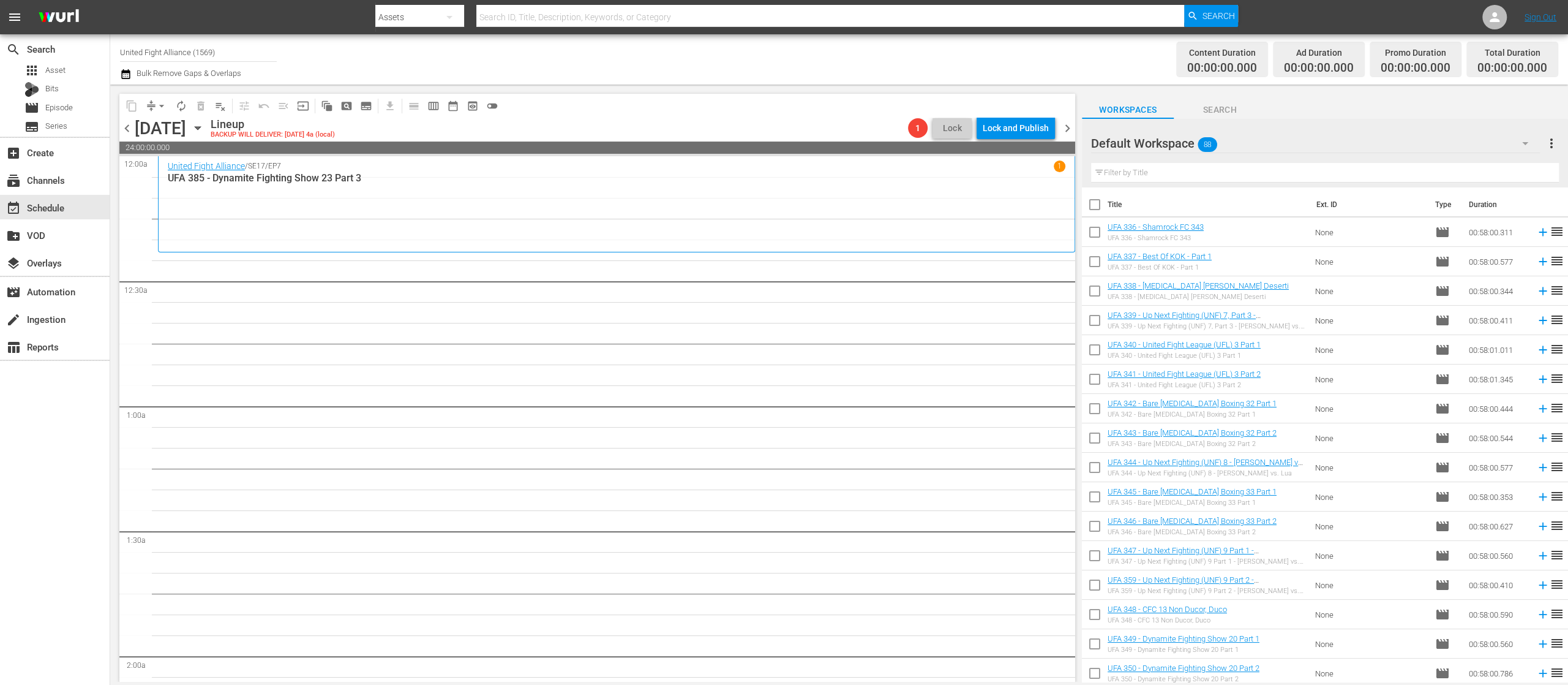
click at [121, 122] on span "chevron_left" at bounding box center [127, 128] width 15 height 15
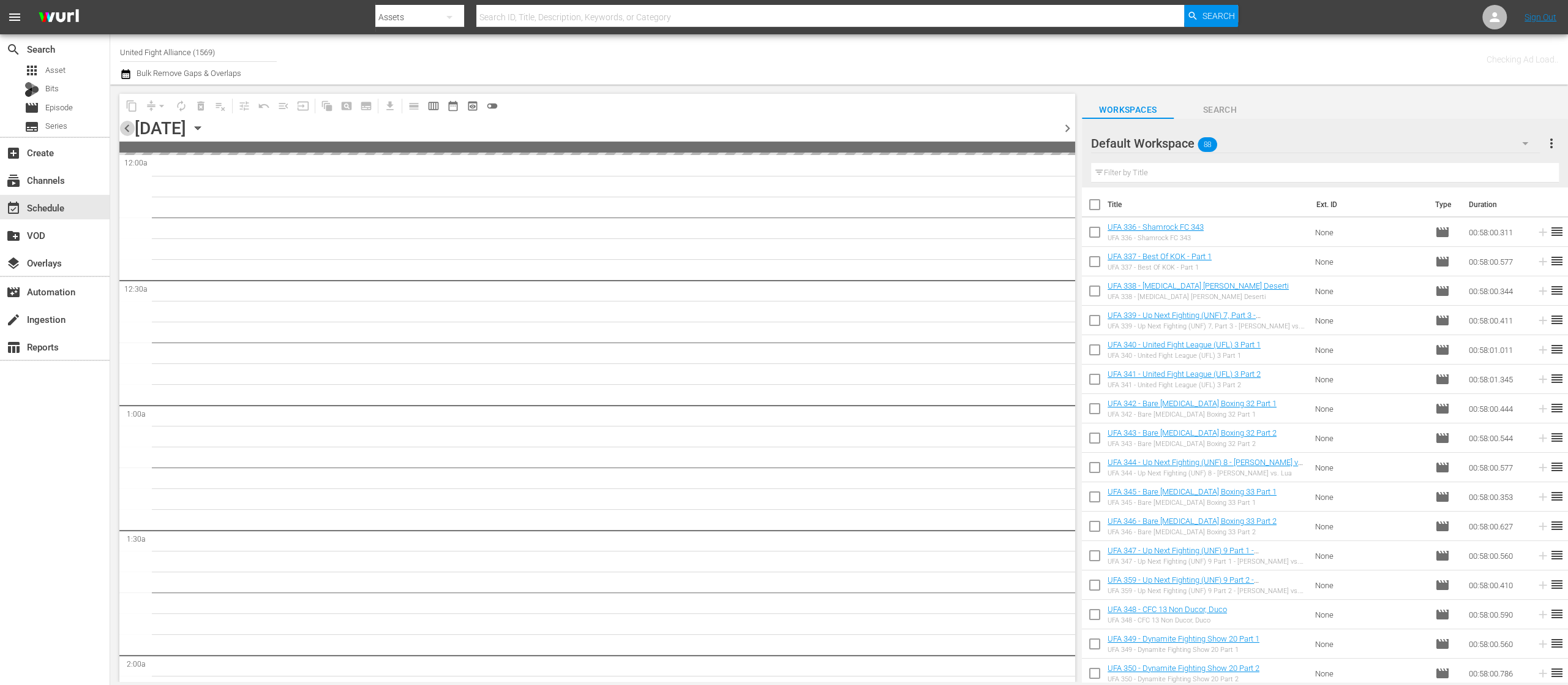
click at [121, 122] on span "chevron_left" at bounding box center [127, 128] width 15 height 15
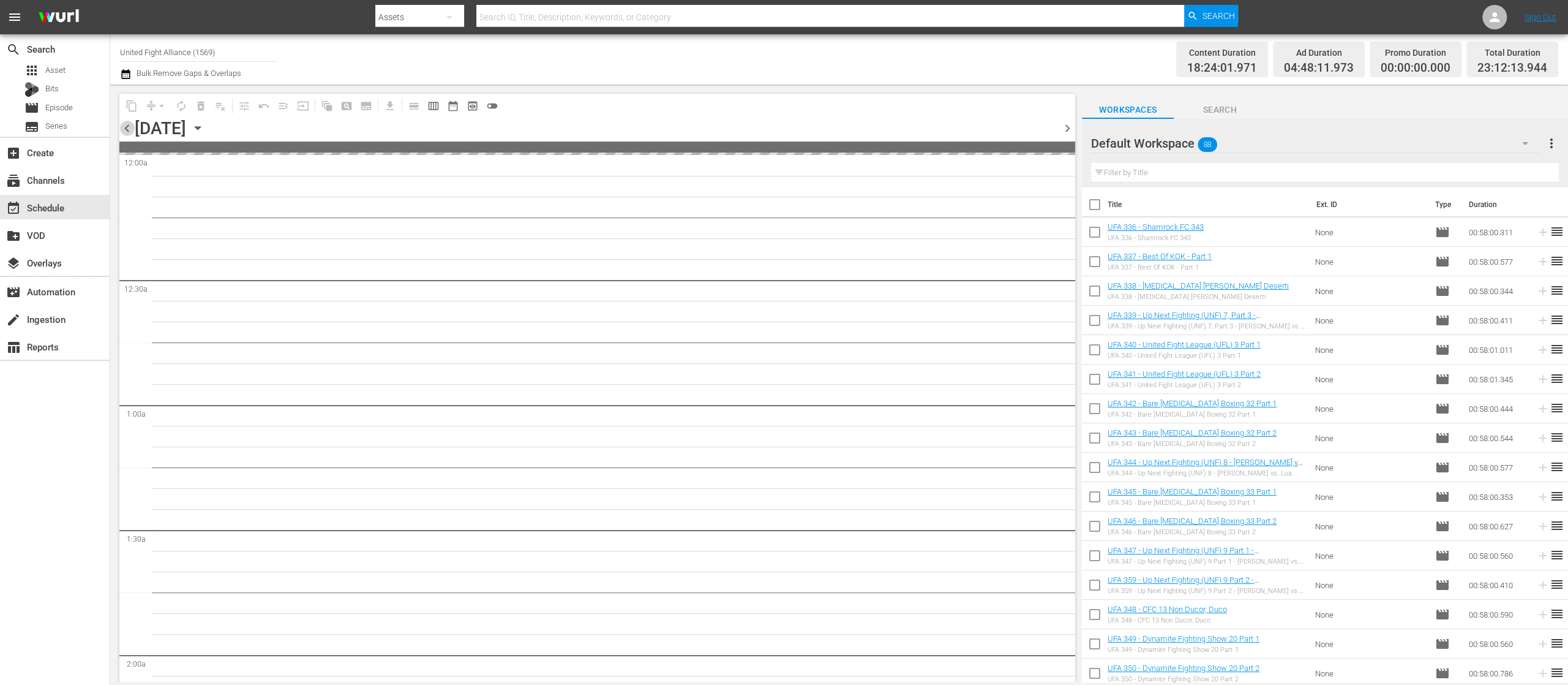
click at [121, 122] on span "chevron_left" at bounding box center [127, 128] width 15 height 15
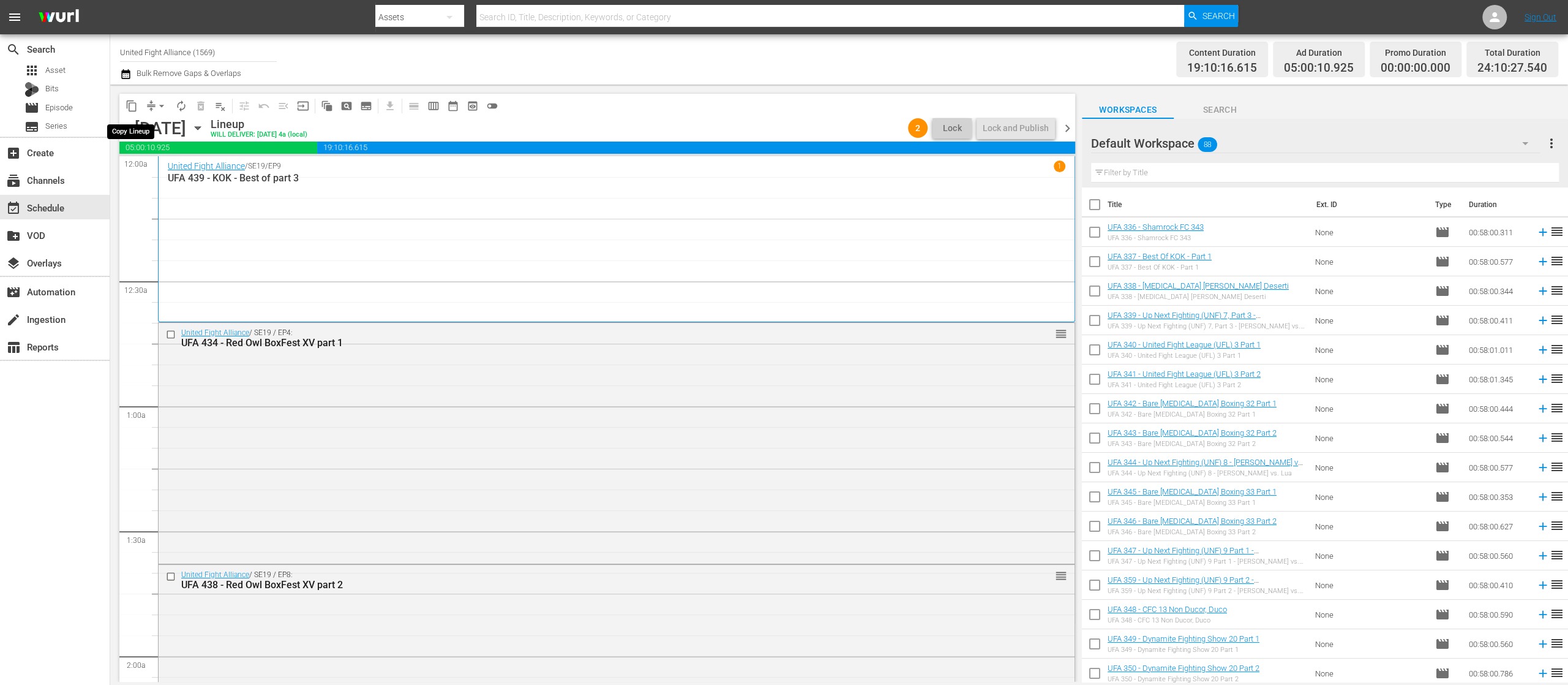
click at [131, 100] on span "content_copy" at bounding box center [131, 105] width 12 height 12
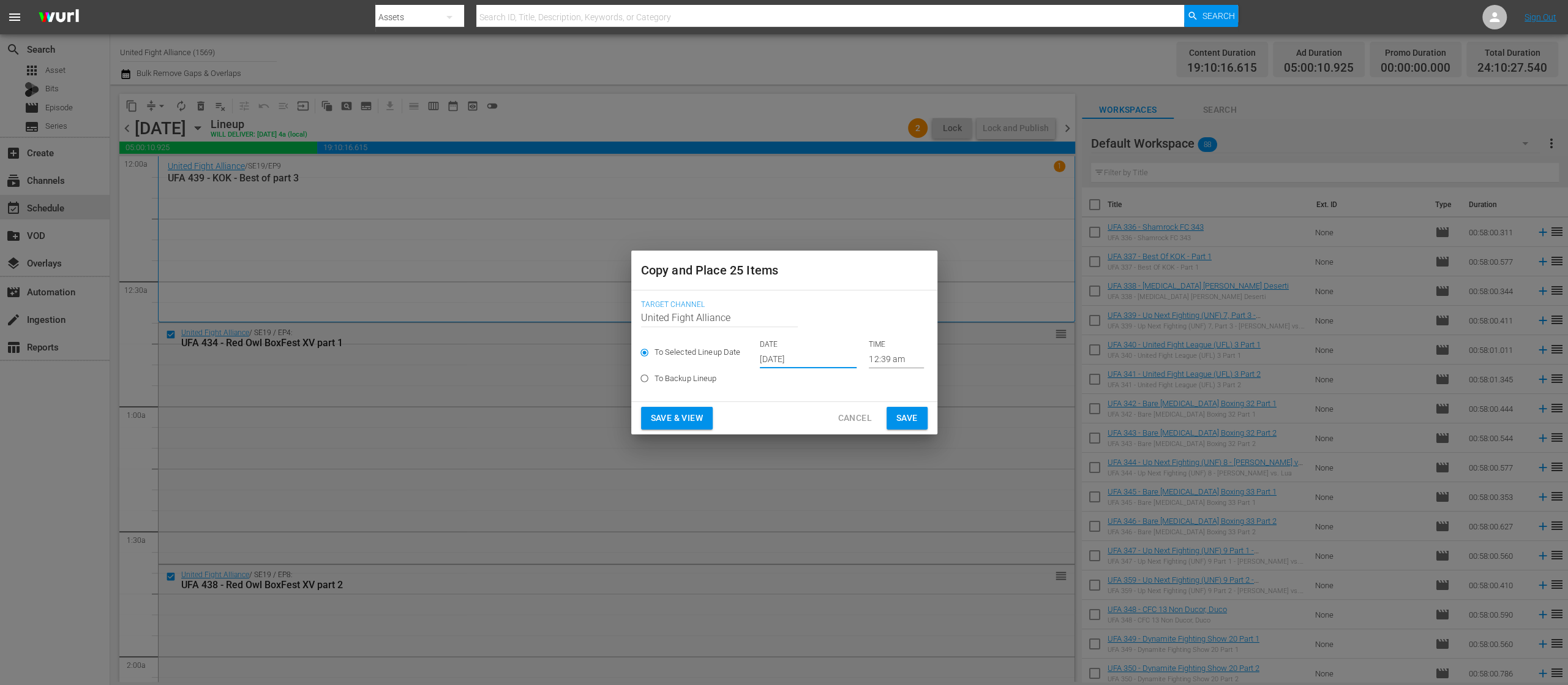
click at [782, 354] on input "[DATE]" at bounding box center [808, 359] width 97 height 18
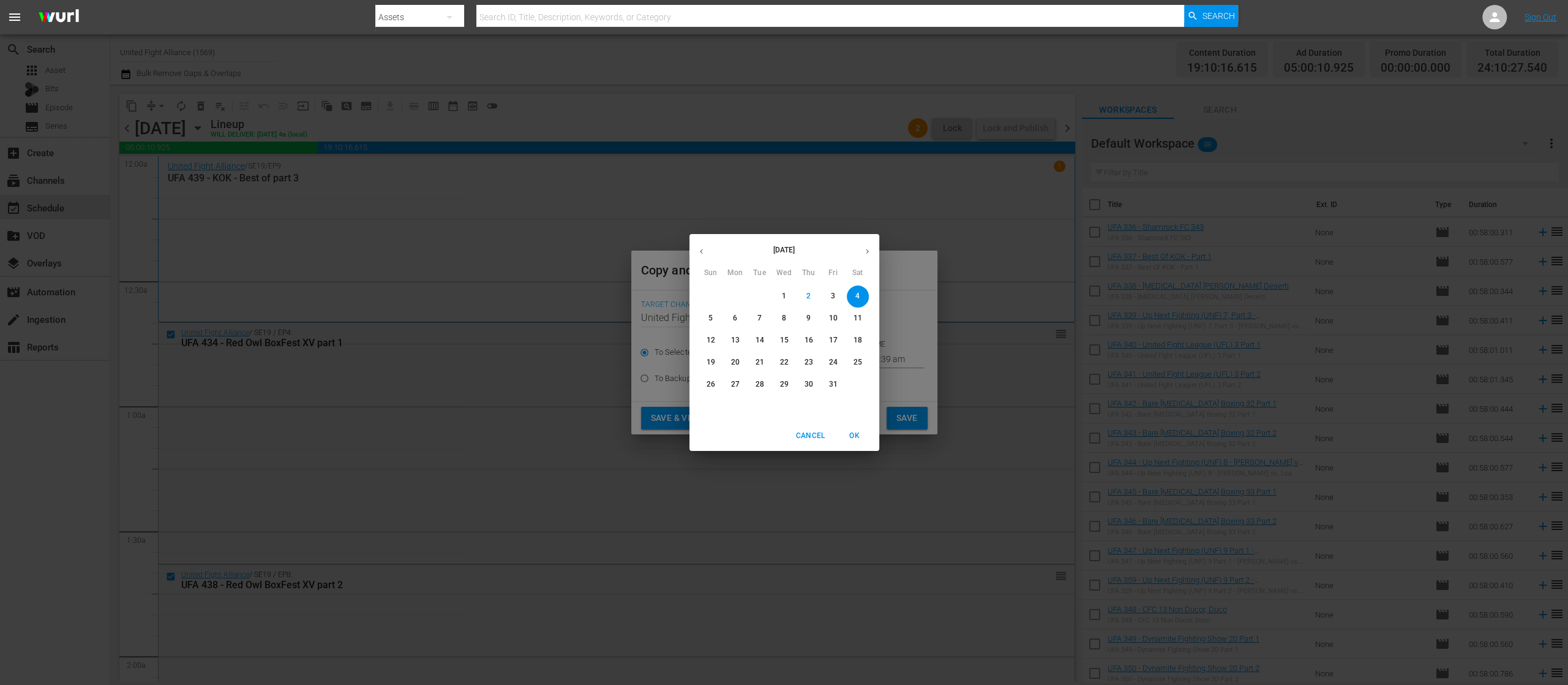
click at [784, 318] on p "8" at bounding box center [784, 318] width 4 height 10
type input "[DATE]"
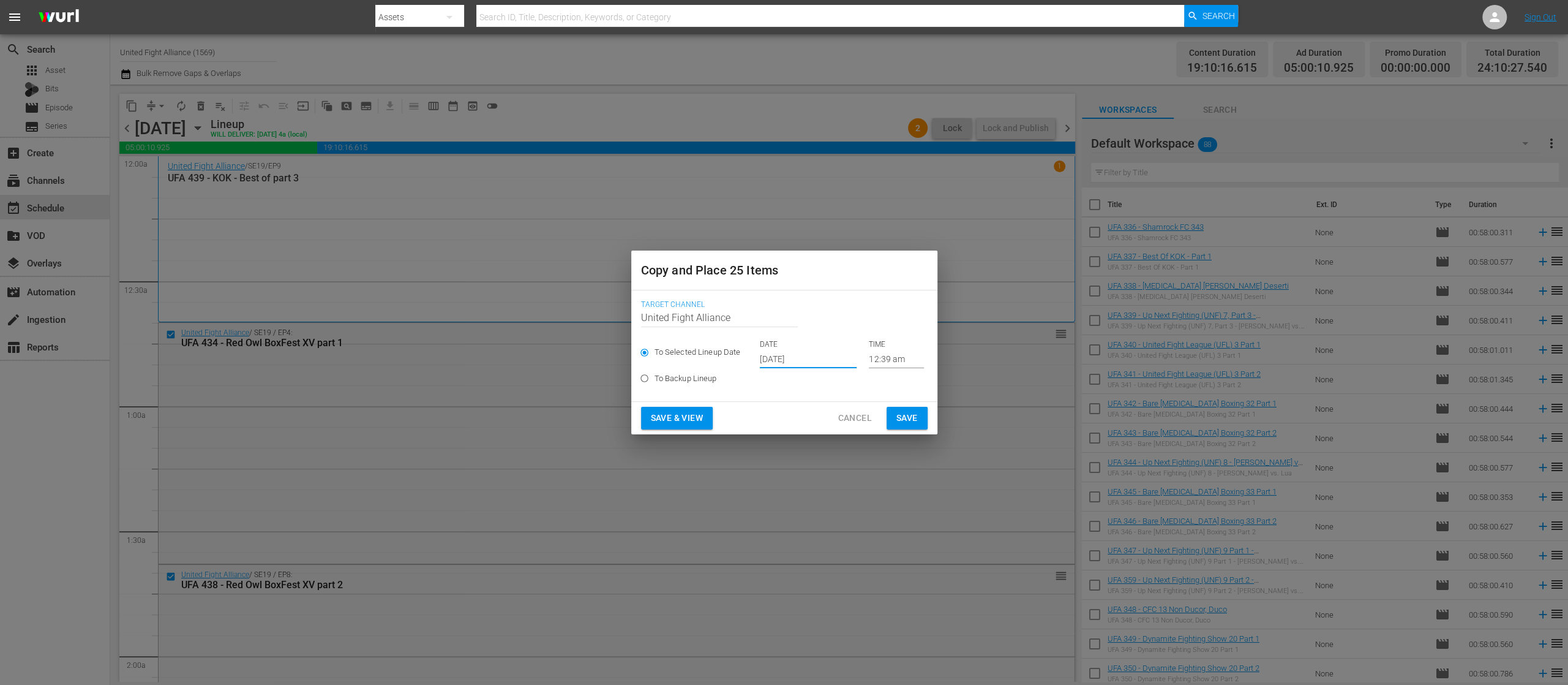
click at [693, 418] on span "Save & View" at bounding box center [677, 418] width 52 height 15
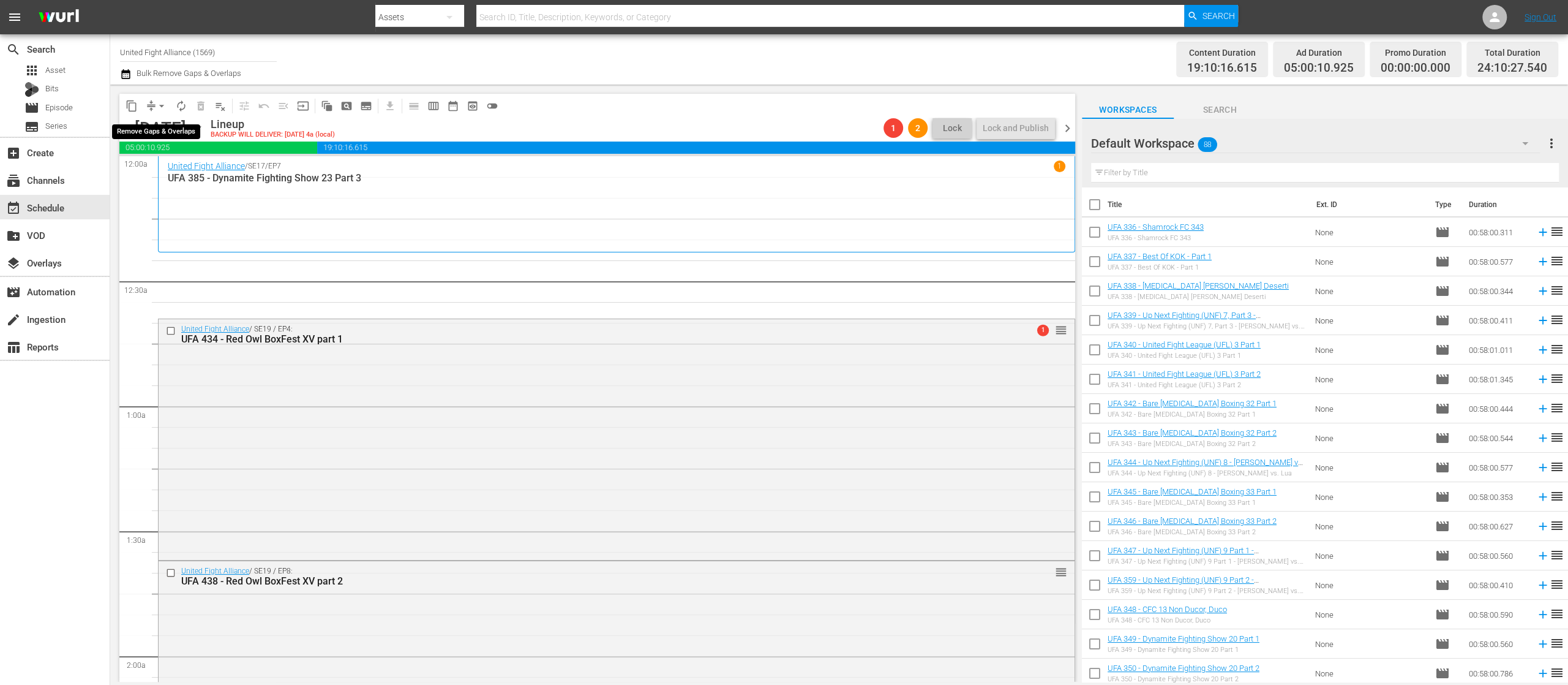
click at [163, 102] on span "arrow_drop_down" at bounding box center [161, 105] width 12 height 12
click at [174, 172] on li "Align to End of Previous Day" at bounding box center [162, 171] width 129 height 20
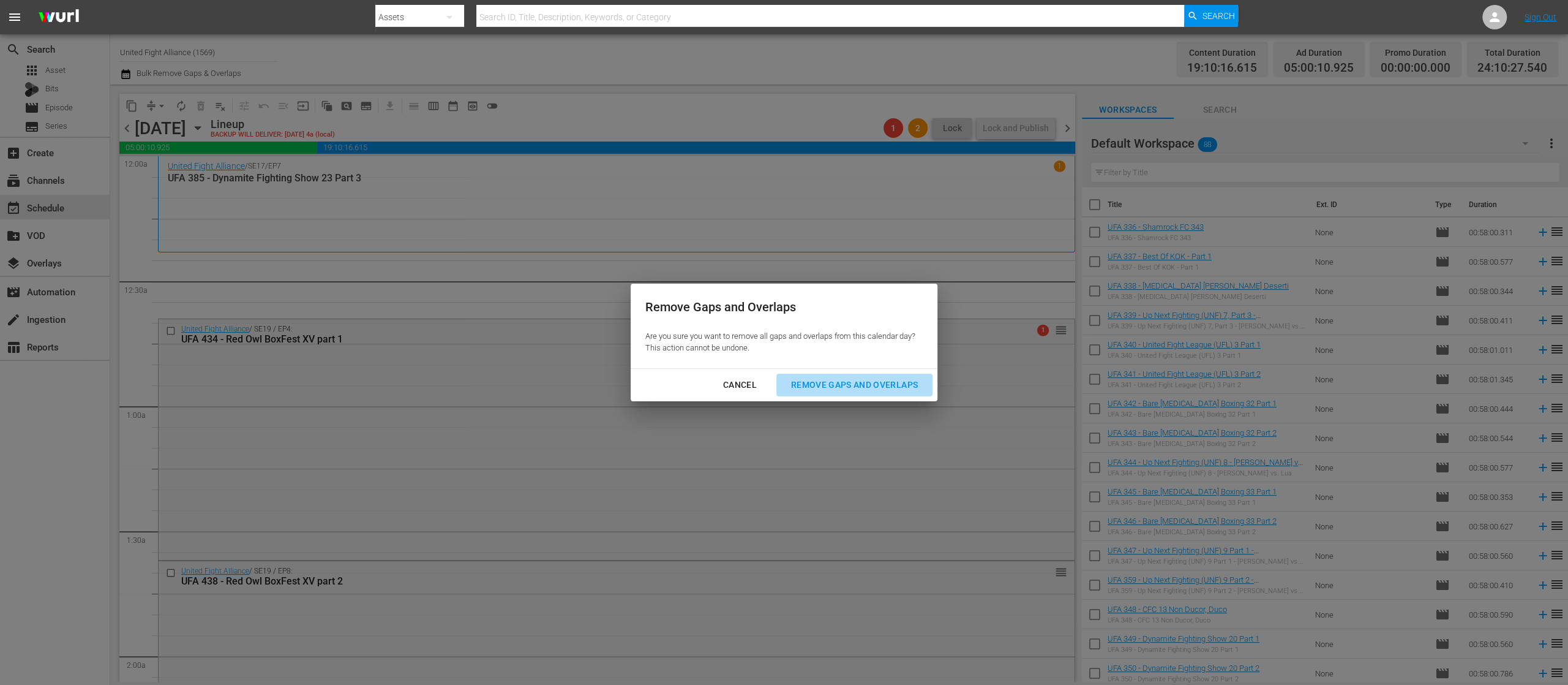
click at [844, 383] on div "Remove Gaps and Overlaps" at bounding box center [854, 385] width 146 height 15
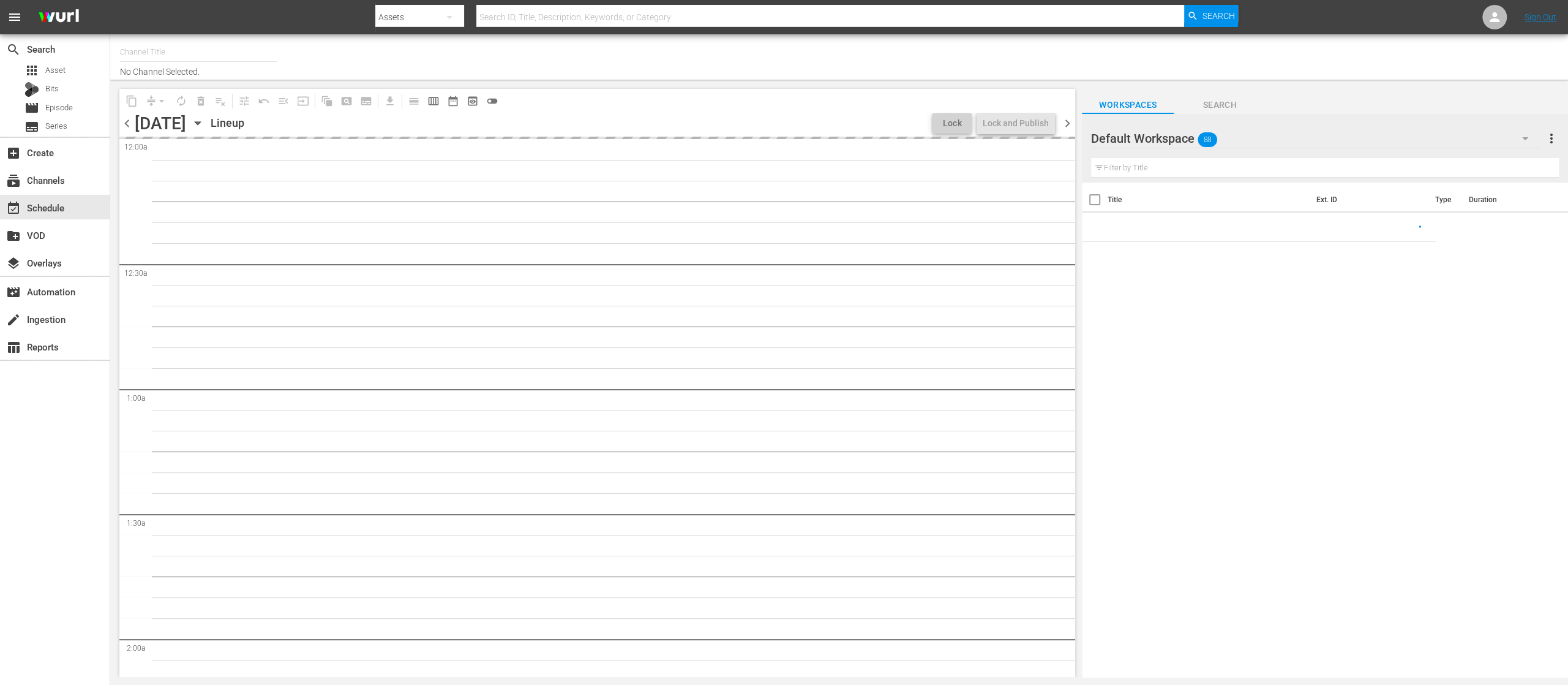
type input "United Fight Alliance (1569)"
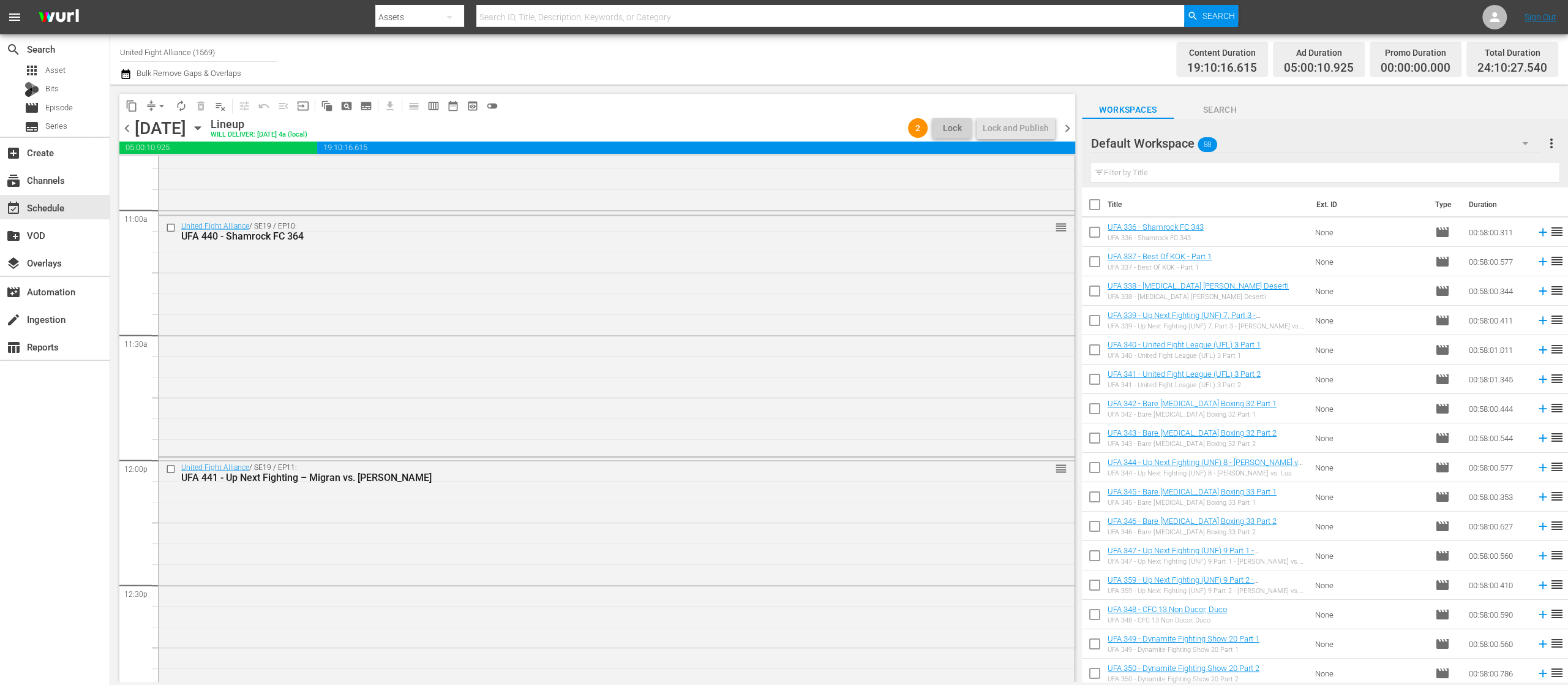
scroll to position [5613, 0]
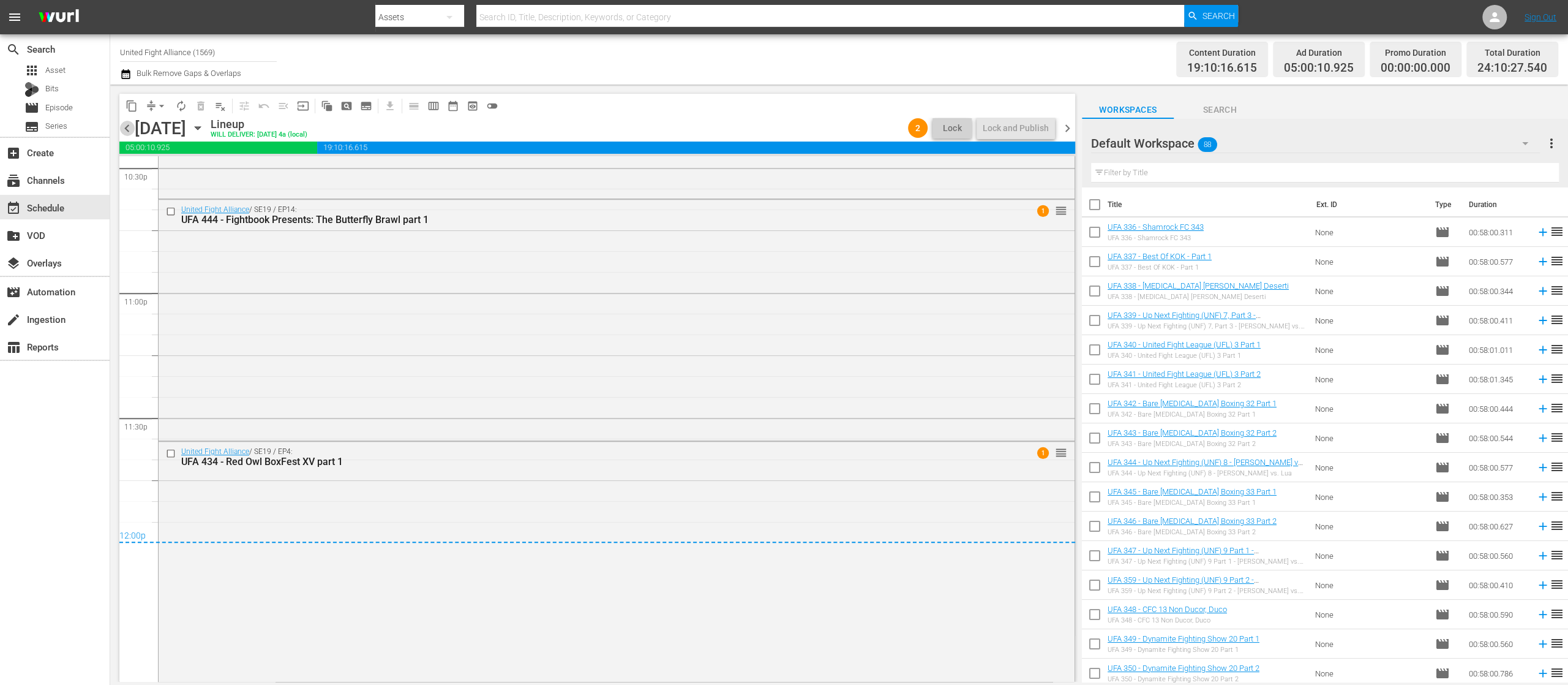
click at [121, 122] on span "chevron_left" at bounding box center [127, 128] width 15 height 15
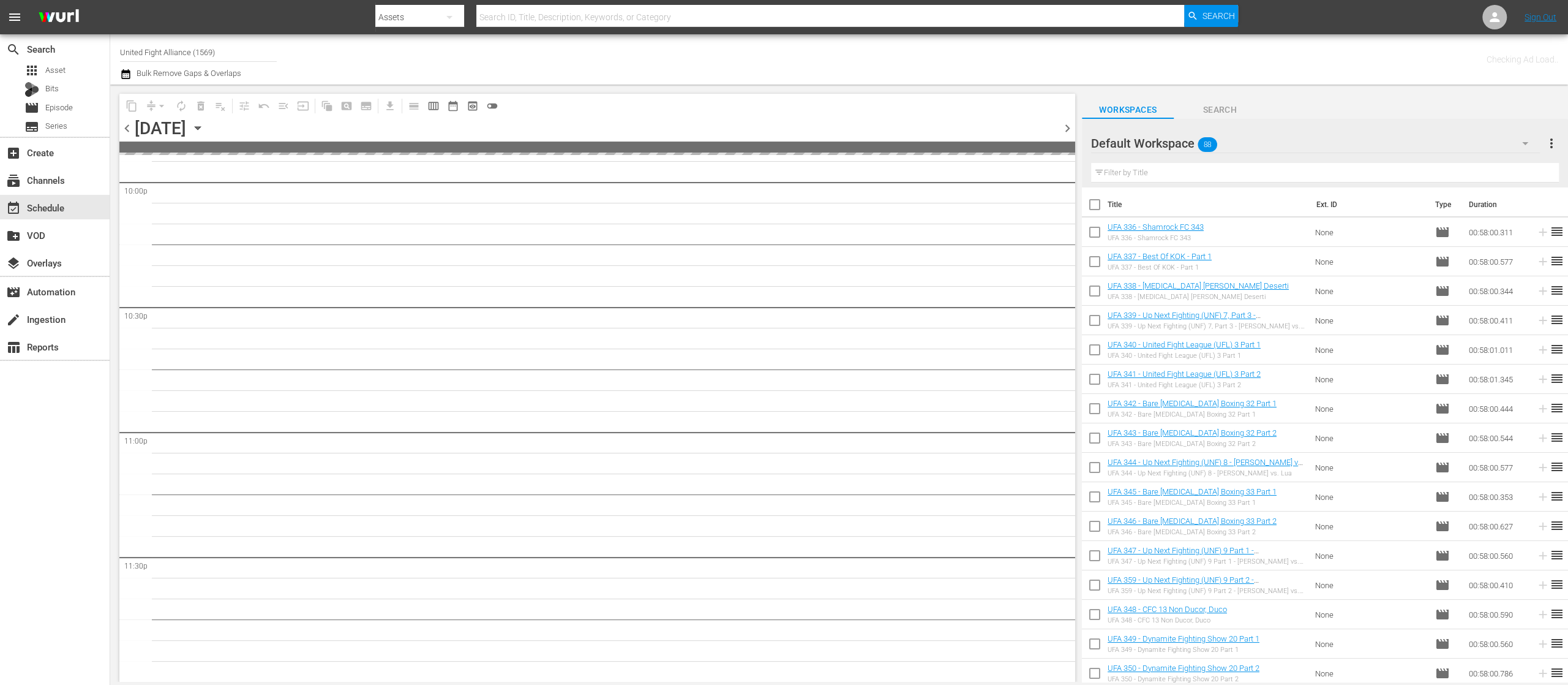
scroll to position [5472, 0]
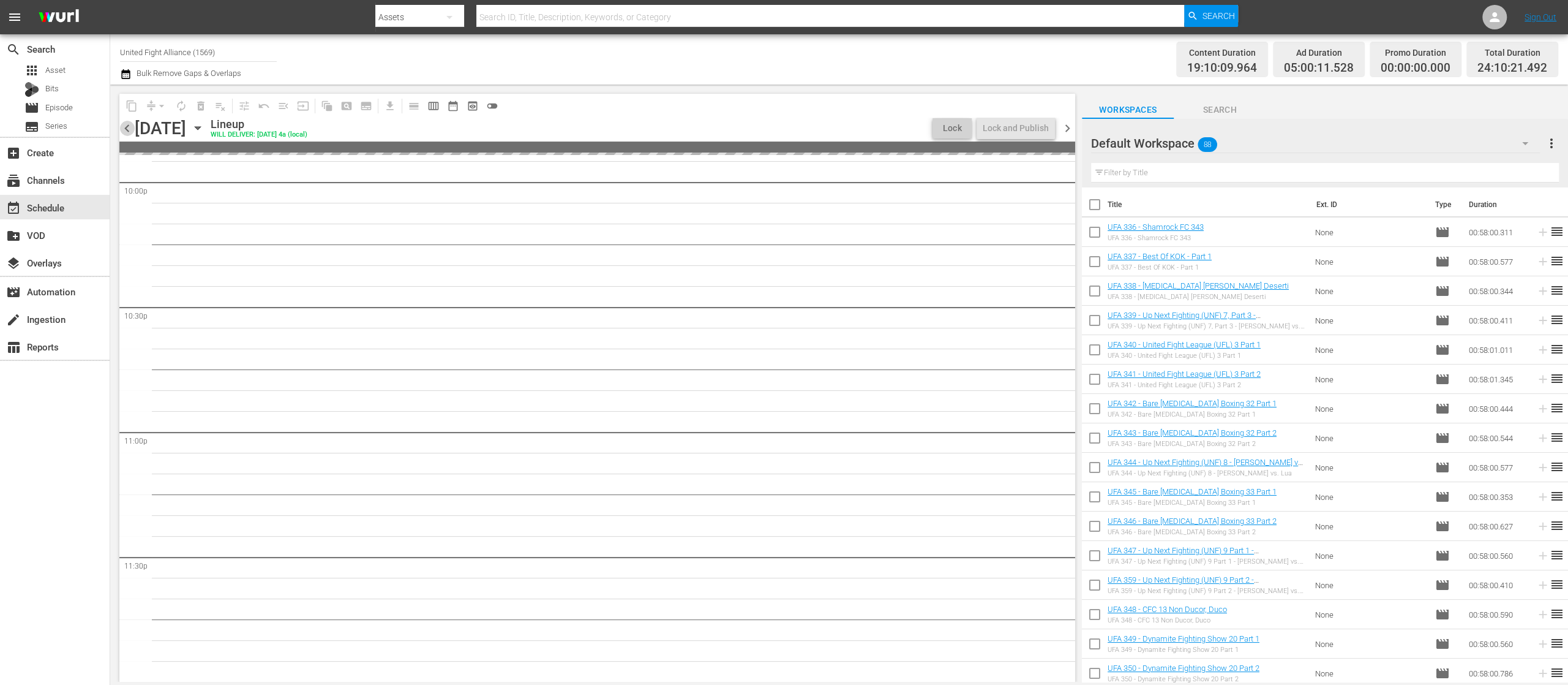
click at [121, 122] on span "chevron_left" at bounding box center [127, 128] width 15 height 15
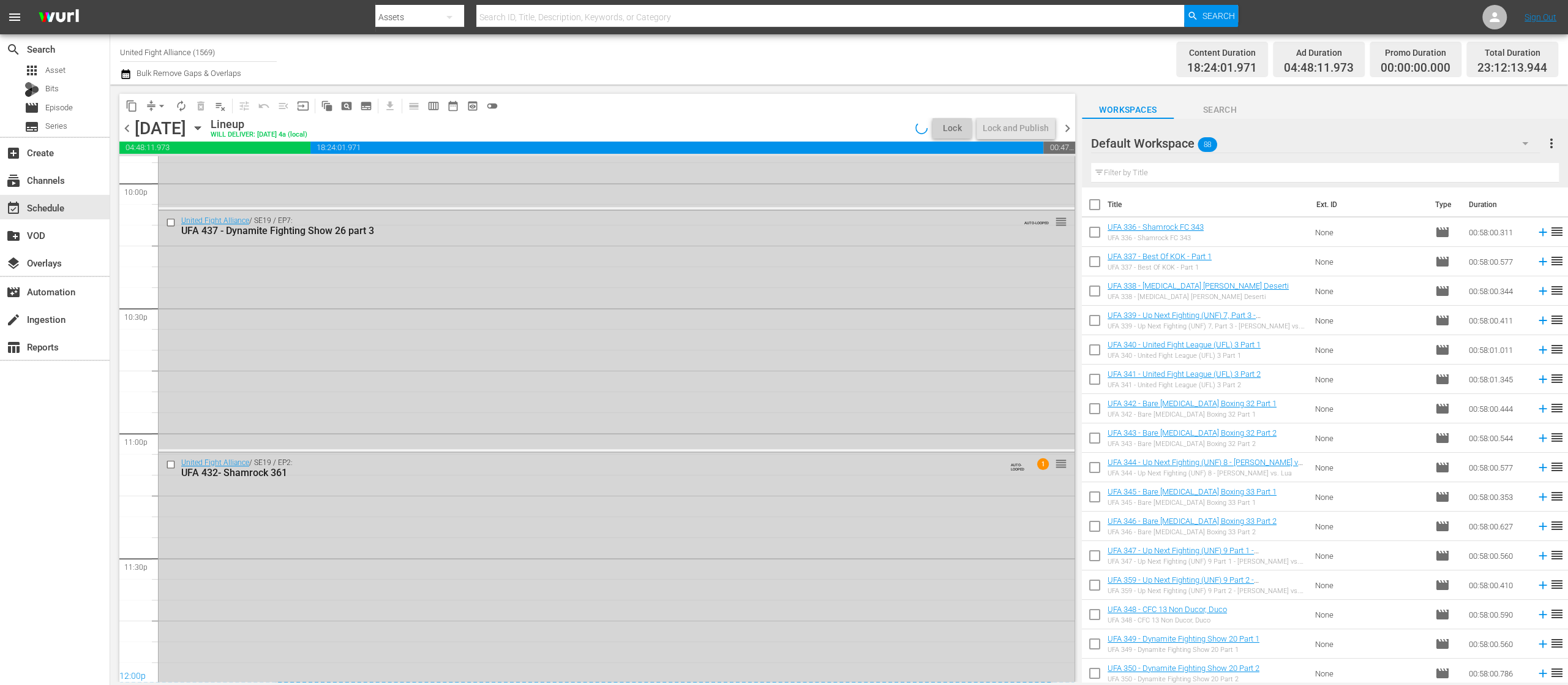
scroll to position [5484, 0]
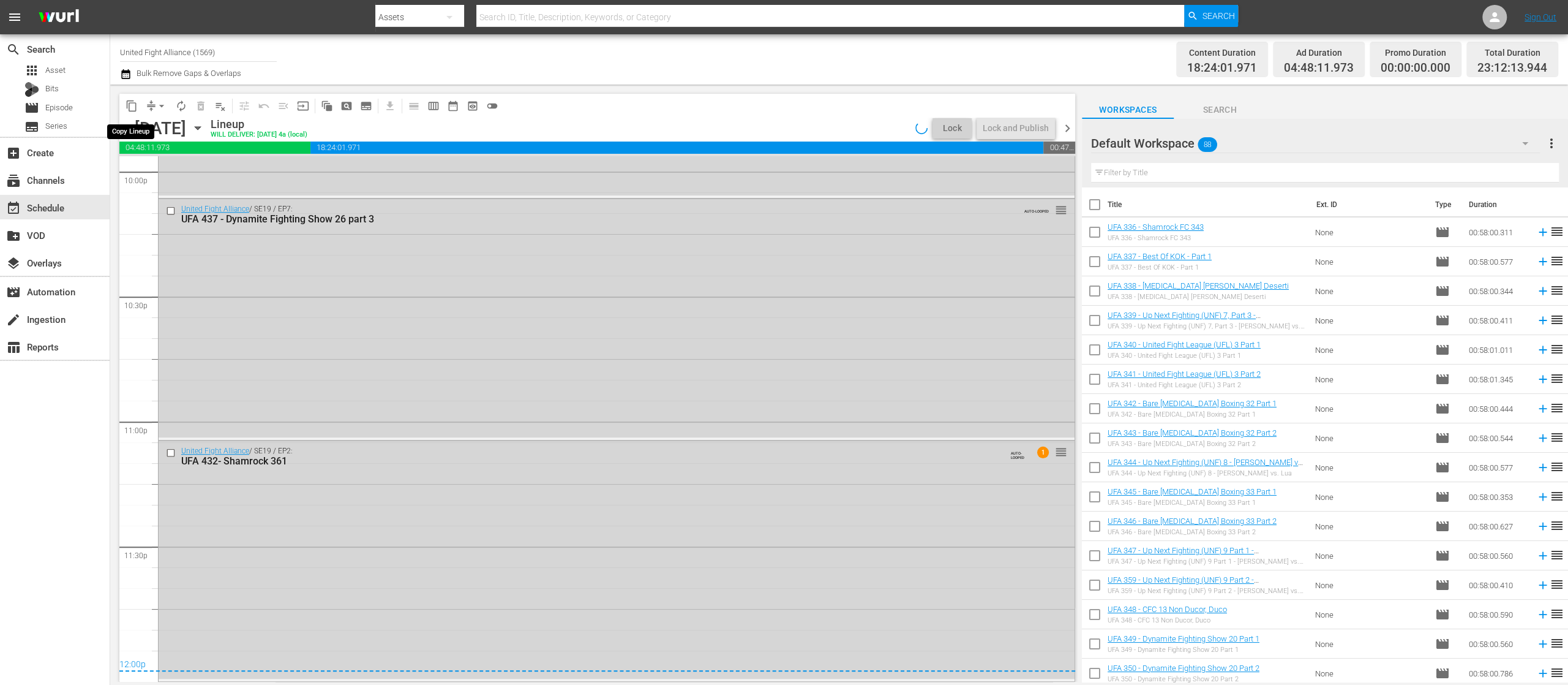
click at [135, 104] on span "content_copy" at bounding box center [131, 105] width 12 height 12
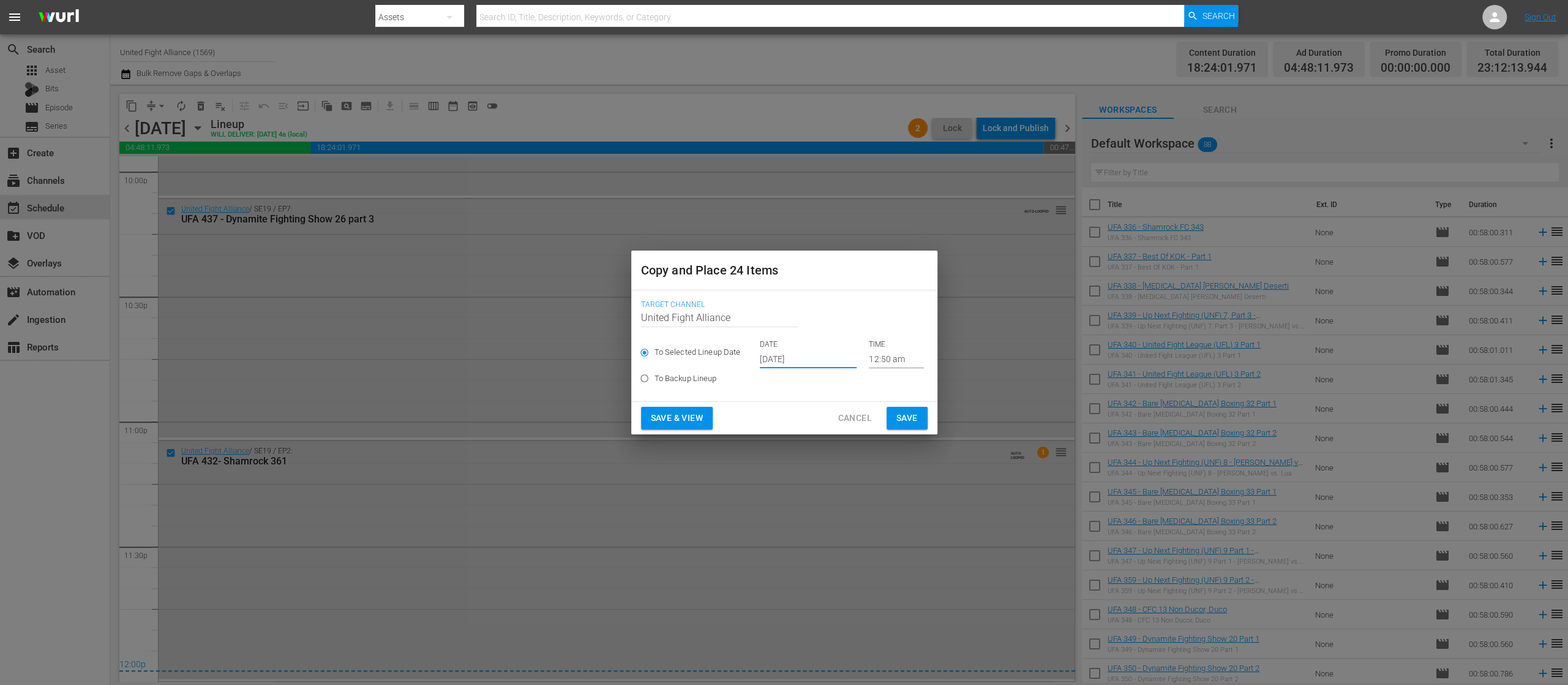
click at [790, 362] on input "Oct 4th 2025" at bounding box center [808, 359] width 97 height 18
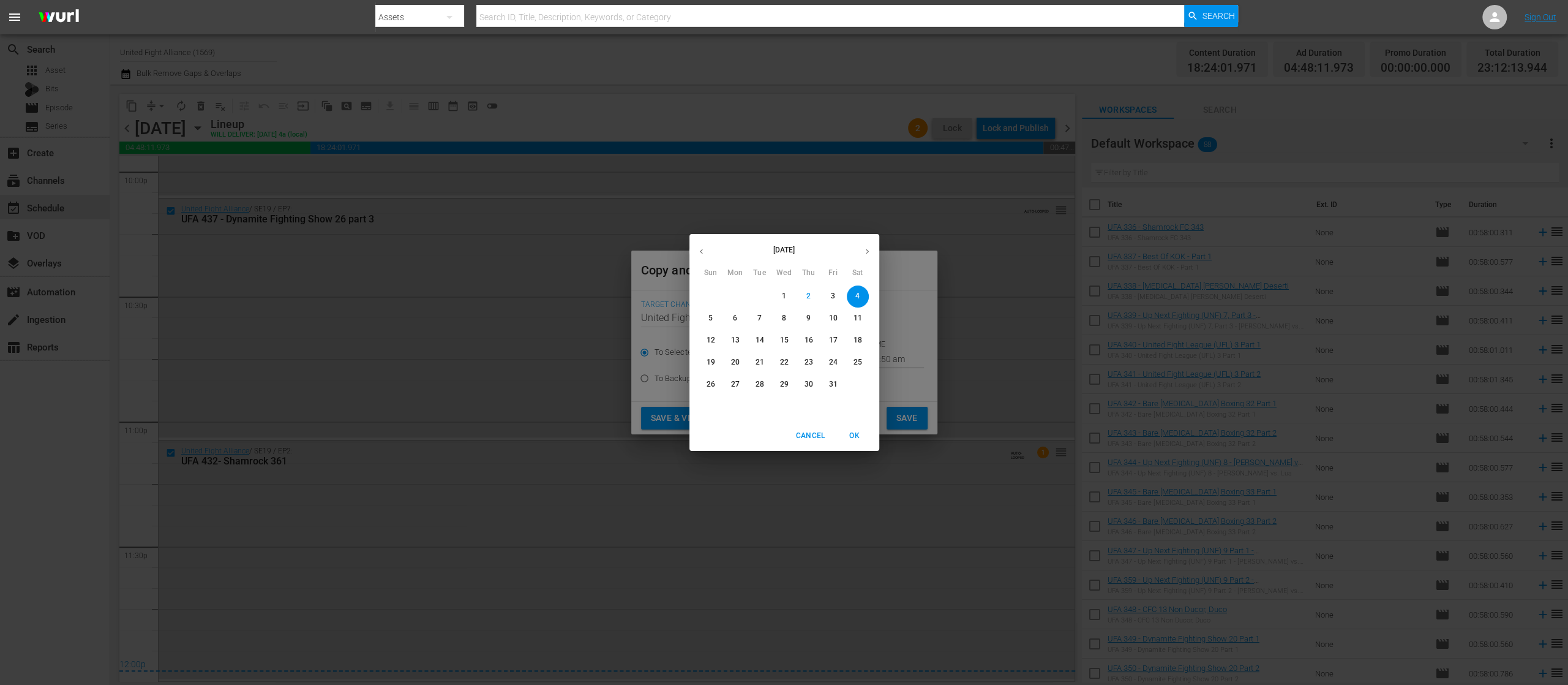
click at [812, 316] on span "9" at bounding box center [808, 318] width 22 height 10
type input "Oct 9th 2025"
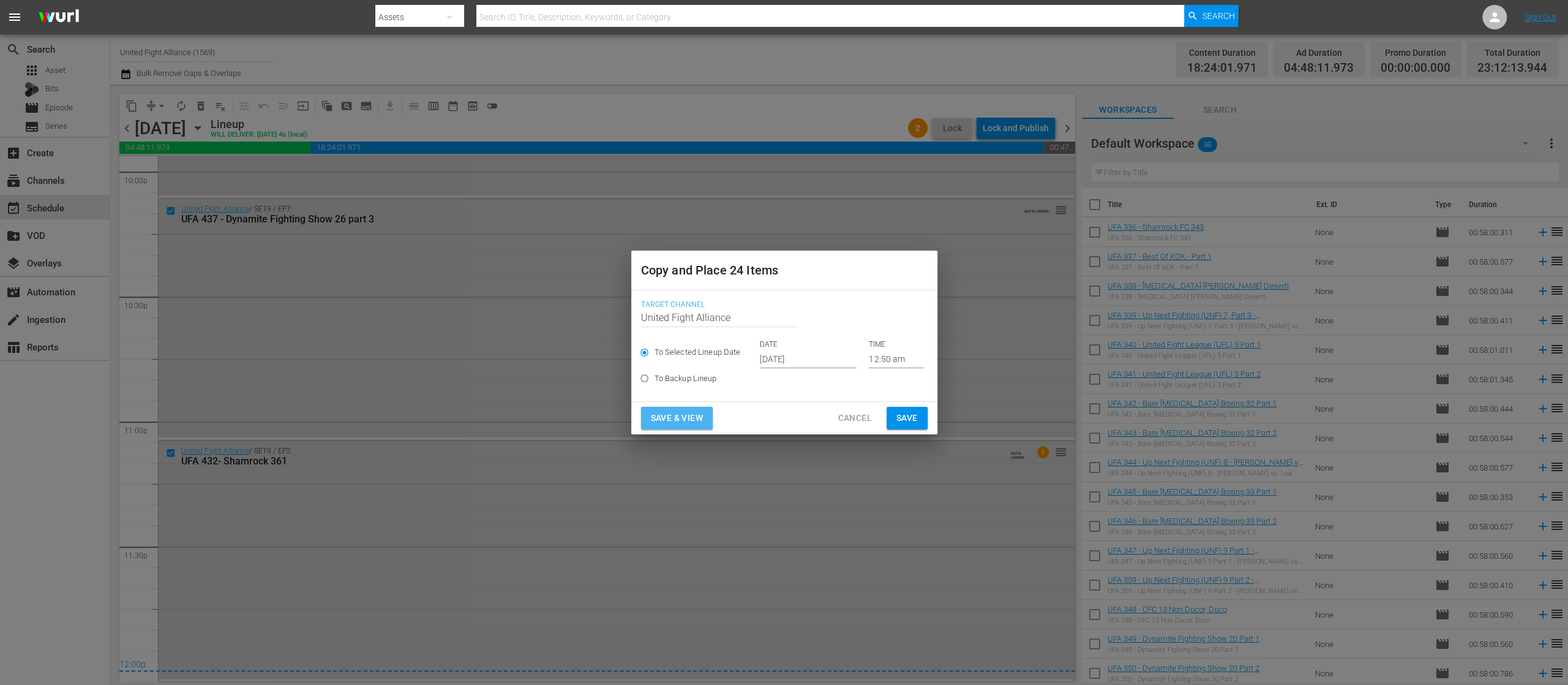
click at [676, 417] on span "Save & View" at bounding box center [677, 418] width 52 height 15
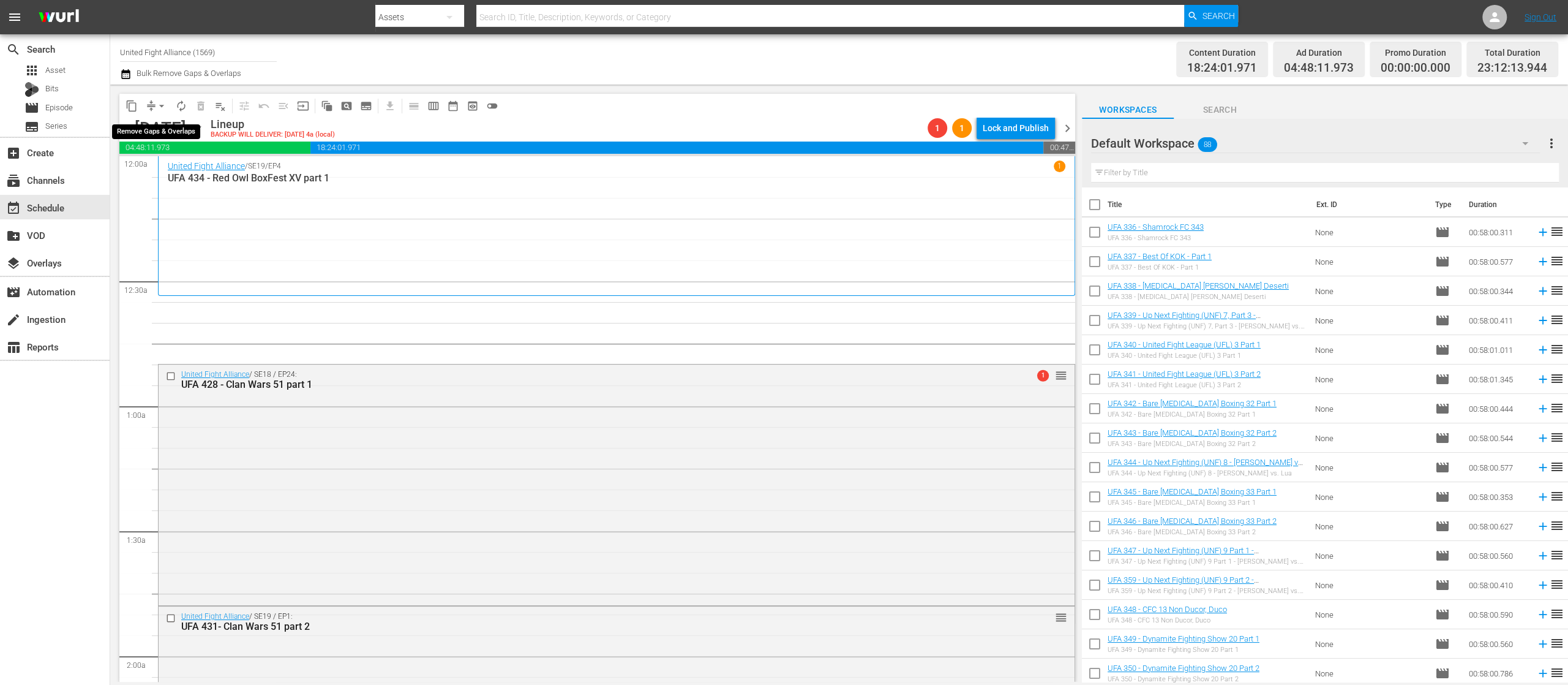
click at [160, 102] on span "arrow_drop_down" at bounding box center [161, 105] width 12 height 12
click at [155, 164] on li "Align to End of Previous Day" at bounding box center [162, 171] width 129 height 20
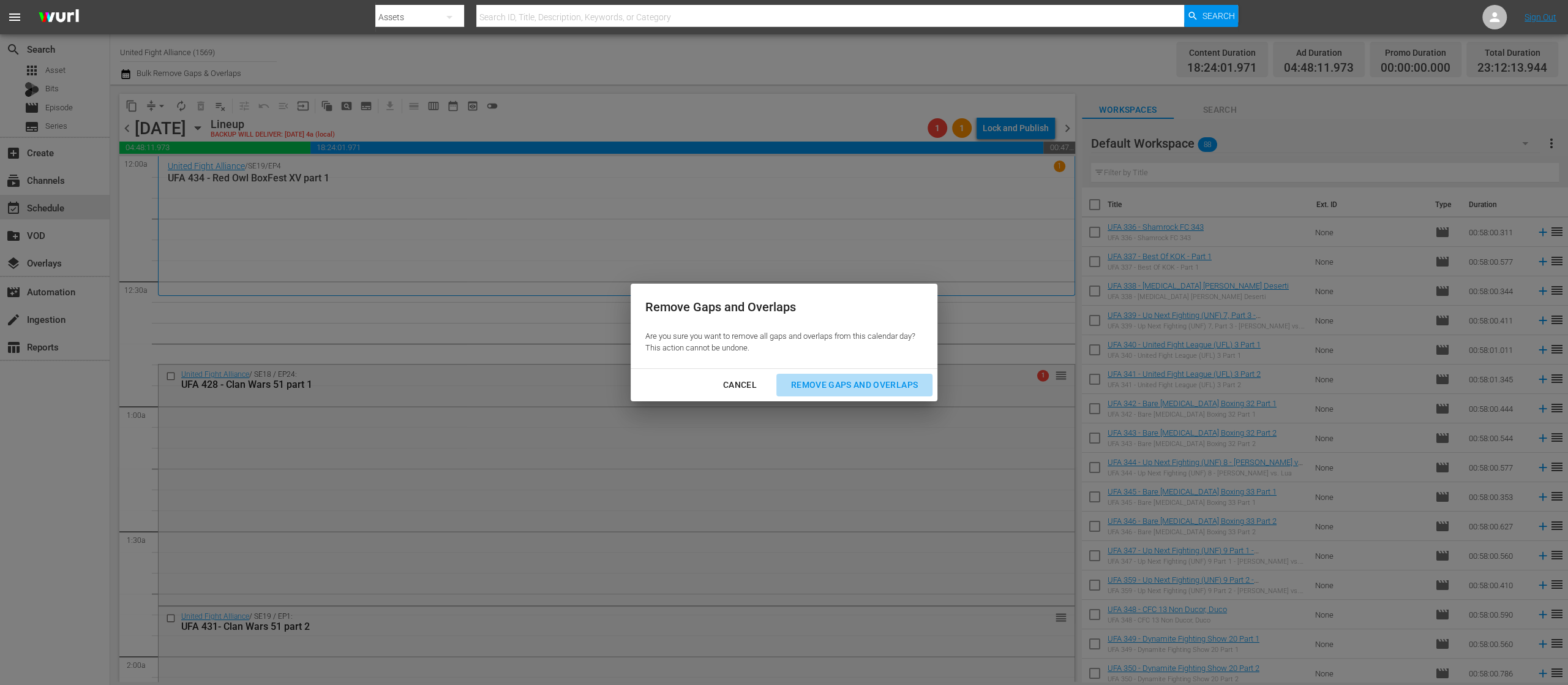
click at [879, 381] on div "Remove Gaps and Overlaps" at bounding box center [854, 385] width 146 height 15
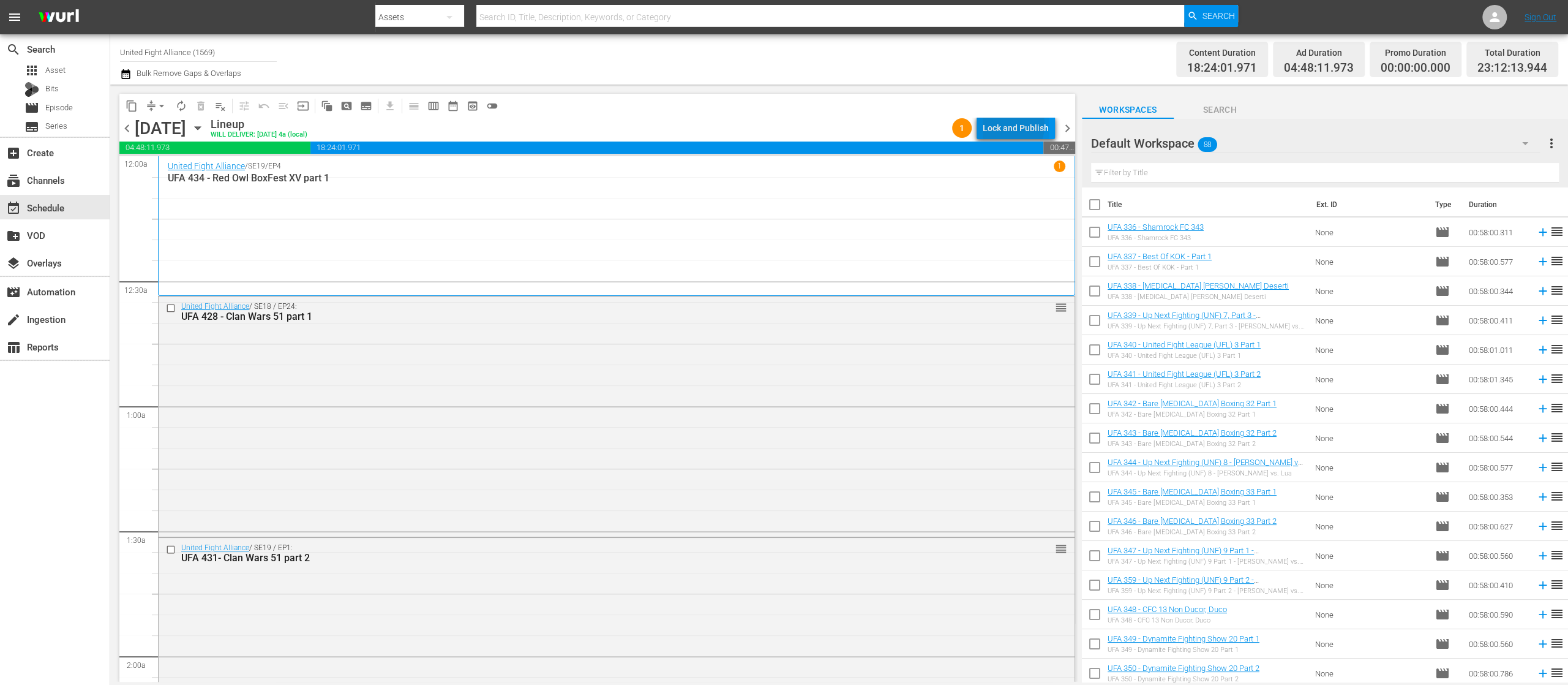
click at [1008, 125] on div "Lock and Publish" at bounding box center [1015, 128] width 66 height 22
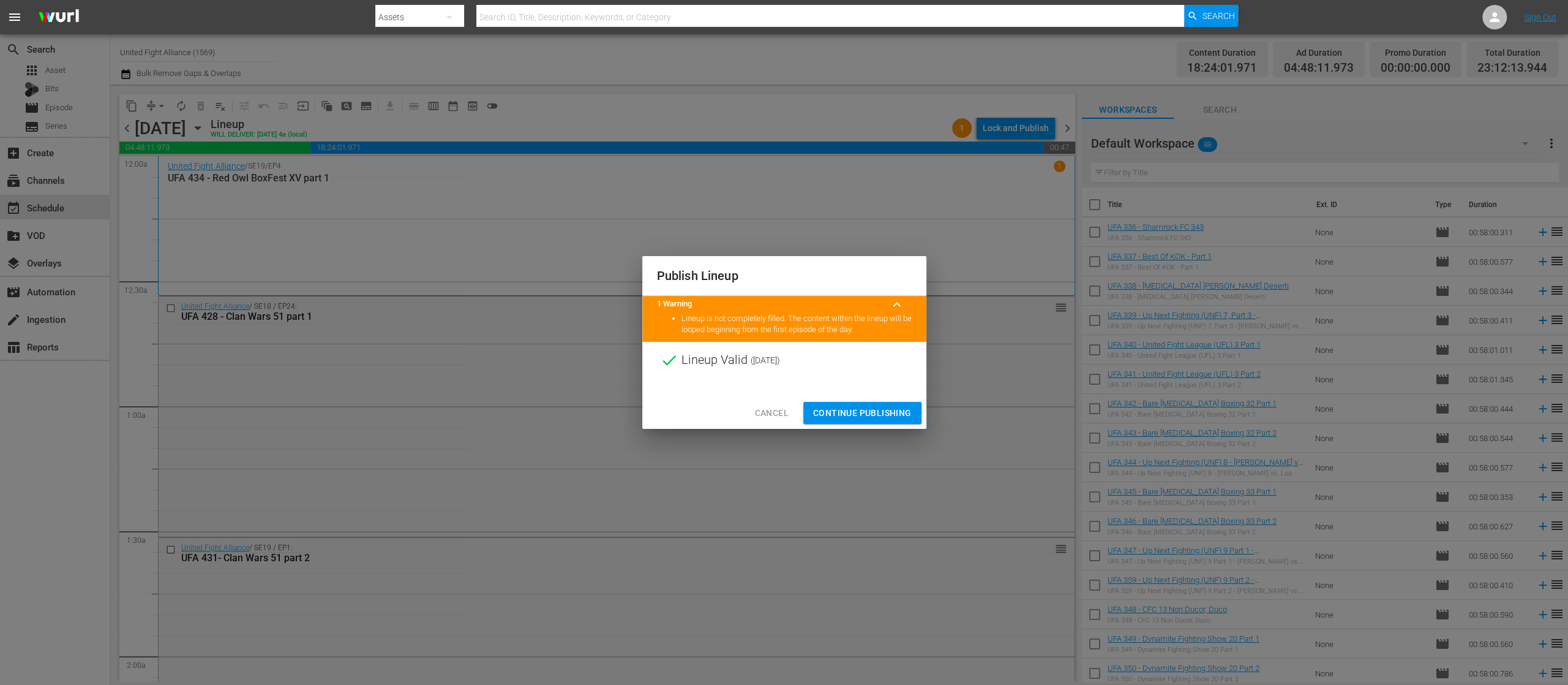
click at [879, 408] on span "Continue Publishing" at bounding box center [863, 413] width 98 height 15
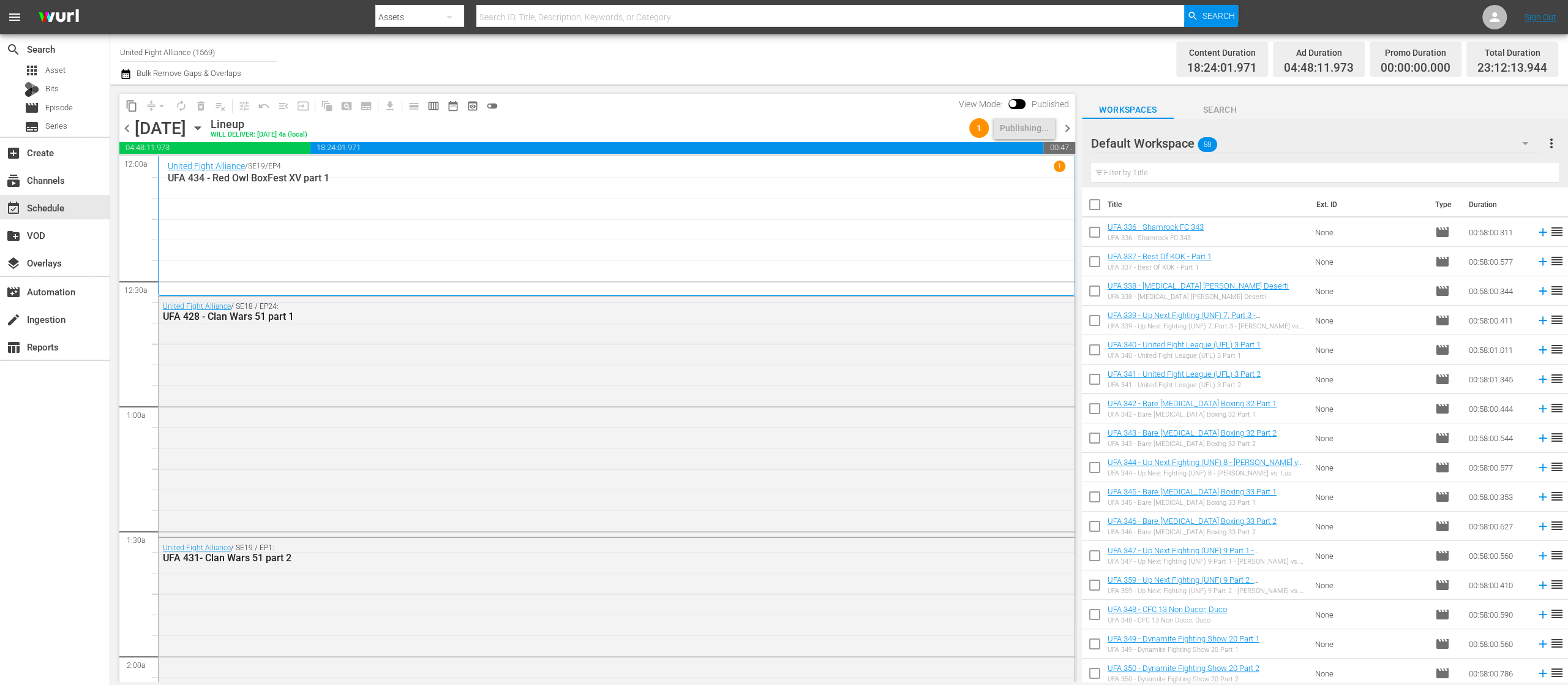
click at [124, 126] on span "chevron_left" at bounding box center [127, 128] width 15 height 15
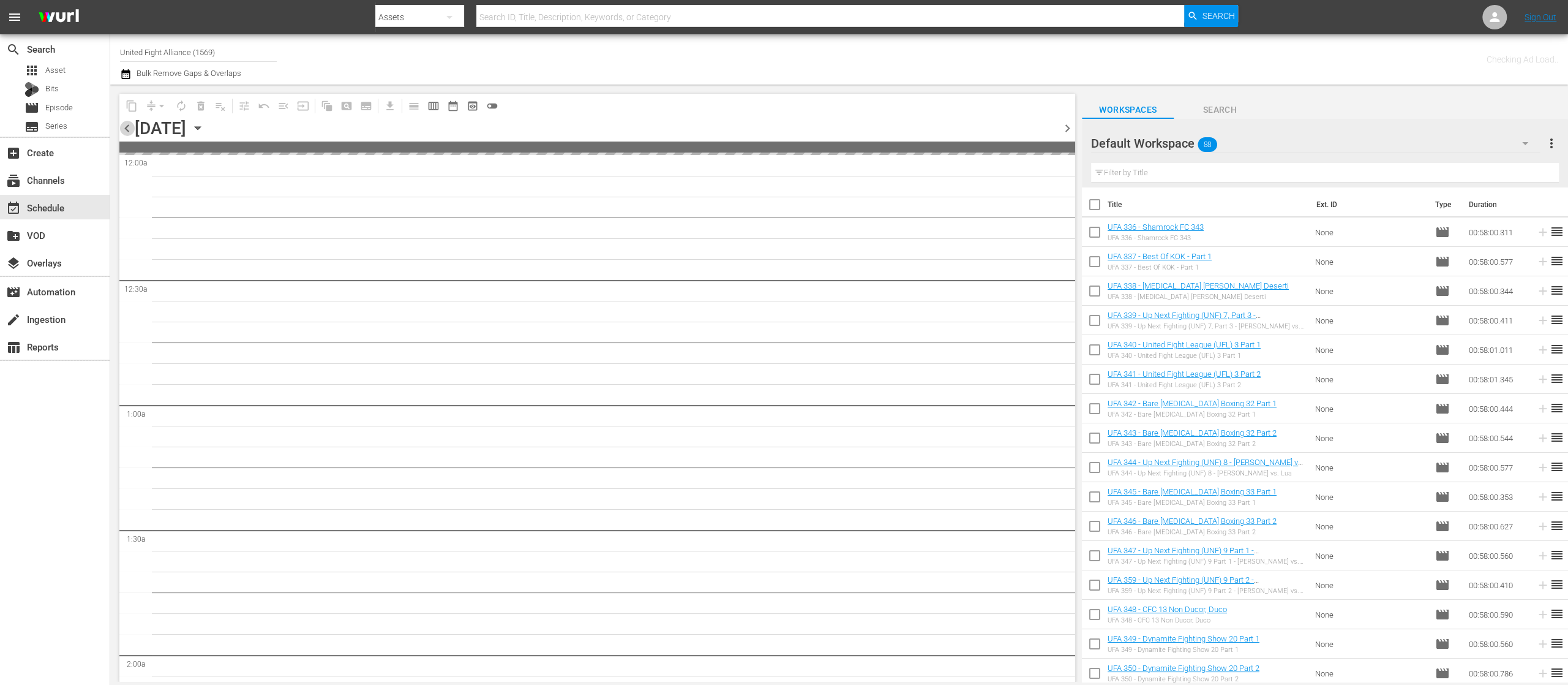
click at [124, 126] on span "chevron_left" at bounding box center [127, 128] width 15 height 15
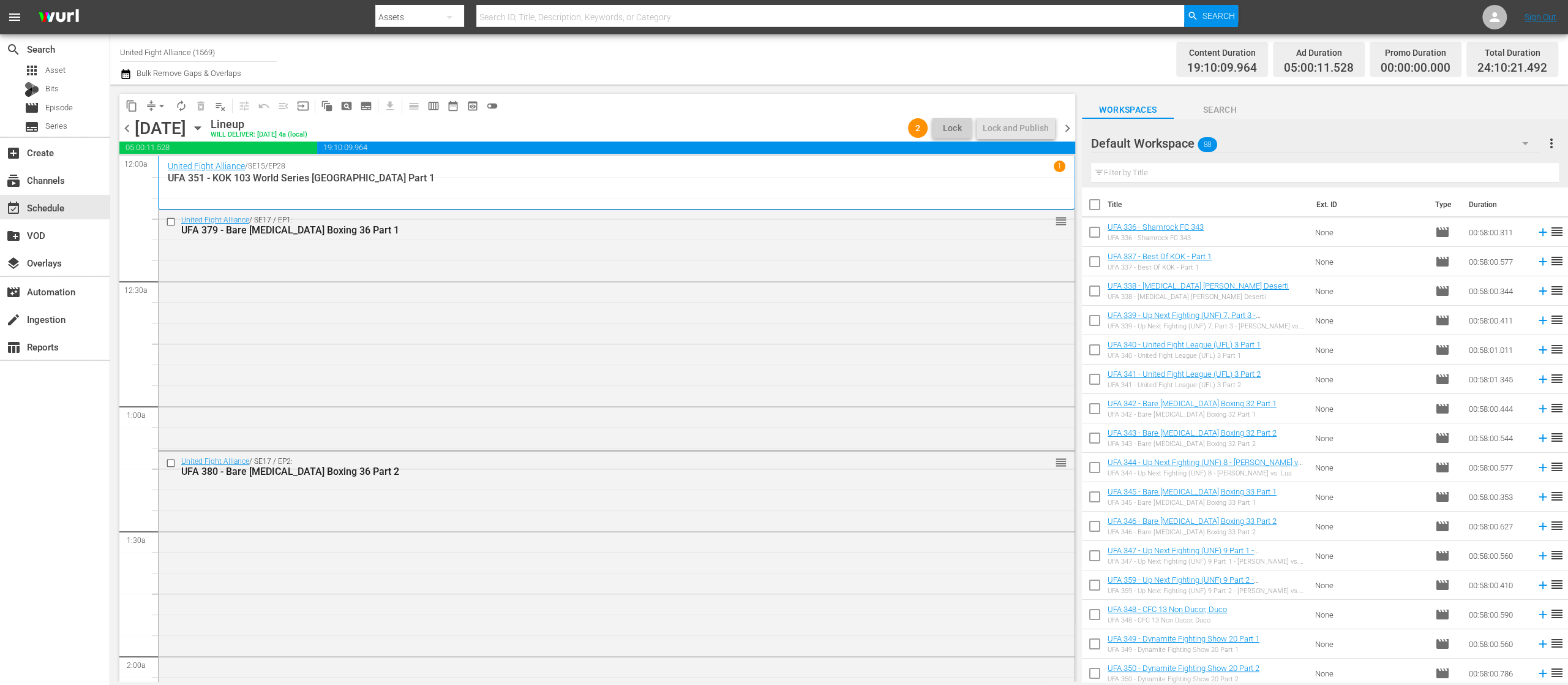
click at [124, 126] on span "chevron_left" at bounding box center [127, 128] width 15 height 15
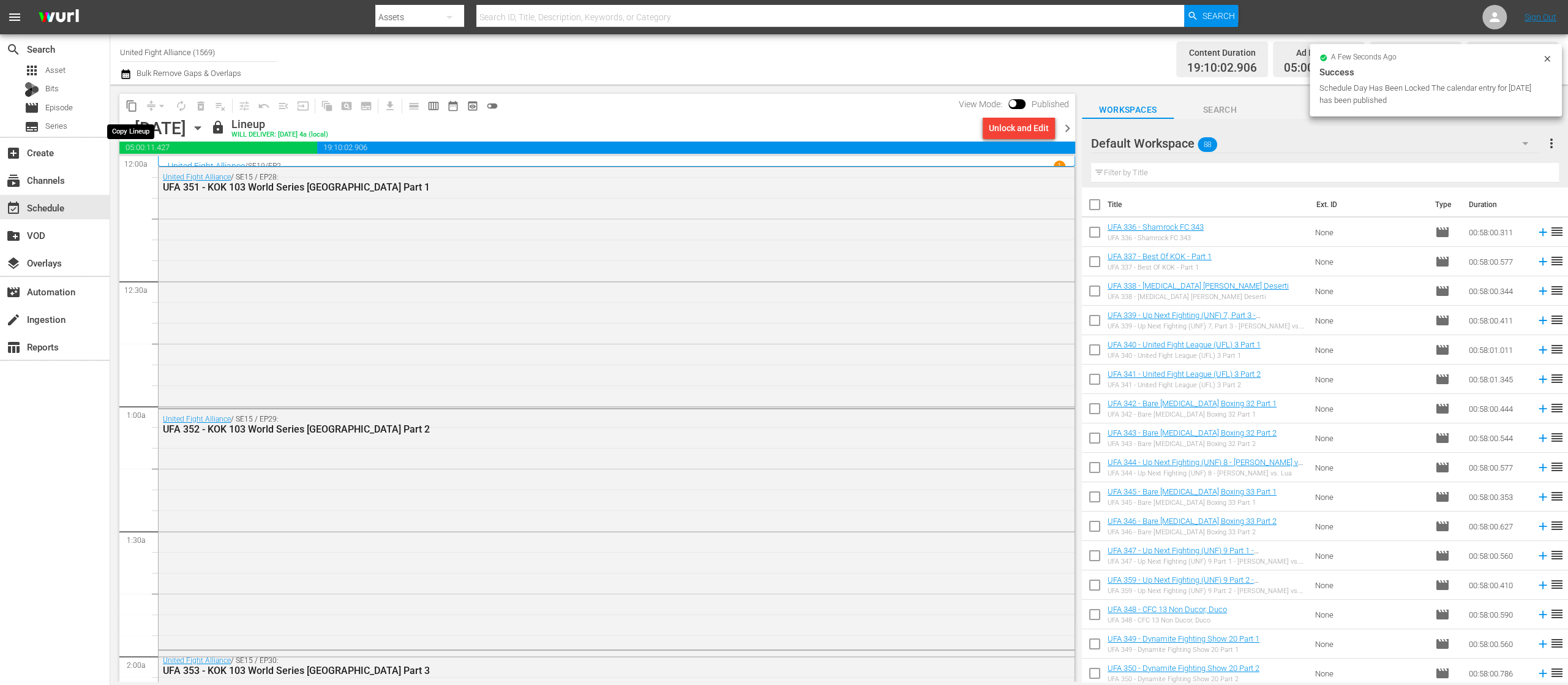
click at [130, 103] on span "content_copy" at bounding box center [131, 105] width 12 height 12
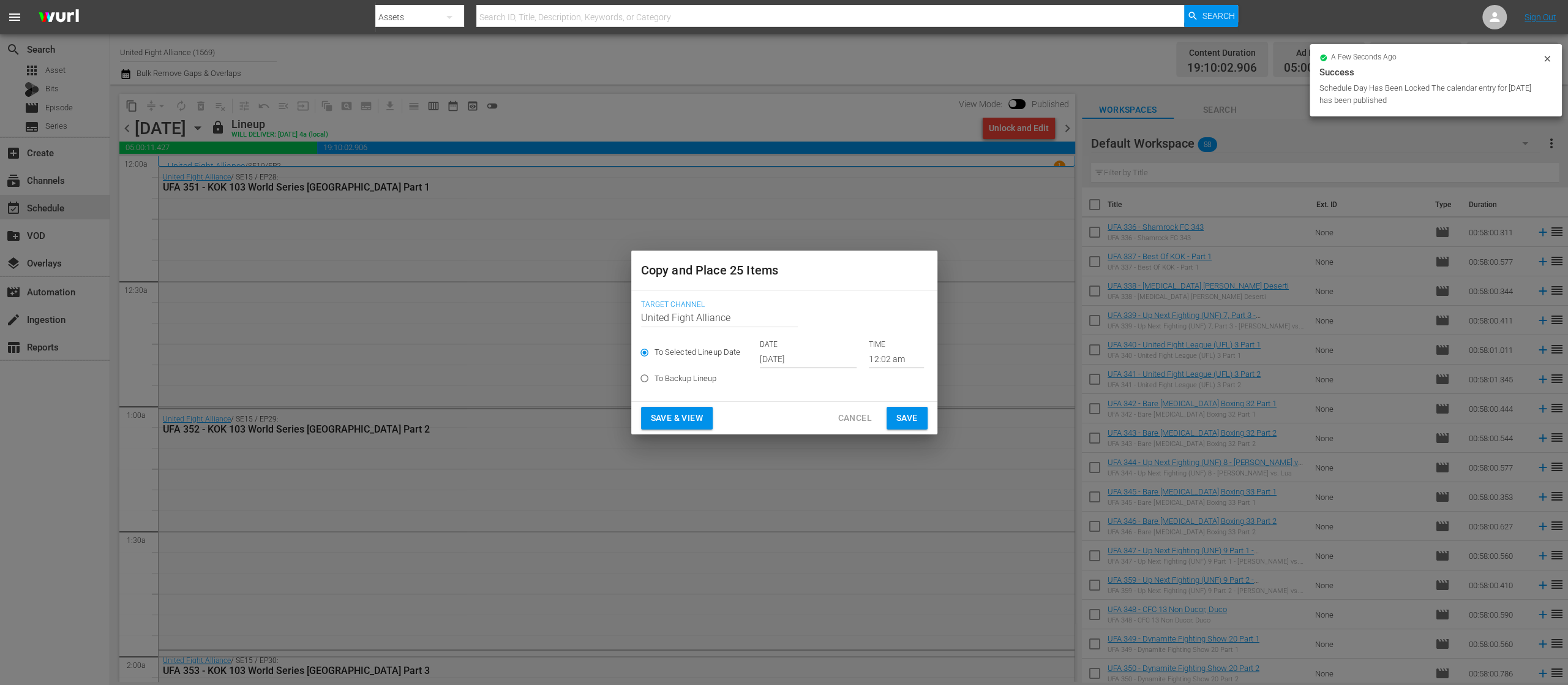
click at [795, 362] on input "Oct 4th 2025" at bounding box center [808, 359] width 97 height 18
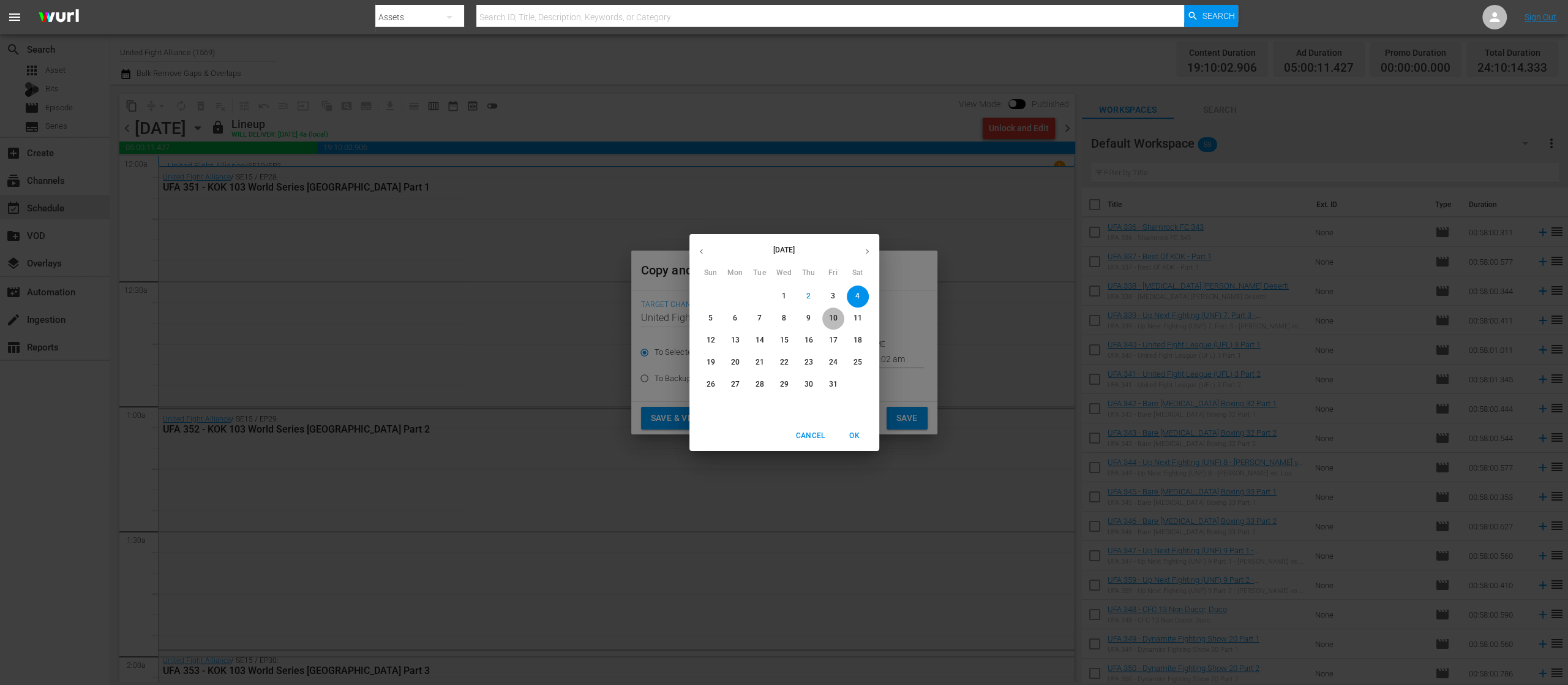
click at [832, 313] on p "10" at bounding box center [833, 318] width 9 height 10
type input "Oct 10th 2025"
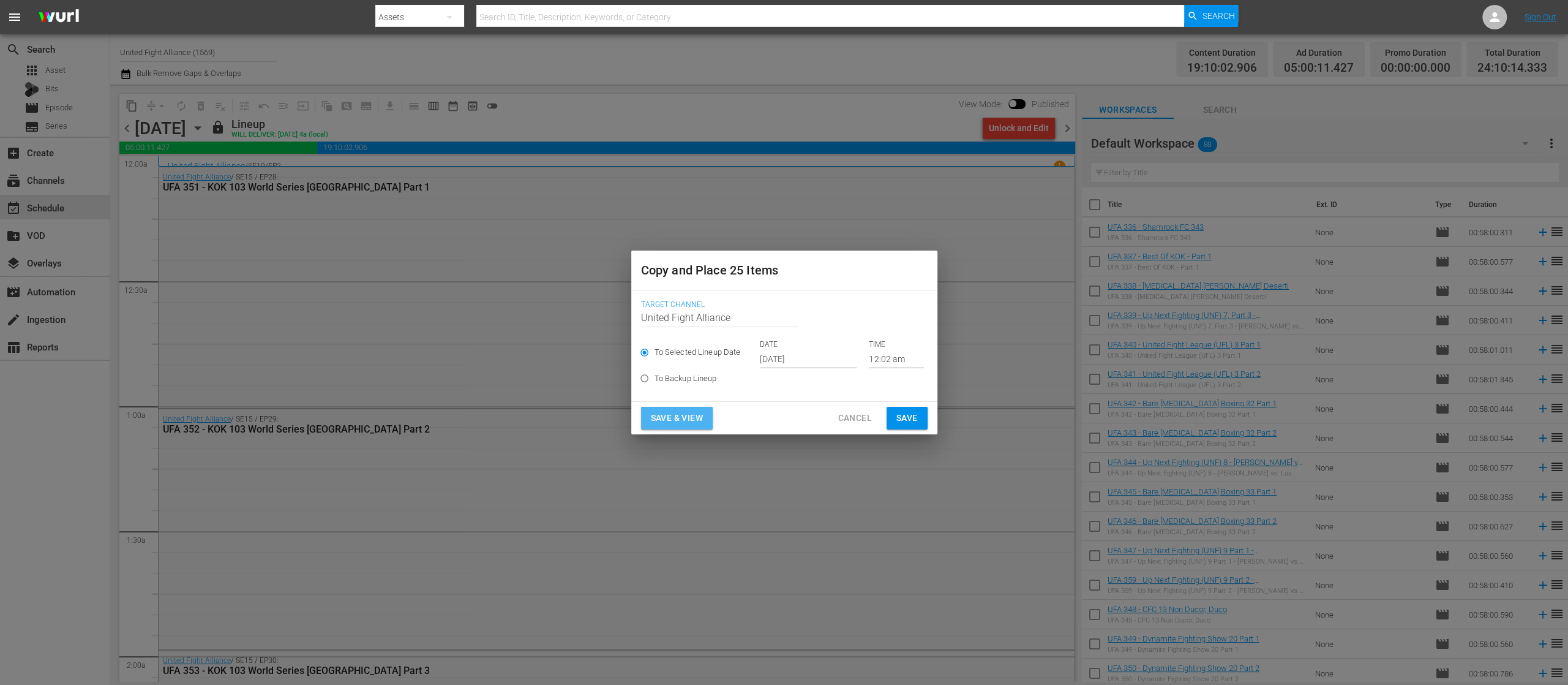
click at [689, 412] on span "Save & View" at bounding box center [677, 418] width 52 height 15
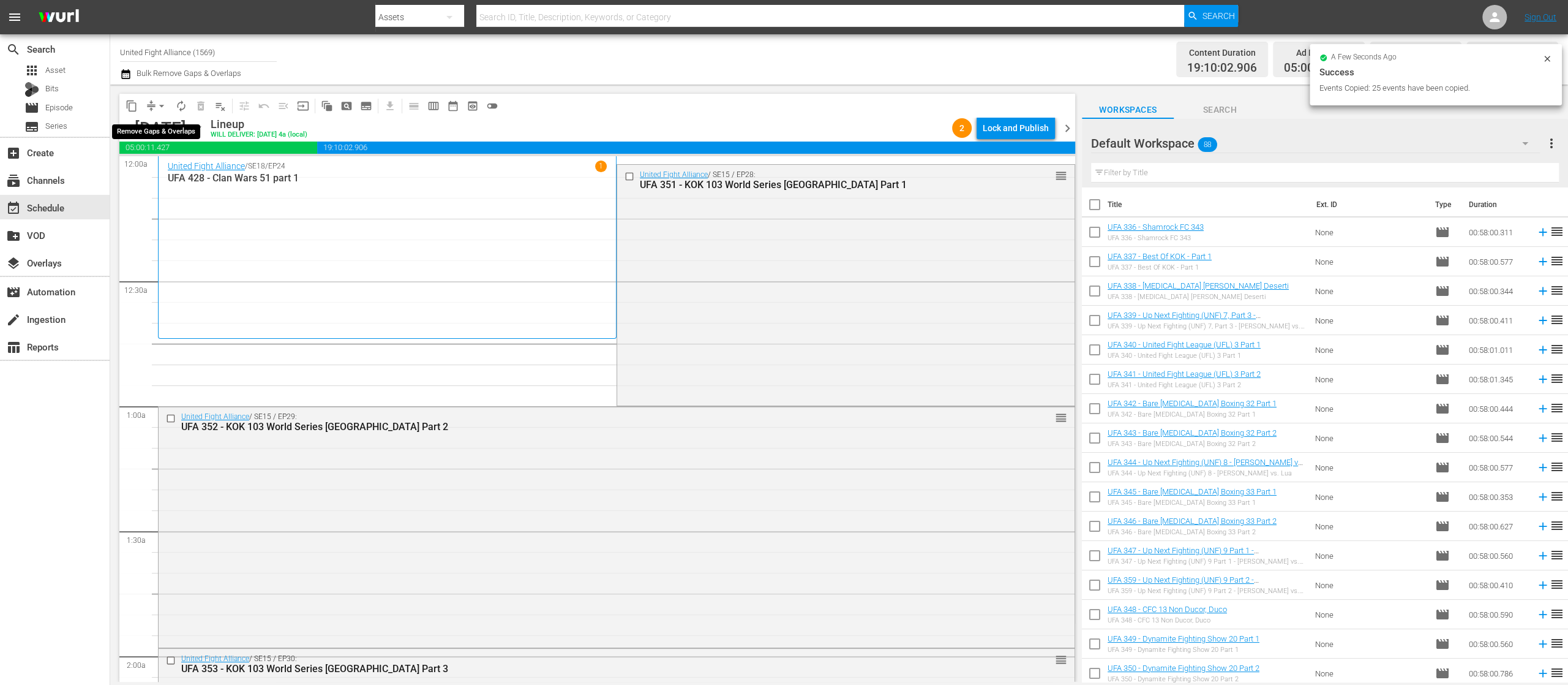
click at [162, 104] on span "arrow_drop_down" at bounding box center [161, 105] width 12 height 12
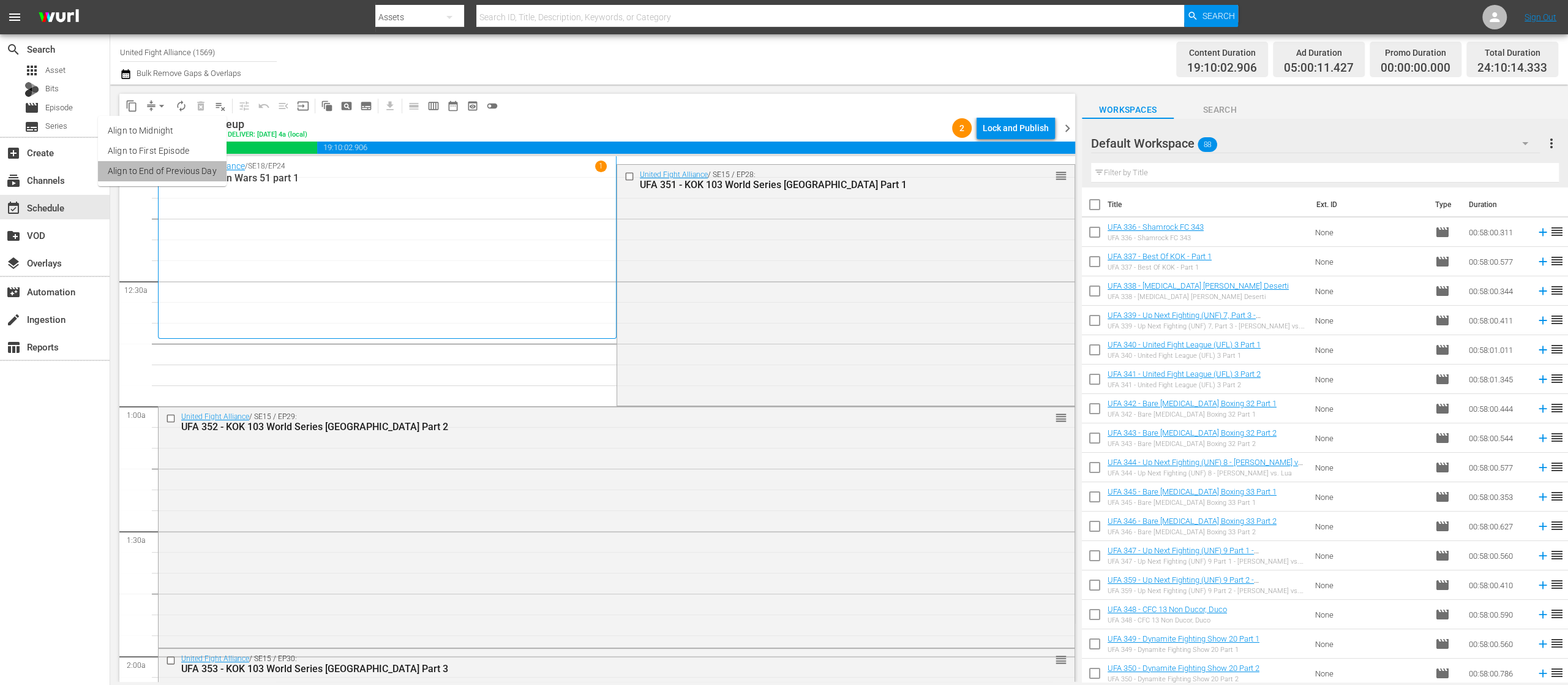
click at [183, 171] on li "Align to End of Previous Day" at bounding box center [162, 171] width 129 height 20
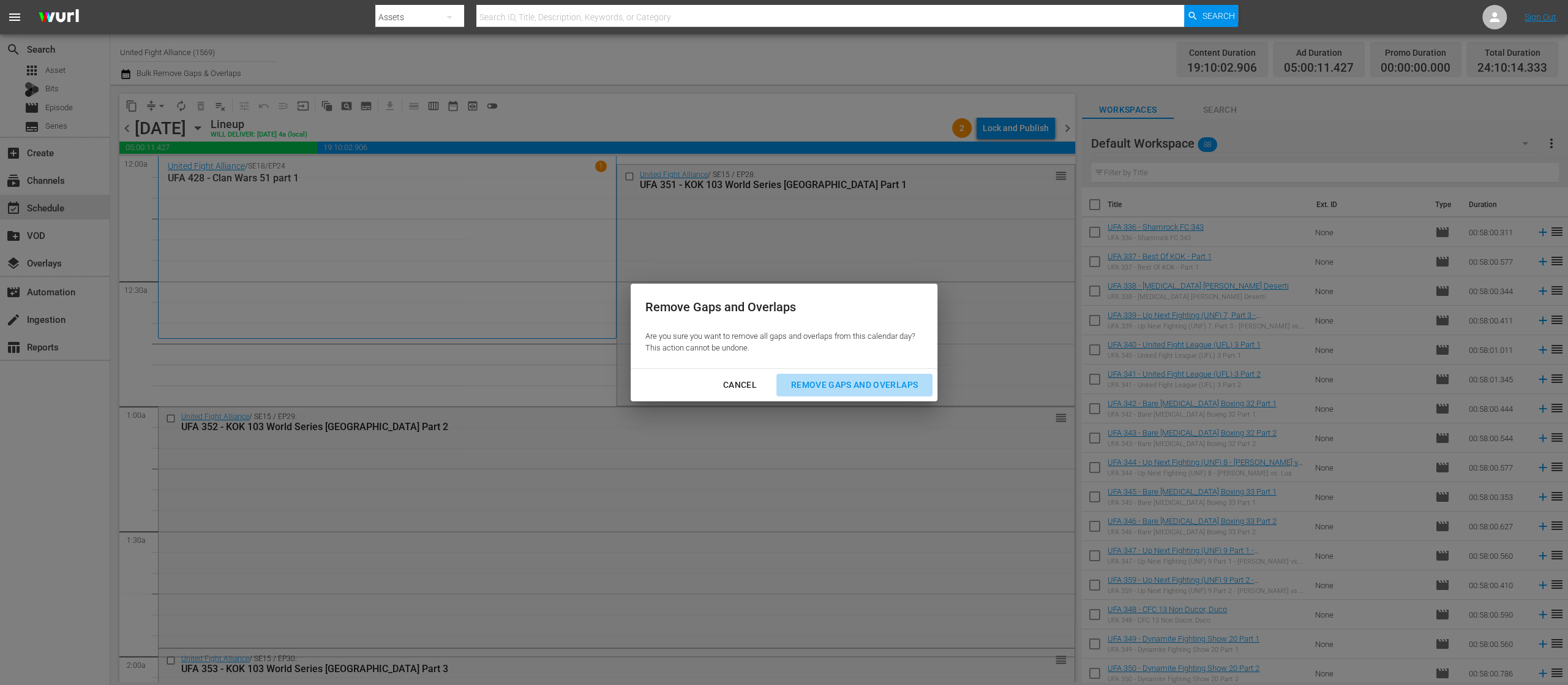
click at [878, 383] on div "Remove Gaps and Overlaps" at bounding box center [854, 385] width 146 height 15
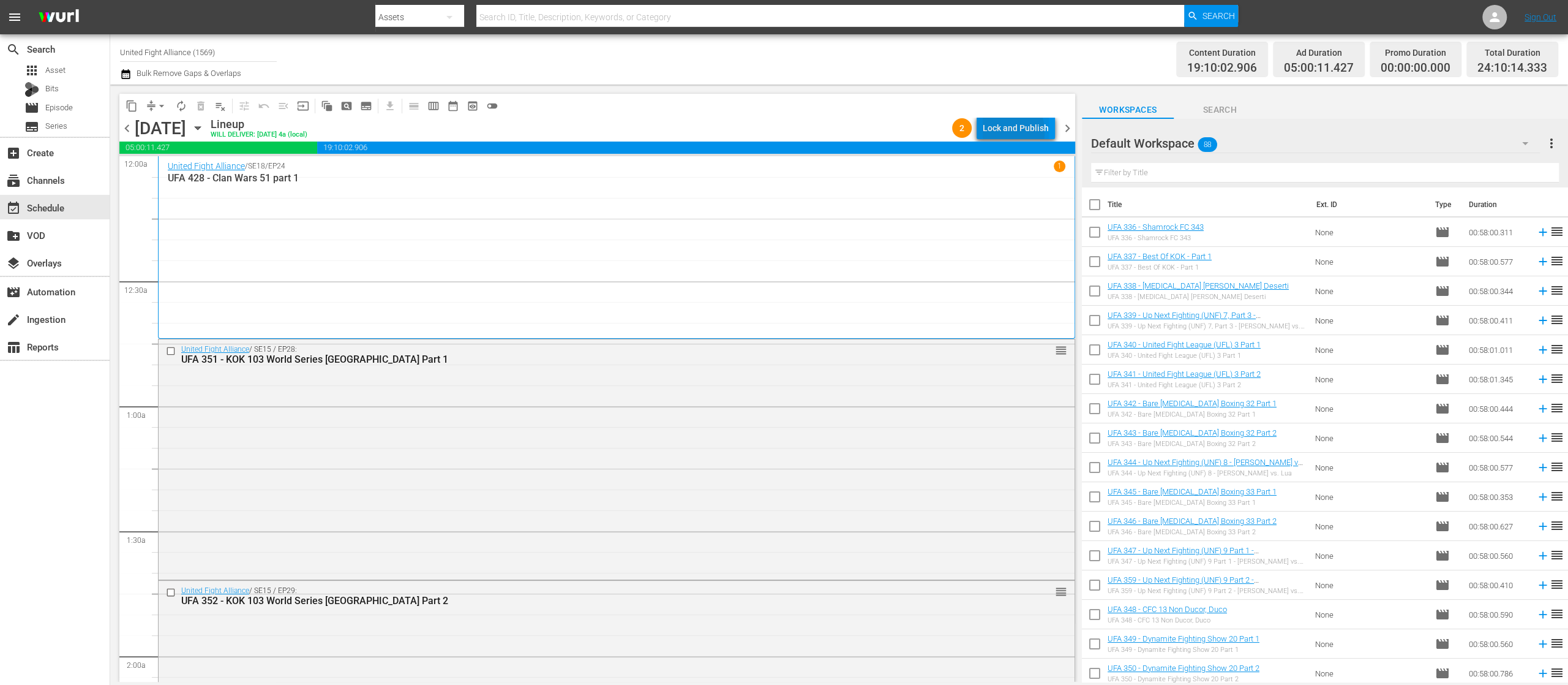
click at [996, 133] on div "Lock and Publish" at bounding box center [1015, 128] width 66 height 22
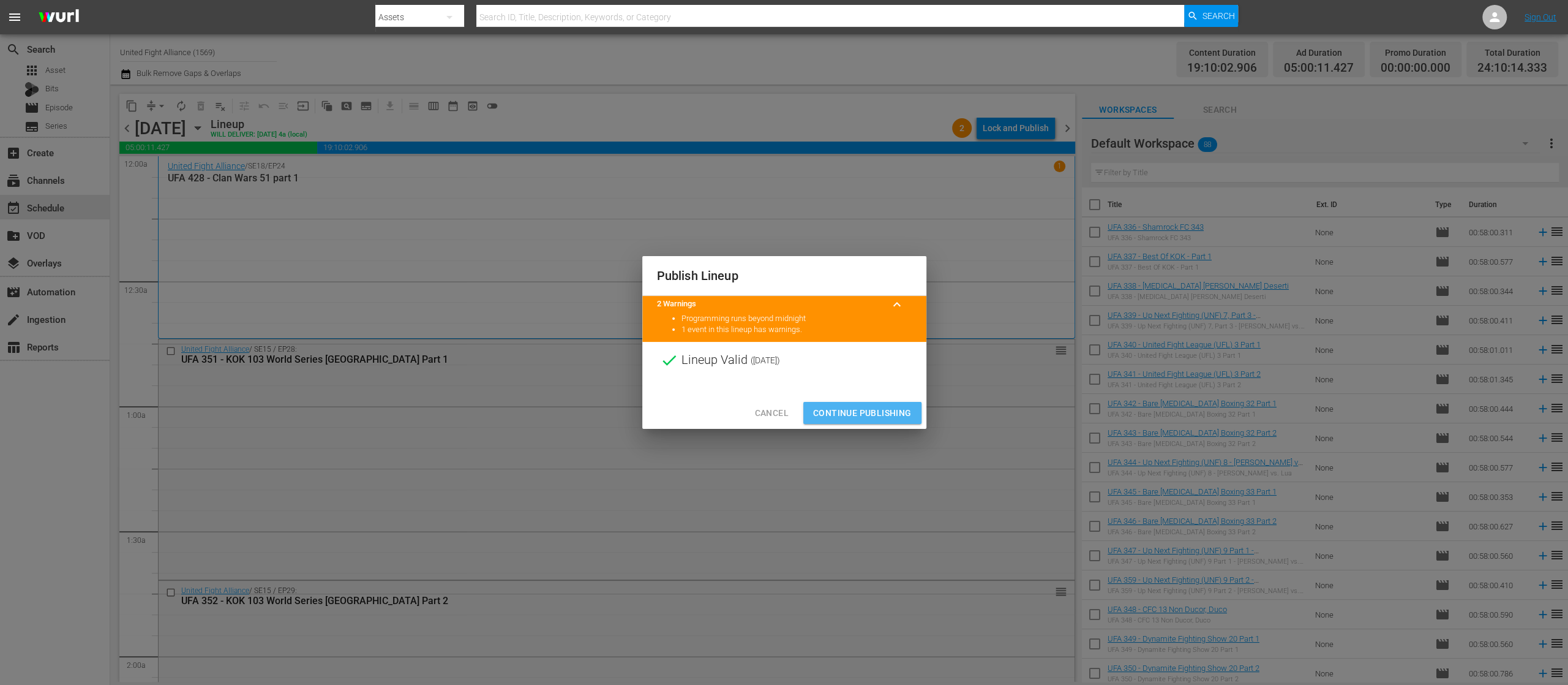
click at [904, 405] on span "Continue Publishing" at bounding box center [863, 413] width 98 height 15
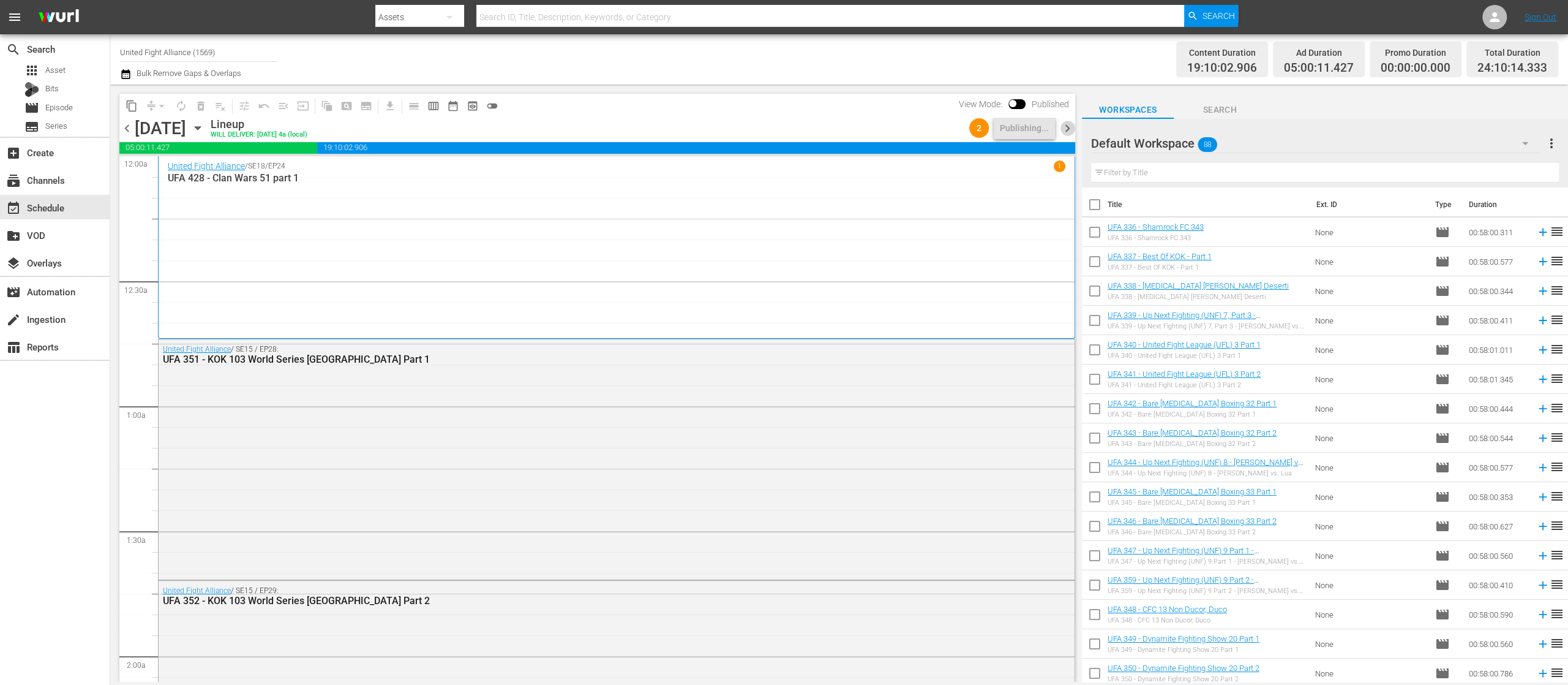
click at [1065, 122] on span "chevron_right" at bounding box center [1068, 128] width 15 height 15
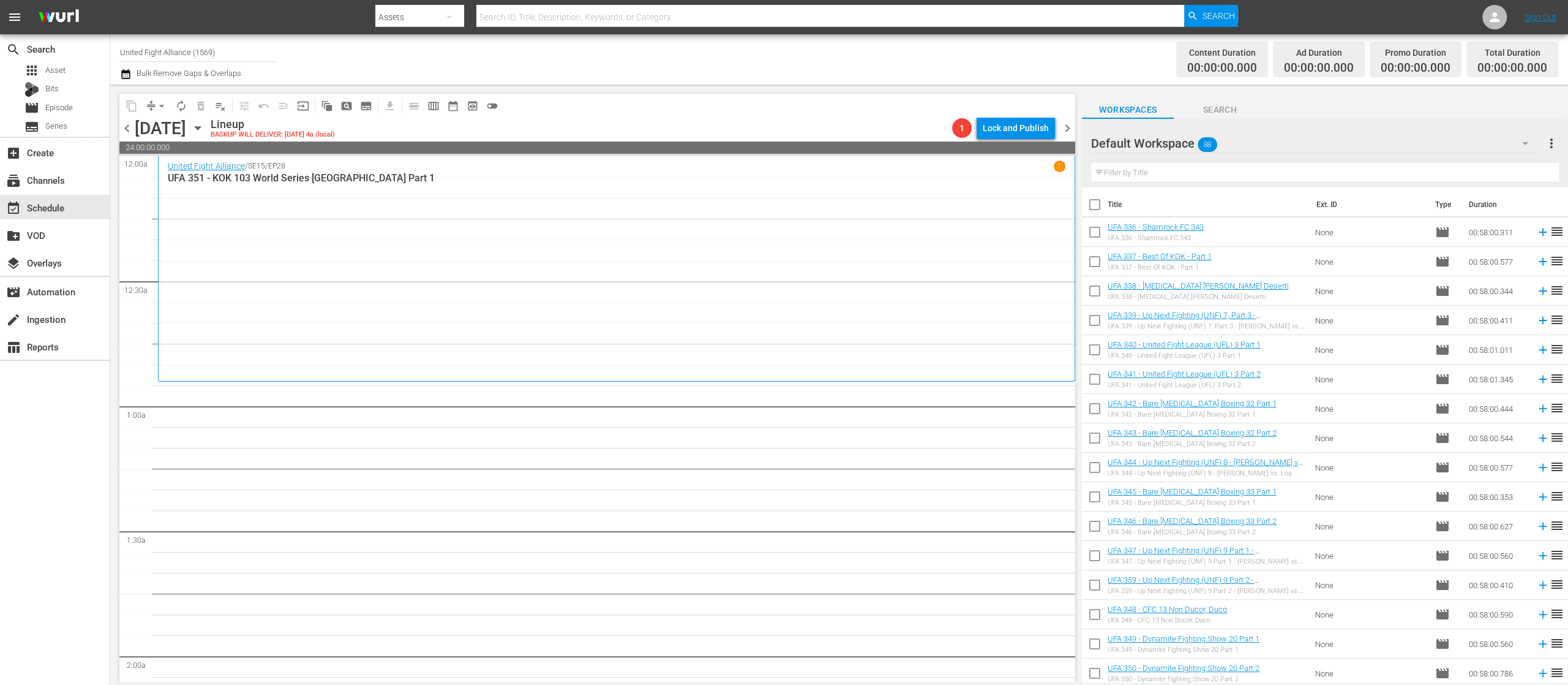
click at [639, 289] on div "United Fight Alliance / SE15 / EP28 1 UFA 351 - KOK 103 World Series Tallinn Pa…" at bounding box center [616, 268] width 898 height 217
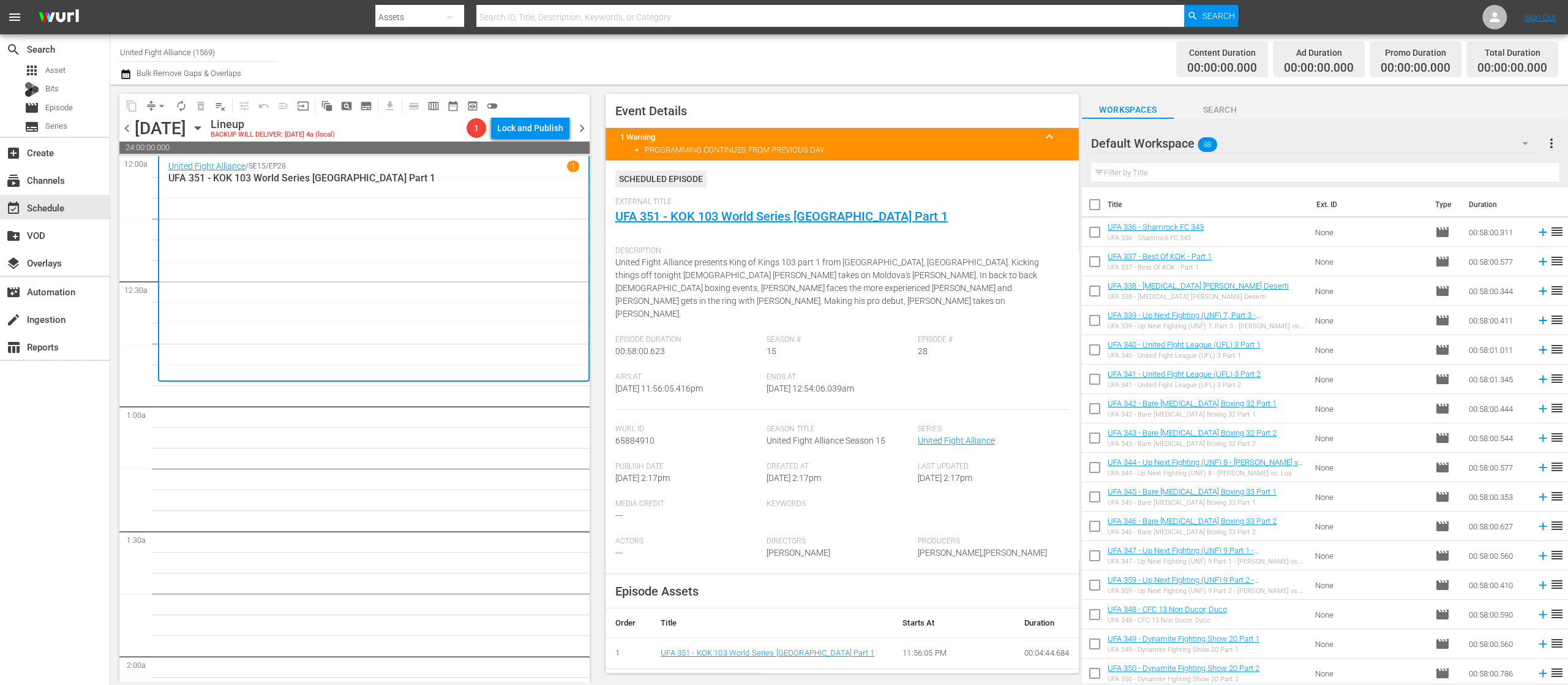
click at [126, 124] on span "chevron_left" at bounding box center [127, 128] width 15 height 15
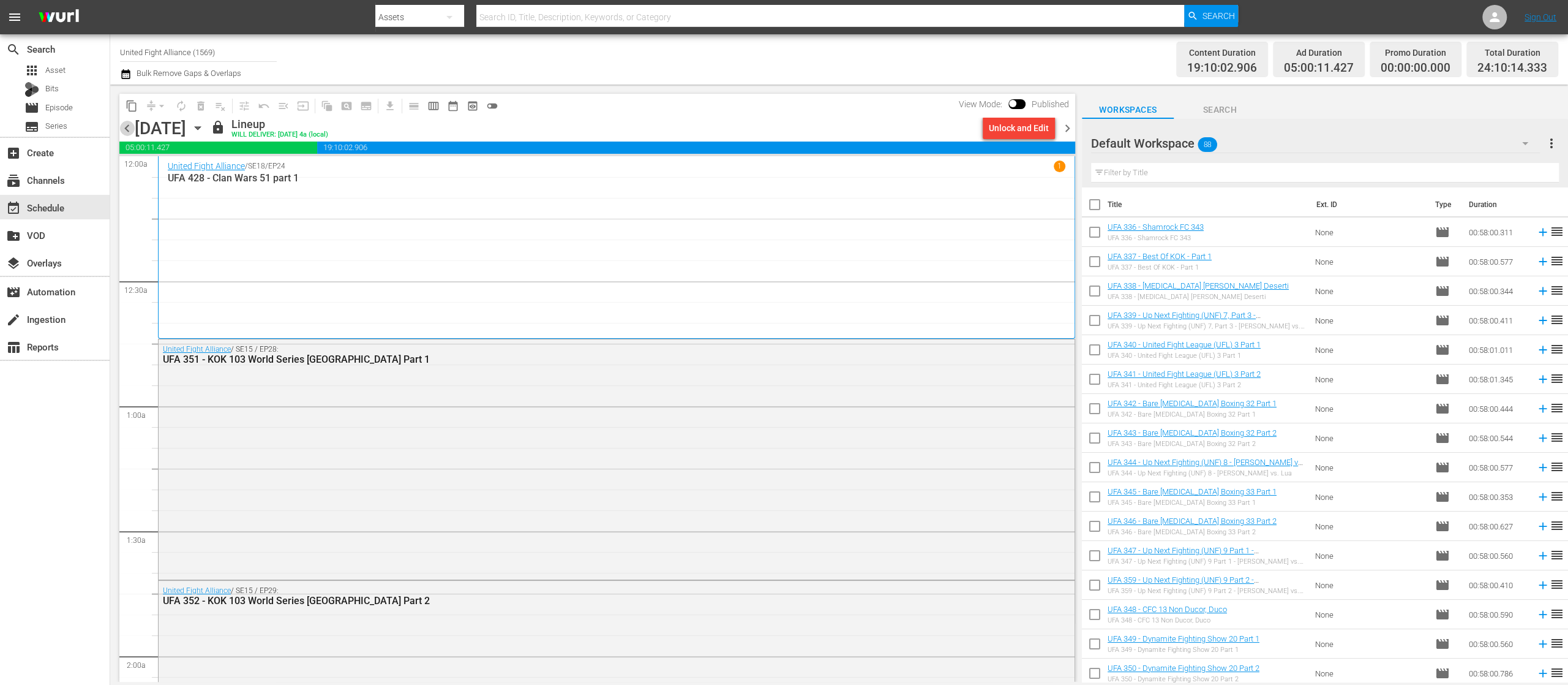
click at [126, 124] on span "chevron_left" at bounding box center [127, 128] width 15 height 15
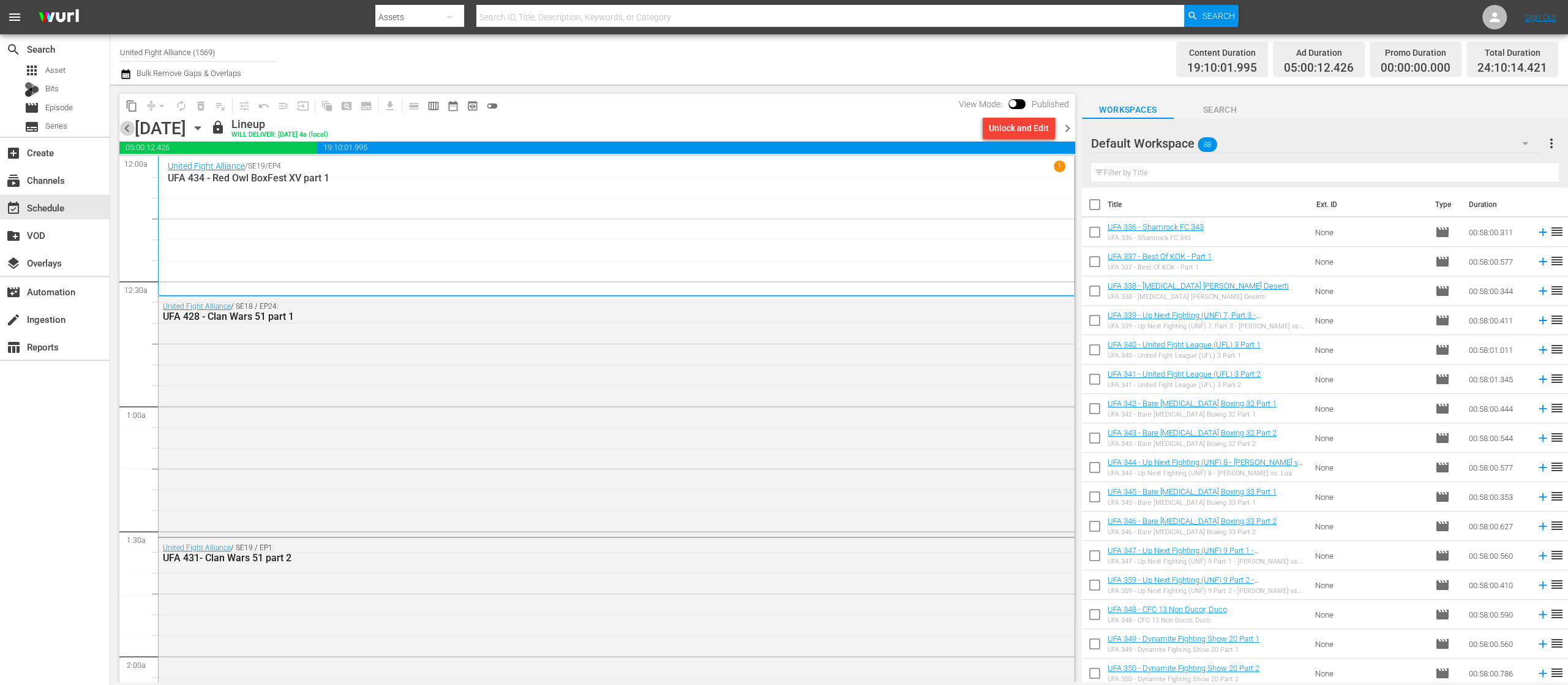
click at [126, 124] on span "chevron_left" at bounding box center [127, 128] width 15 height 15
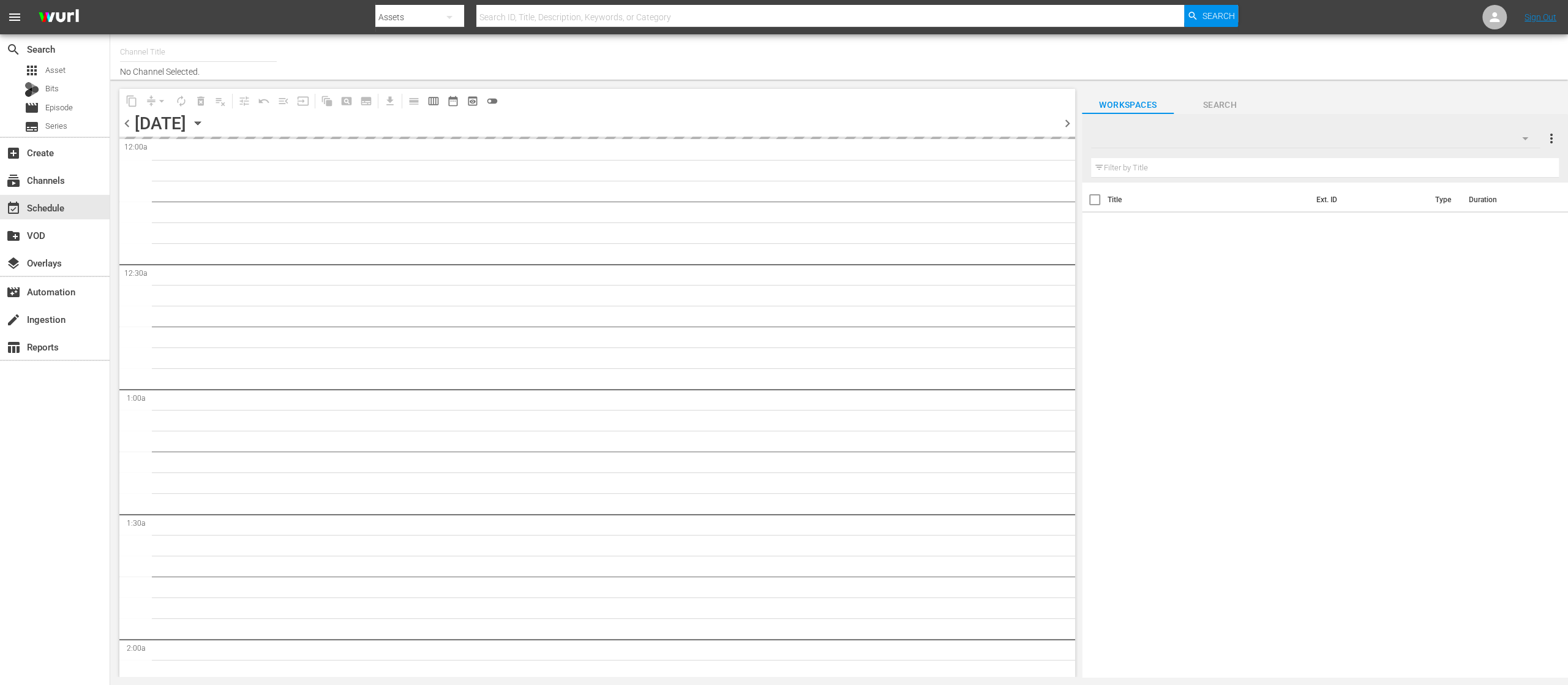
type input "United Fight Alliance (1569)"
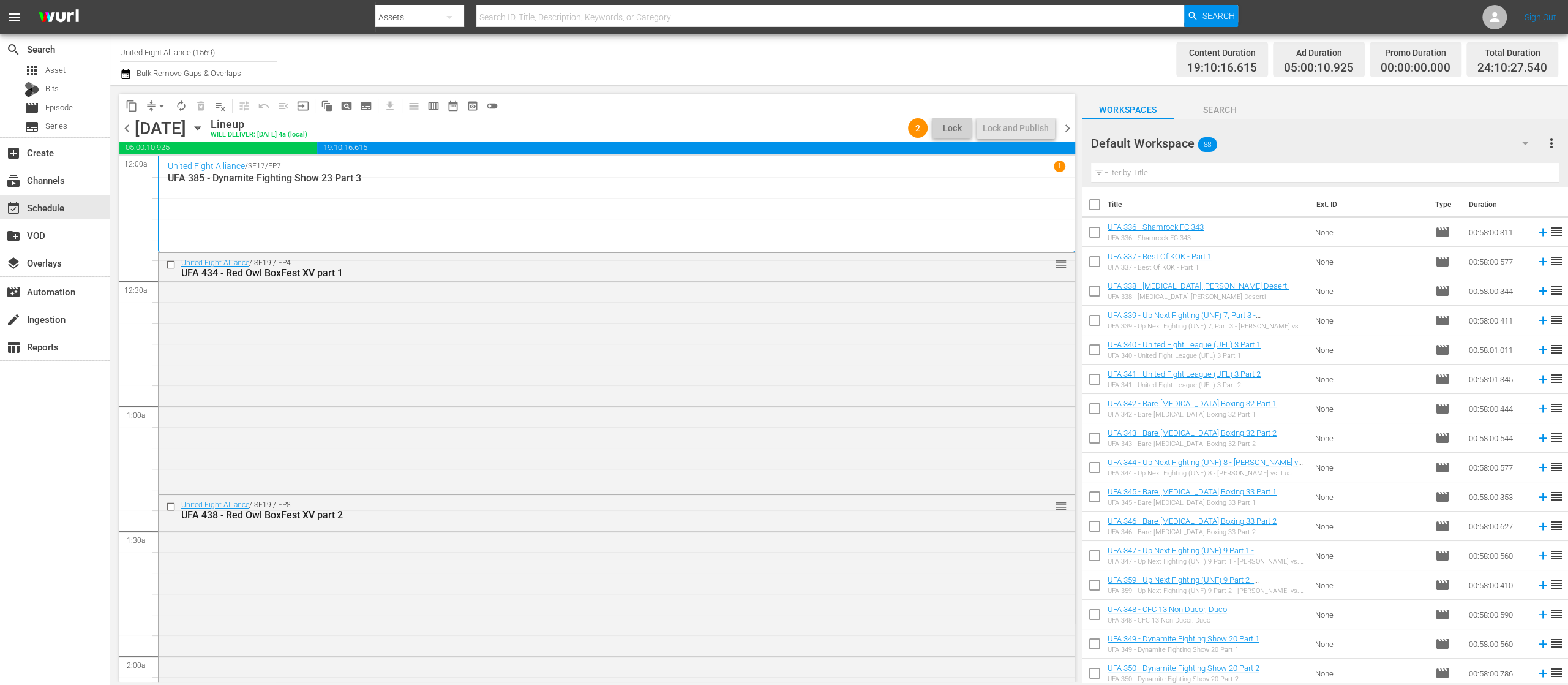
click at [129, 121] on span "chevron_left" at bounding box center [127, 128] width 15 height 15
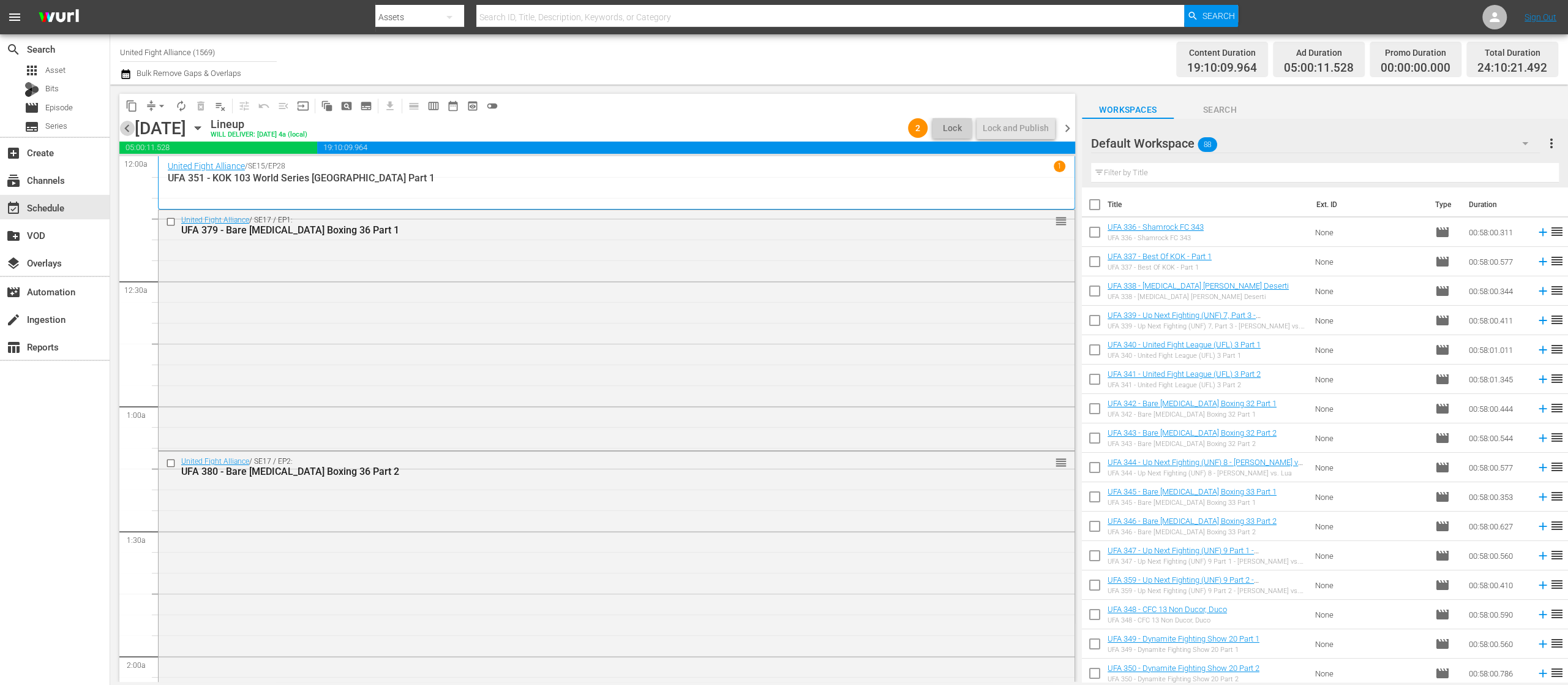
click at [129, 121] on span "chevron_left" at bounding box center [127, 128] width 15 height 15
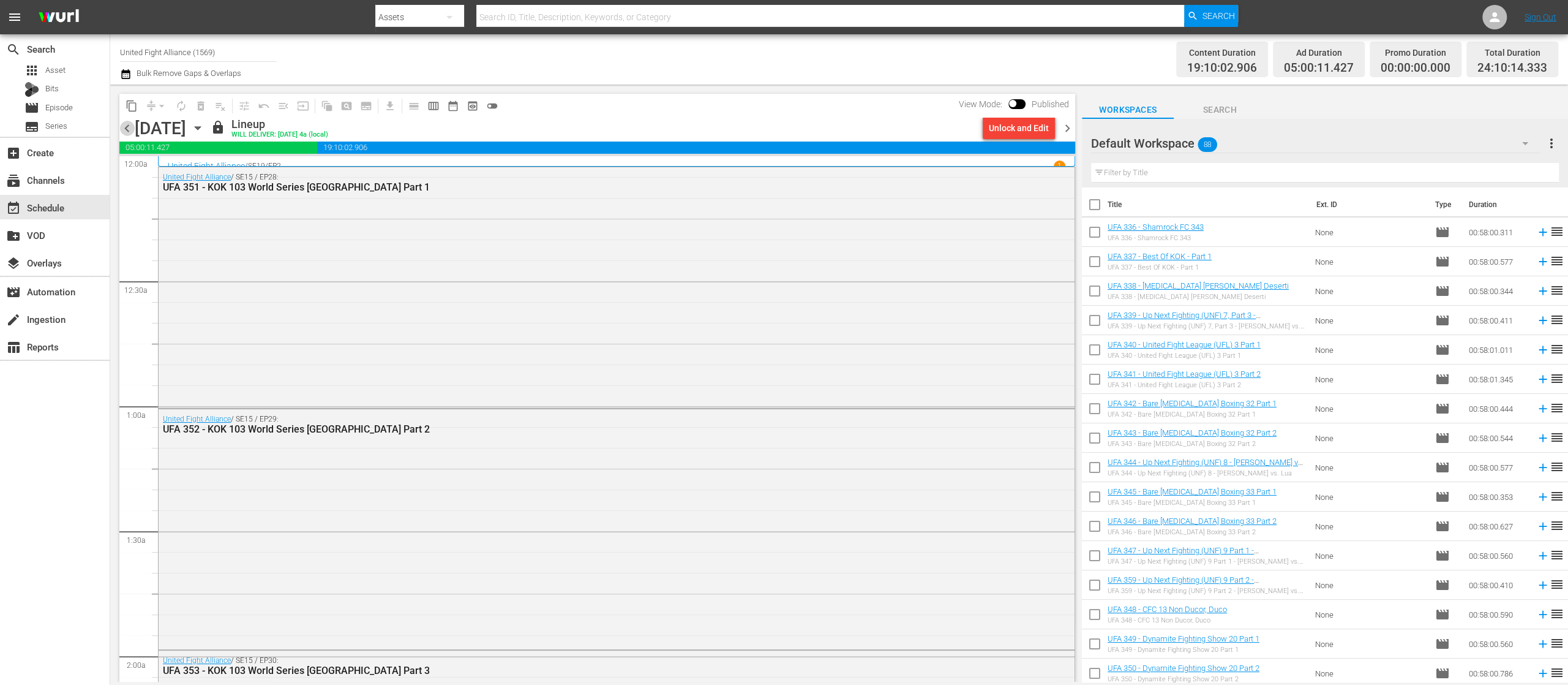
click at [129, 121] on span "chevron_left" at bounding box center [127, 128] width 15 height 15
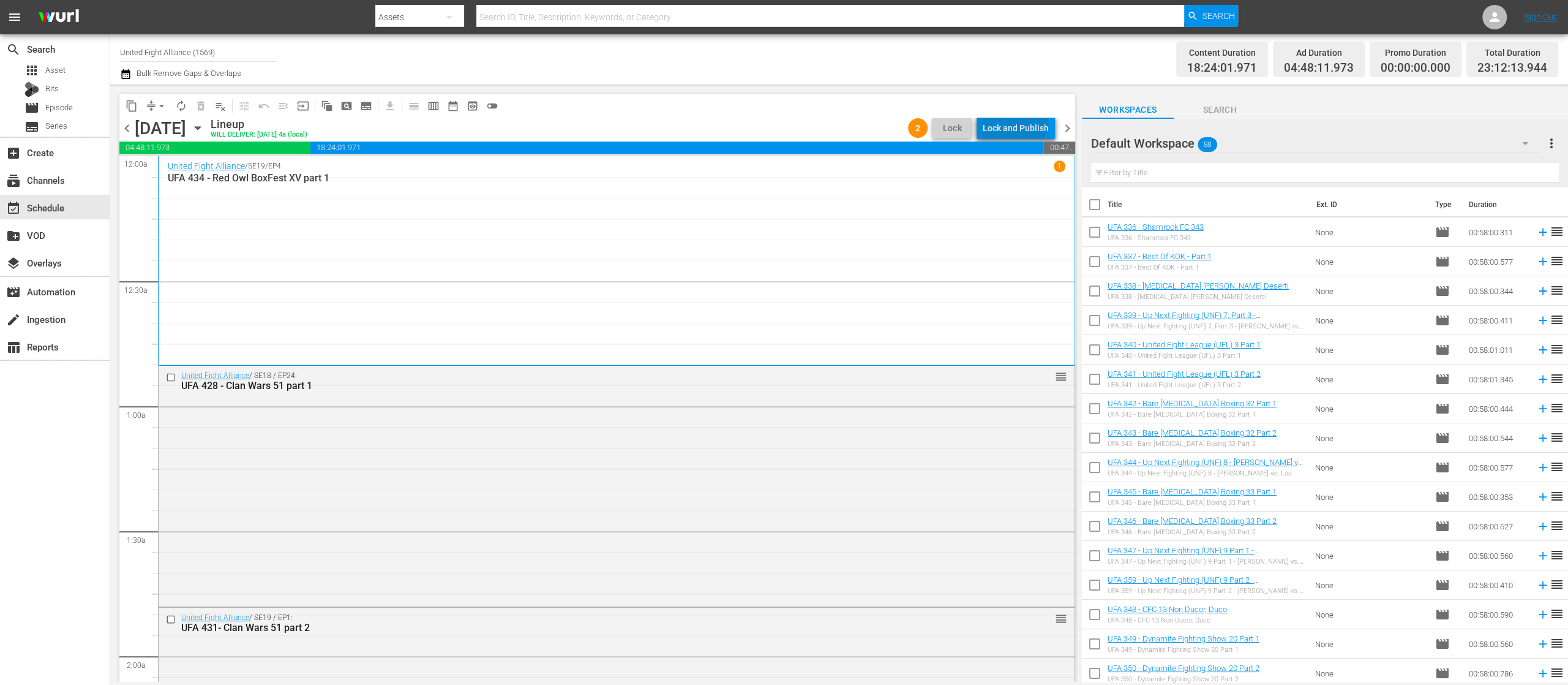
click at [1010, 117] on div "Lock and Publish" at bounding box center [1015, 128] width 66 height 22
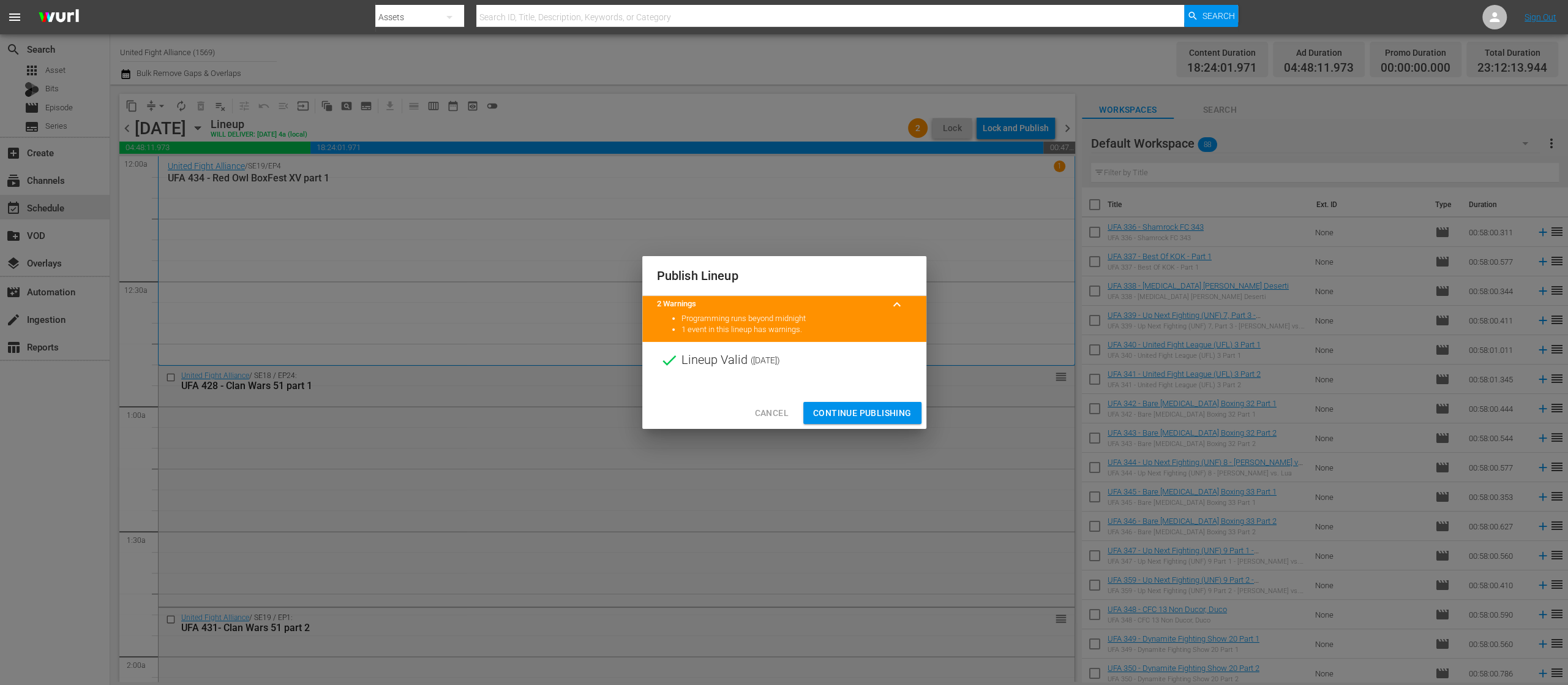
click at [846, 393] on div at bounding box center [784, 388] width 284 height 18
click at [852, 410] on span "Continue Publishing" at bounding box center [863, 413] width 98 height 15
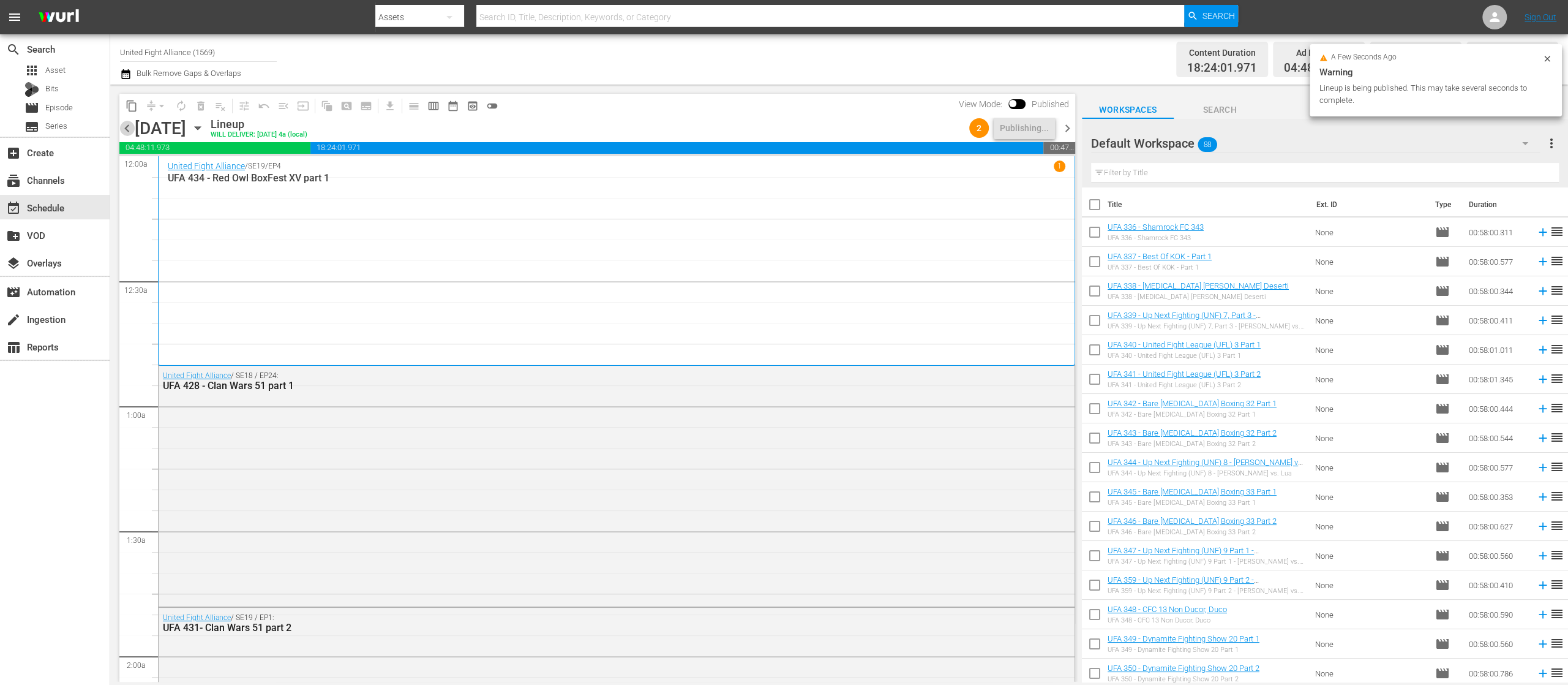
click at [134, 128] on span "chevron_left" at bounding box center [127, 128] width 15 height 15
